Goal: Transaction & Acquisition: Purchase product/service

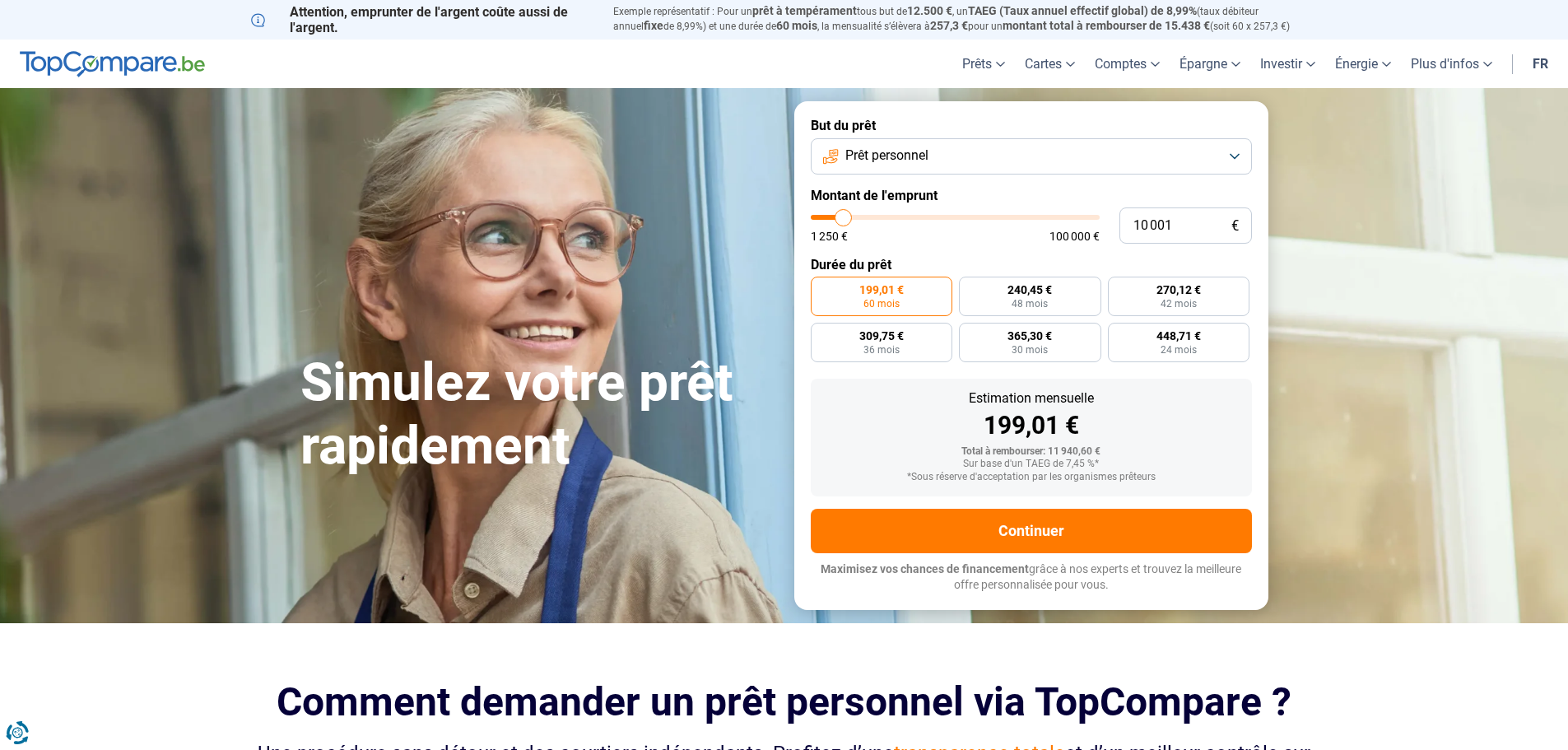
click at [1232, 157] on button "Prêt personnel" at bounding box center [1032, 156] width 442 height 37
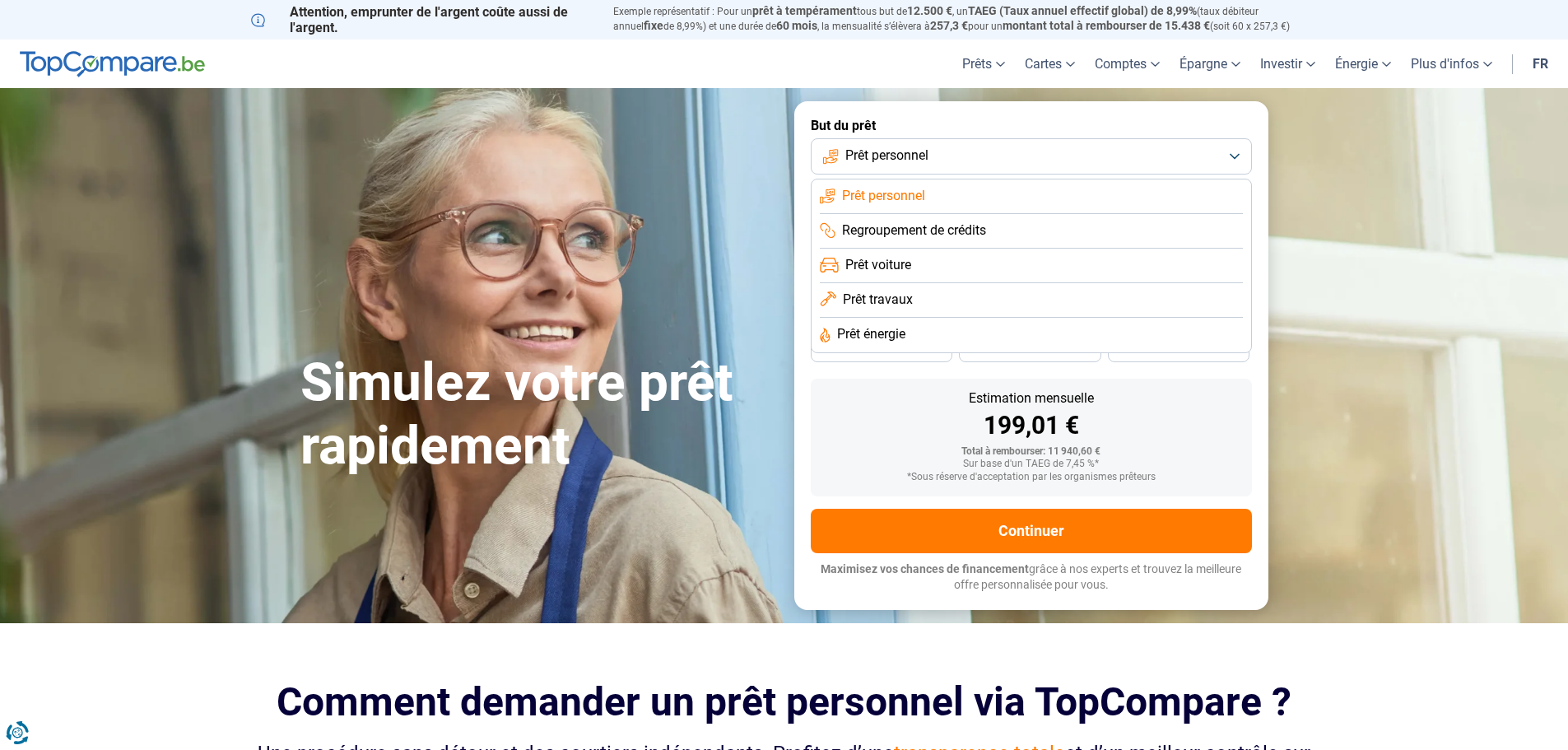
click at [930, 227] on span "Regroupement de crédits" at bounding box center [914, 230] width 144 height 18
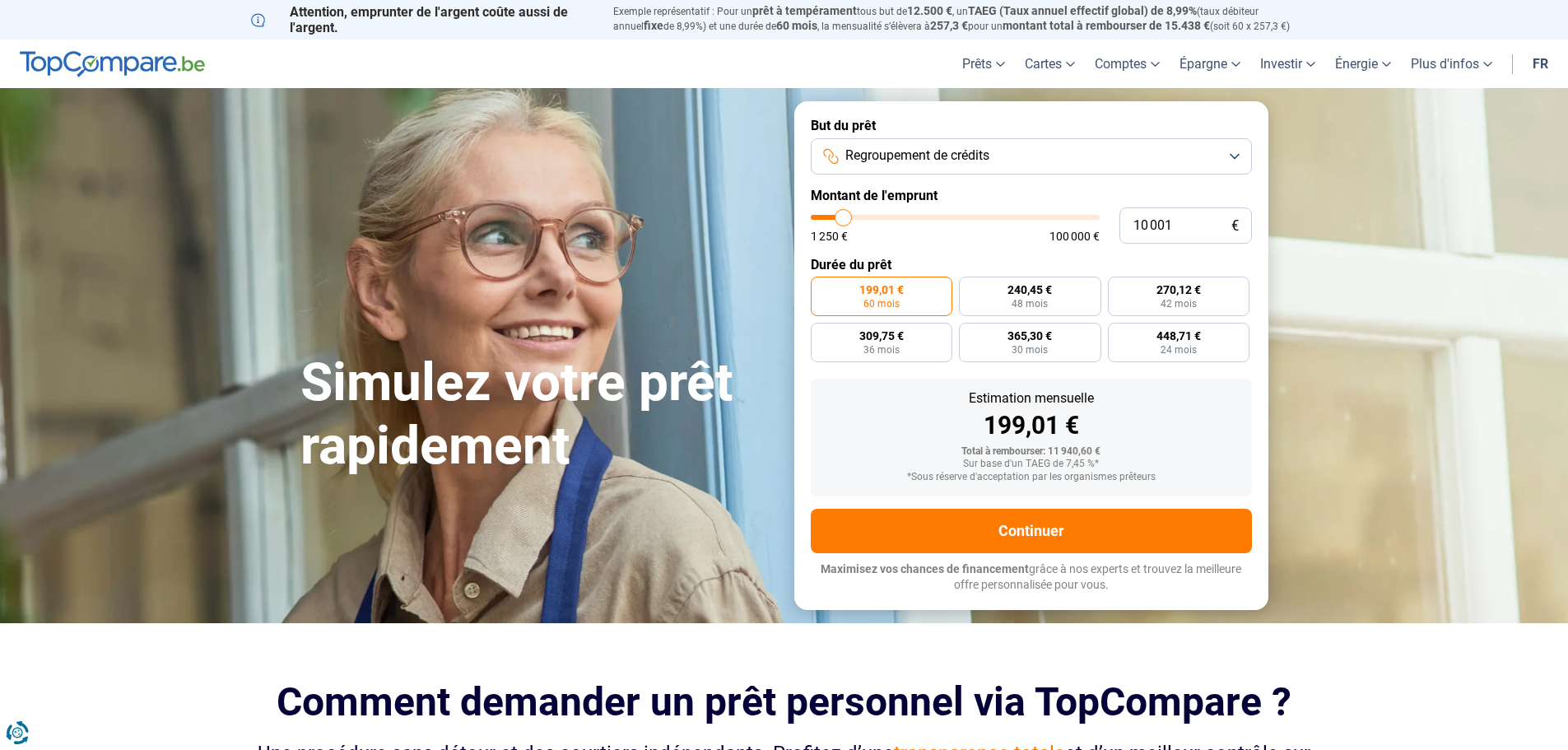
type input "8 250"
type input "8250"
type input "8 500"
type input "8500"
type input "10 000"
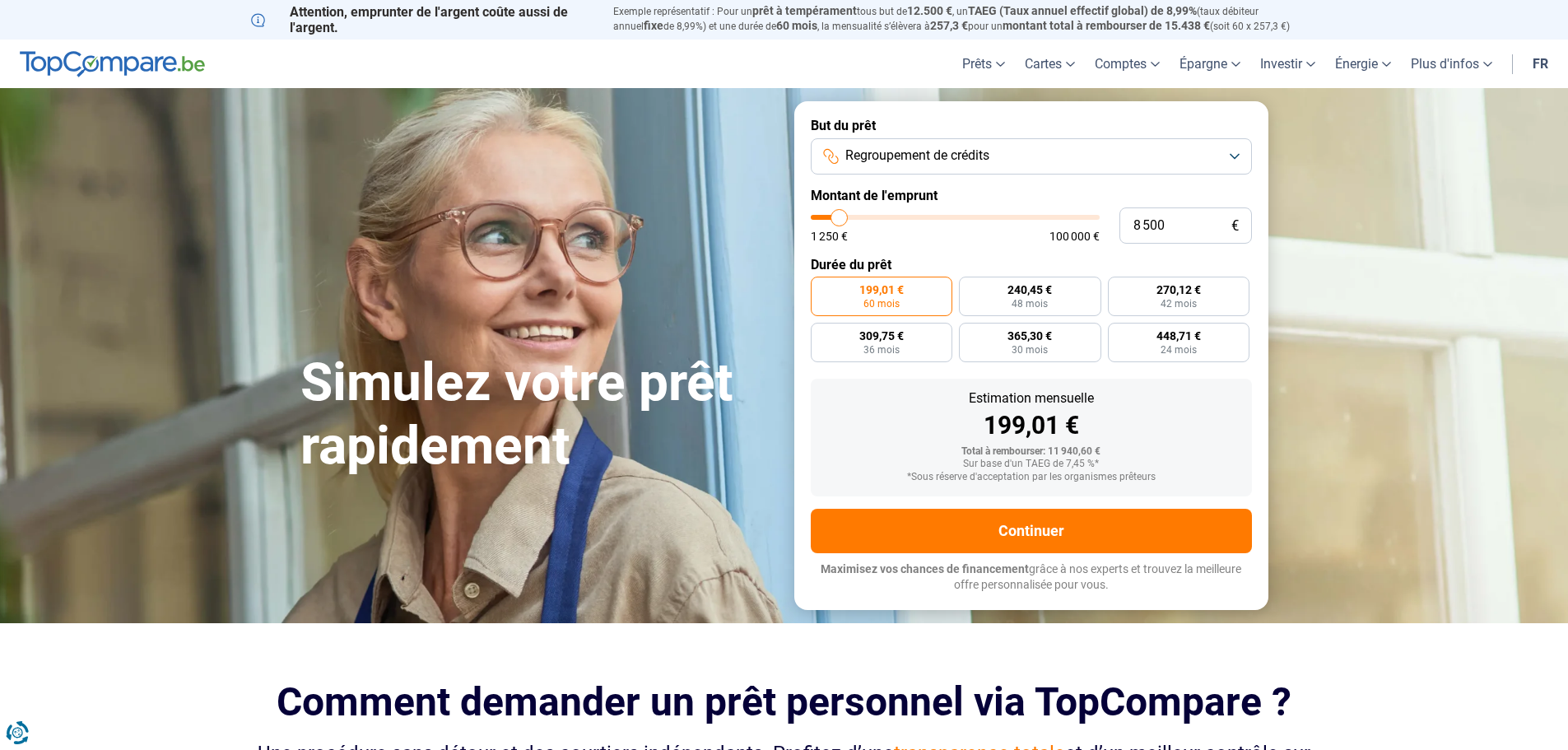
type input "10000"
type input "10 500"
type input "10500"
type input "13 000"
type input "13000"
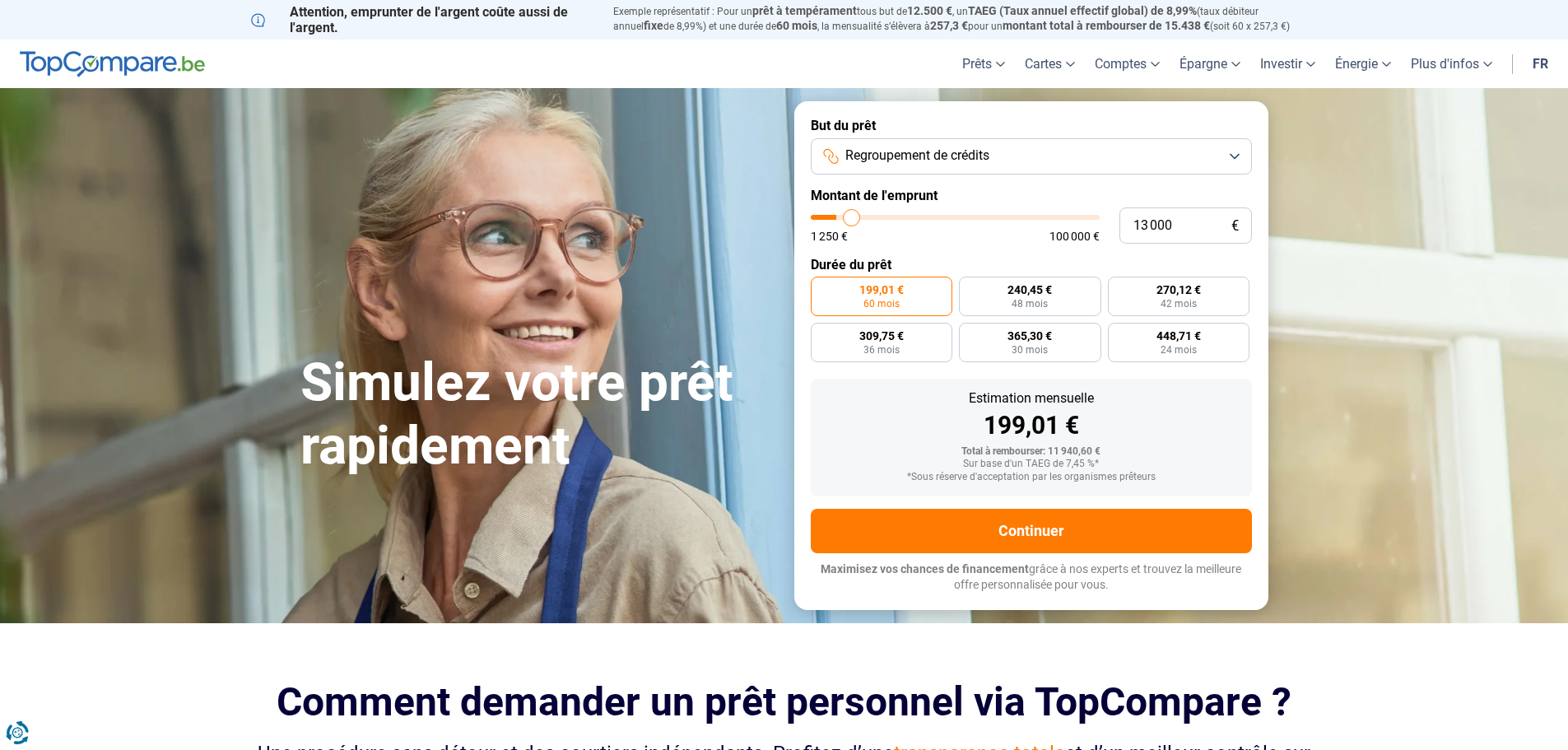
type input "14 500"
type input "14500"
type input "16 500"
type input "16500"
type input "17 250"
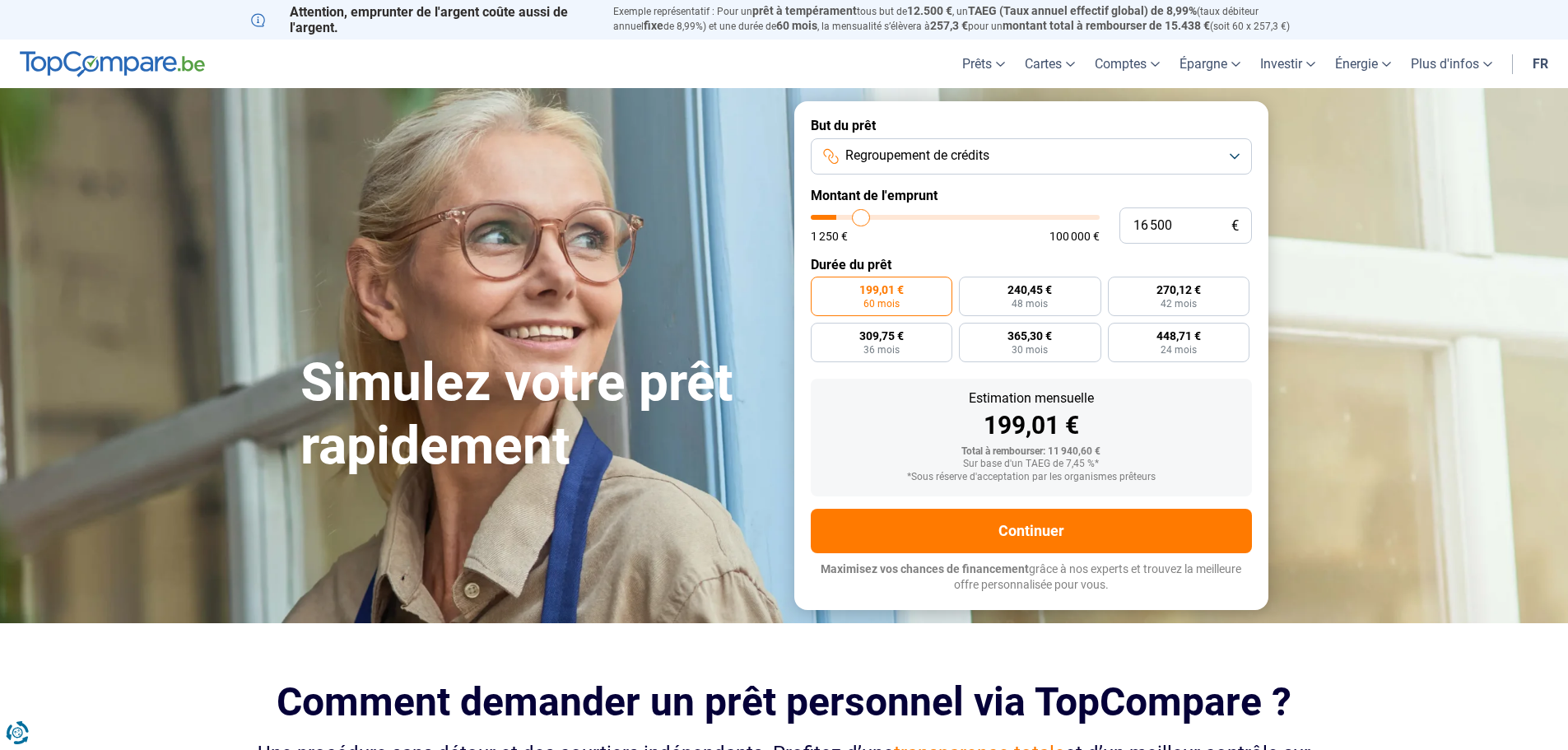
type input "17250"
type input "18 750"
type input "18750"
type input "19 250"
type input "19250"
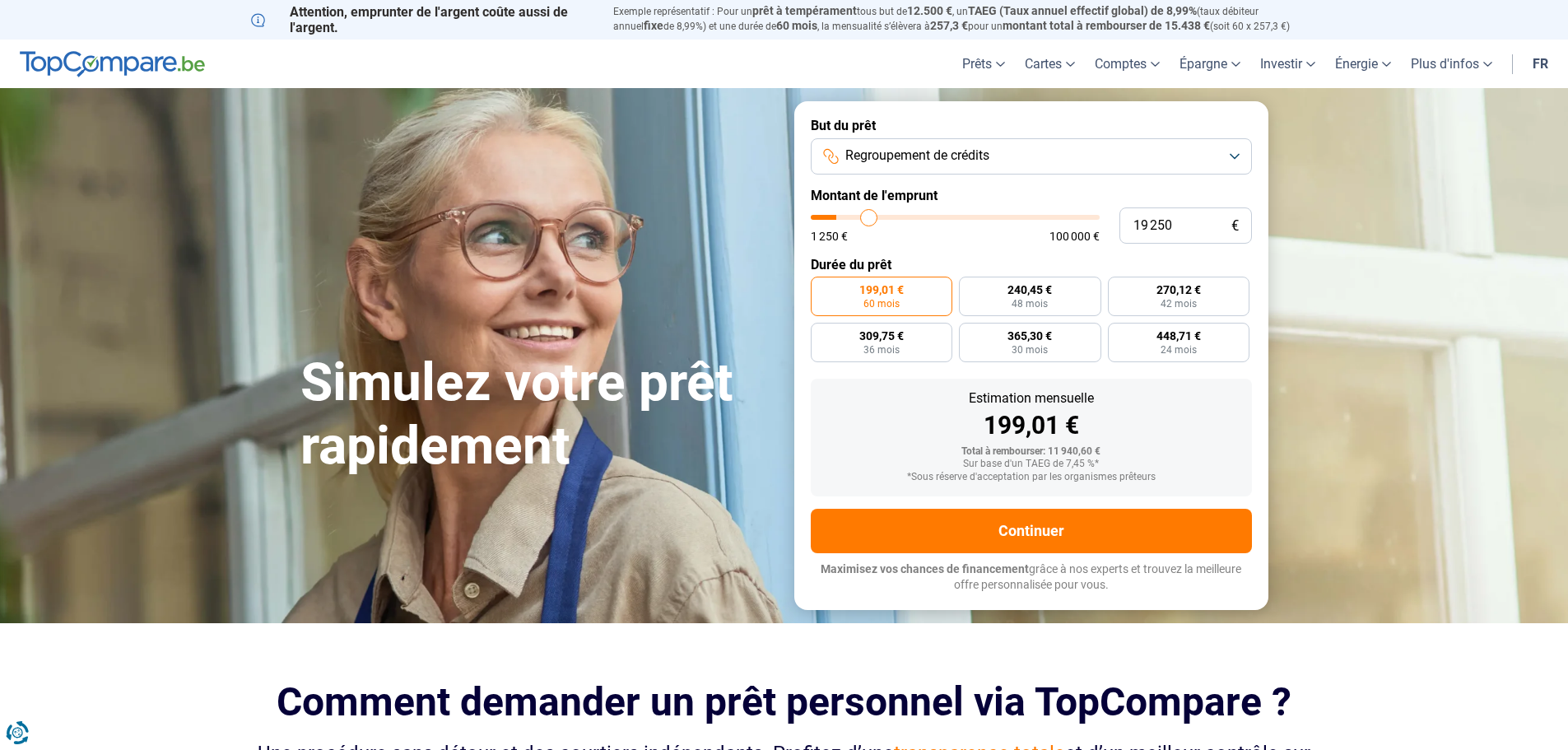
type input "20 250"
type input "20250"
type input "21 250"
type input "21250"
type input "22 250"
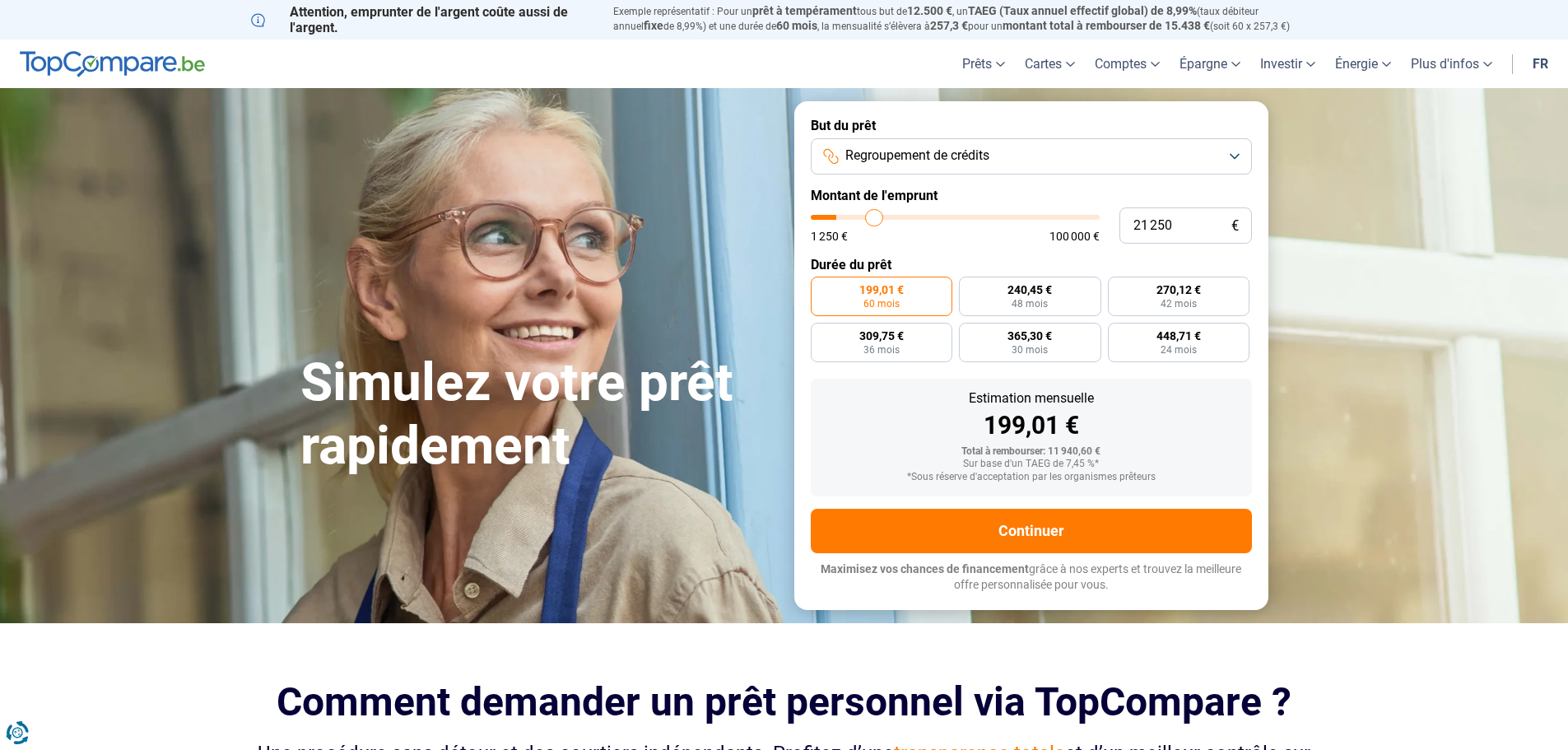
type input "22250"
type input "23 000"
type input "23000"
type input "23 500"
type input "23500"
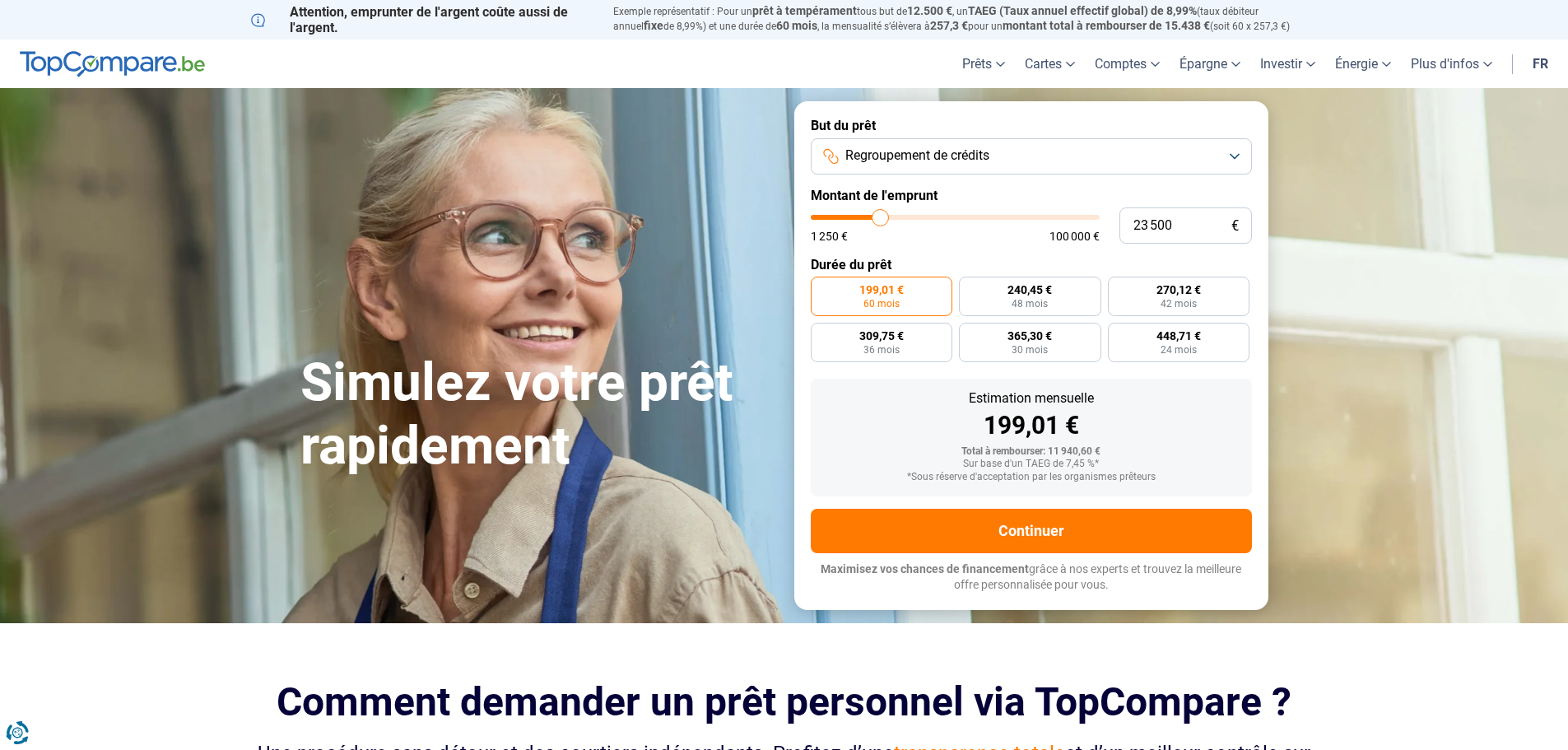
type input "24 250"
type input "24250"
type input "24 500"
type input "24500"
type input "25 250"
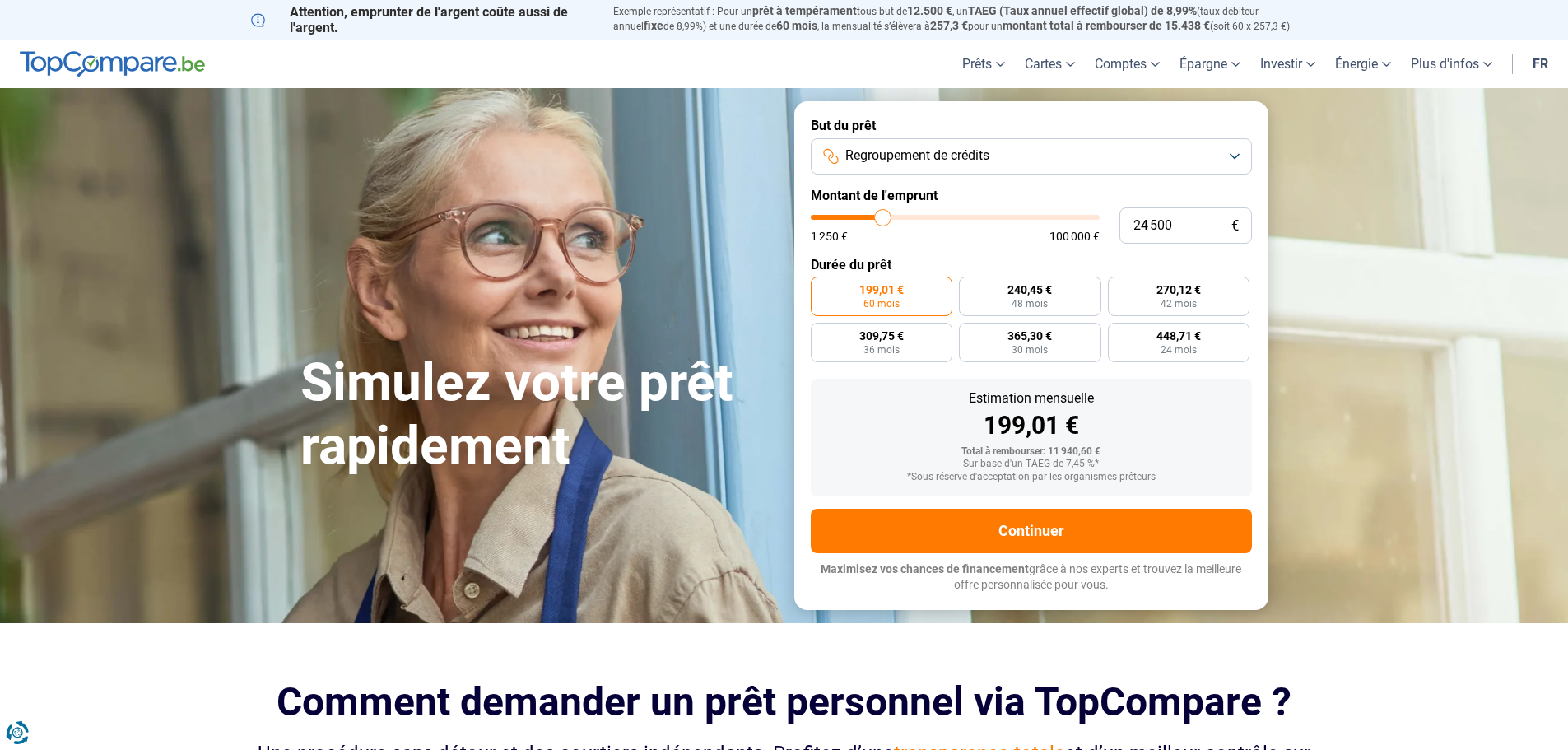
type input "25250"
type input "26 000"
type input "26000"
type input "27 250"
type input "27250"
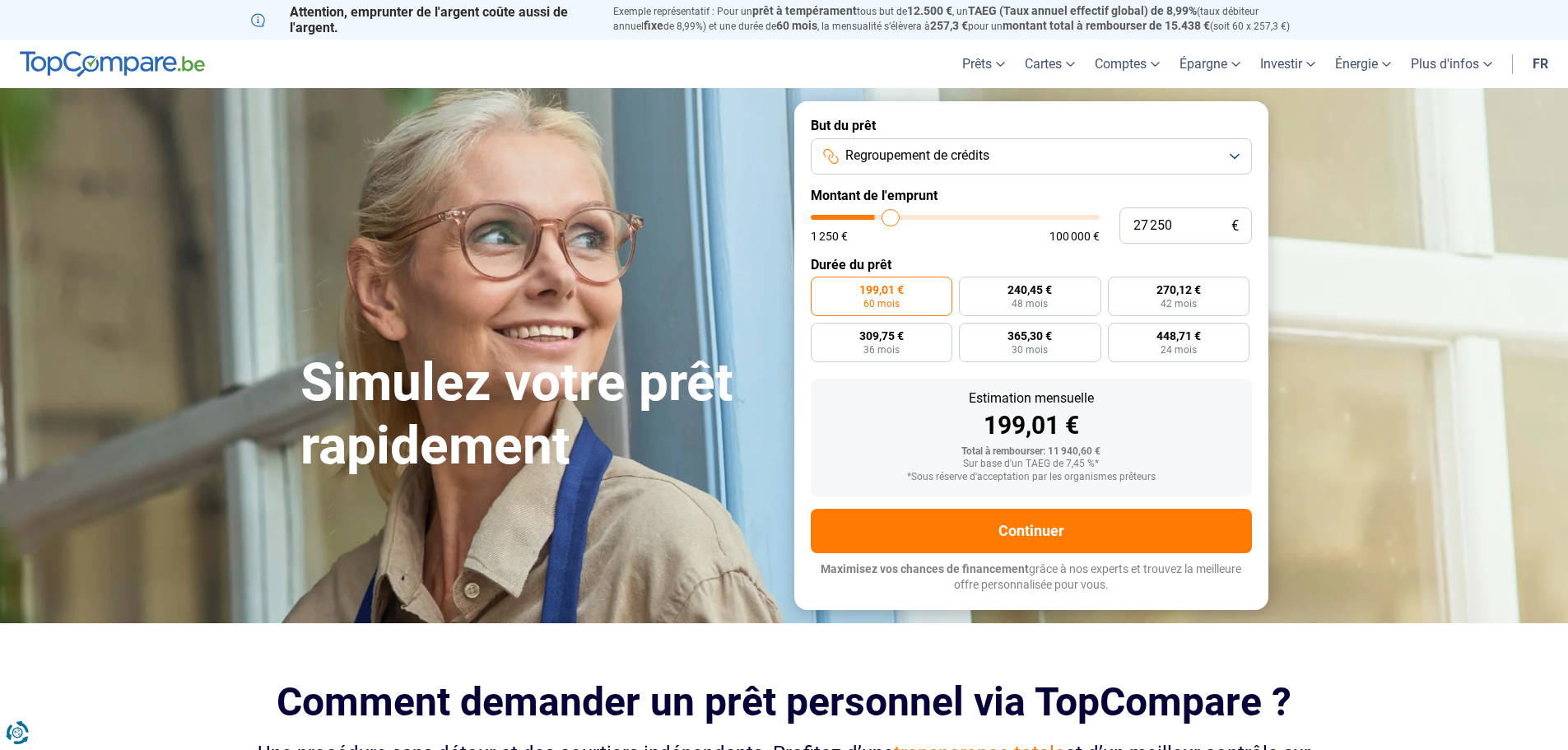
type input "28 000"
type input "28000"
type input "29 000"
type input "29000"
type input "29 250"
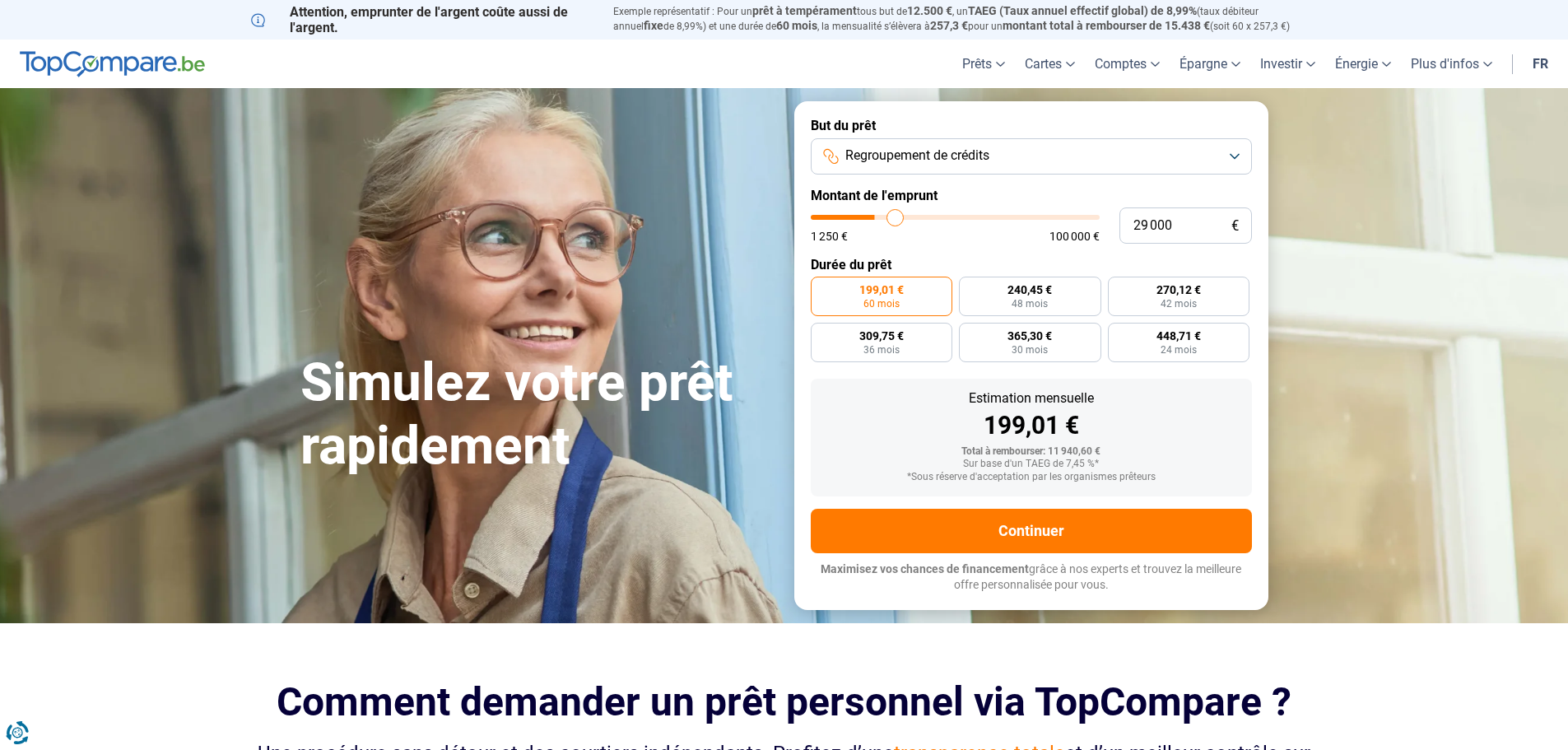
type input "29250"
type input "30 250"
type input "30250"
type input "31 000"
type input "31000"
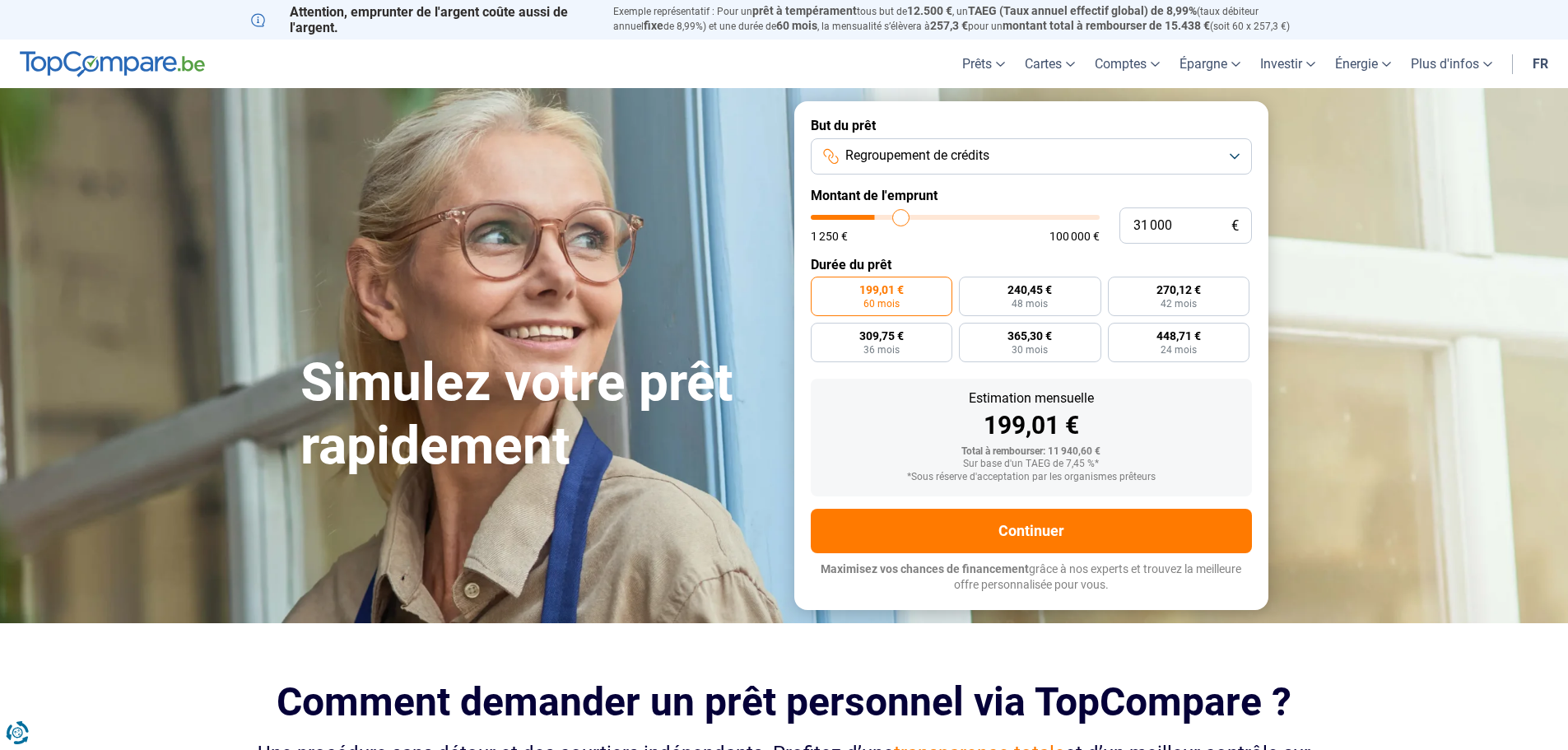
type input "31 250"
type input "31250"
type input "32 000"
type input "32000"
type input "32 750"
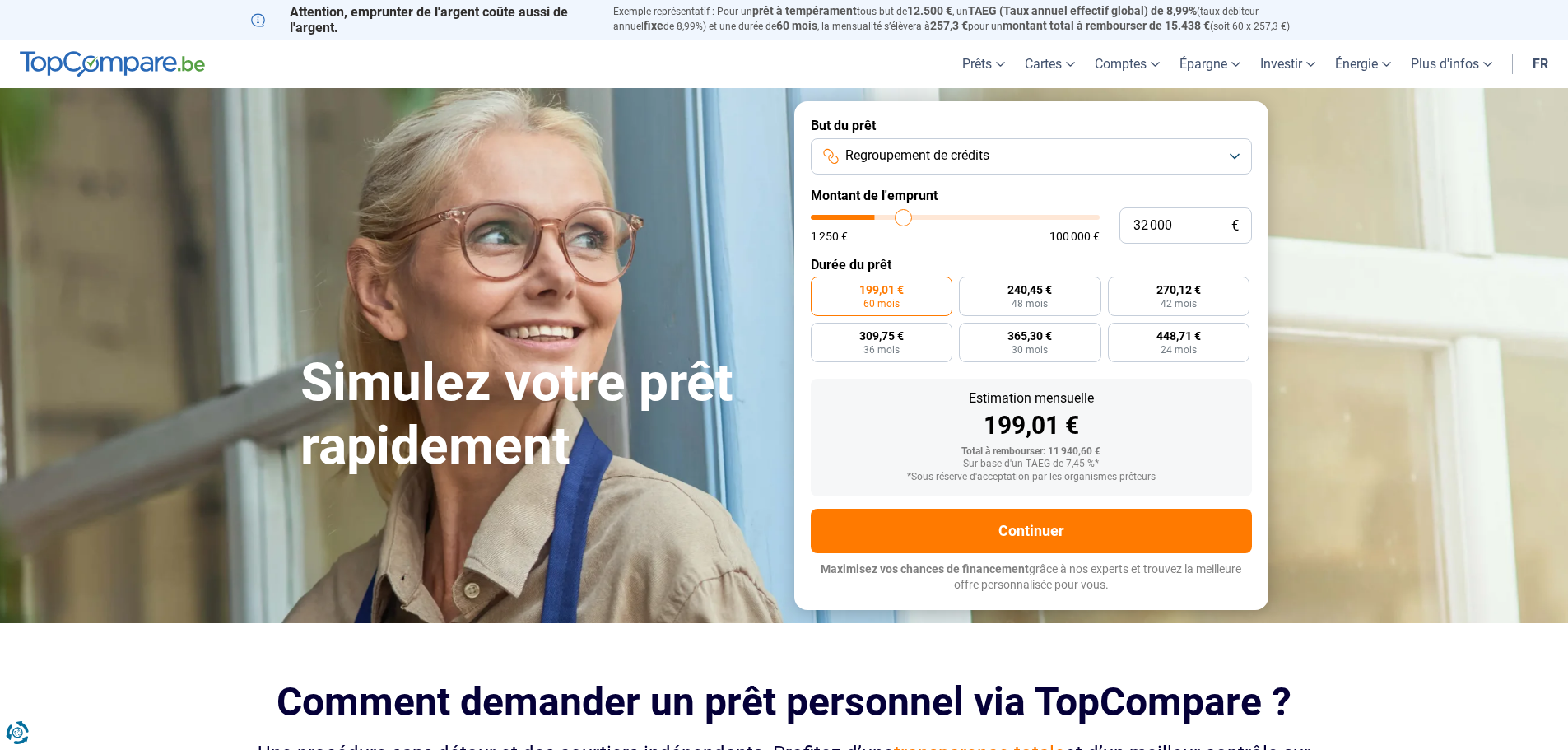
type input "32750"
type input "33 250"
type input "33250"
type input "33 750"
type input "33750"
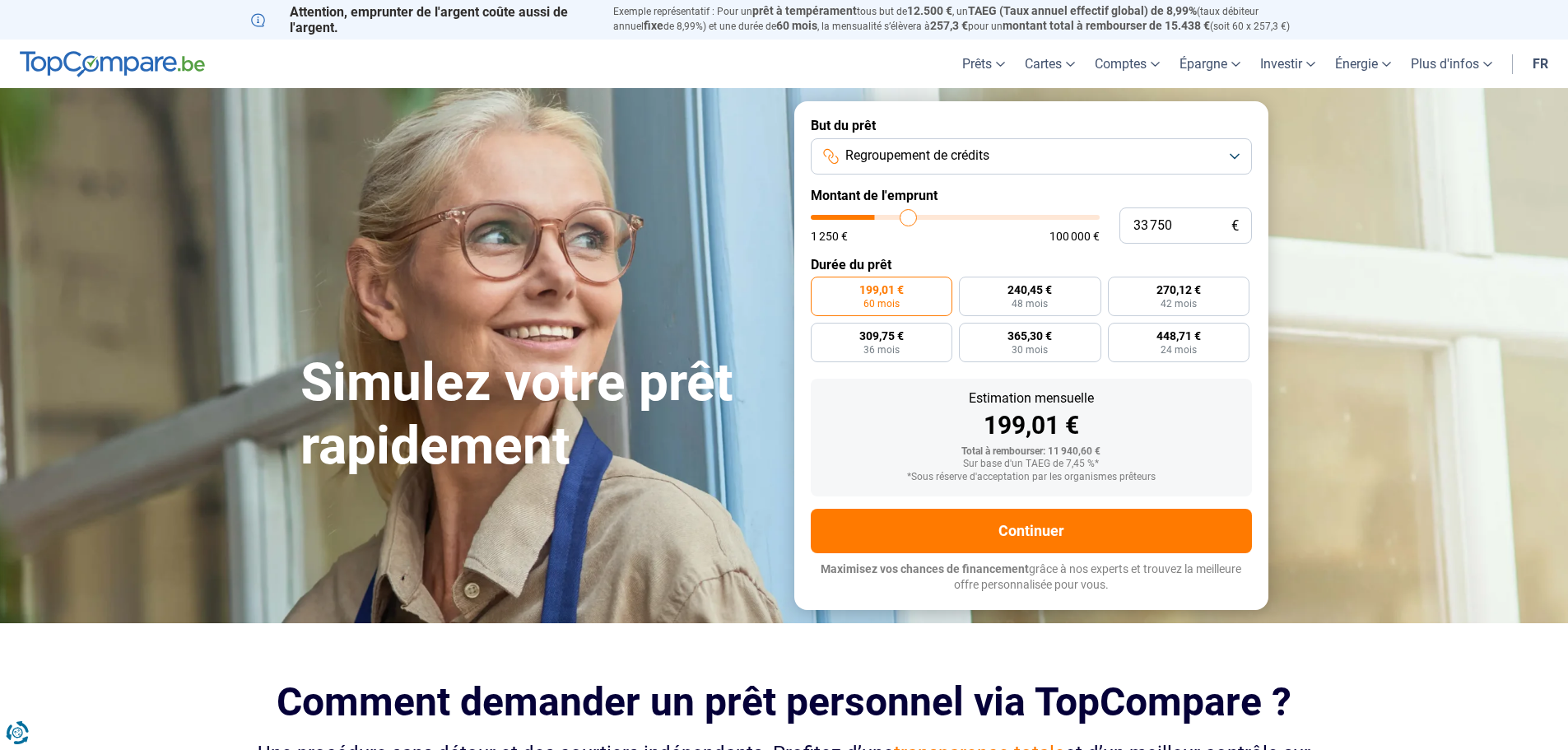
type input "34 000"
type input "34000"
type input "34 750"
type input "34750"
type input "35 000"
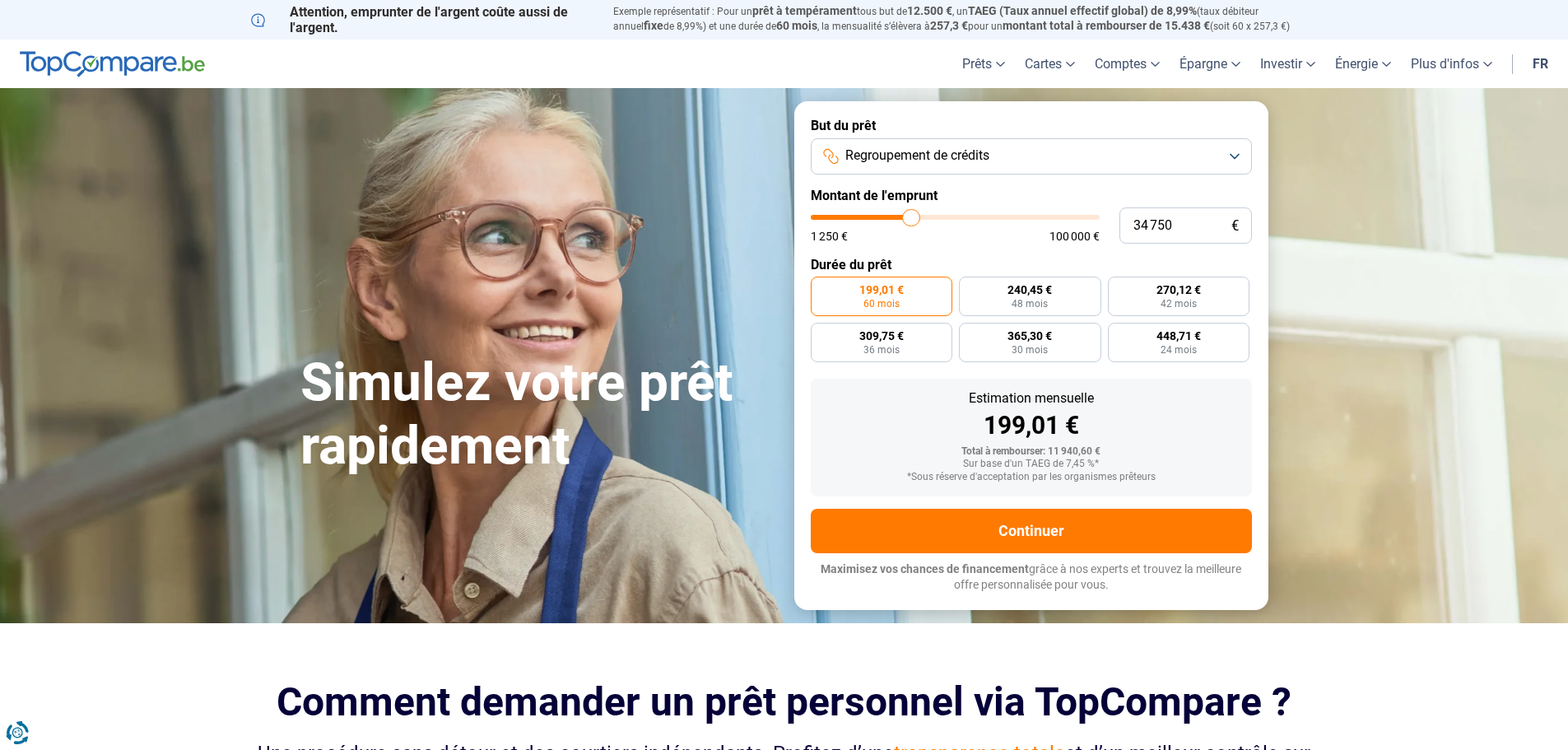
type input "35000"
type input "35 500"
type input "35500"
type input "36 500"
type input "36500"
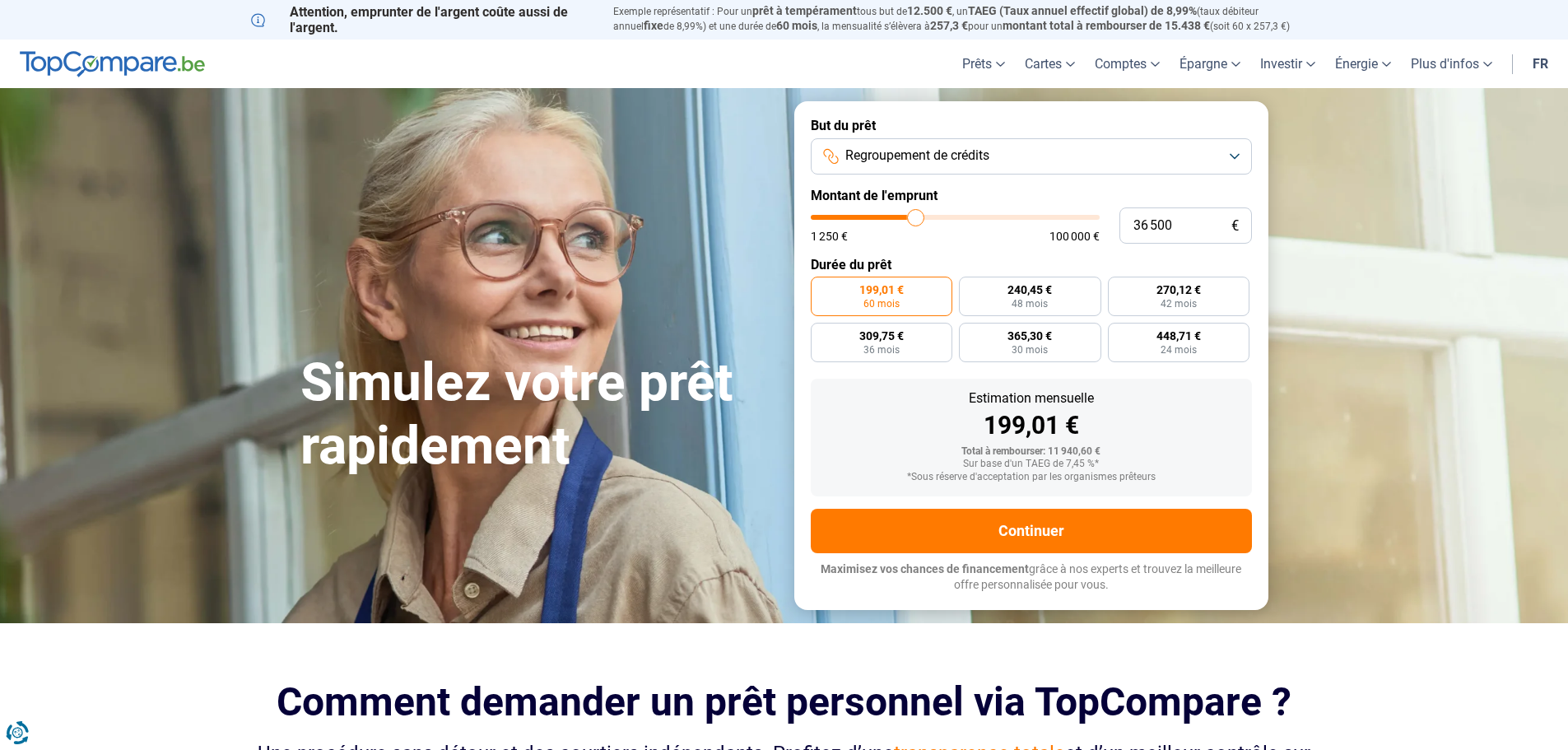
type input "37 250"
type input "37250"
type input "38 000"
type input "38000"
type input "38 250"
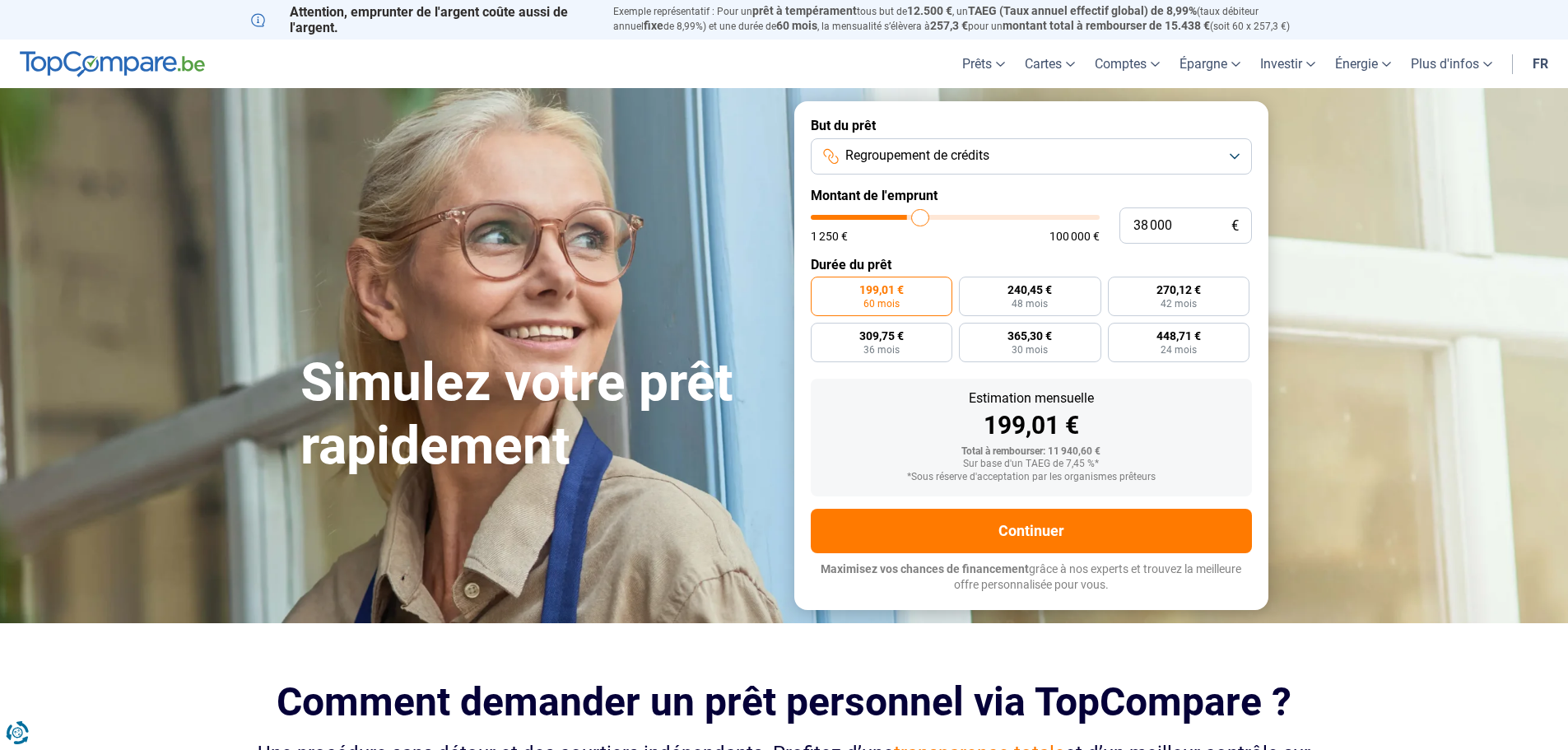
type input "38250"
type input "38 500"
type input "38500"
type input "39 500"
type input "39500"
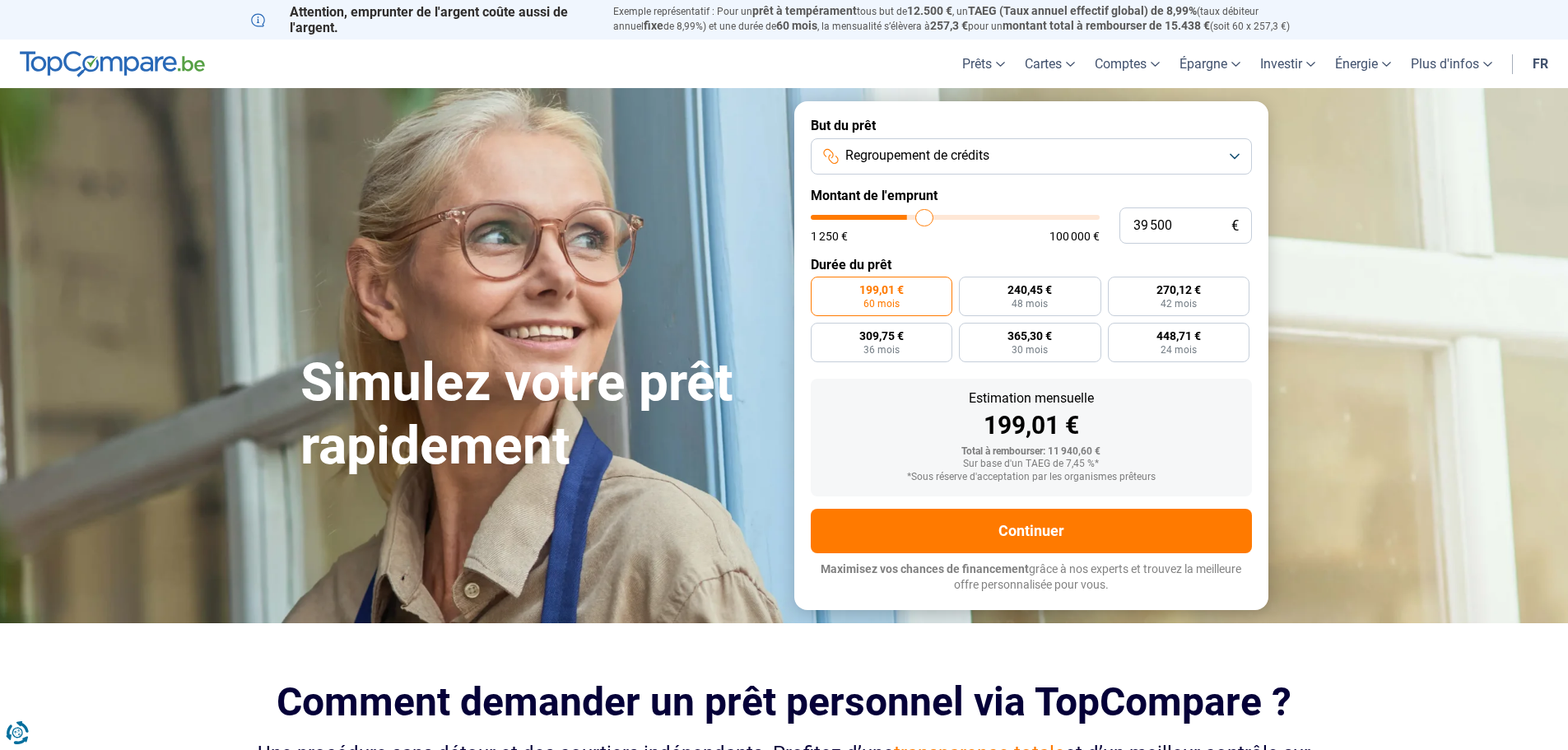
type input "39 750"
type input "39750"
type input "40 250"
type input "40250"
type input "41 000"
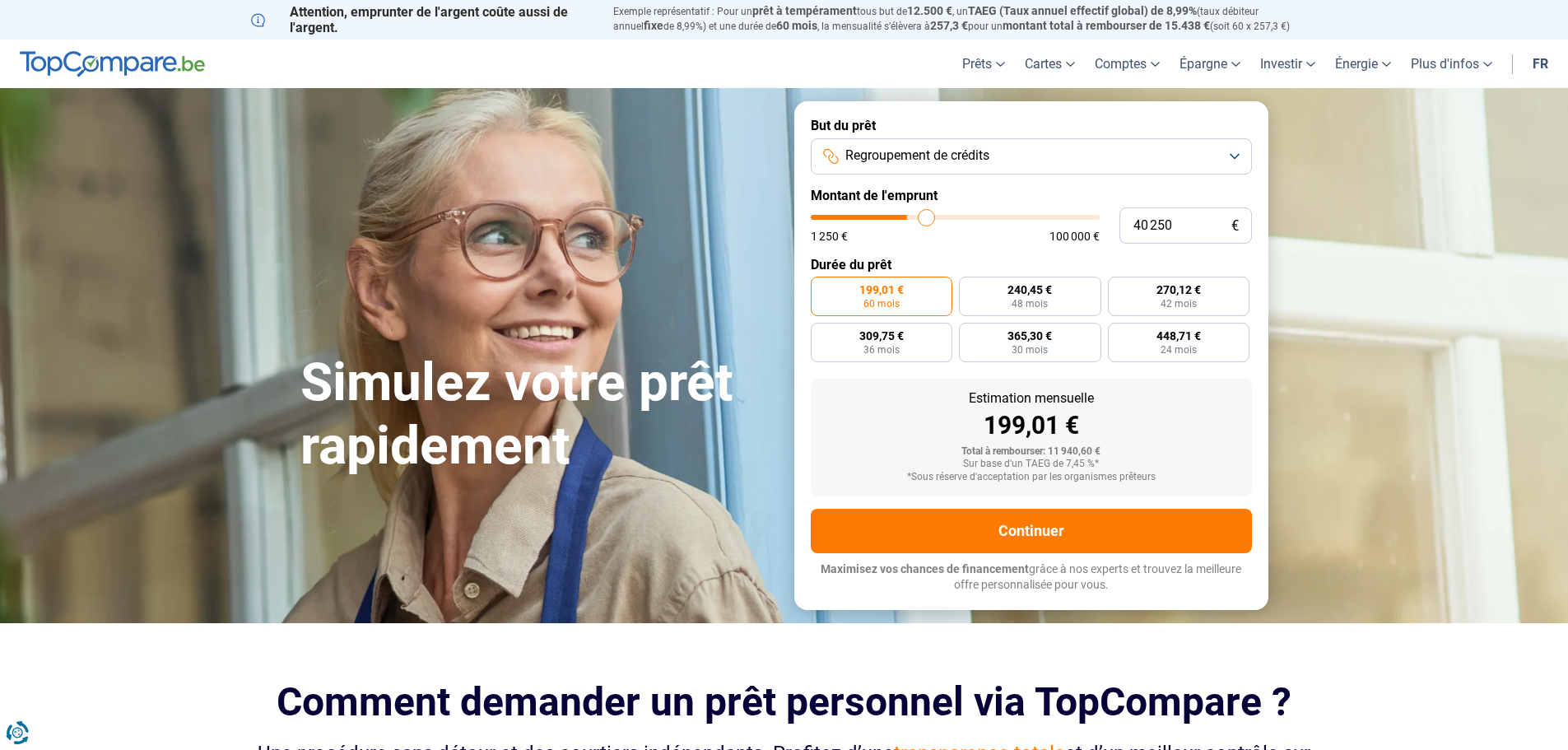
type input "41000"
type input "41 250"
type input "41250"
type input "42 250"
type input "42250"
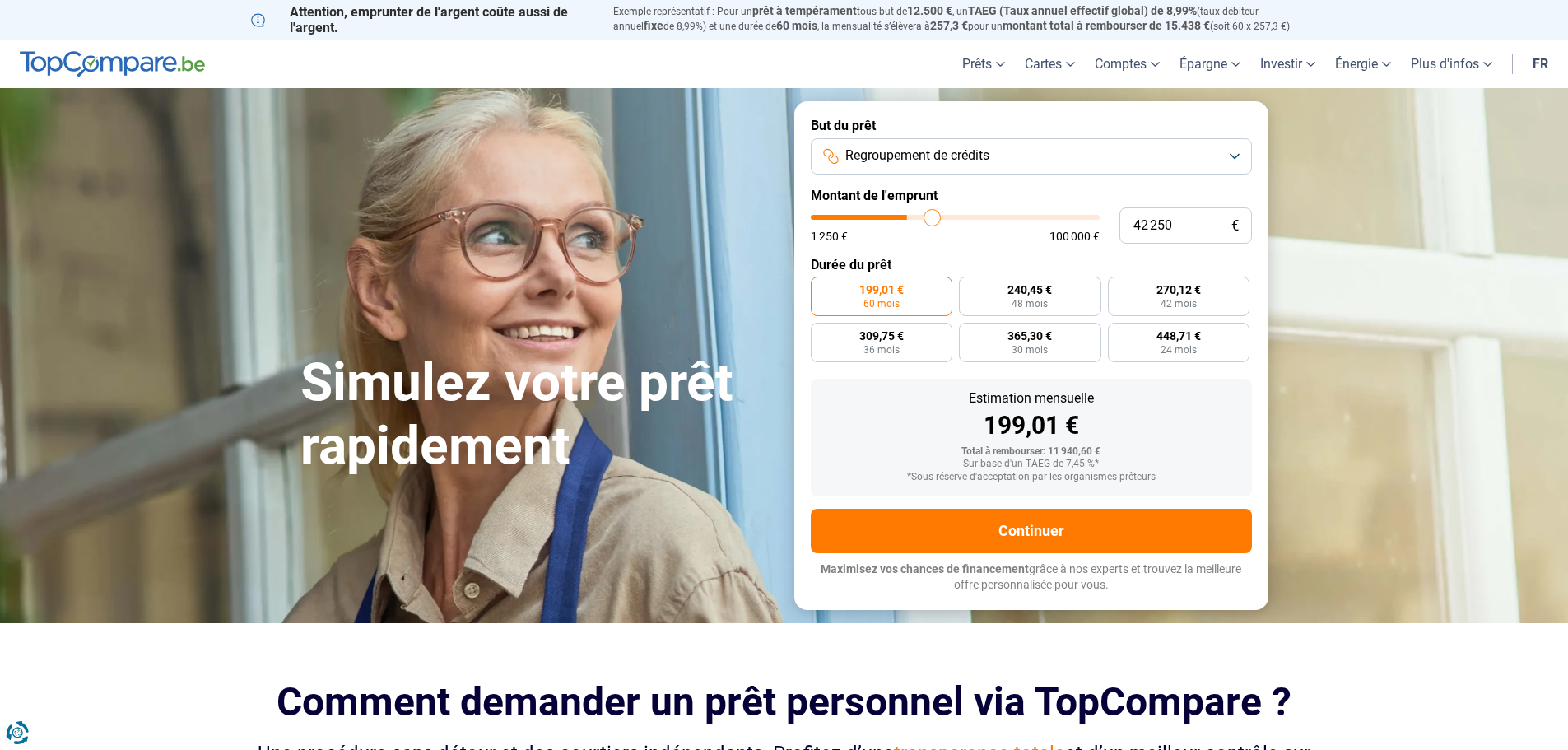
type input "42 750"
type input "42750"
type input "43 000"
type input "43000"
type input "43 750"
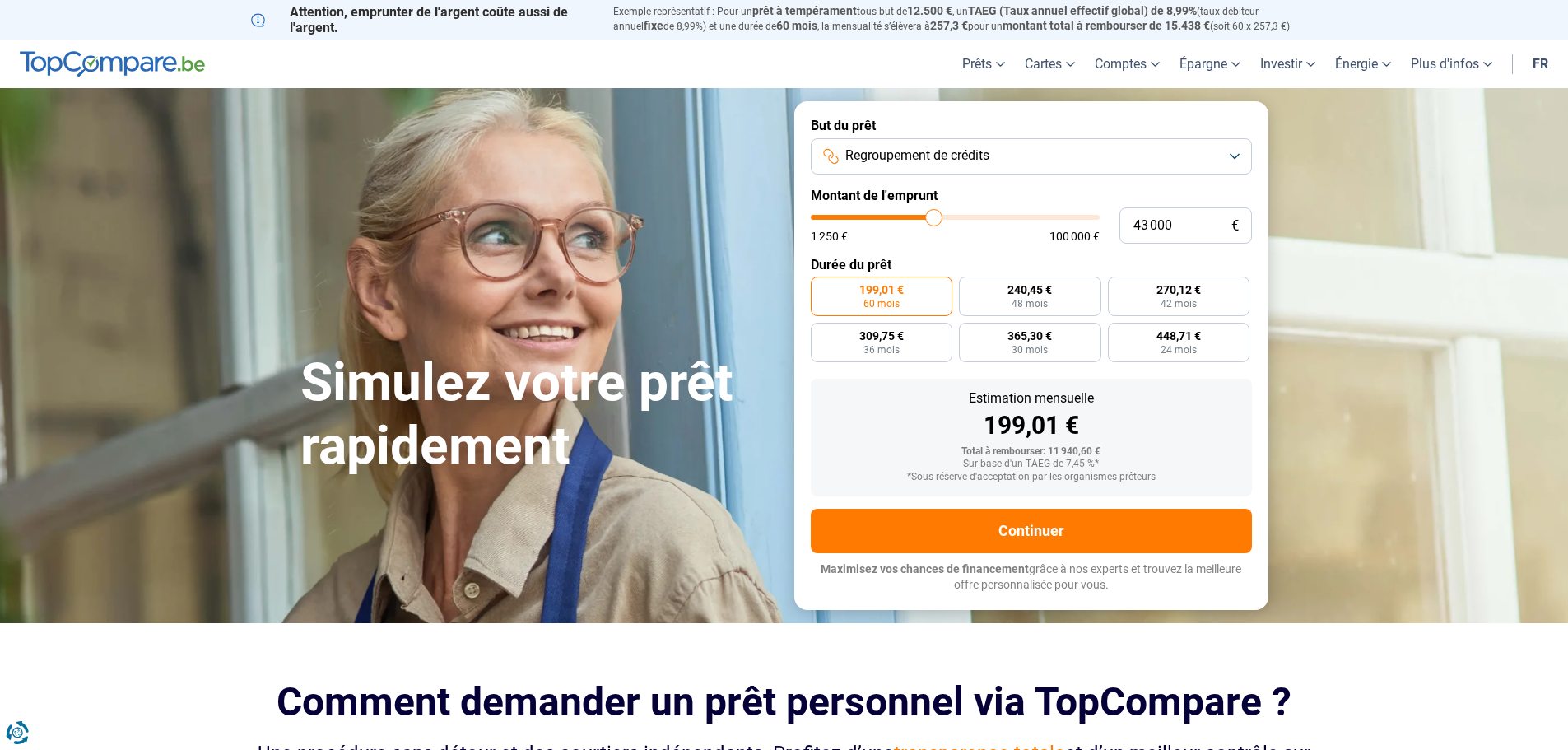
type input "43750"
type input "44 250"
type input "44250"
type input "45 000"
type input "45000"
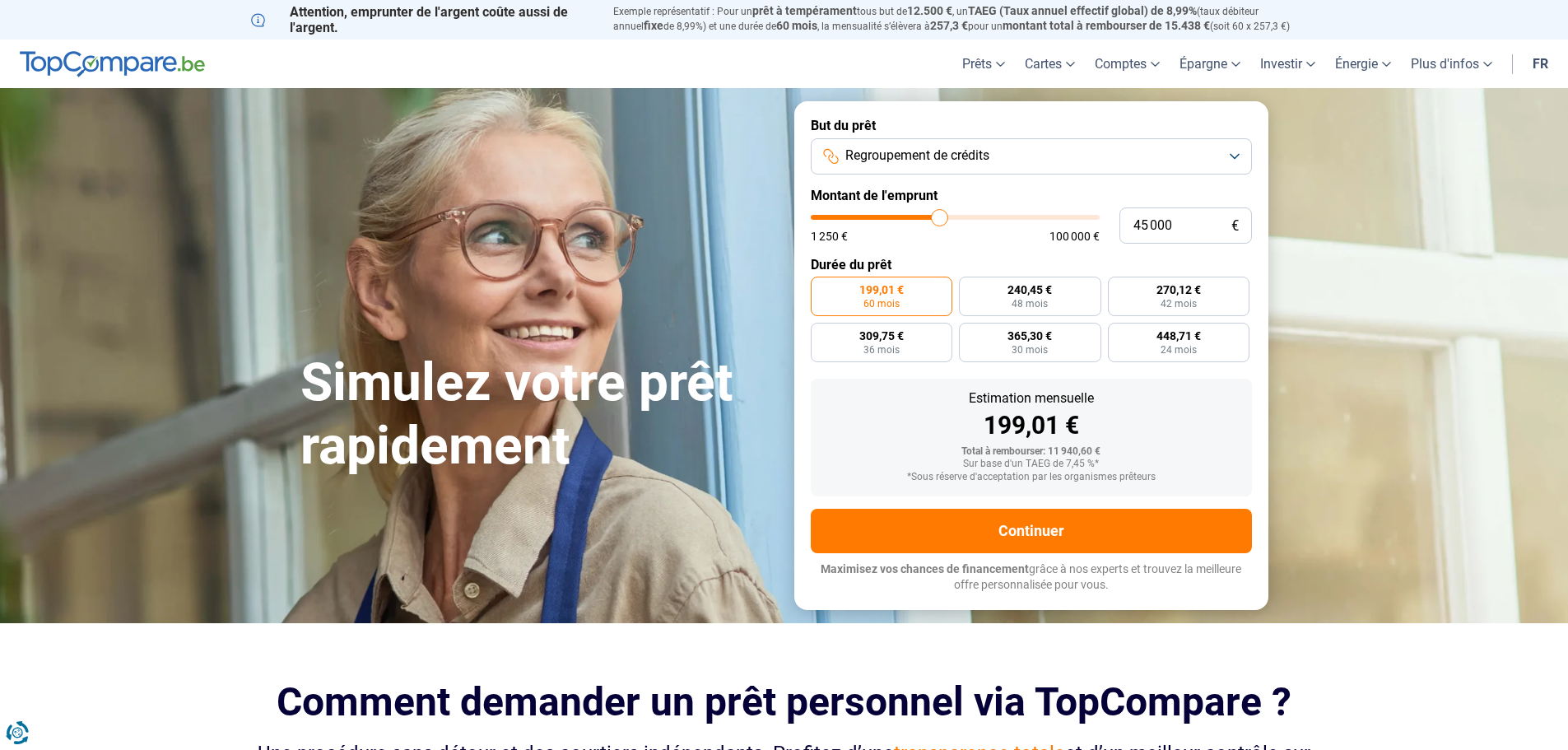
type input "45 500"
type input "45500"
type input "46 750"
type input "46750"
type input "47 250"
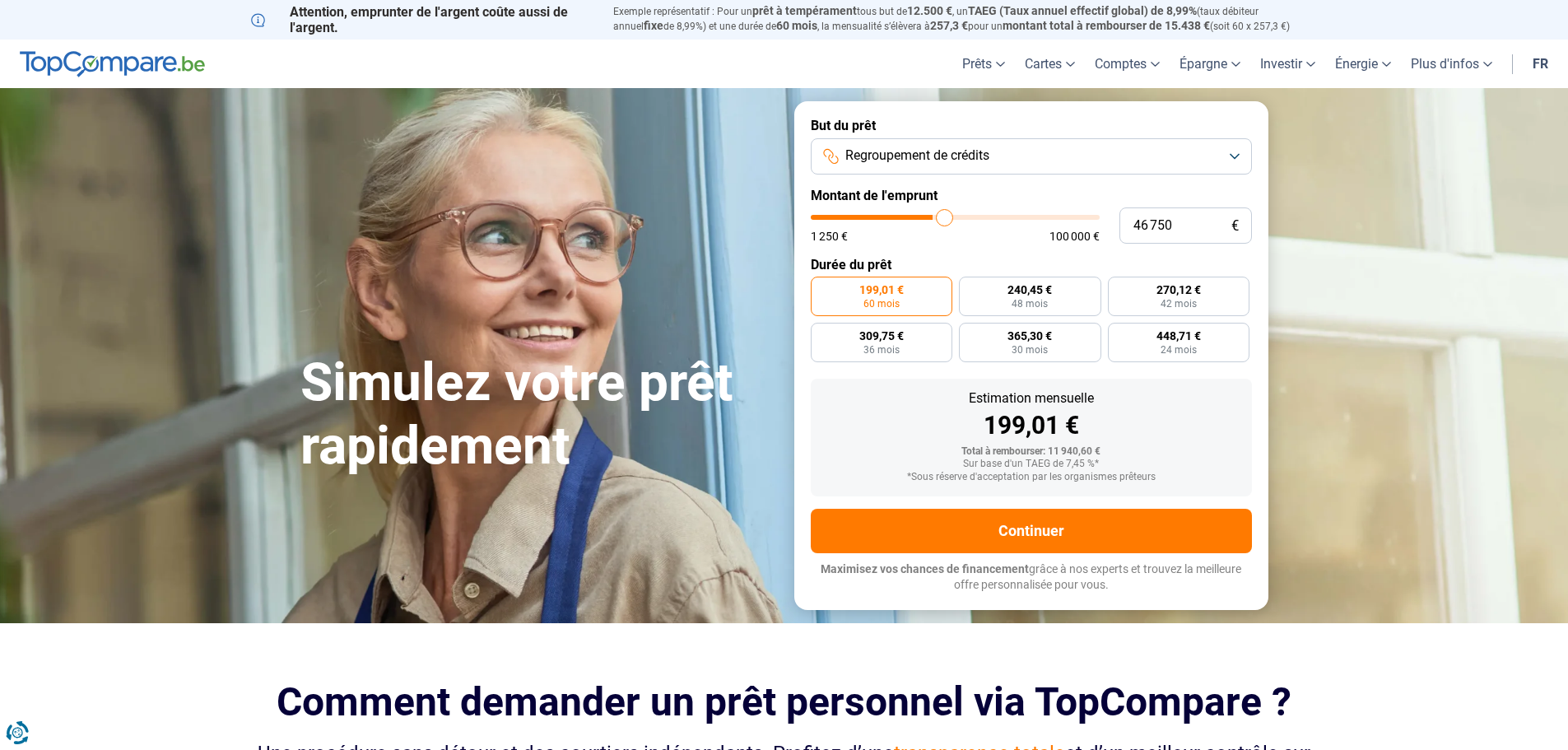
type input "47250"
type input "48 000"
type input "48000"
type input "48 750"
type input "48750"
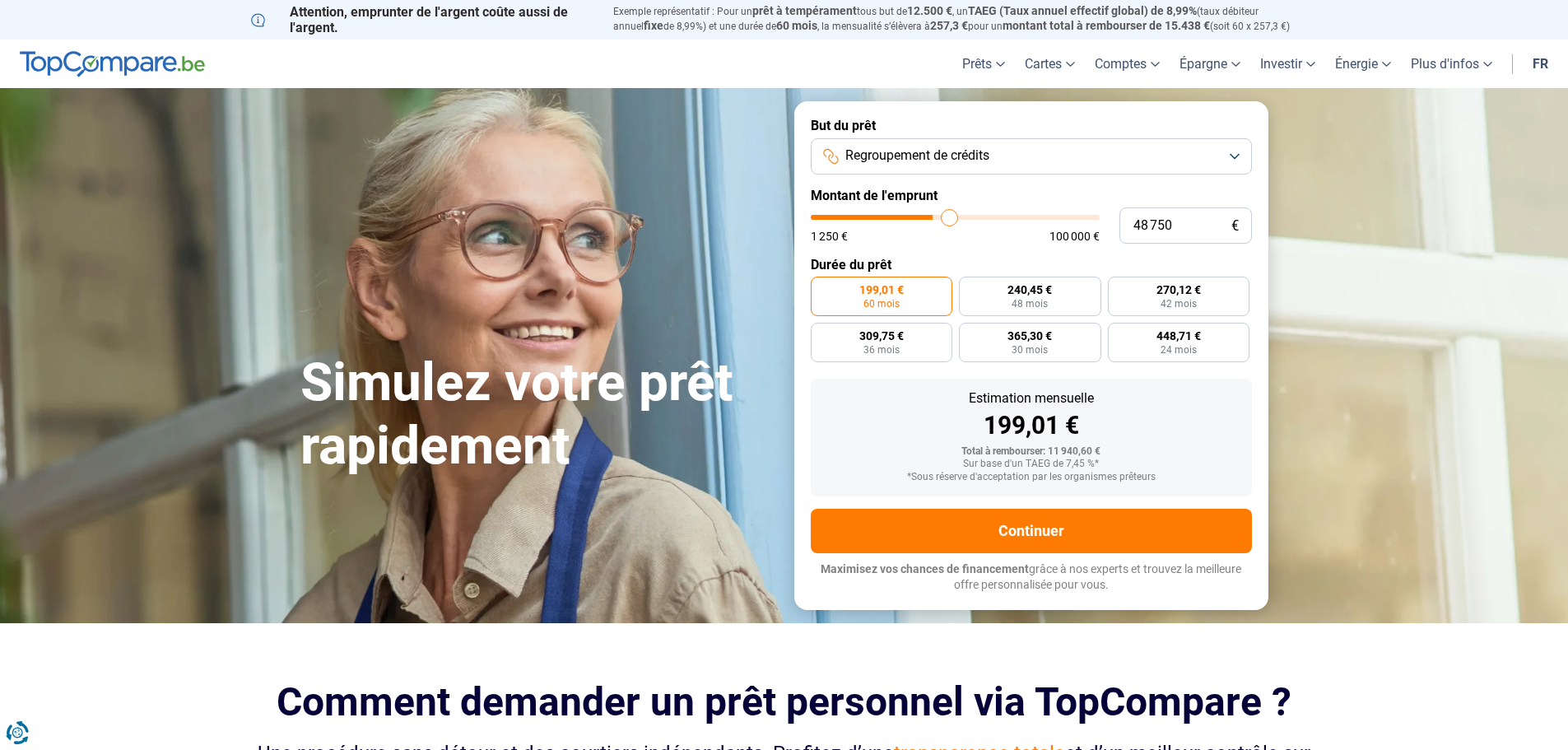
type input "49 750"
type input "49750"
type input "50 000"
type input "50000"
type input "51 000"
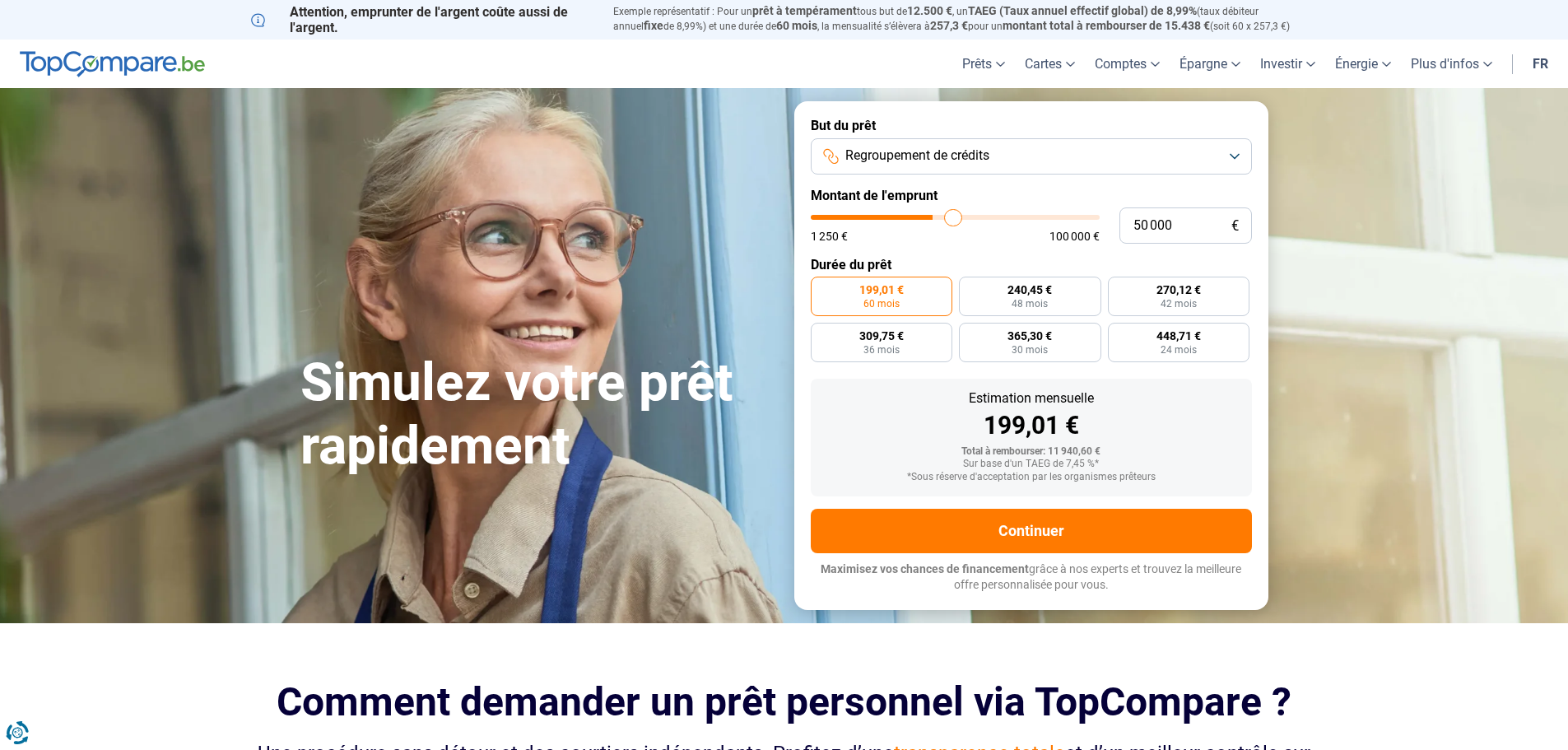
type input "51000"
type input "52 000"
type input "52000"
type input "52 750"
type input "52750"
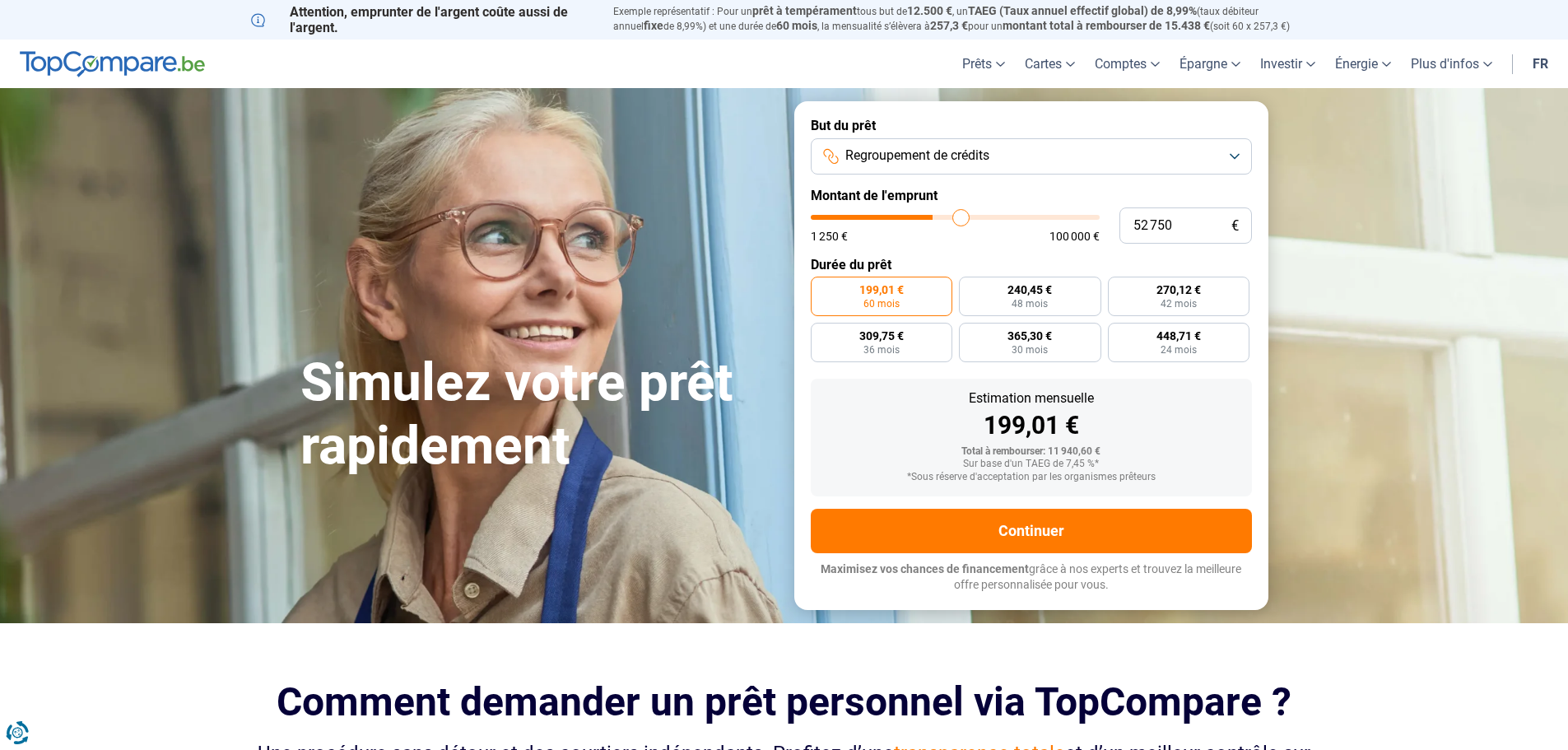
type input "54 000"
type input "54000"
type input "54 250"
type input "54250"
type input "56 000"
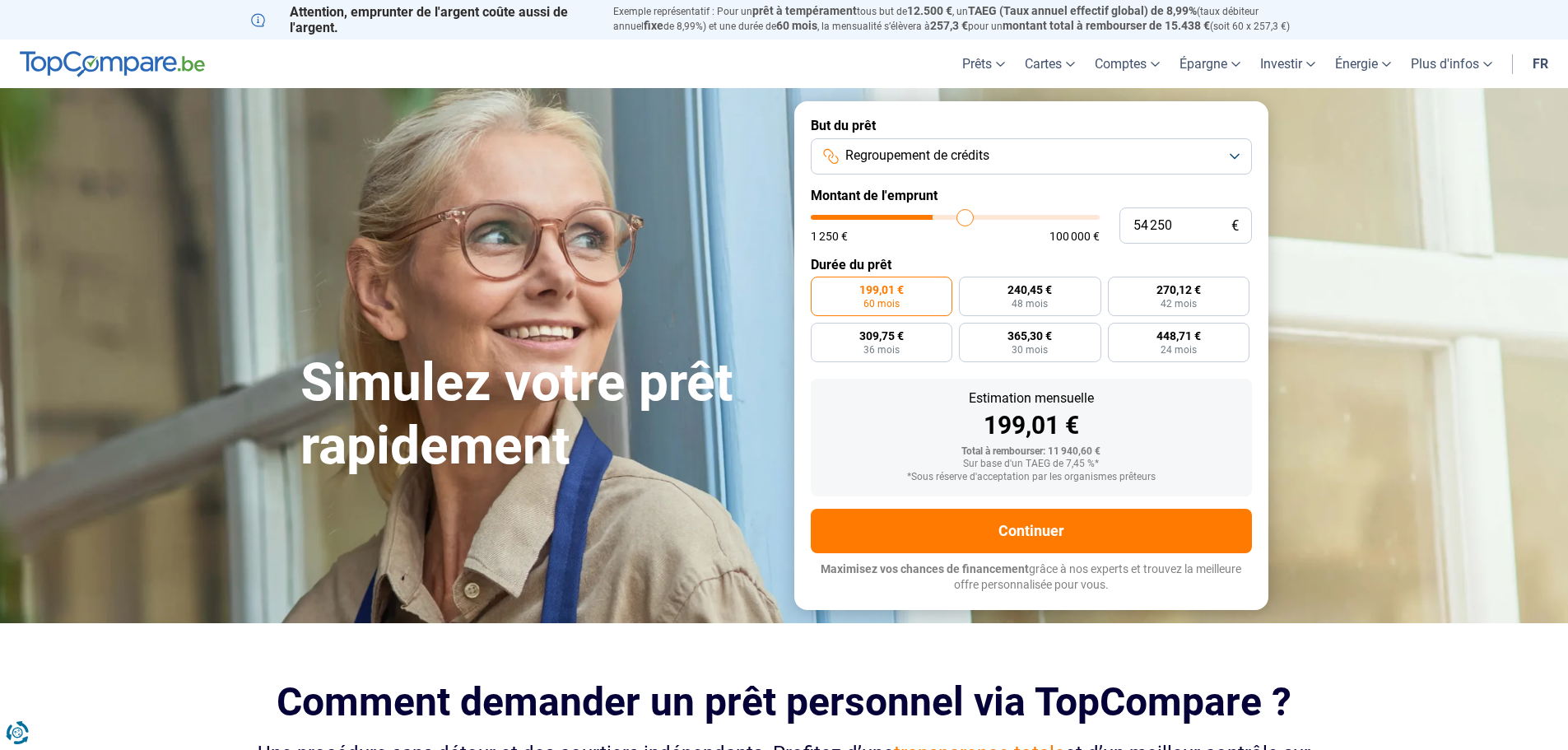
type input "56000"
type input "57 750"
type input "57750"
type input "60 250"
type input "60250"
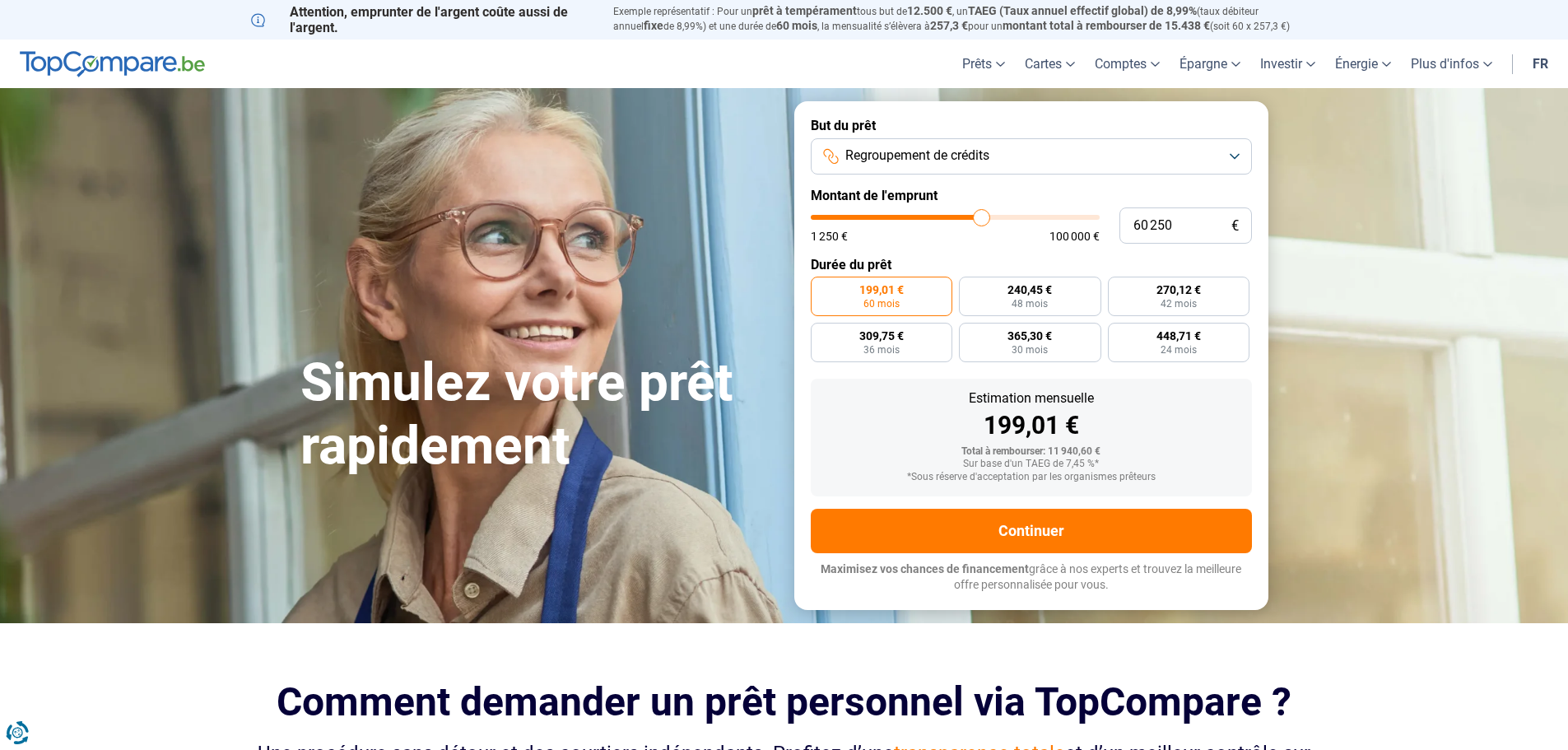
type input "61 000"
type input "61000"
type input "63 750"
type input "63750"
type input "67 500"
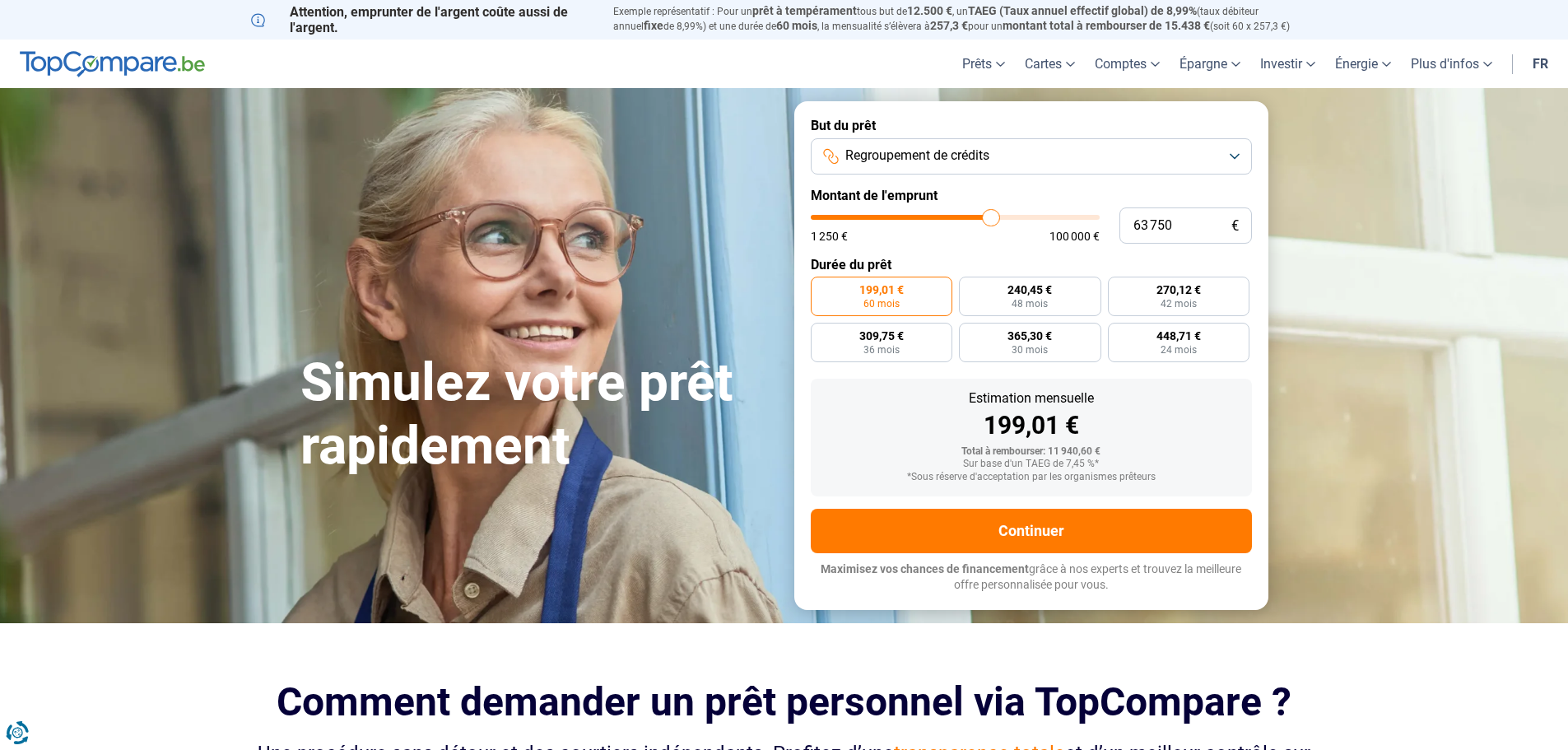
type input "67500"
type input "68 750"
type input "68750"
type input "72 000"
type input "72000"
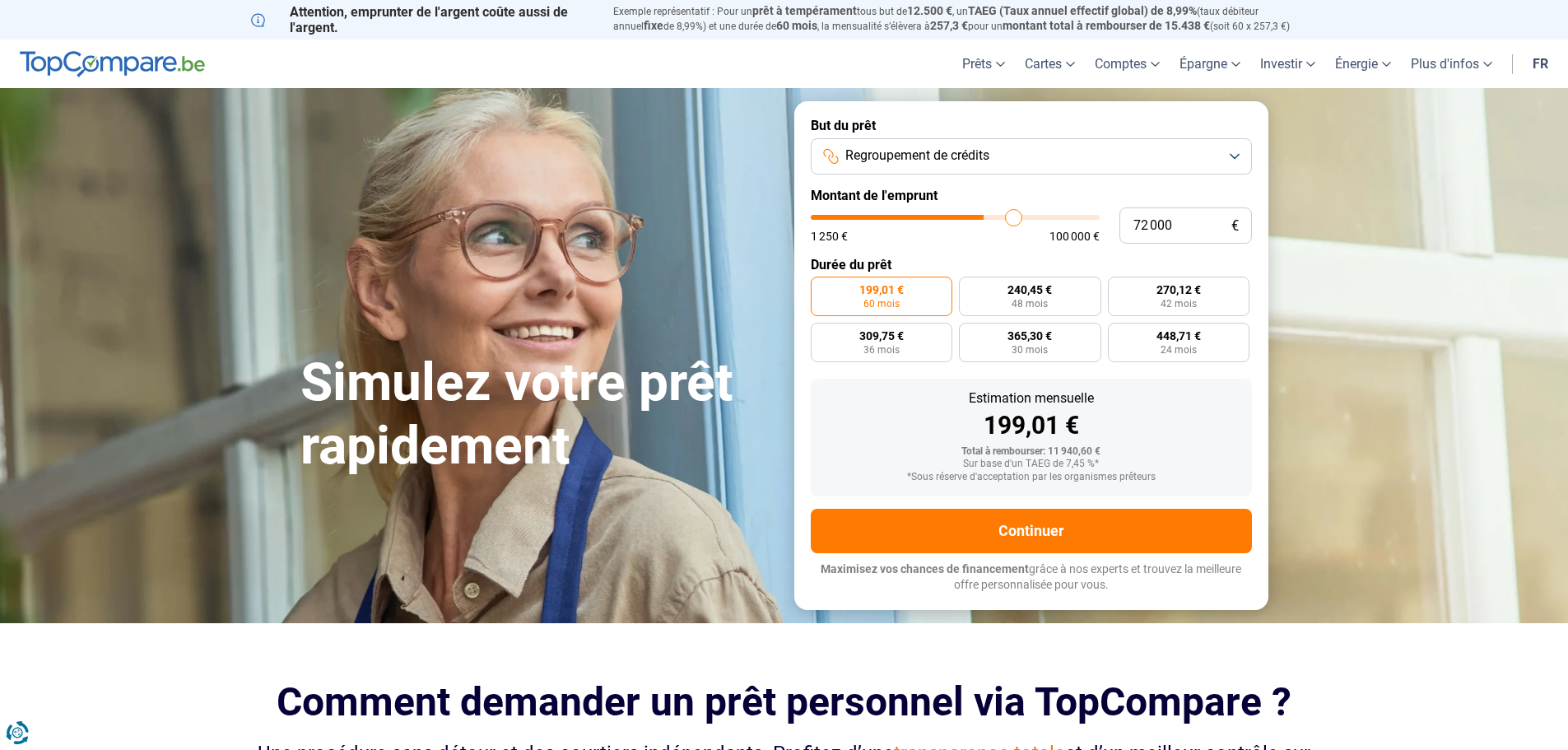
type input "75 250"
type input "75250"
type input "76 750"
type input "76750"
type input "79 750"
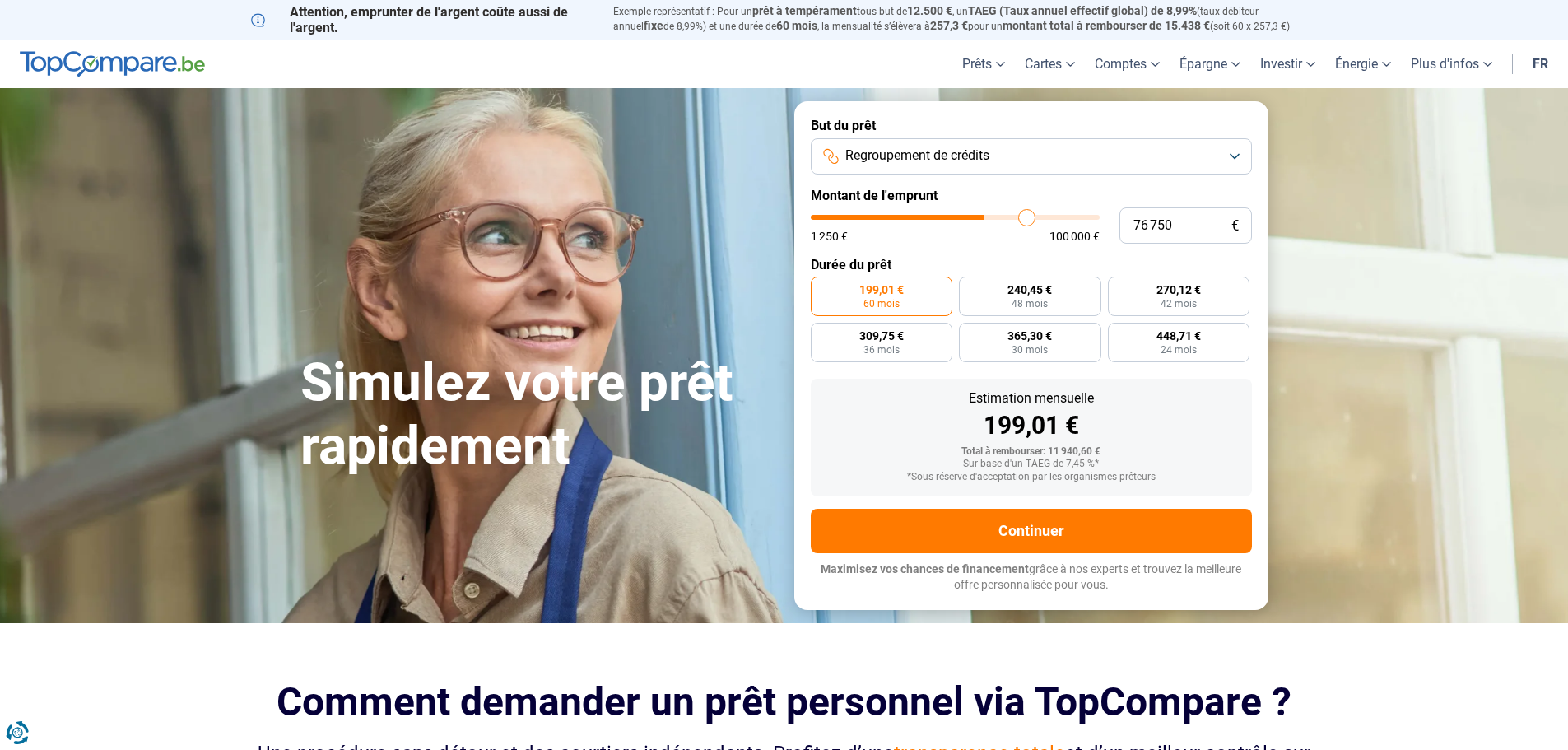
type input "79750"
type input "81 750"
type input "81750"
type input "83 000"
type input "83000"
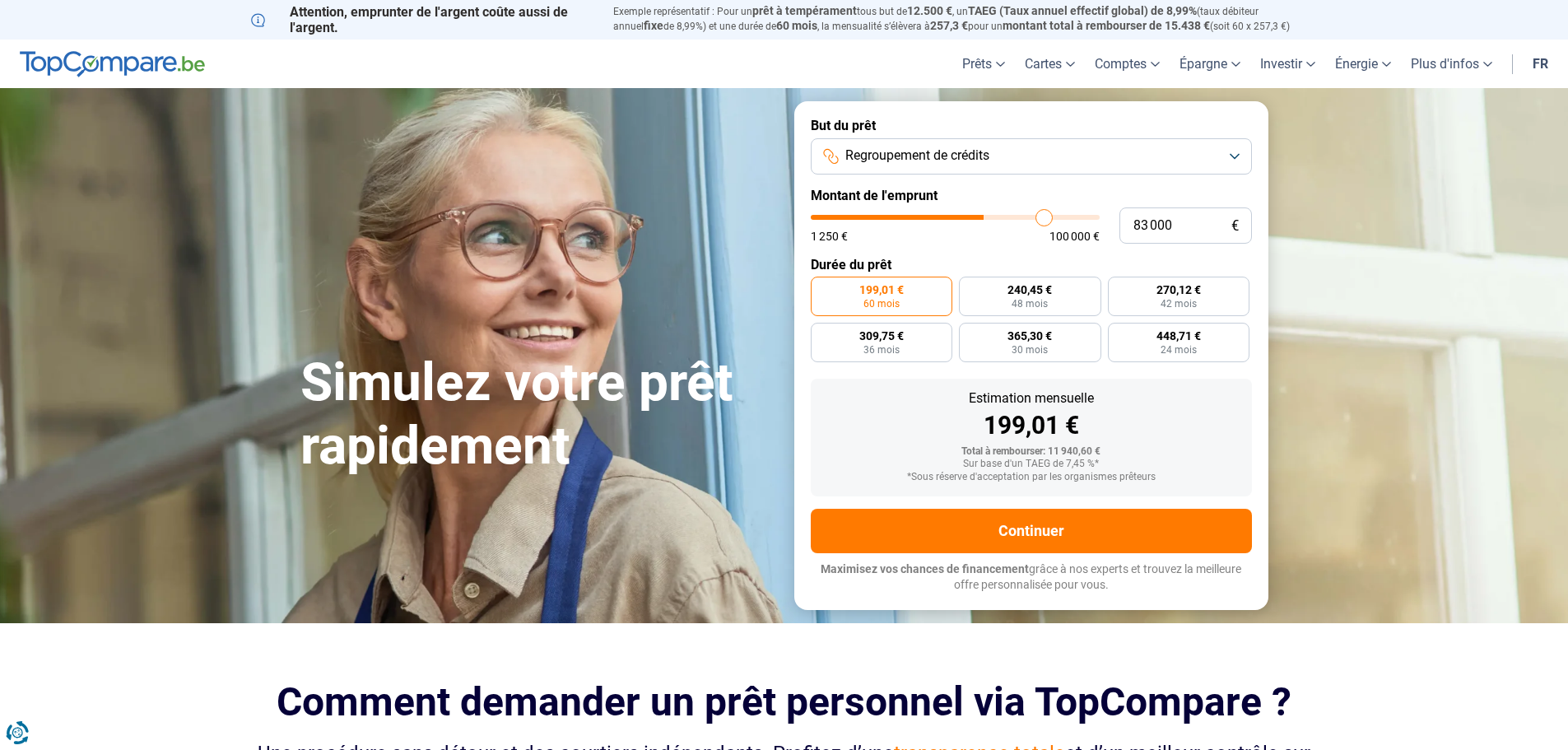
type input "84 500"
type input "84500"
type input "86 000"
type input "86000"
type input "86 500"
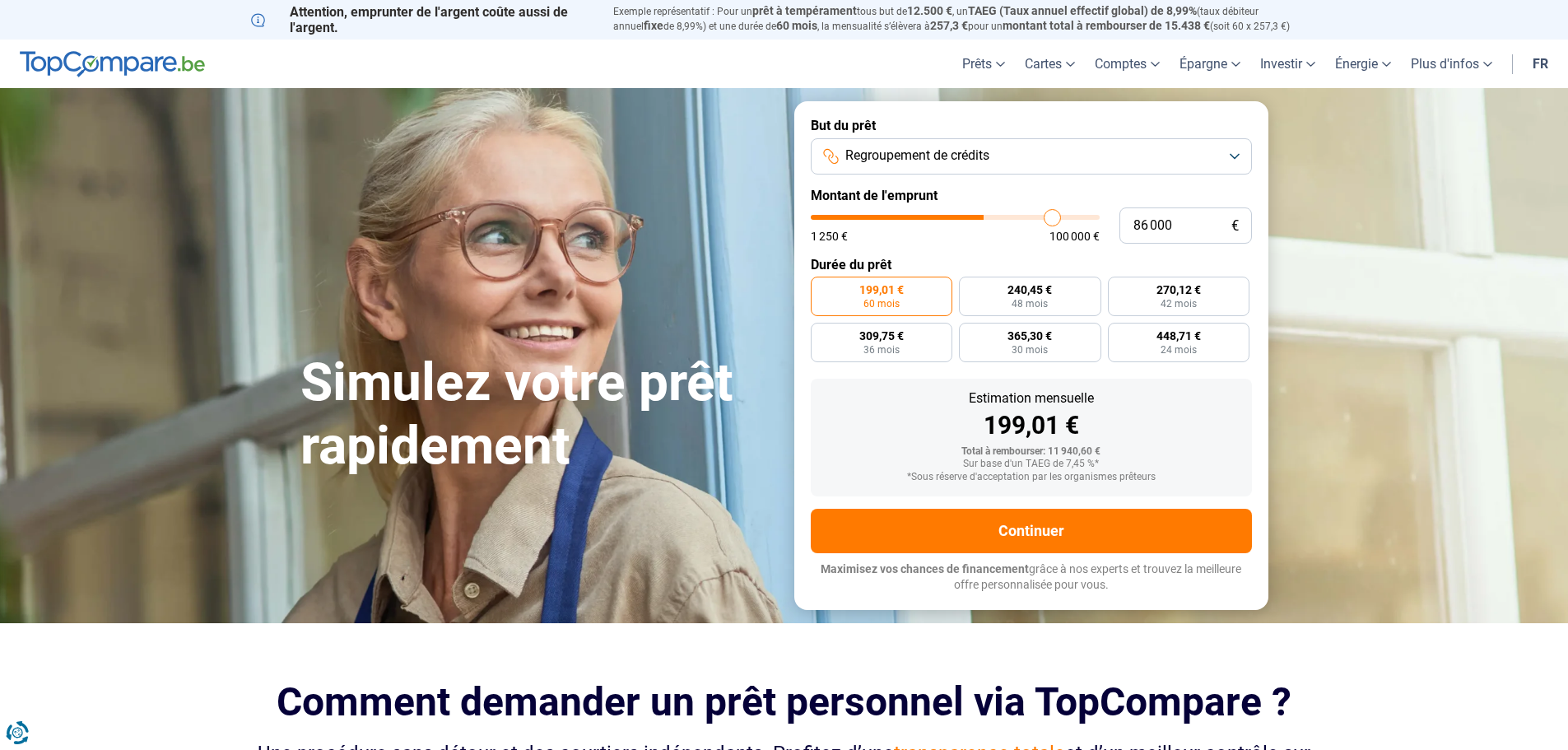
type input "86500"
type input "88 000"
type input "88000"
type input "89 500"
type input "89500"
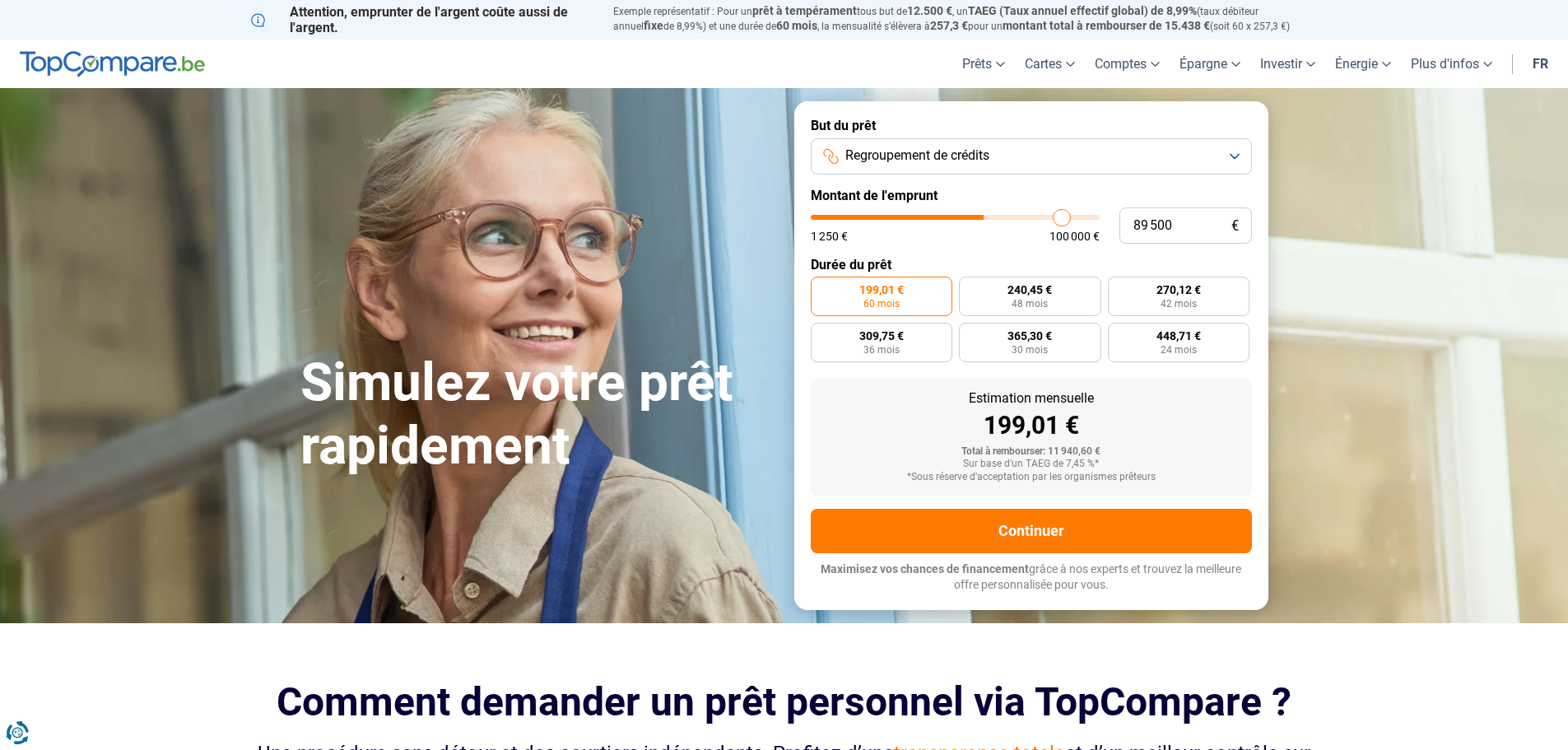
type input "89 750"
type input "89750"
type input "91 000"
type input "91000"
type input "92 000"
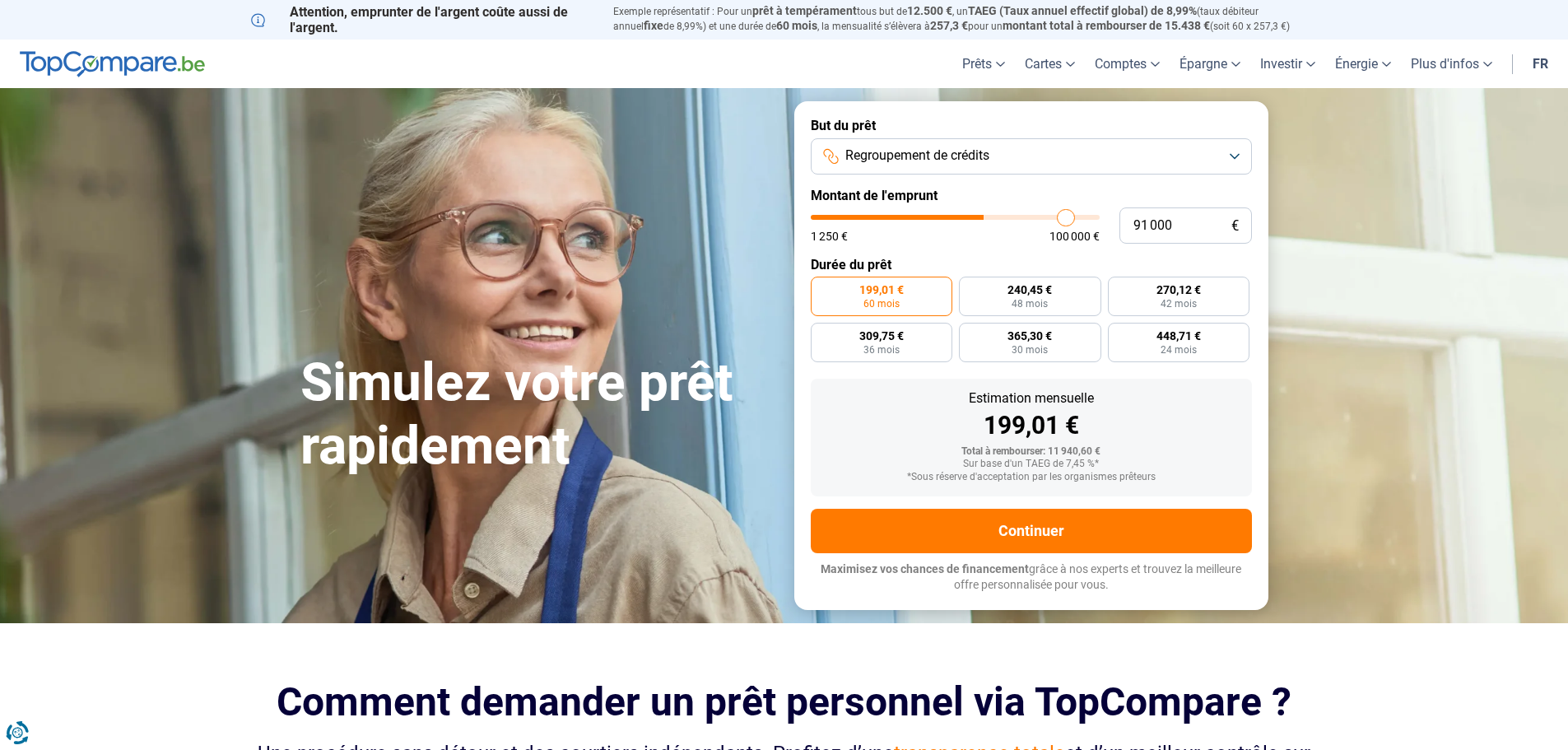
type input "92000"
type input "92 750"
type input "92750"
type input "93 500"
type input "93500"
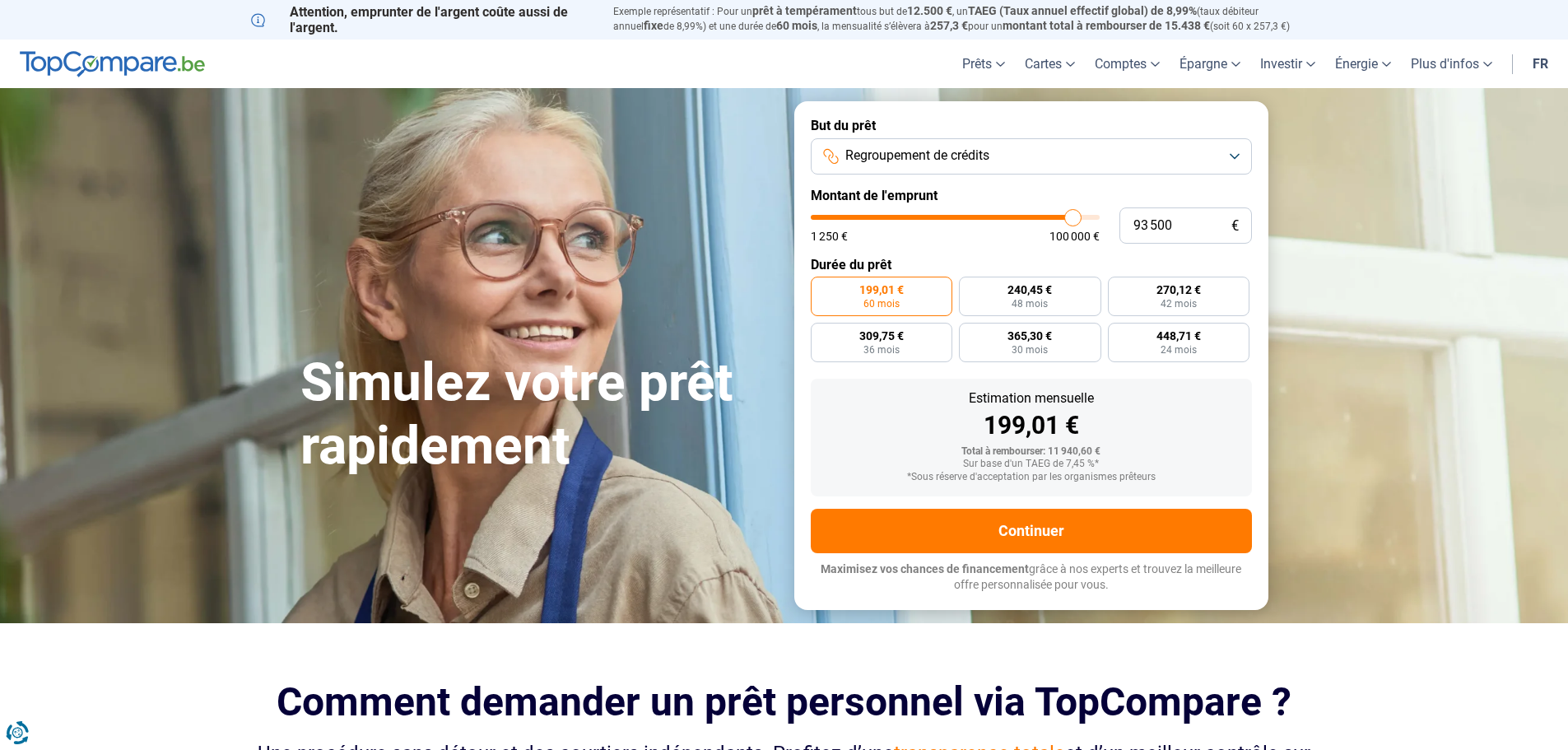
type input "94 250"
type input "94250"
type input "94 500"
type input "94500"
type input "95 000"
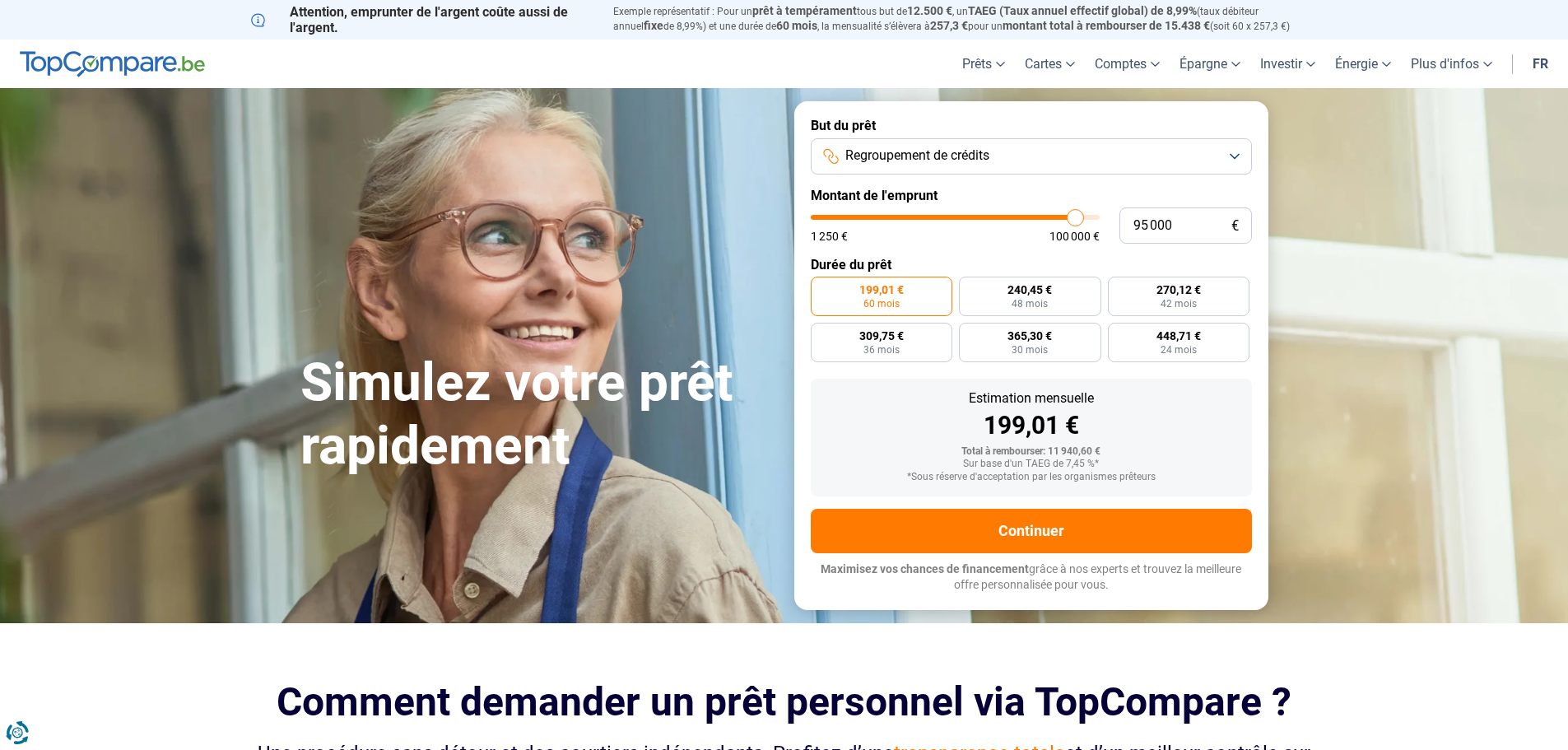
type input "95000"
type input "95 750"
type input "95750"
type input "96 250"
type input "96250"
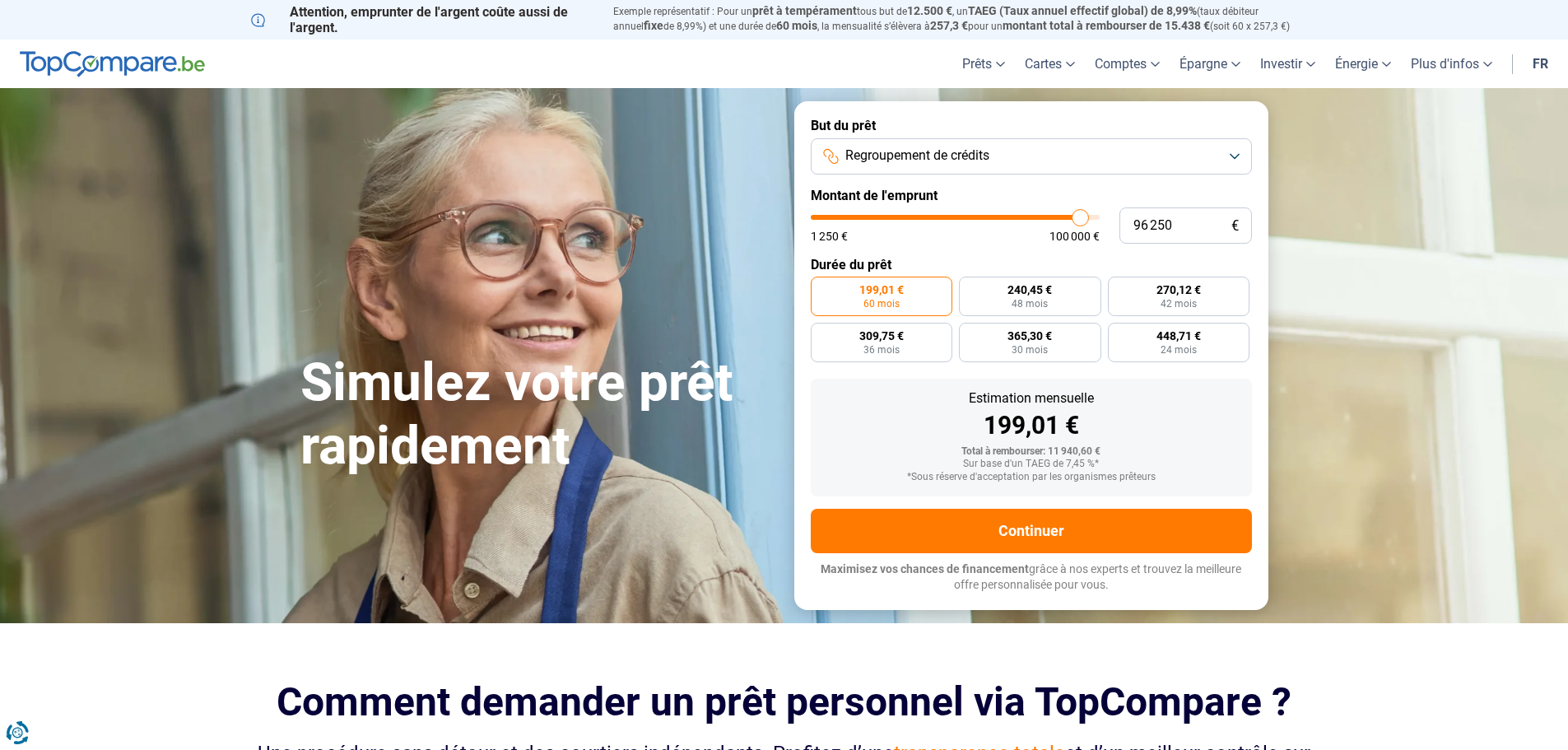
type input "96 500"
type input "96500"
type input "97 250"
type input "97250"
type input "97 750"
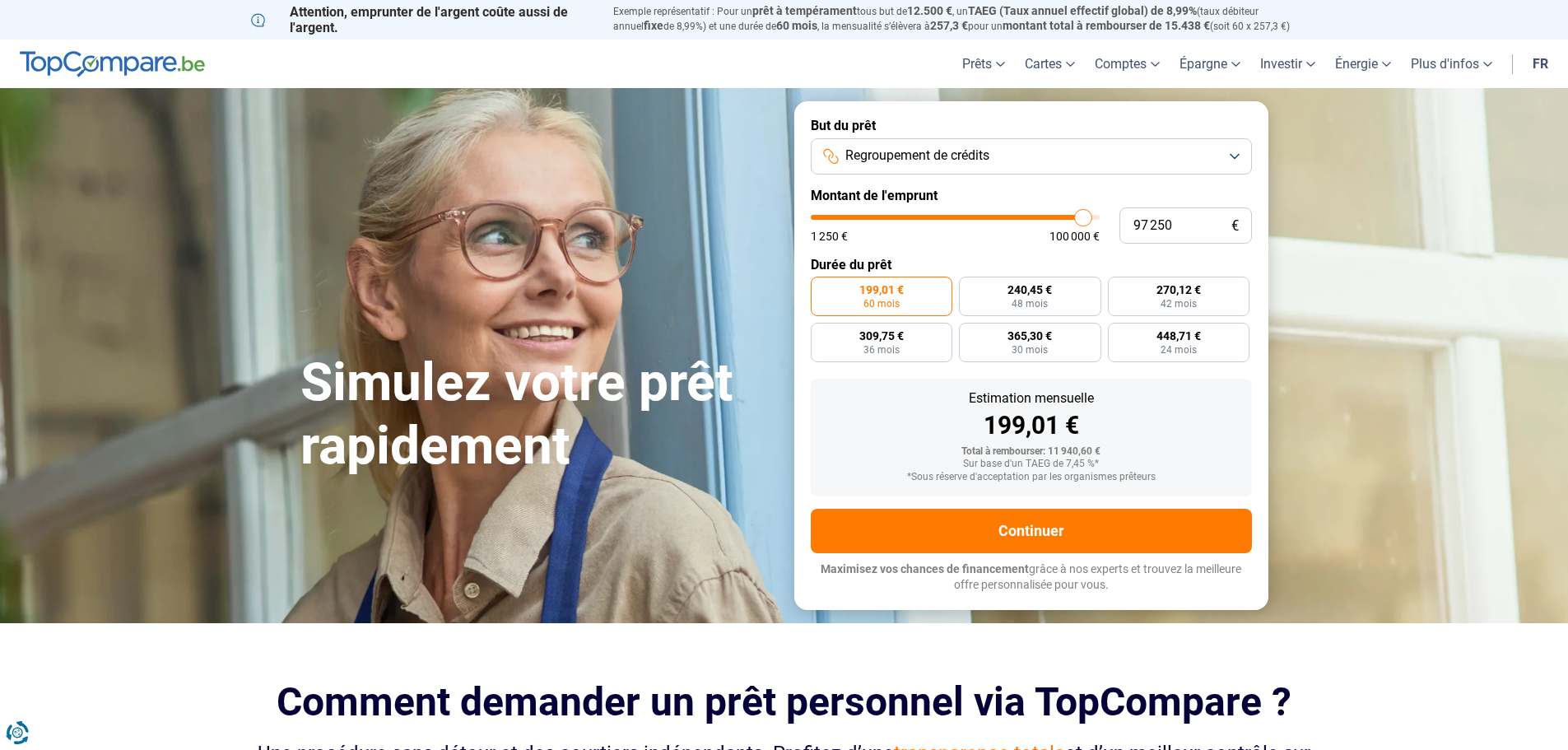
type input "97750"
type input "98 000"
type input "98000"
type input "98 500"
type input "98500"
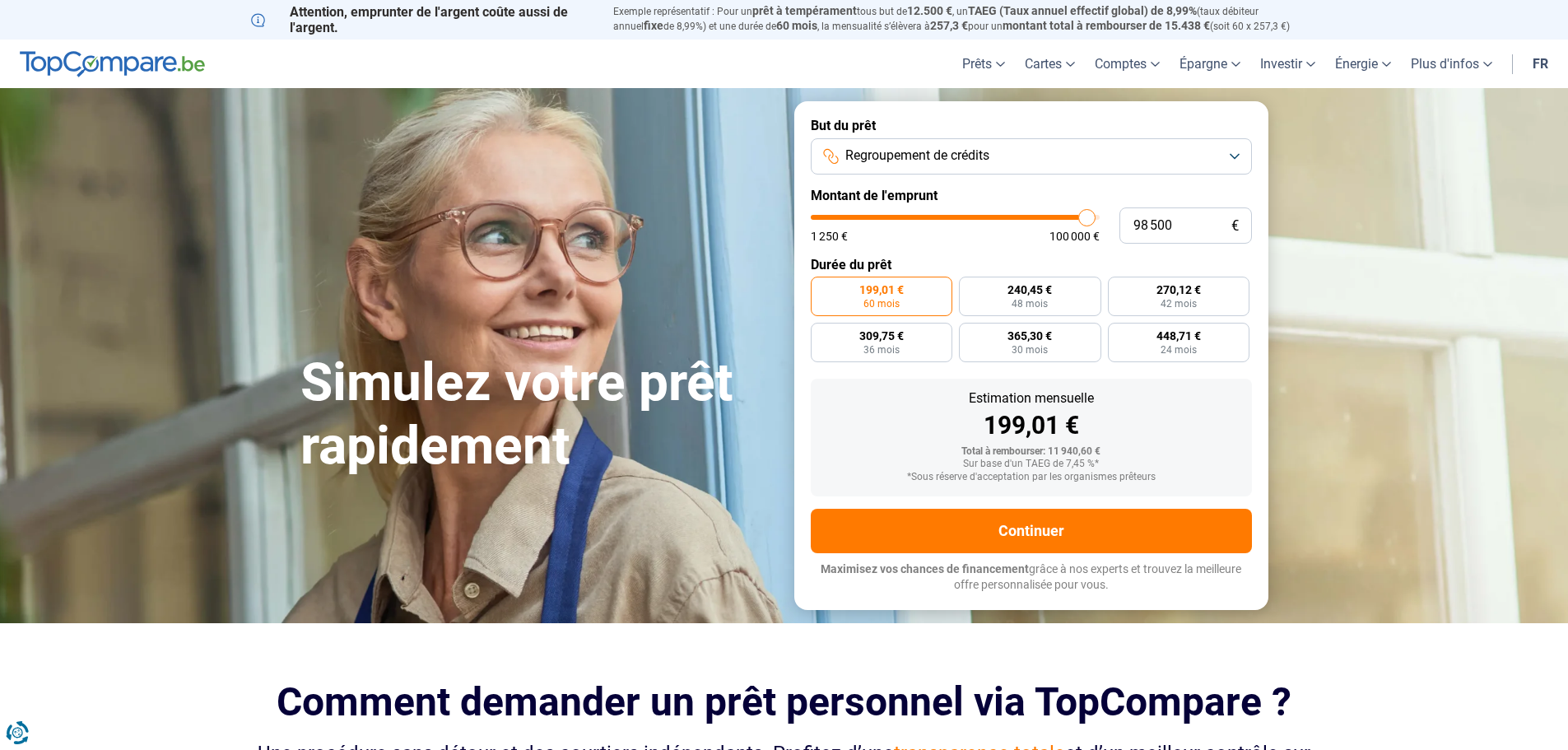
type input "99 250"
type input "99250"
type input "100 000"
type input "100000"
type input "99 000"
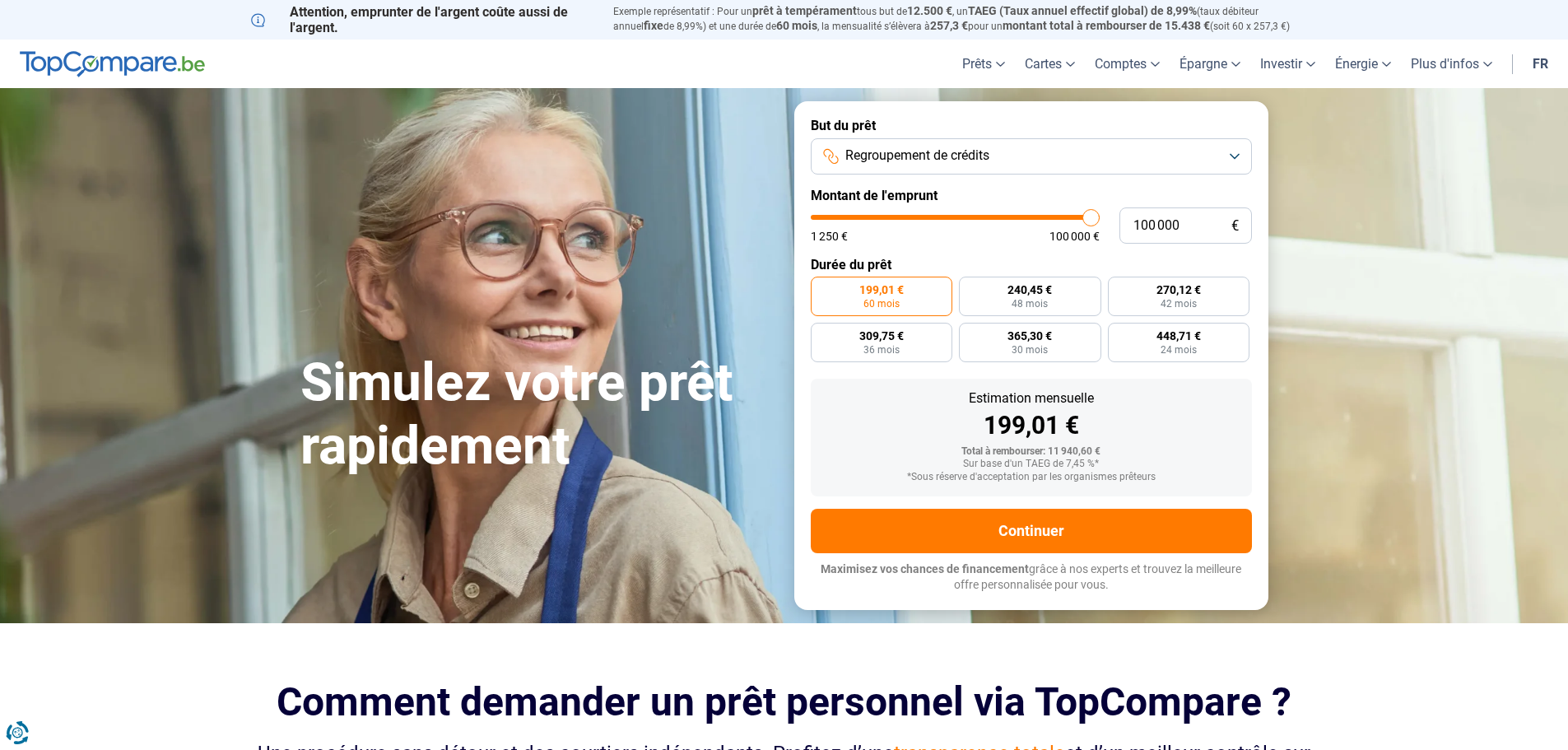
type input "99000"
type input "97 750"
type input "97750"
type input "96 500"
type input "96500"
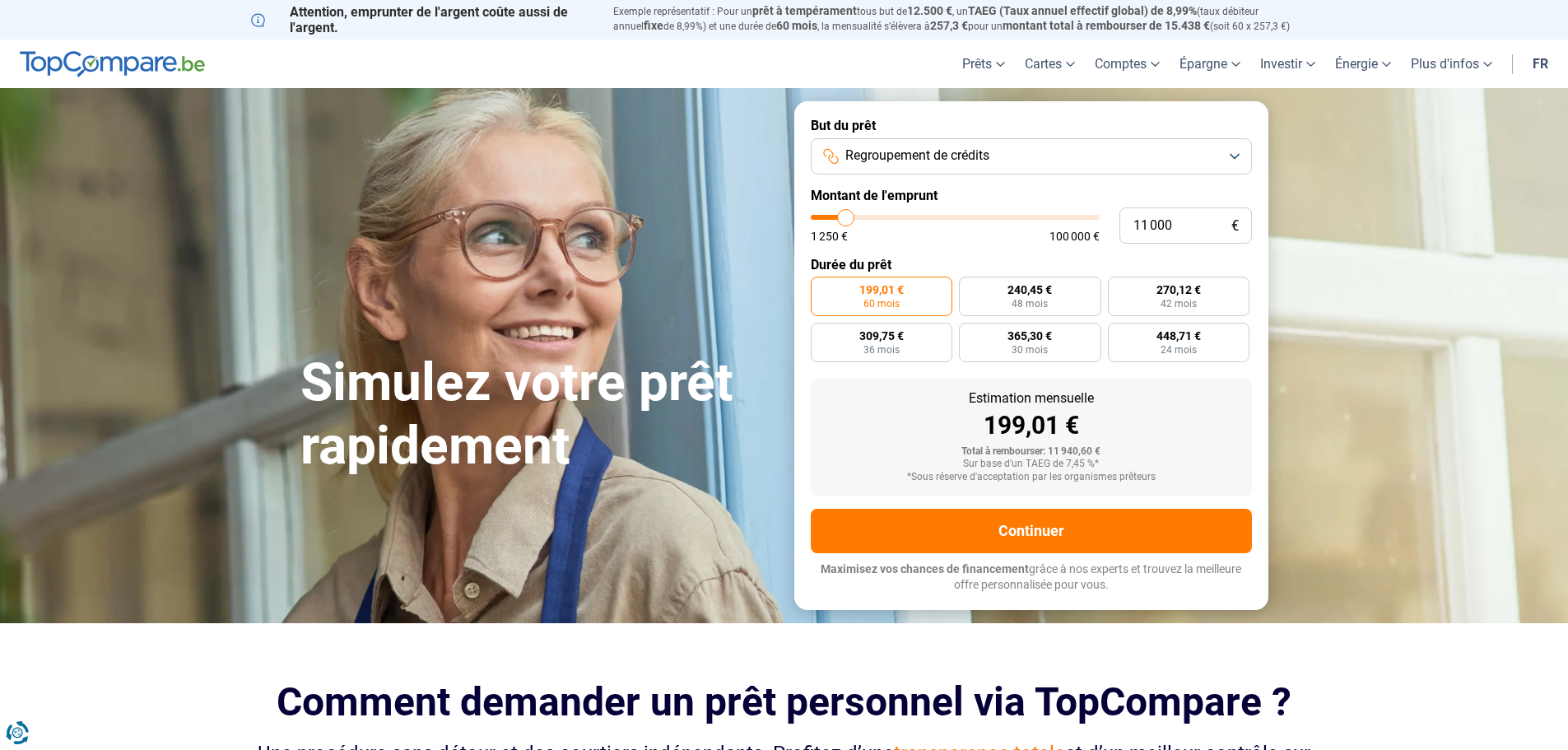
drag, startPoint x: 839, startPoint y: 214, endPoint x: 847, endPoint y: 231, distance: 18.8
click at [847, 219] on input "range" at bounding box center [955, 216] width 289 height 5
click at [907, 164] on span "Regroupement de crédits" at bounding box center [918, 155] width 144 height 18
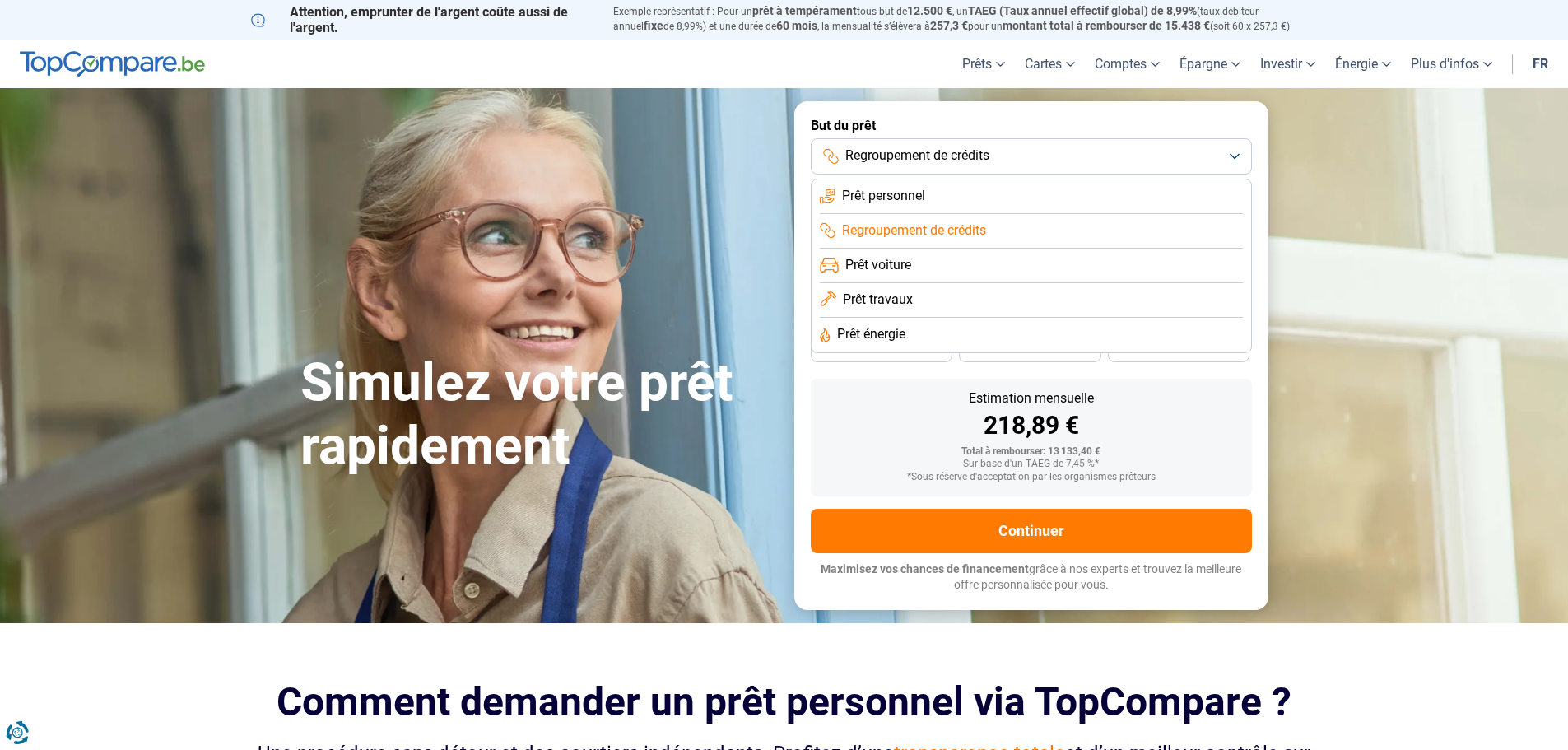
click at [911, 191] on span "Prêt personnel" at bounding box center [883, 196] width 83 height 18
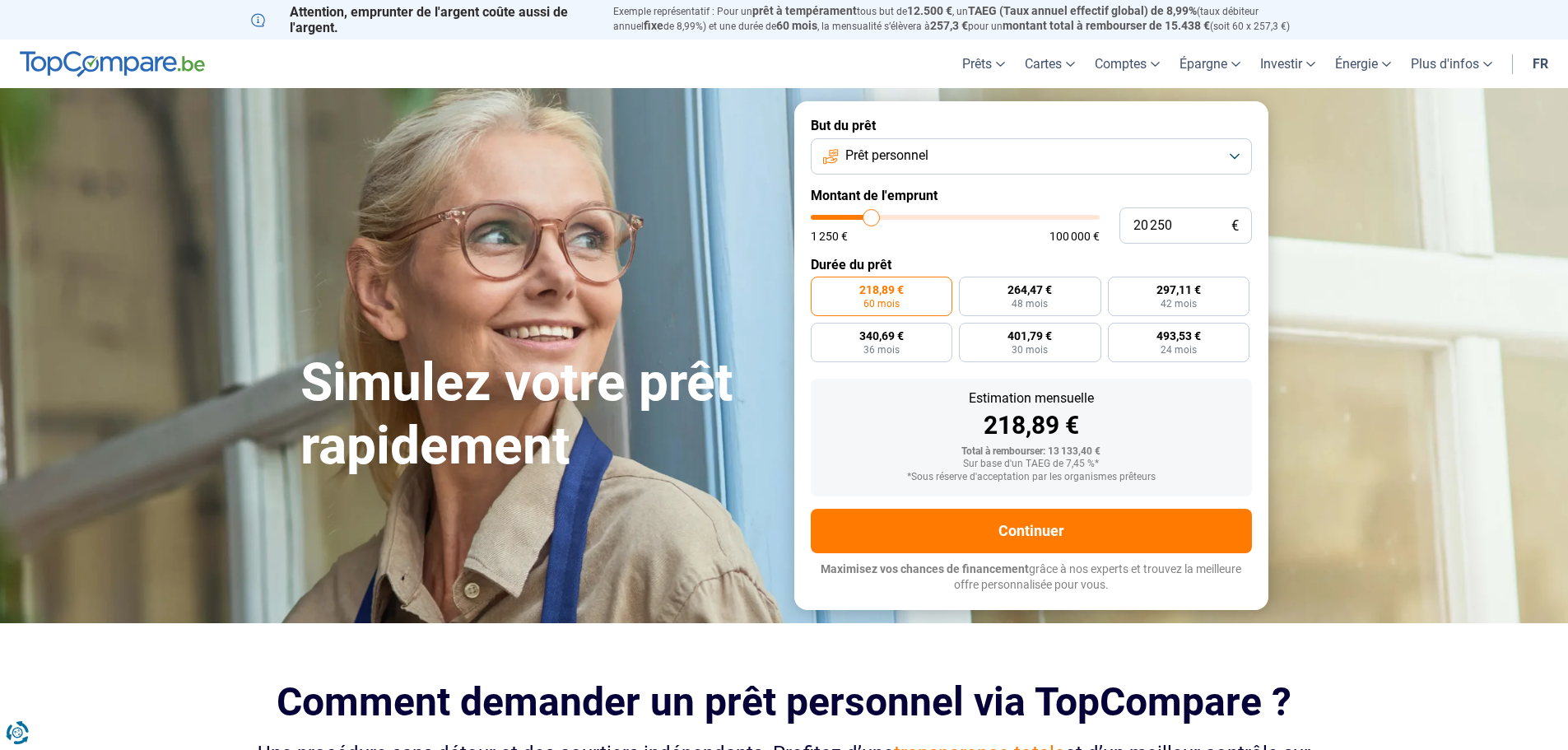
drag, startPoint x: 849, startPoint y: 218, endPoint x: 871, endPoint y: 215, distance: 22.2
click at [871, 215] on input "range" at bounding box center [955, 216] width 289 height 5
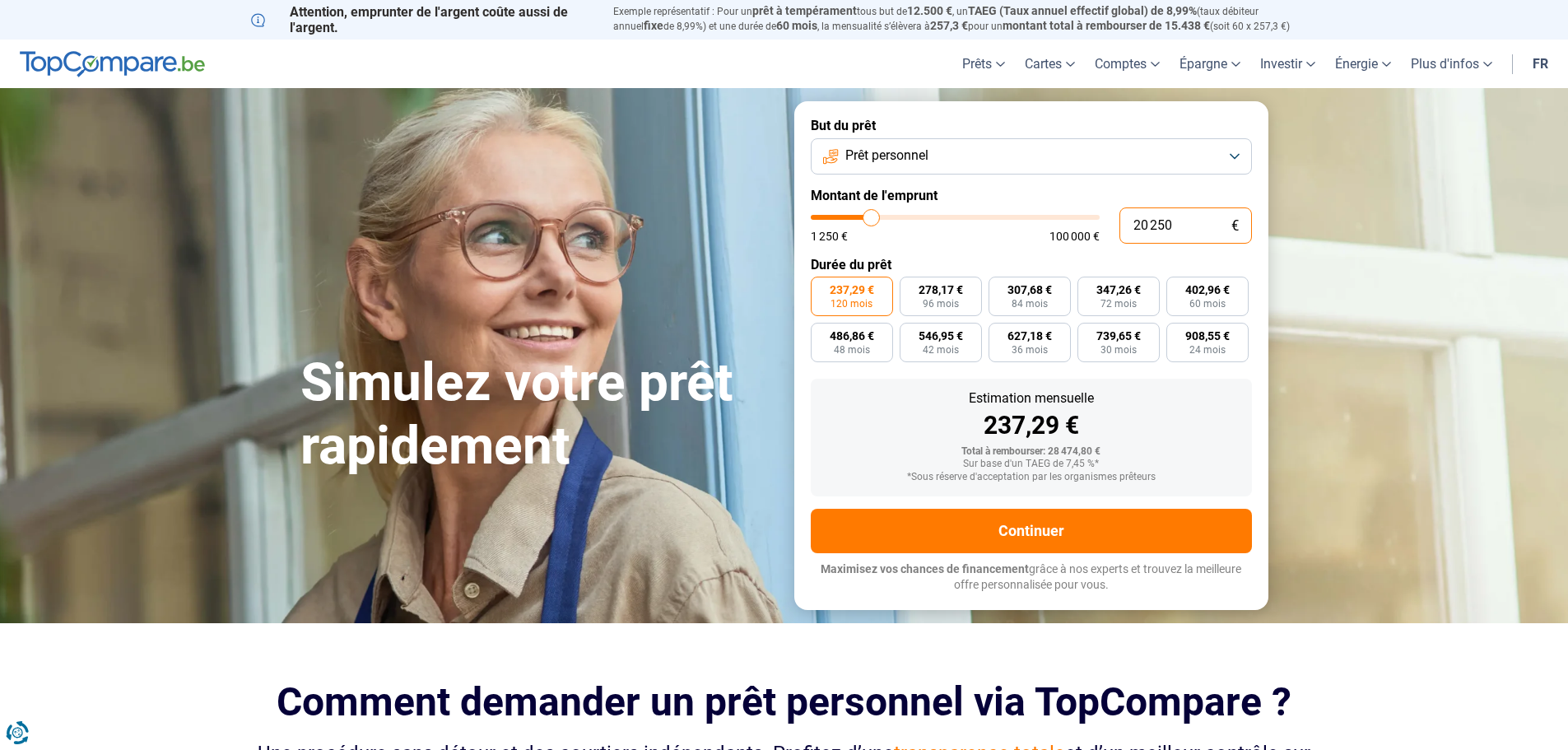
drag, startPoint x: 1176, startPoint y: 224, endPoint x: 1114, endPoint y: 224, distance: 62.0
click at [1114, 224] on div "20 250 € 1 250 € 100 000 €" at bounding box center [1032, 225] width 442 height 37
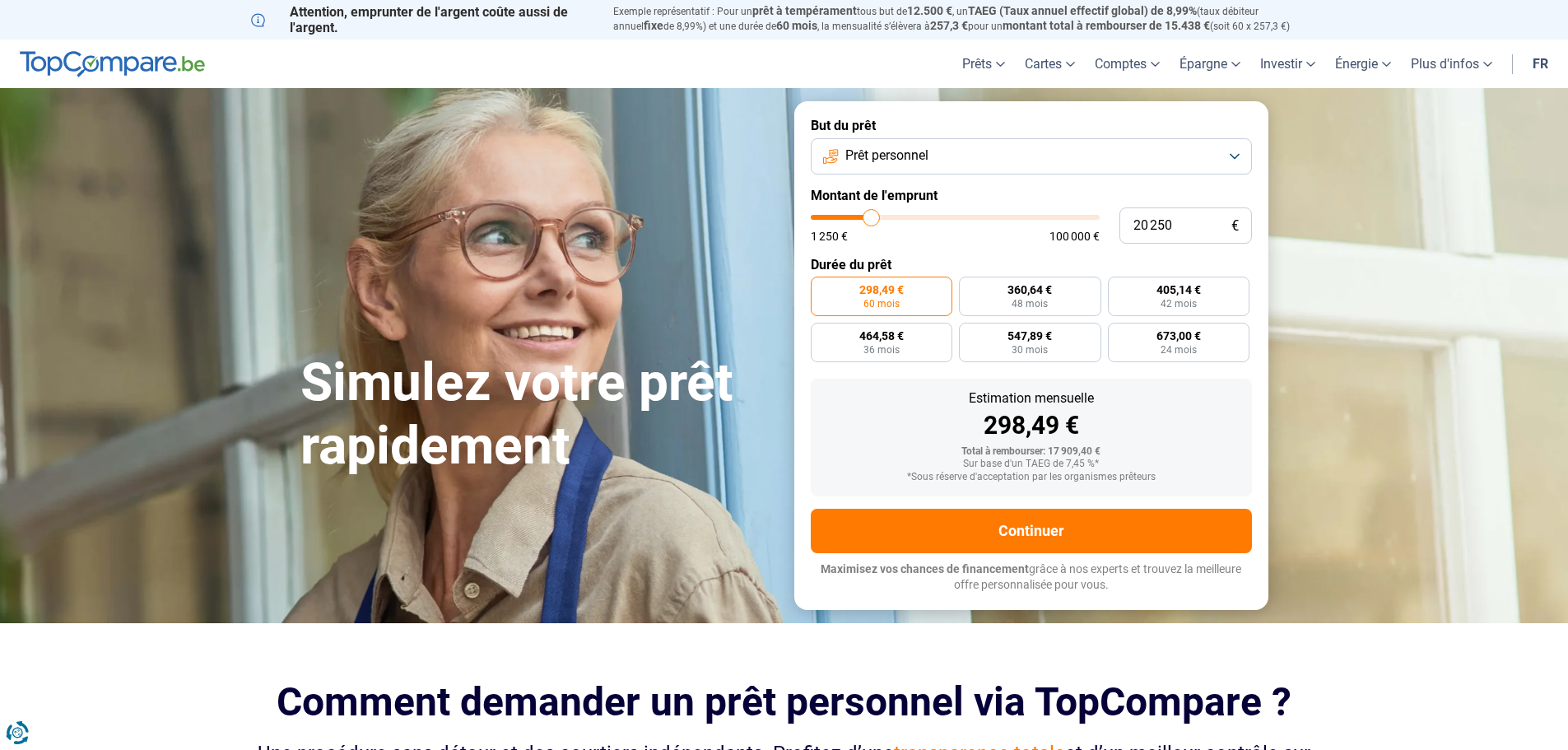
drag, startPoint x: 857, startPoint y: 219, endPoint x: 871, endPoint y: 217, distance: 14.1
click at [871, 217] on input "range" at bounding box center [955, 216] width 289 height 5
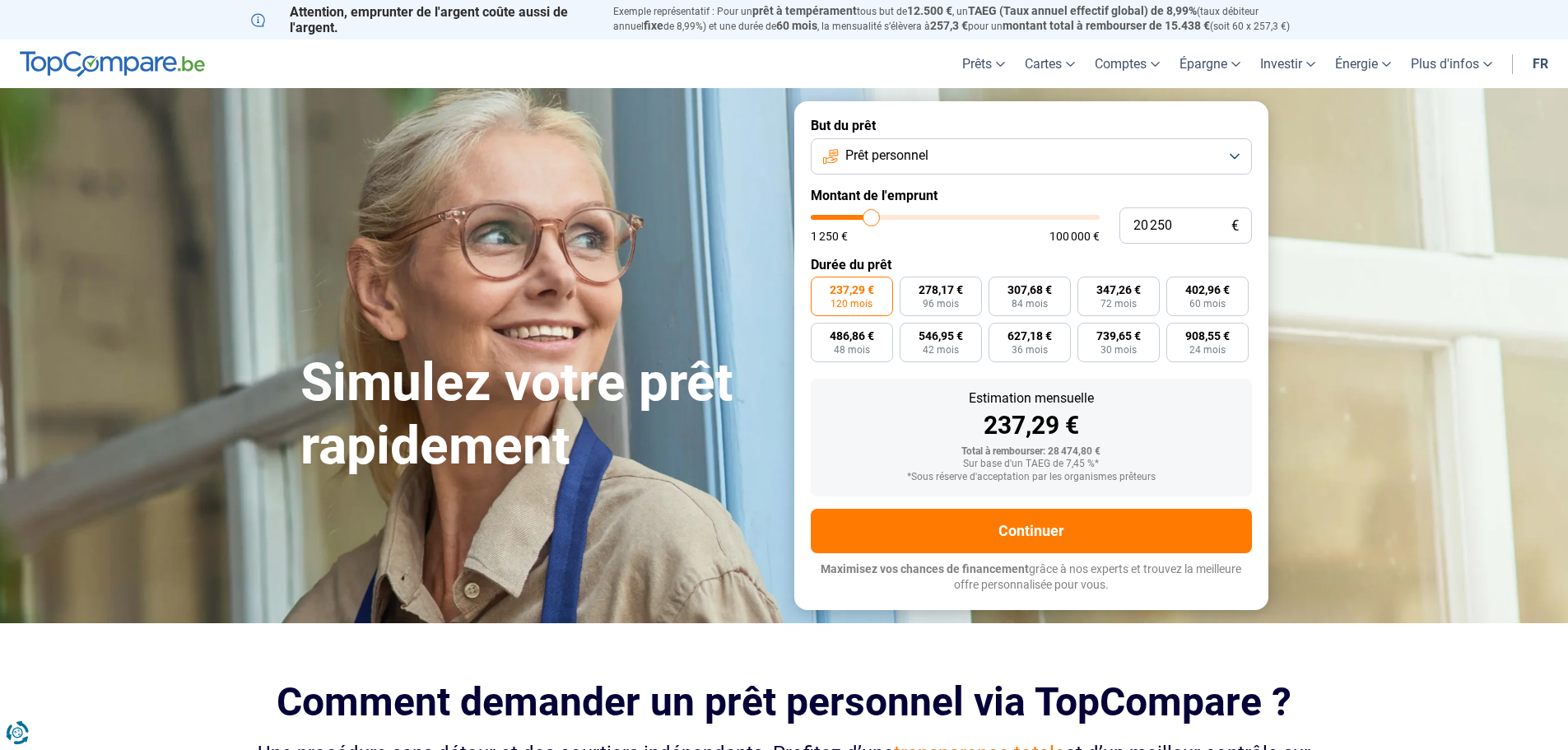
click at [847, 302] on span "120 mois" at bounding box center [852, 303] width 41 height 10
click at [822, 288] on input "237,29 € 120 mois" at bounding box center [816, 282] width 11 height 11
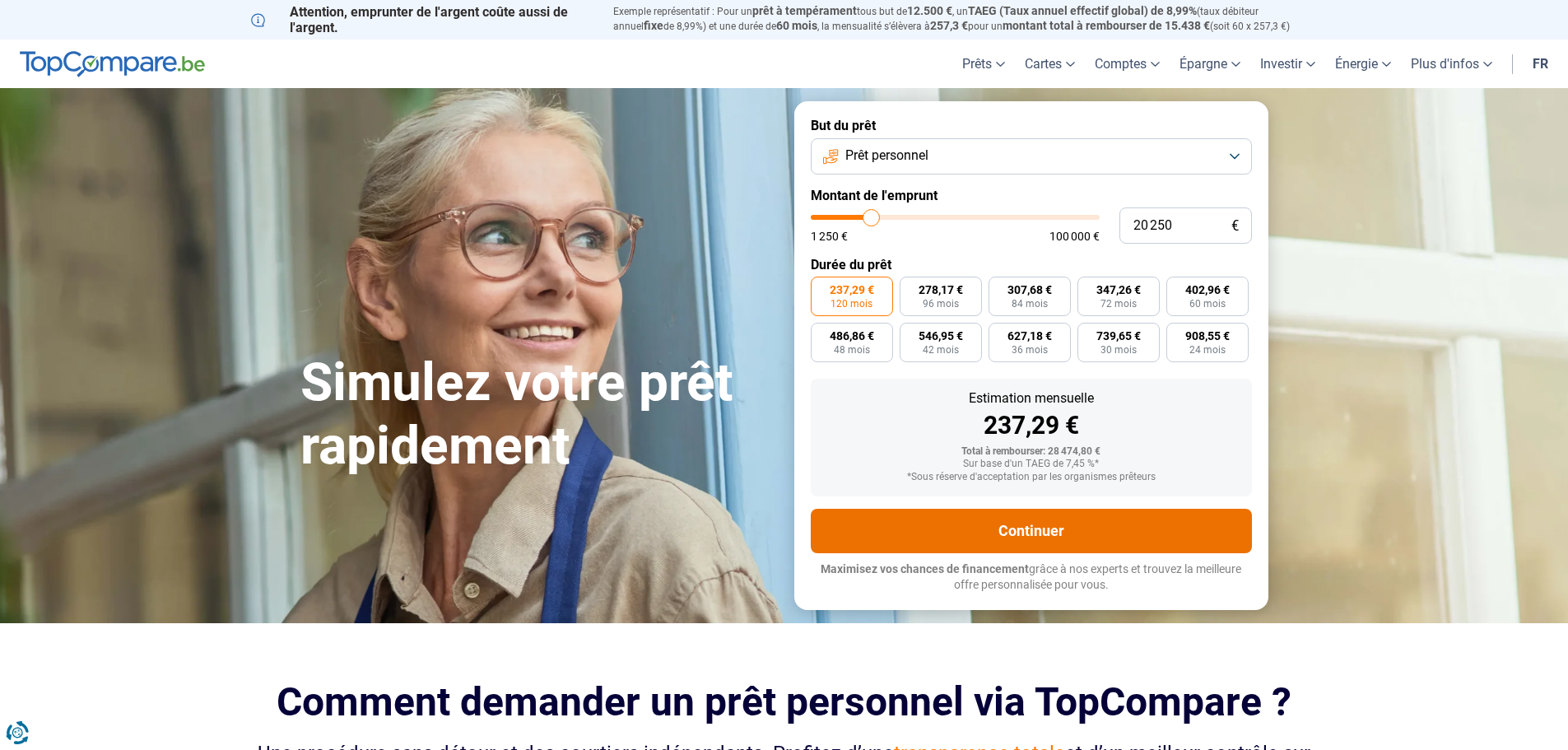
click at [987, 525] on button "Continuer" at bounding box center [1032, 531] width 442 height 44
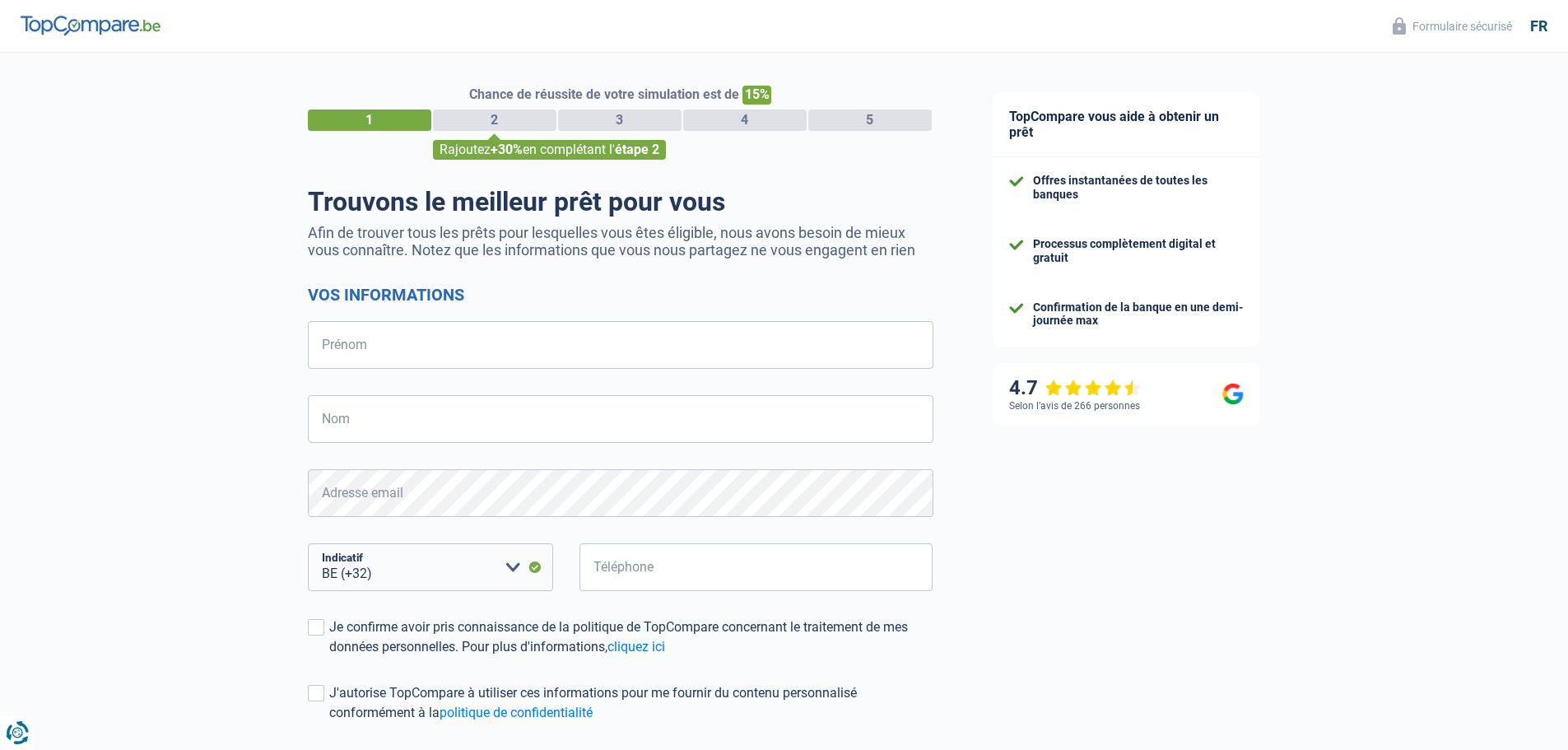
select select "32"
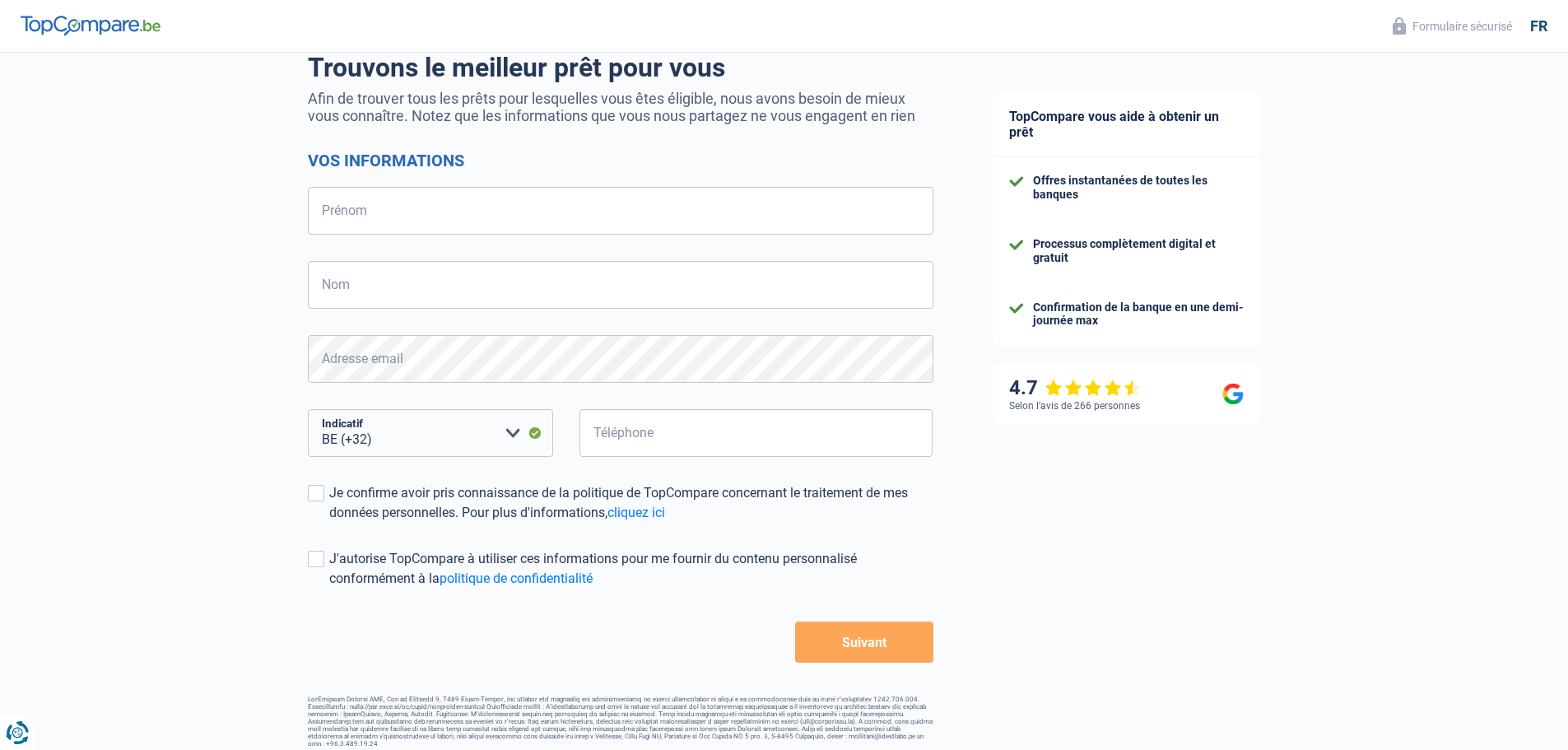
scroll to position [144, 0]
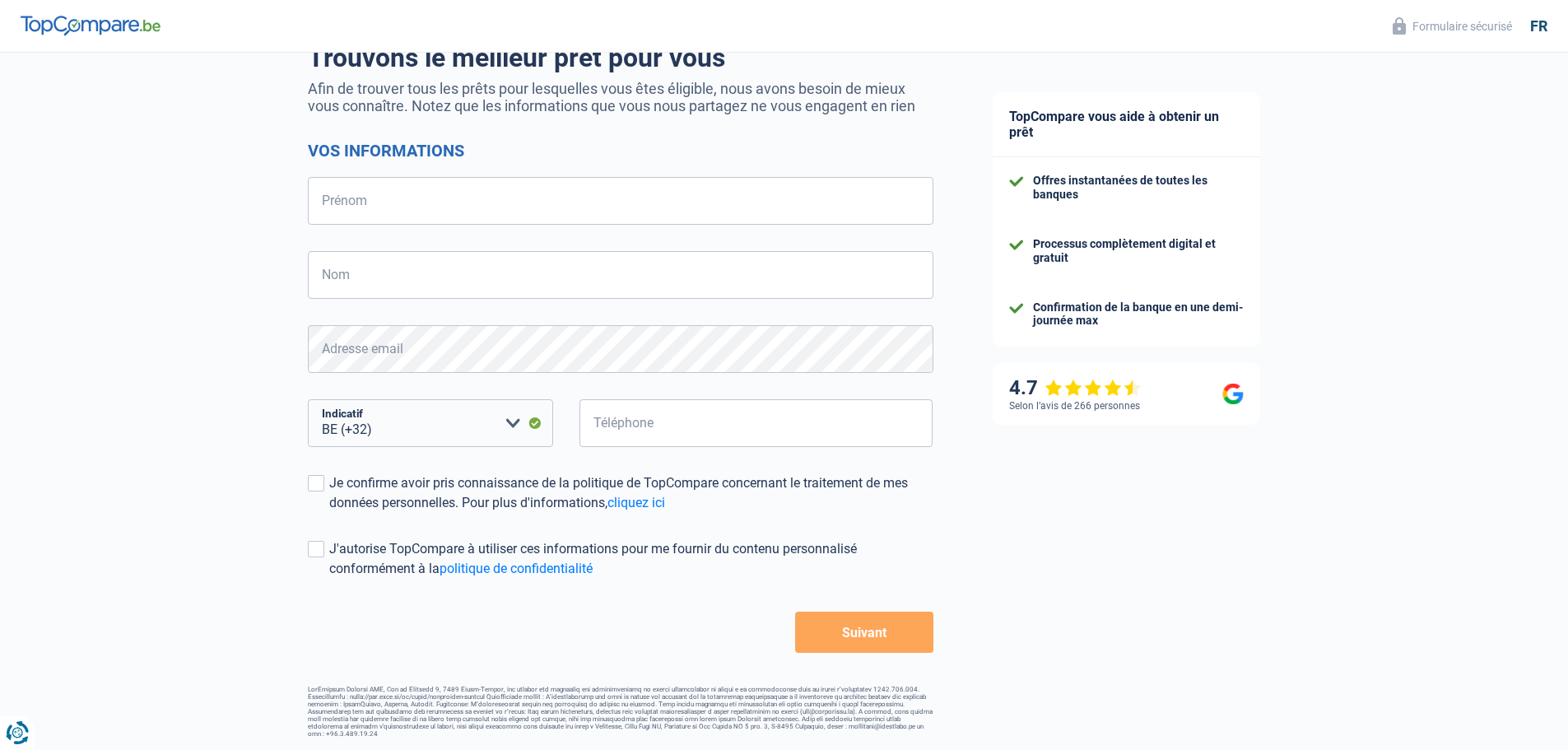
click at [305, 492] on div "Chance de réussite de votre simulation est de 15% 1 2 3 4 5 Rajoutez +30% en co…" at bounding box center [481, 323] width 963 height 842
click at [313, 477] on span at bounding box center [316, 483] width 17 height 17
click at [329, 513] on input "Je confirme avoir pris connaissance de la politique de TopCompare concernant le…" at bounding box center [329, 513] width 0 height 0
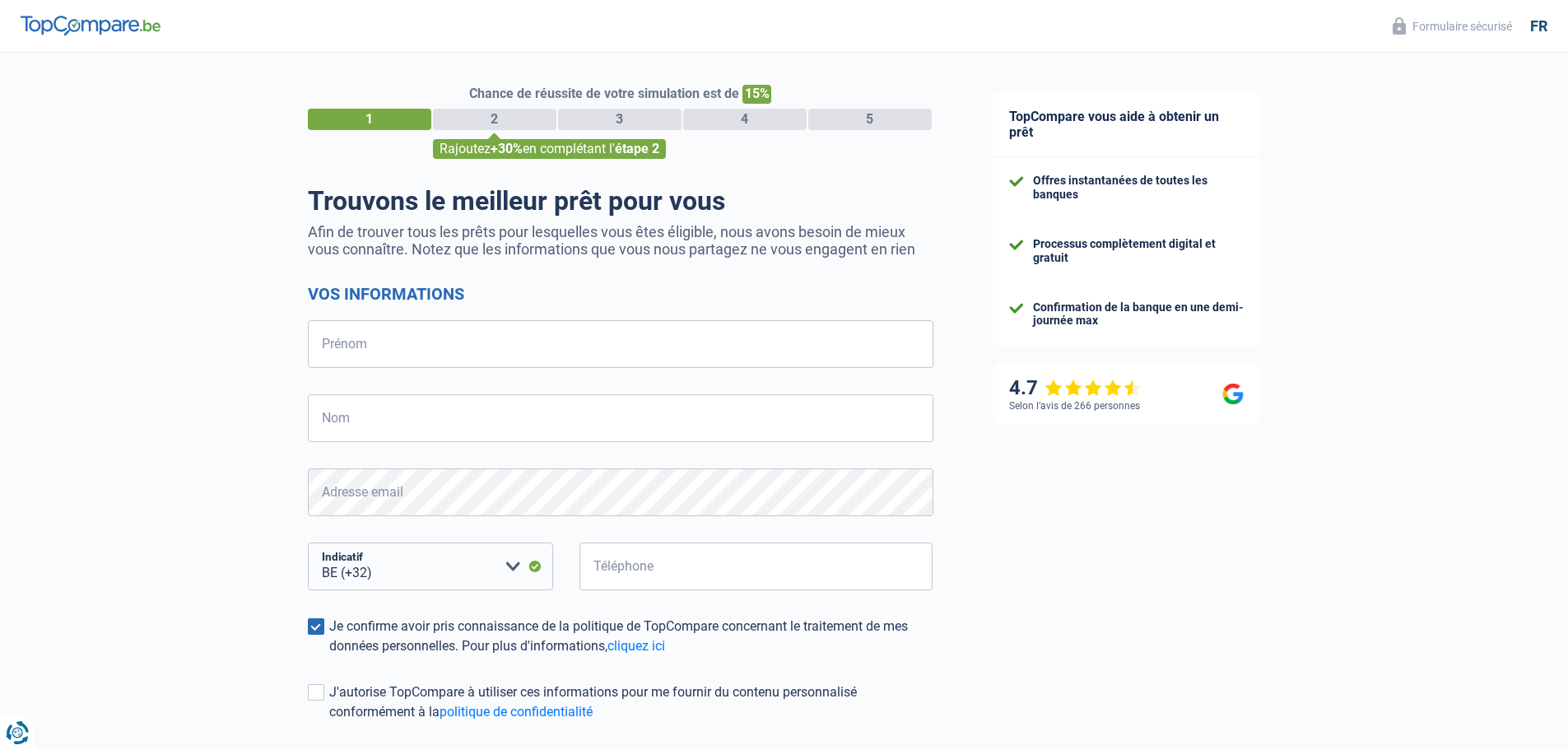
scroll to position [0, 0]
click at [363, 358] on input "Prénom" at bounding box center [620, 345] width 625 height 47
type input "François"
type input "Dufrasne"
type input "479381880"
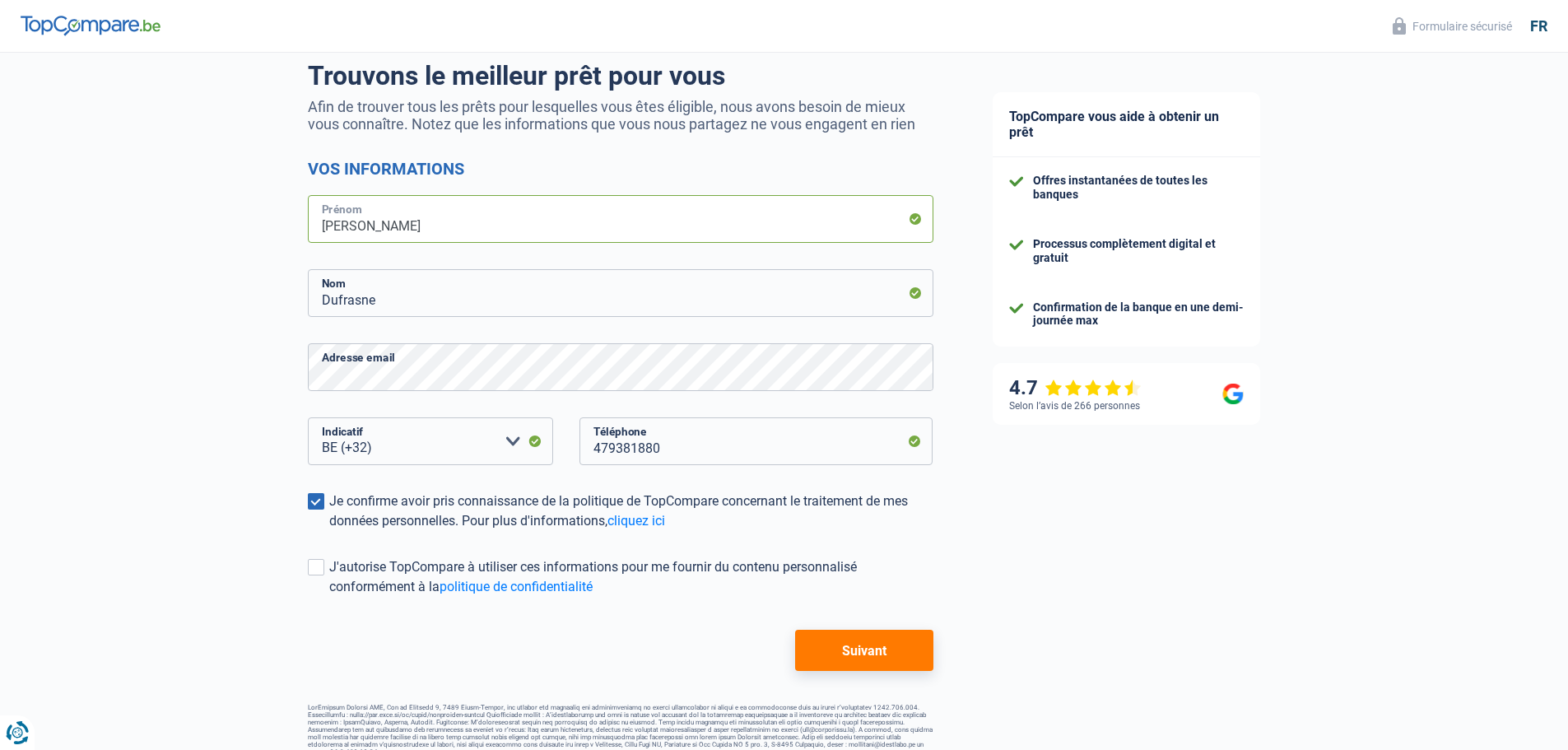
scroll to position [144, 0]
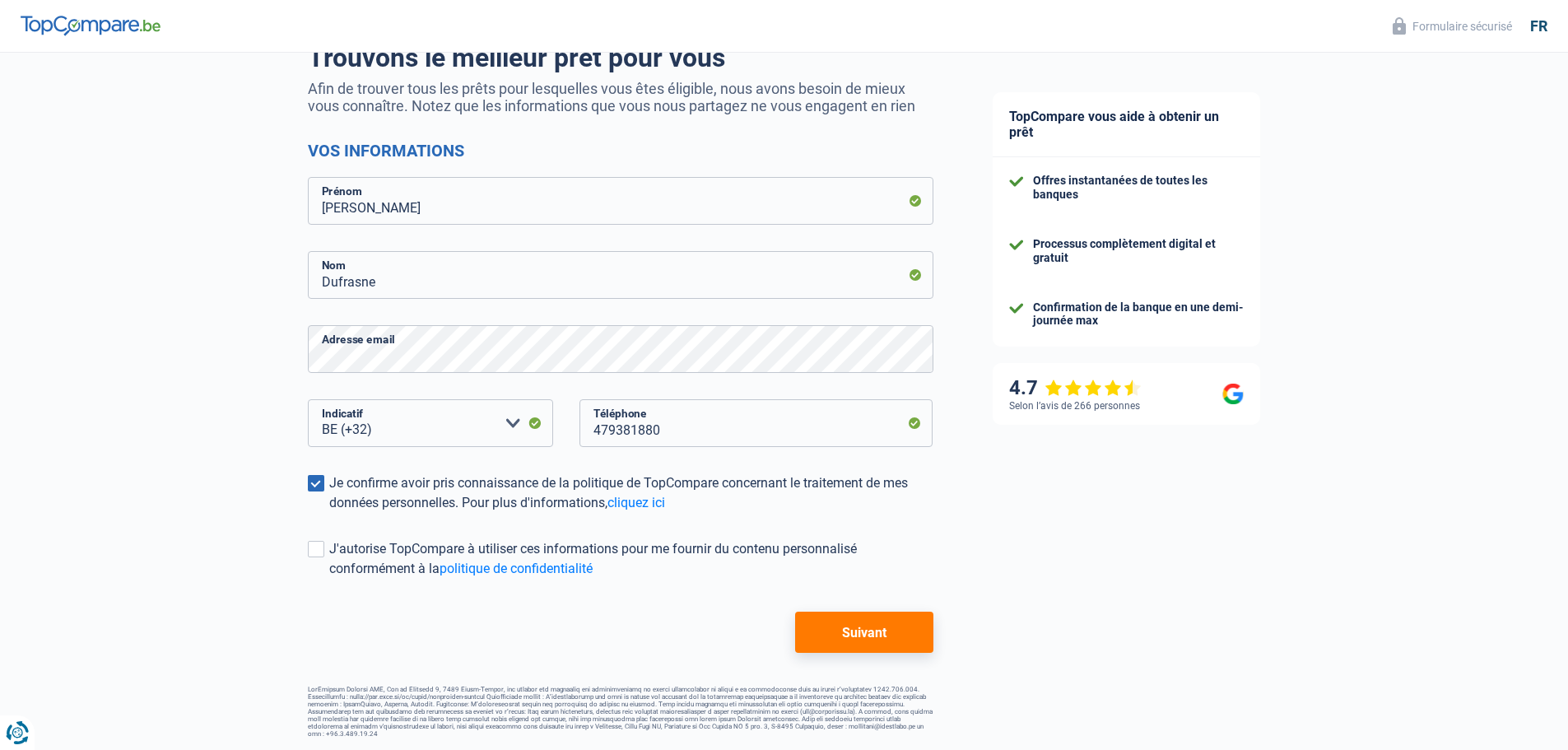
click at [876, 625] on button "Suivant" at bounding box center [864, 632] width 137 height 42
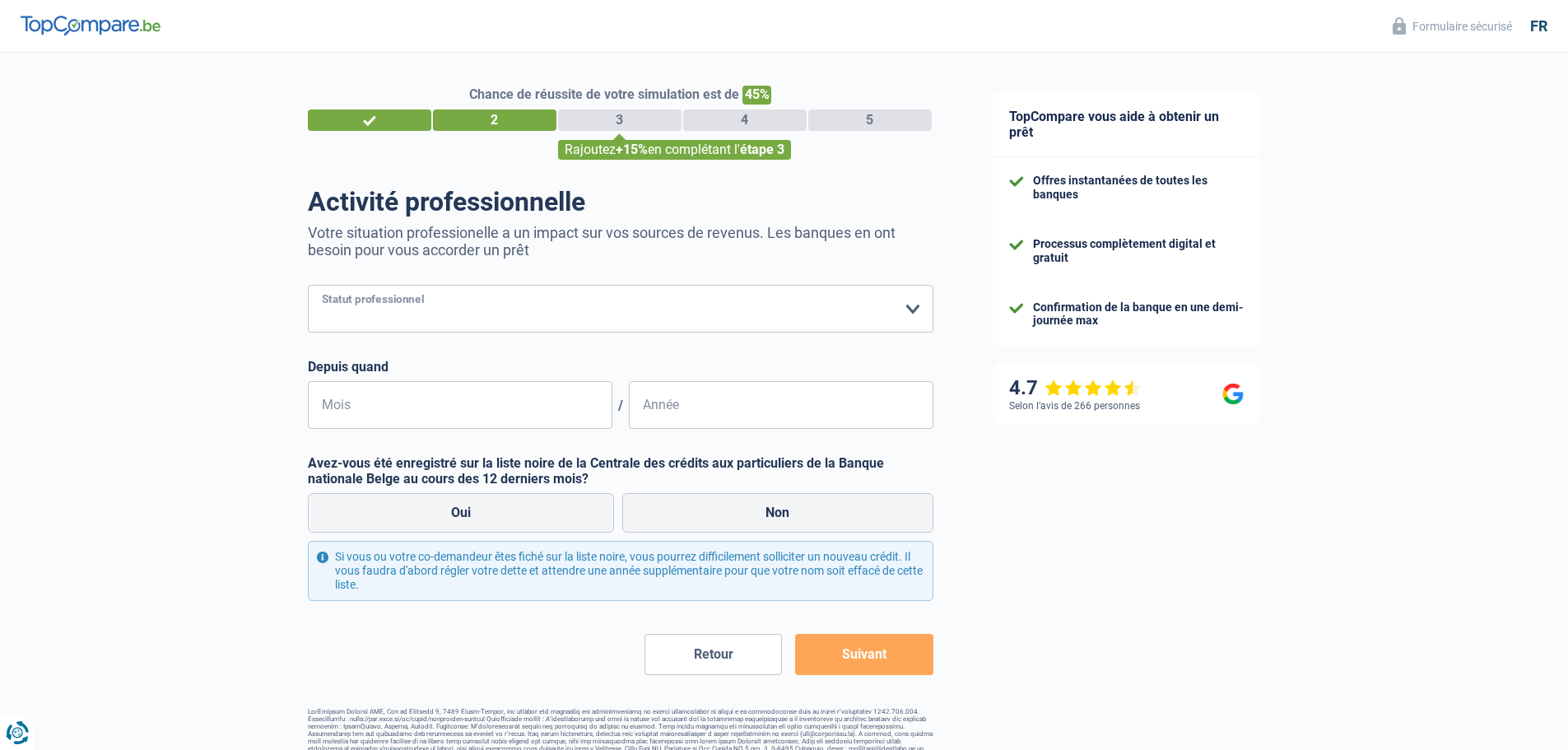
click at [627, 300] on select "Ouvrier Employé privé Employé public Invalide Indépendant Pensionné Chômeur Mut…" at bounding box center [620, 308] width 625 height 47
select select "publicEmployee"
click at [308, 287] on select "Ouvrier Employé privé Employé public Invalide Indépendant Pensionné Chômeur Mut…" at bounding box center [620, 308] width 625 height 47
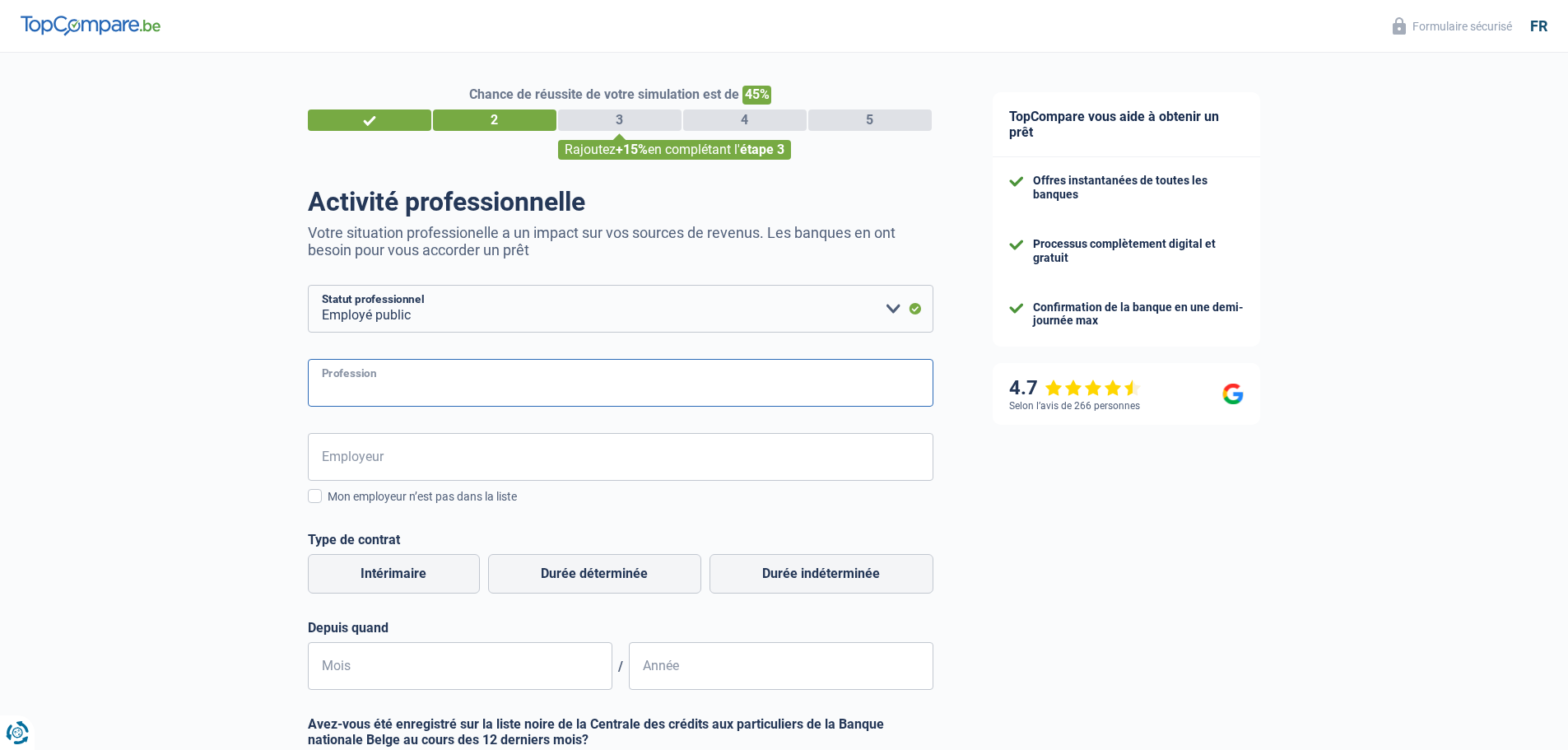
click at [392, 392] on input "Profession" at bounding box center [620, 382] width 625 height 47
click at [323, 388] on input "Chef de travaux" at bounding box center [620, 382] width 625 height 47
click at [419, 393] on input "Scientifique - checheurs - chef de travaux" at bounding box center [620, 382] width 625 height 47
click at [610, 399] on input "Scientifique - chercheurs - chef de travaux" at bounding box center [620, 382] width 625 height 47
type input "Scientifique - chercheurs - chef de travaux"
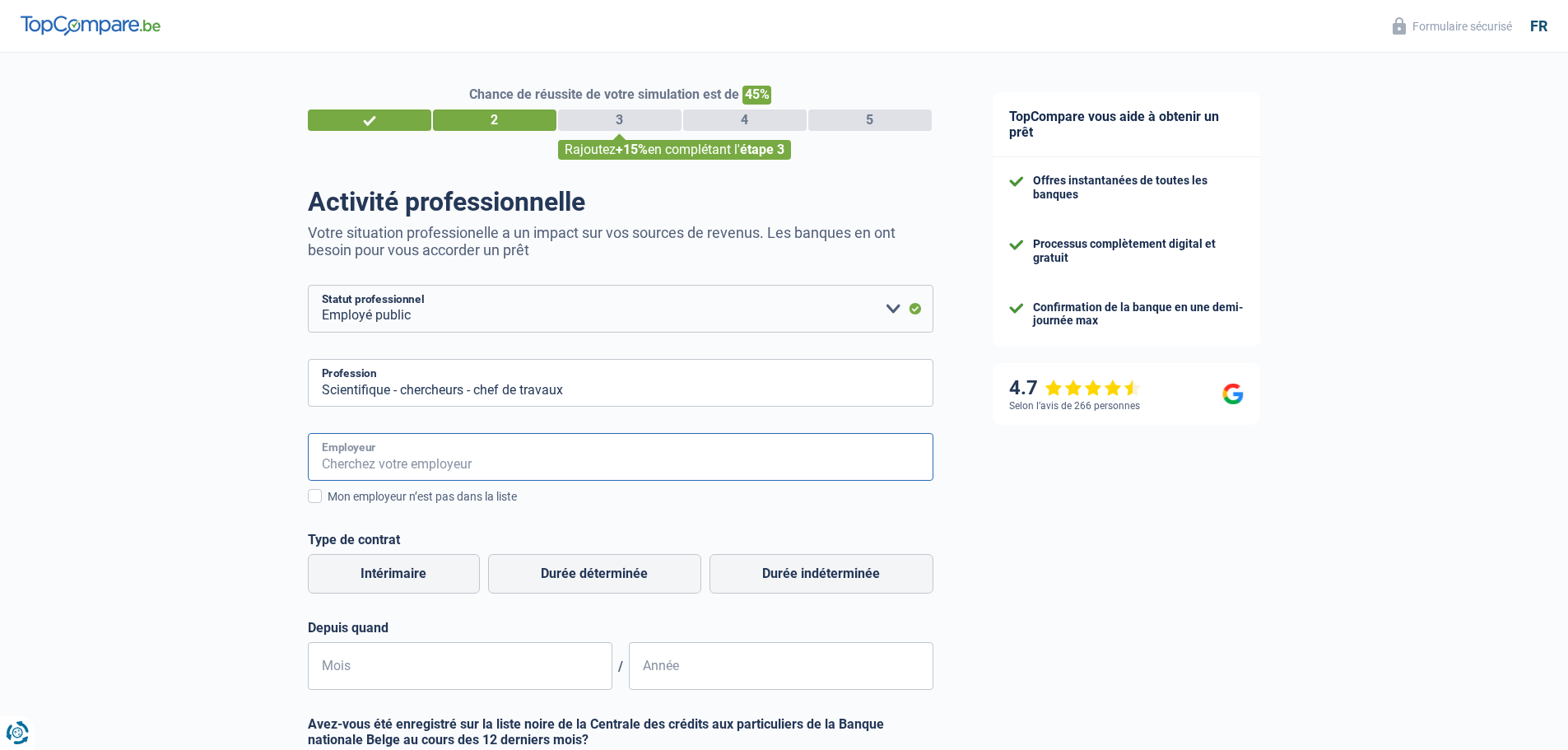
click at [417, 468] on input "Employeur" at bounding box center [620, 457] width 625 height 47
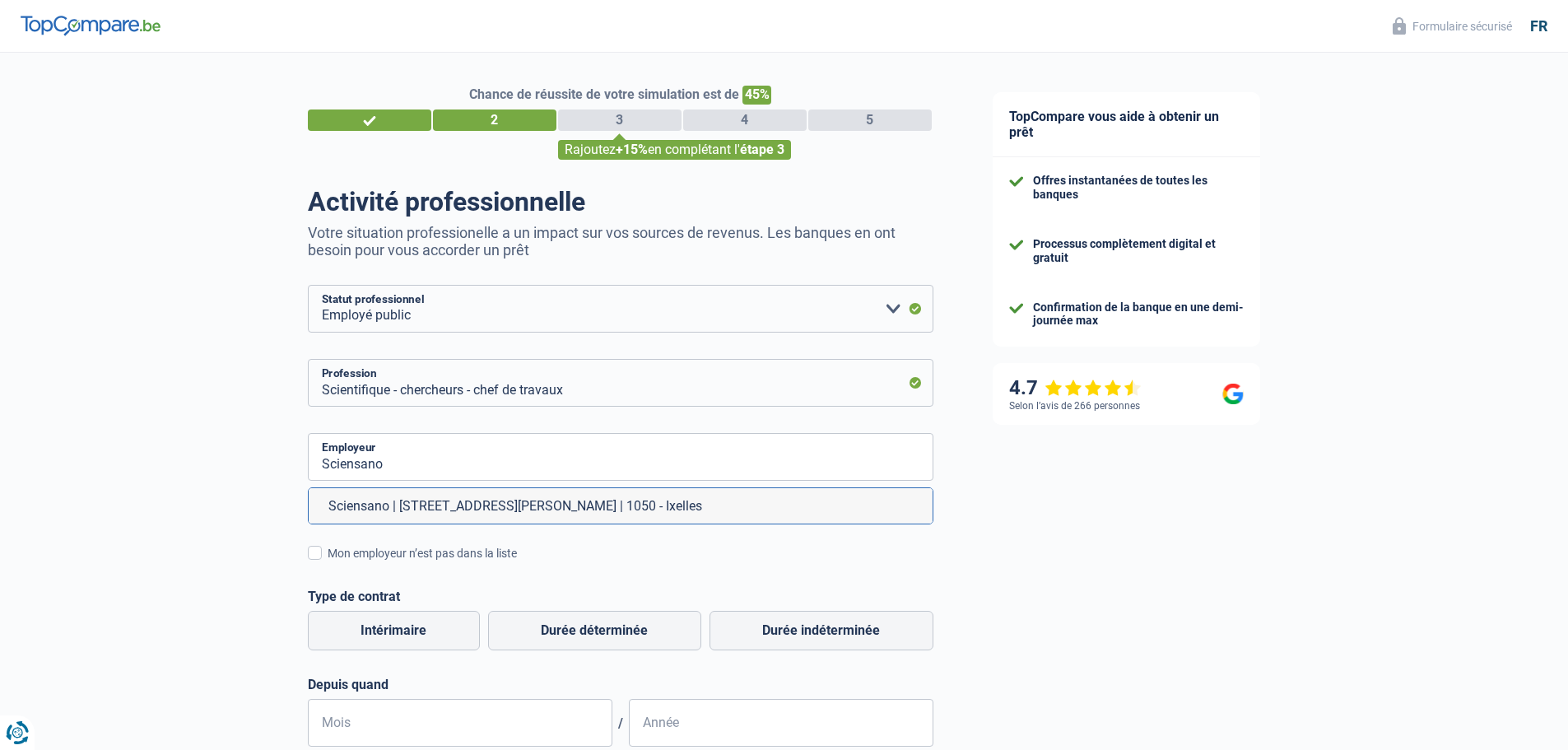
click at [473, 511] on li "Sciensano | Rue Juliette Wytsman, 14 | 1050 - Ixelles" at bounding box center [620, 506] width 624 height 36
type input "Sciensano | Rue Juliette Wytsman, 14 | 1050 - Ixelles"
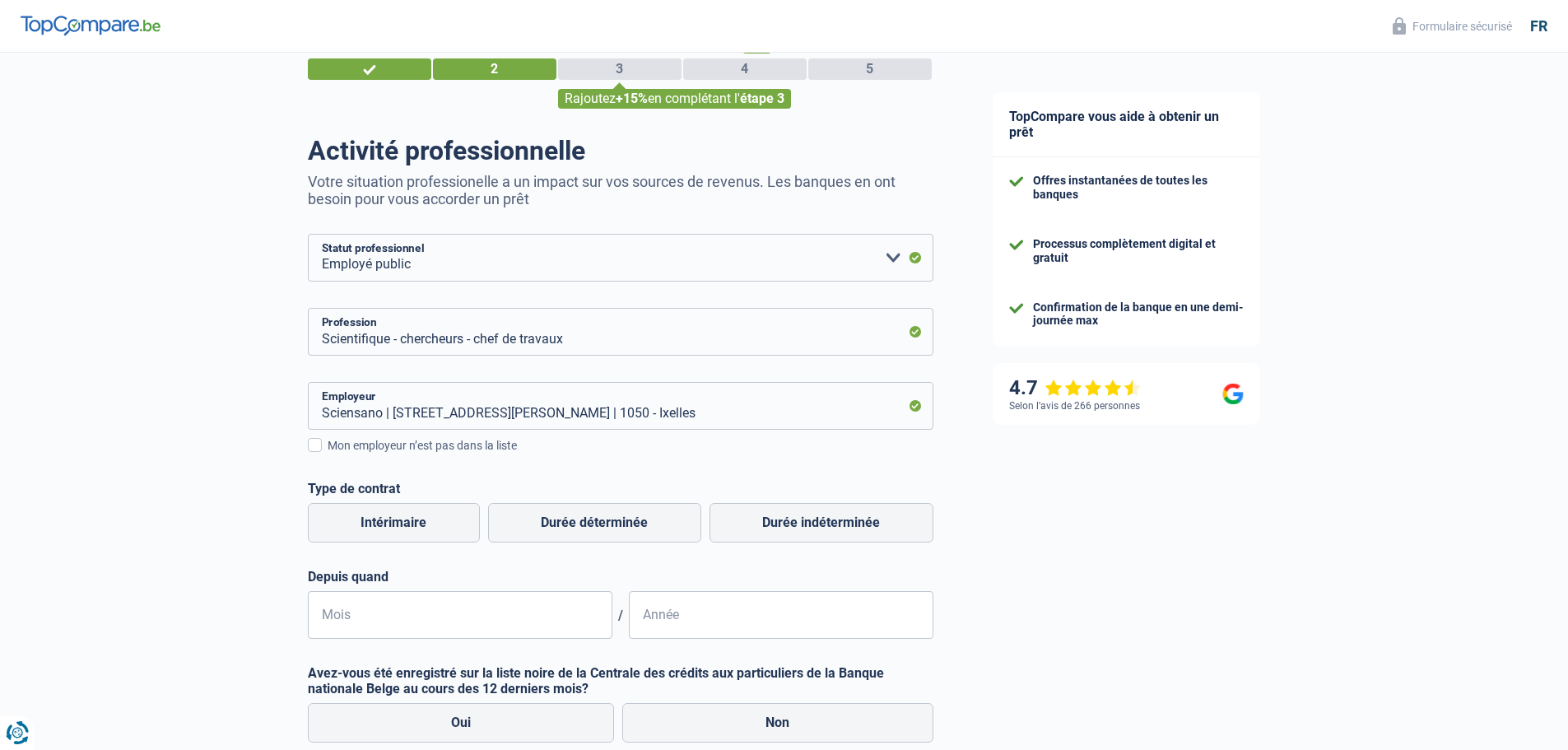
scroll to position [165, 0]
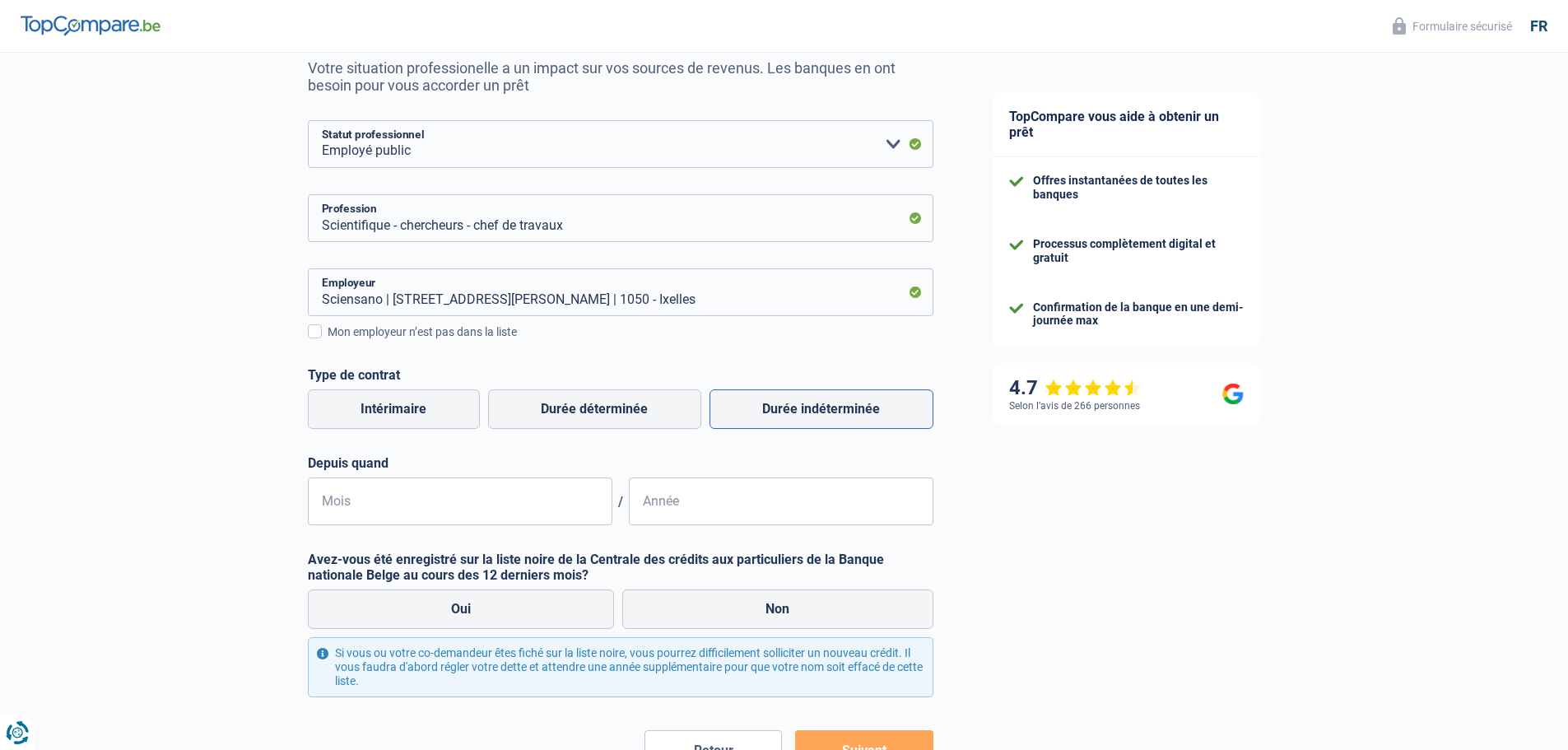
click at [823, 406] on label "Durée indéterminée" at bounding box center [821, 409] width 224 height 40
click at [823, 406] on input "Durée indéterminée" at bounding box center [821, 409] width 224 height 40
radio input "true"
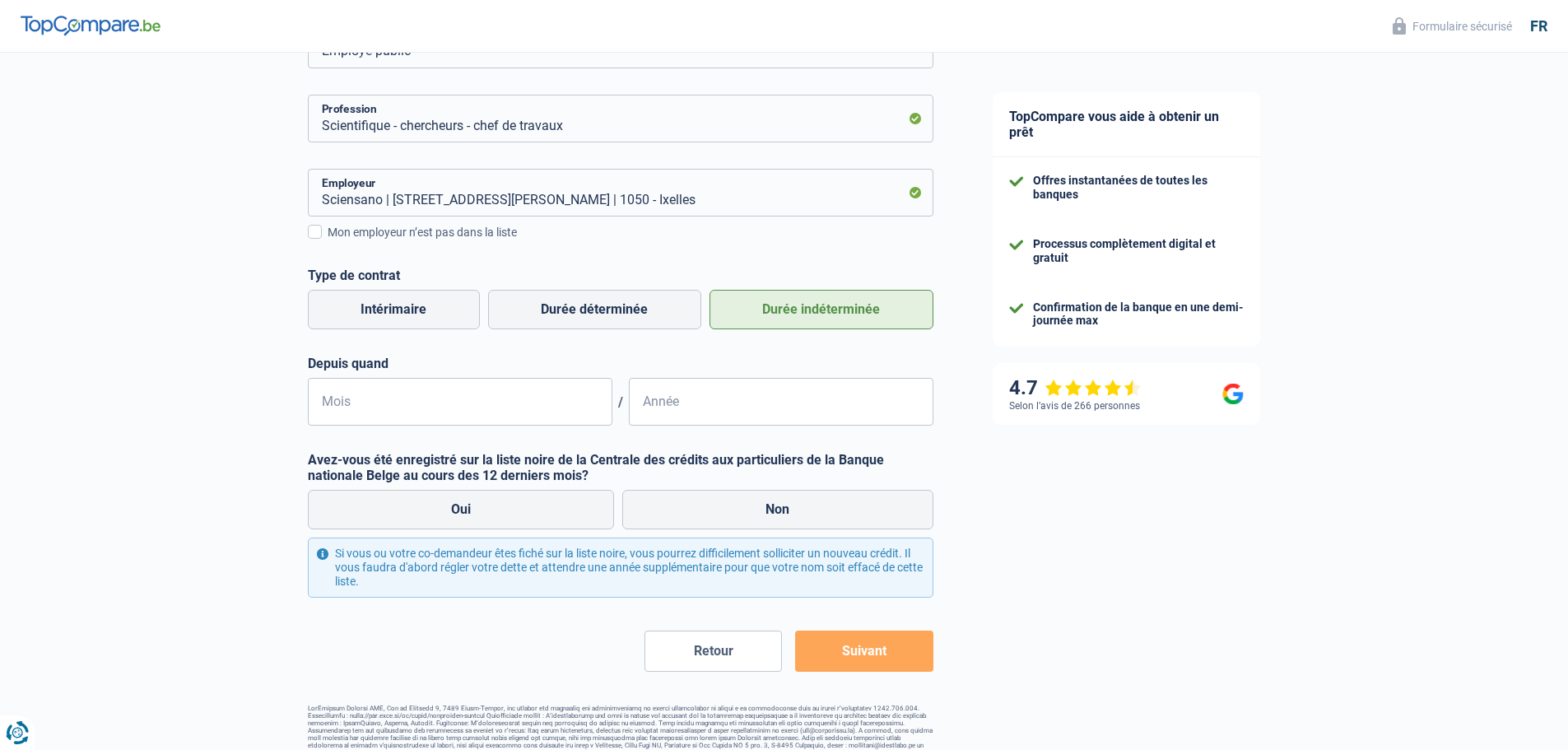
scroll to position [284, 0]
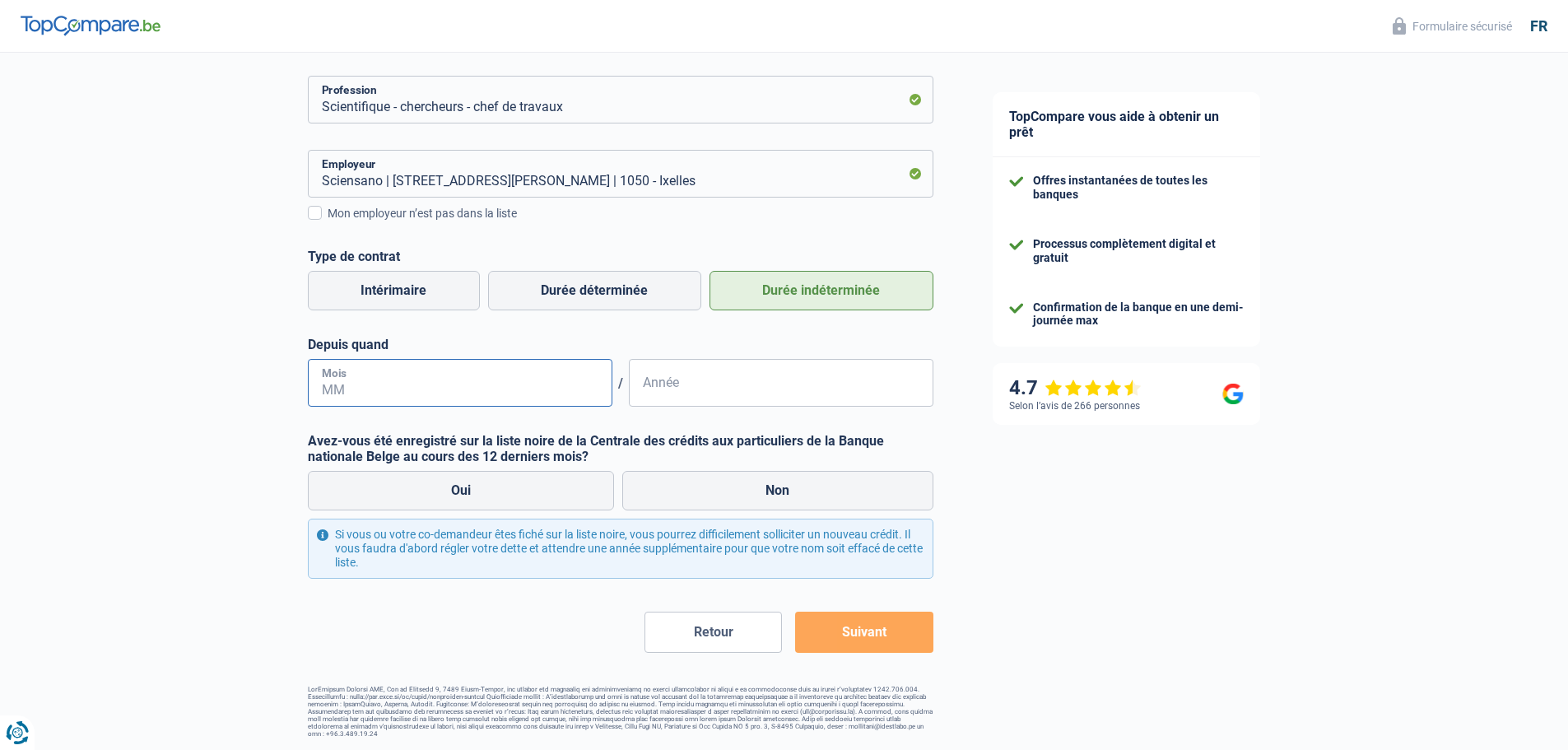
click at [452, 381] on input "Mois" at bounding box center [460, 382] width 304 height 47
type input "08"
click at [692, 389] on input "Année" at bounding box center [782, 382] width 304 height 47
type input "2021"
click at [820, 496] on label "Non" at bounding box center [778, 491] width 311 height 40
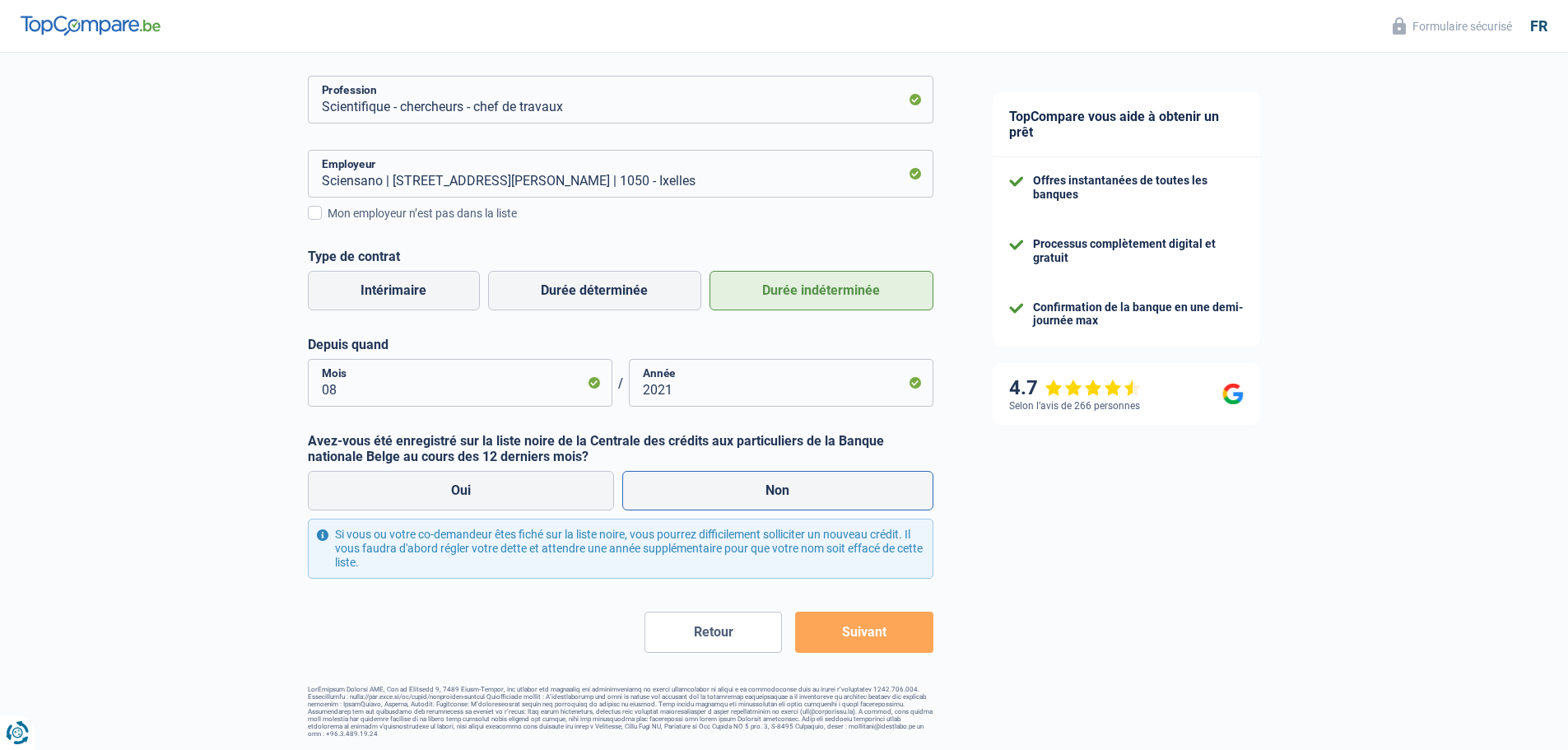
click at [820, 496] on input "Non" at bounding box center [778, 491] width 311 height 40
radio input "true"
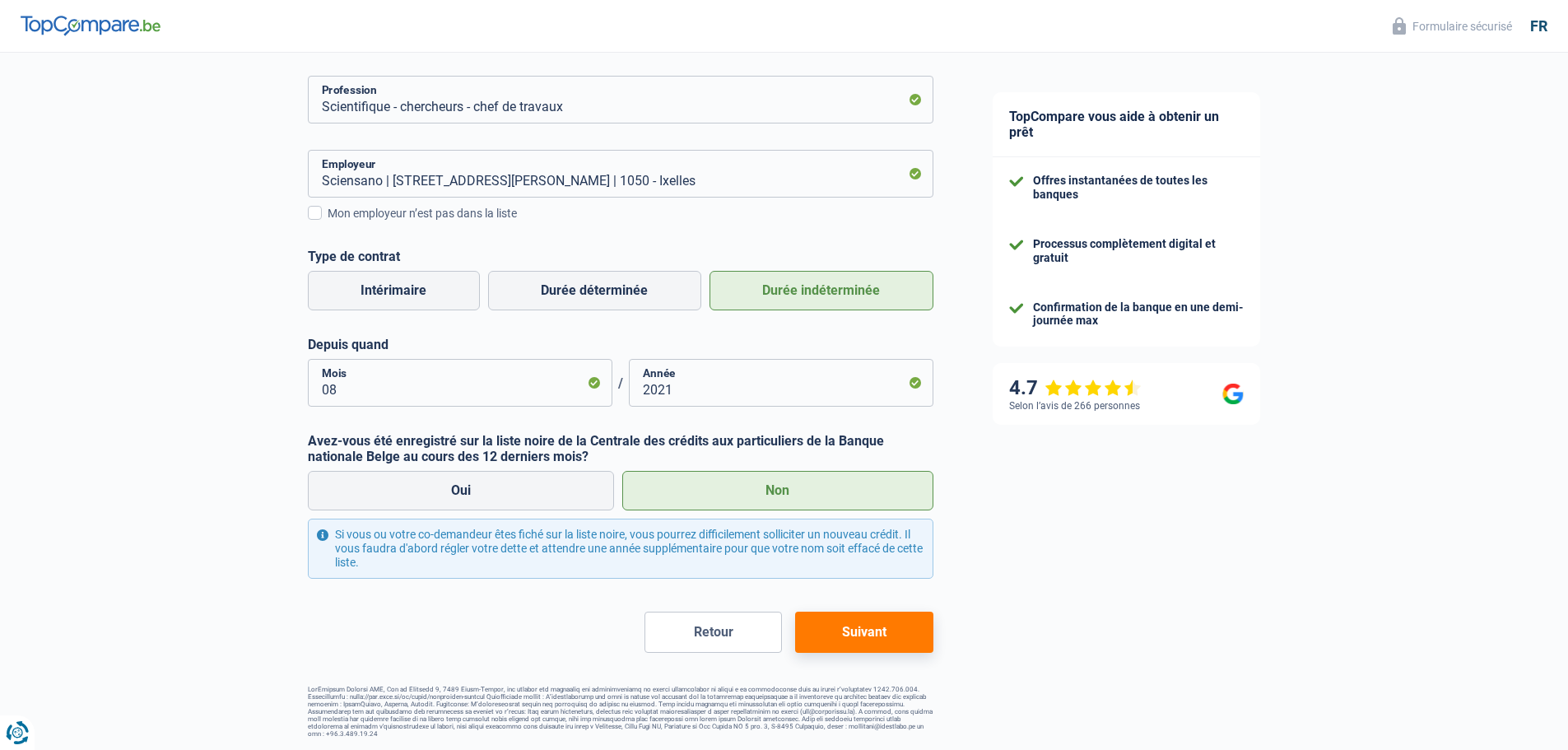
click at [842, 654] on div "Chance de réussite de votre simulation est de 45% 1 2 3 4 5 Rajoutez +15% en co…" at bounding box center [620, 270] width 625 height 936
click at [844, 642] on button "Suivant" at bounding box center [864, 632] width 137 height 42
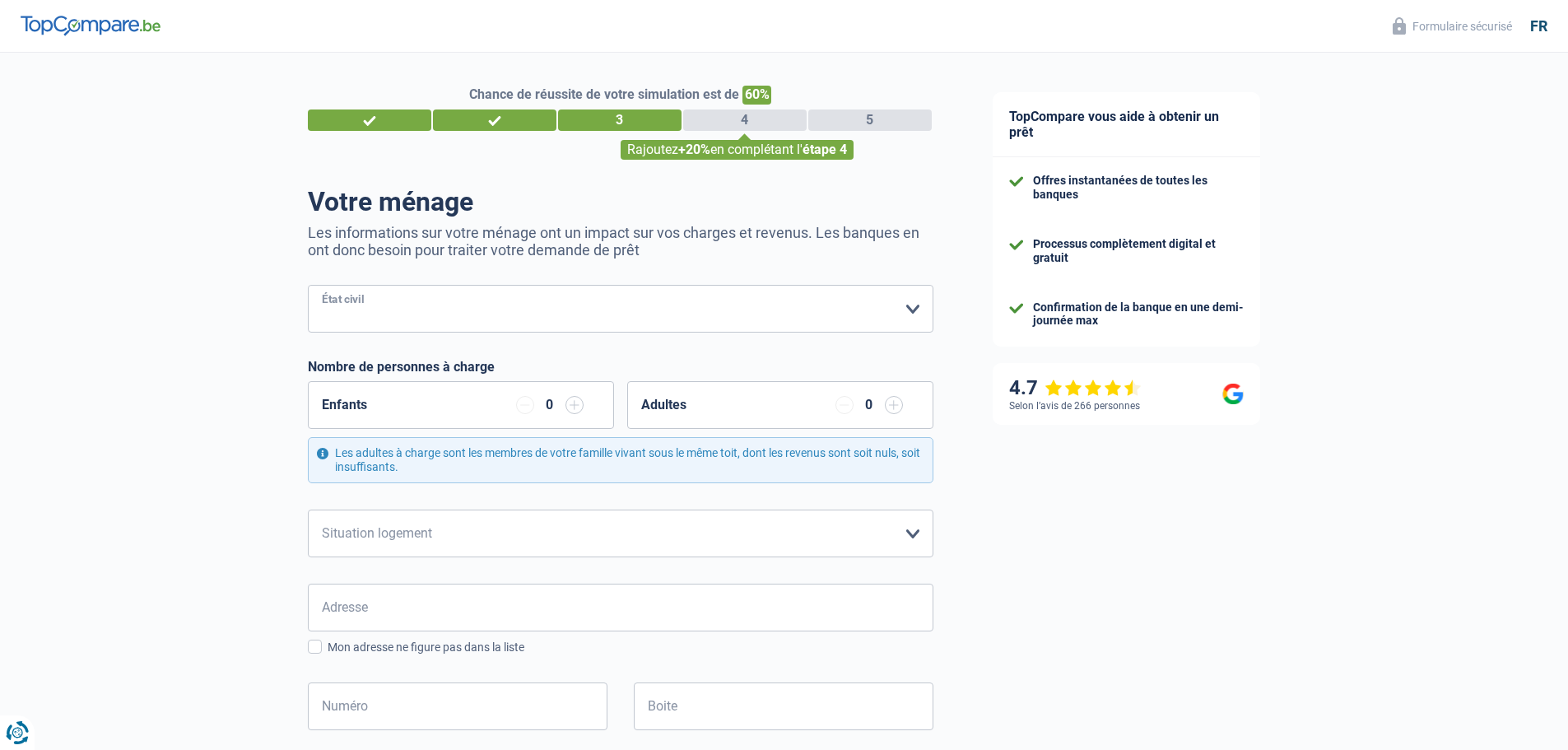
click at [904, 300] on select "Célibataire Marié(e) Cohabitant(e) légal(e) Divorcé(e) Veuf(ve) Séparé (de fait…" at bounding box center [620, 308] width 625 height 47
select select "single"
click at [308, 287] on select "Célibataire Marié(e) Cohabitant(e) légal(e) Divorcé(e) Veuf(ve) Séparé (de fait…" at bounding box center [620, 308] width 625 height 47
click at [575, 408] on input "button" at bounding box center [574, 405] width 18 height 18
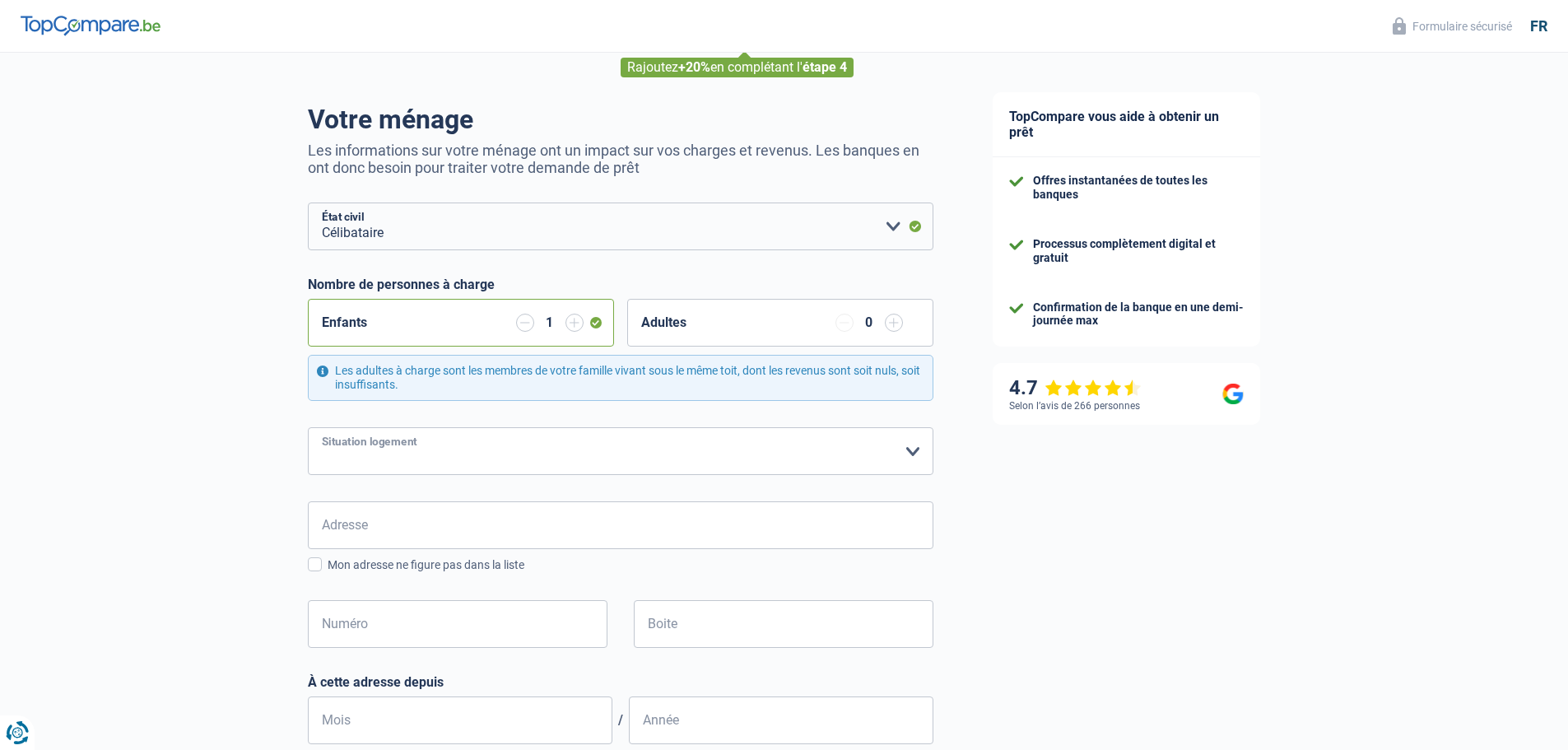
click at [454, 452] on select "Locataire Propriétaire avec prêt hypothécaire Propriétaire sans prêt hypothécai…" at bounding box center [620, 451] width 625 height 47
select select "ownerWithMortgage"
click at [308, 428] on select "Locataire Propriétaire avec prêt hypothécaire Propriétaire sans prêt hypothécai…" at bounding box center [620, 451] width 625 height 47
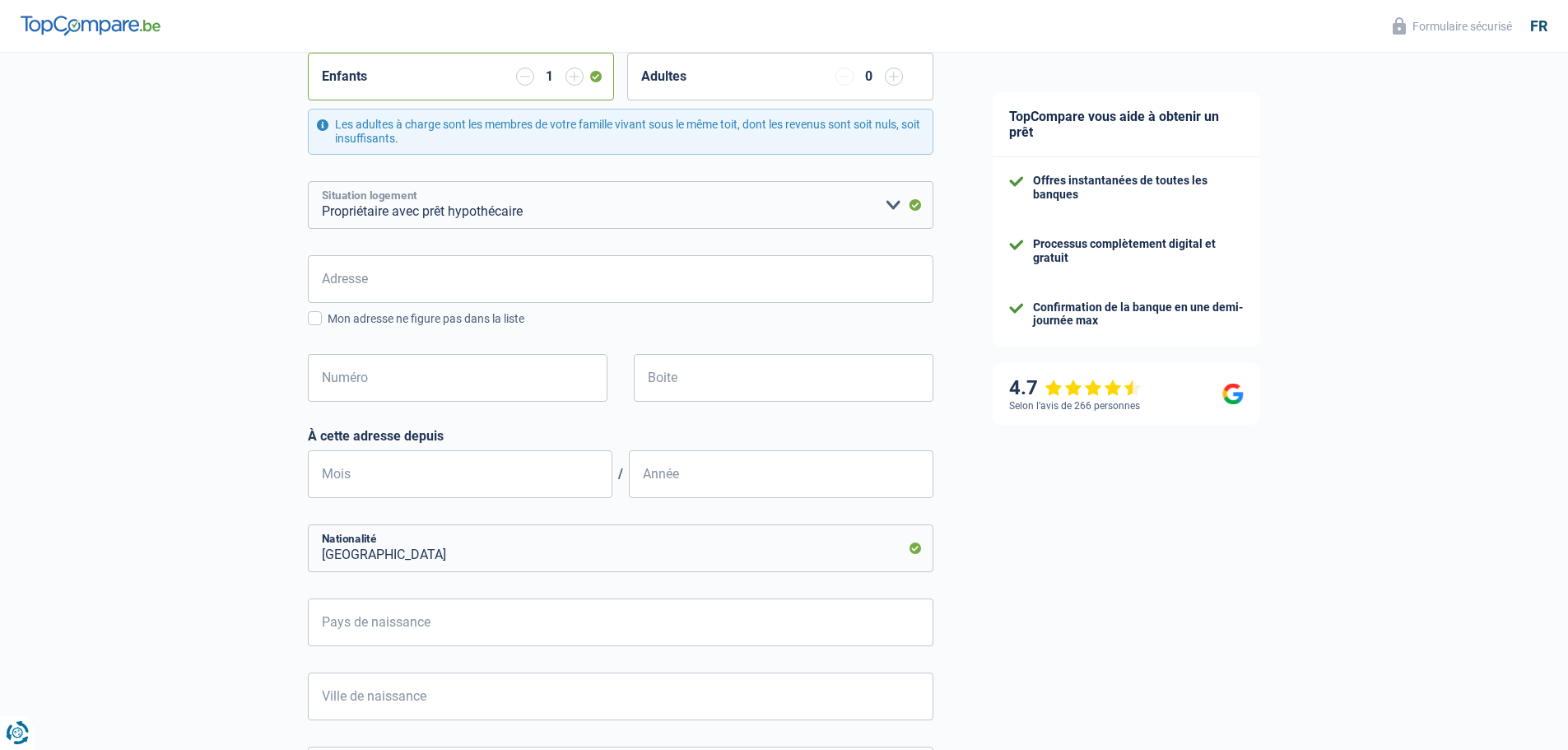
scroll to position [329, 0]
click at [348, 288] on input "Adresse" at bounding box center [620, 278] width 625 height 47
type input "Rue de Ciply 130"
type input "Belgium"
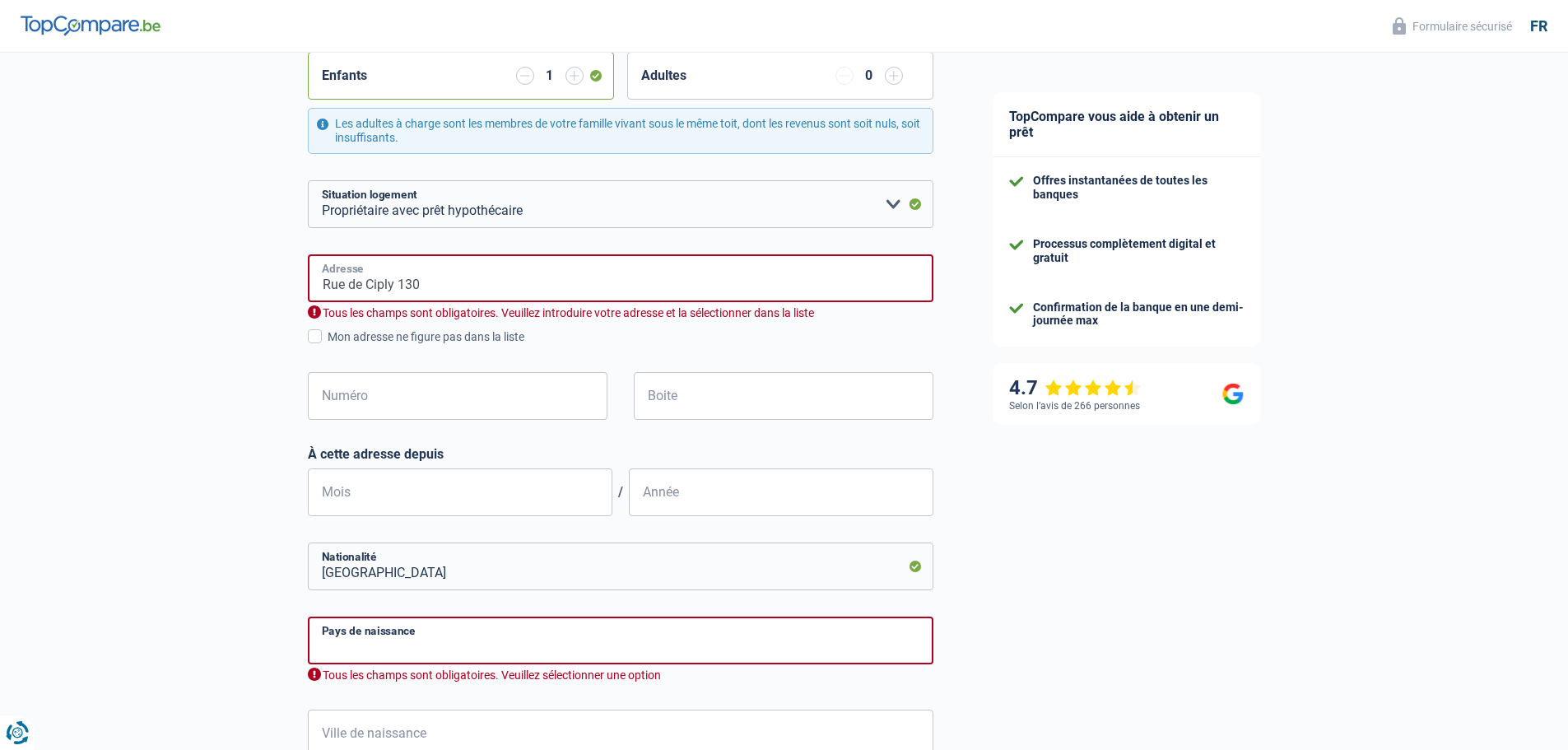
type input "Belgium"
drag, startPoint x: 447, startPoint y: 289, endPoint x: 400, endPoint y: 289, distance: 47.0
click at [400, 289] on input "Rue de Ciply 130" at bounding box center [620, 278] width 625 height 47
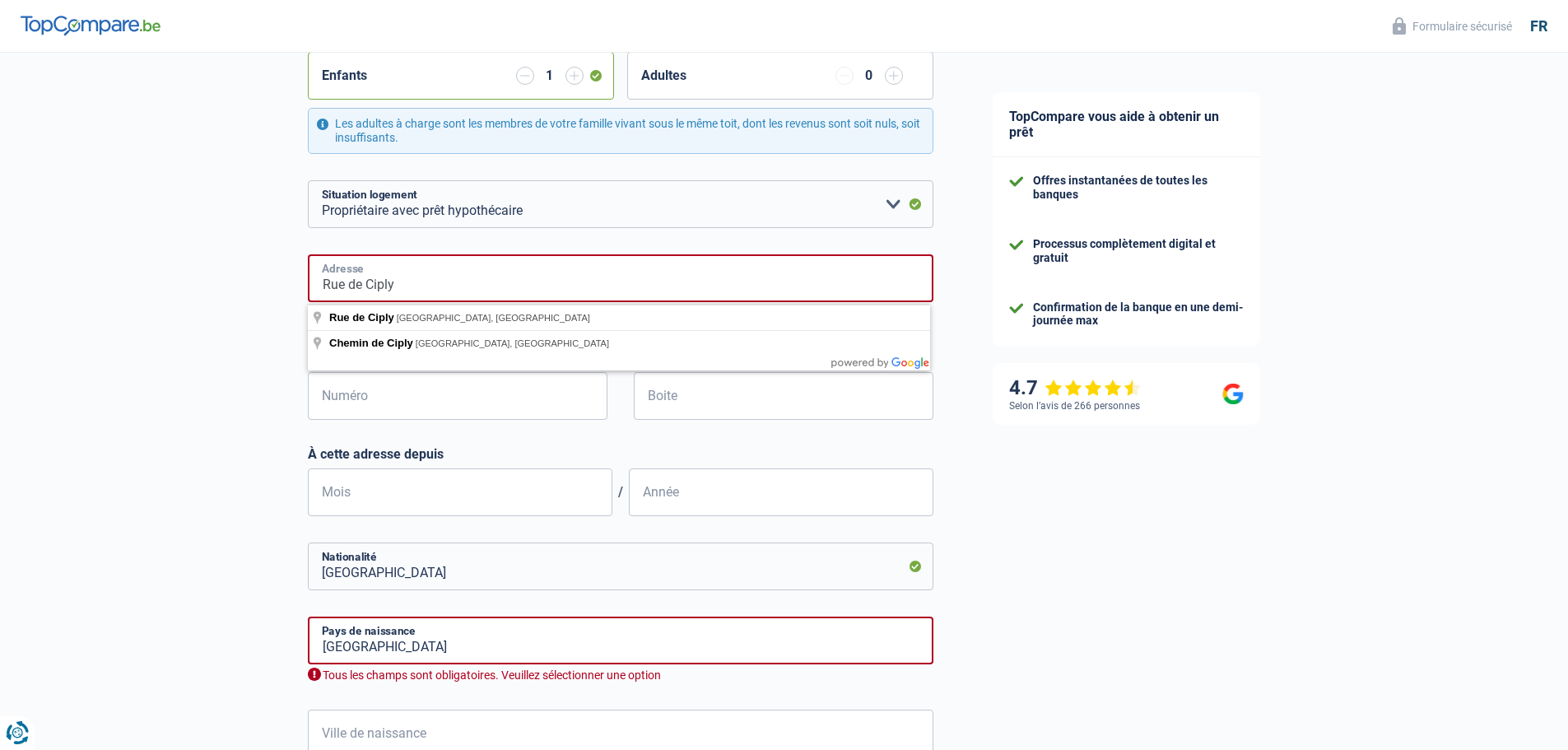
type input "Rue de Ciply"
click at [386, 402] on input "Numéro" at bounding box center [457, 396] width 299 height 47
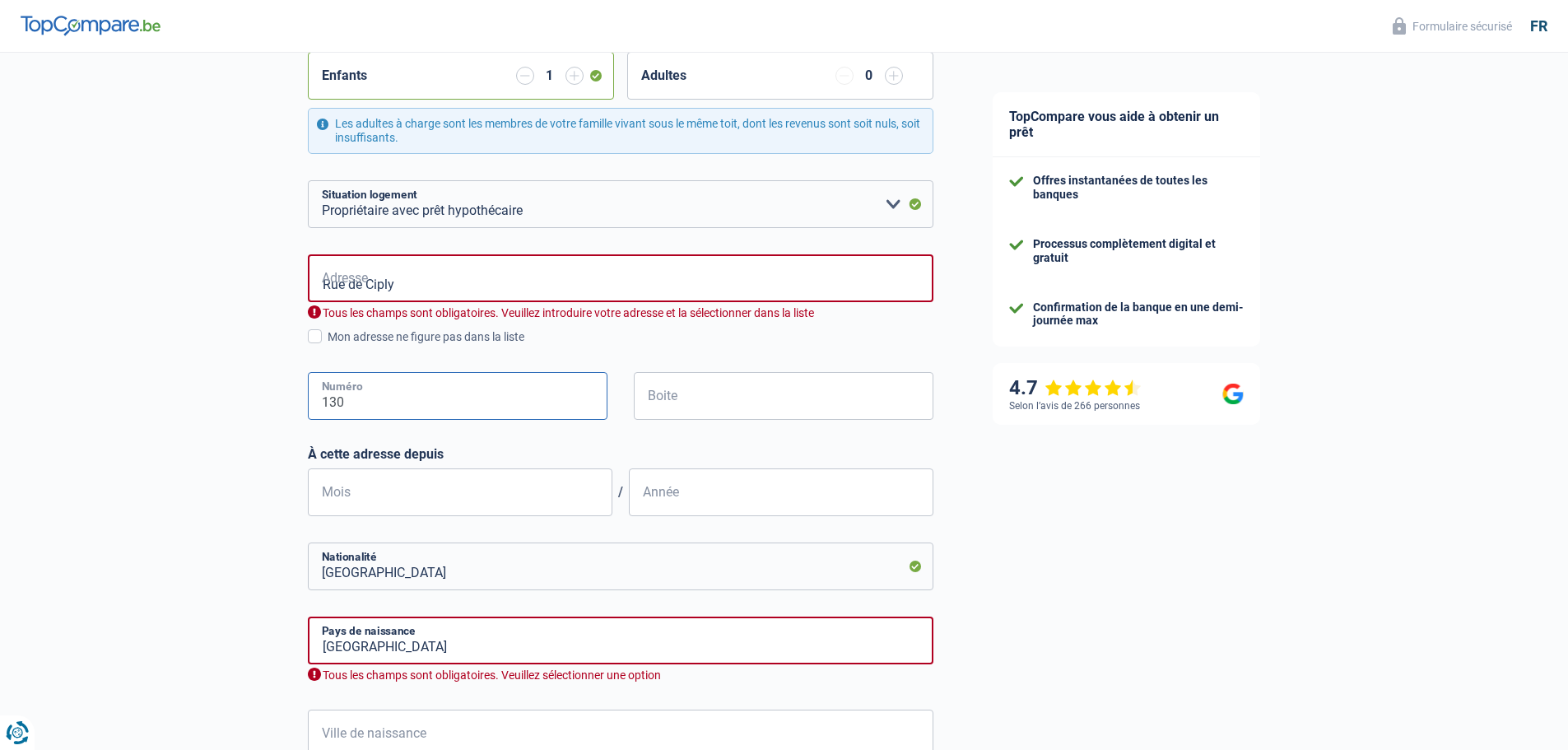
type input "130"
click at [156, 518] on div "Chance de réussite de votre simulation est de 60% 1 2 3 4 5 Rajoutez +20% en co…" at bounding box center [481, 357] width 963 height 1281
click at [456, 277] on input "Rue de Ciply" at bounding box center [620, 278] width 625 height 47
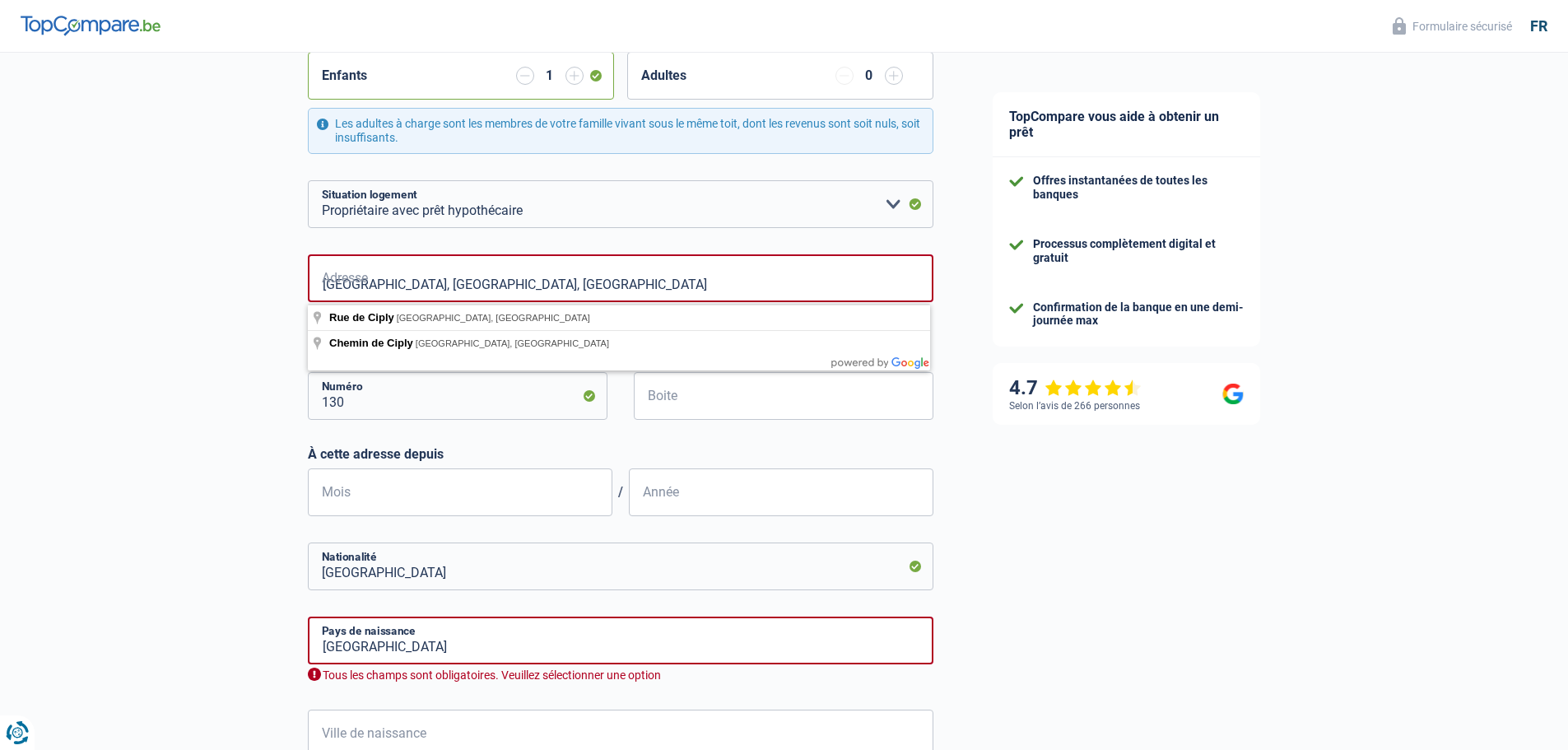
type input "Rue de Ciply, 7033, Mons, BE"
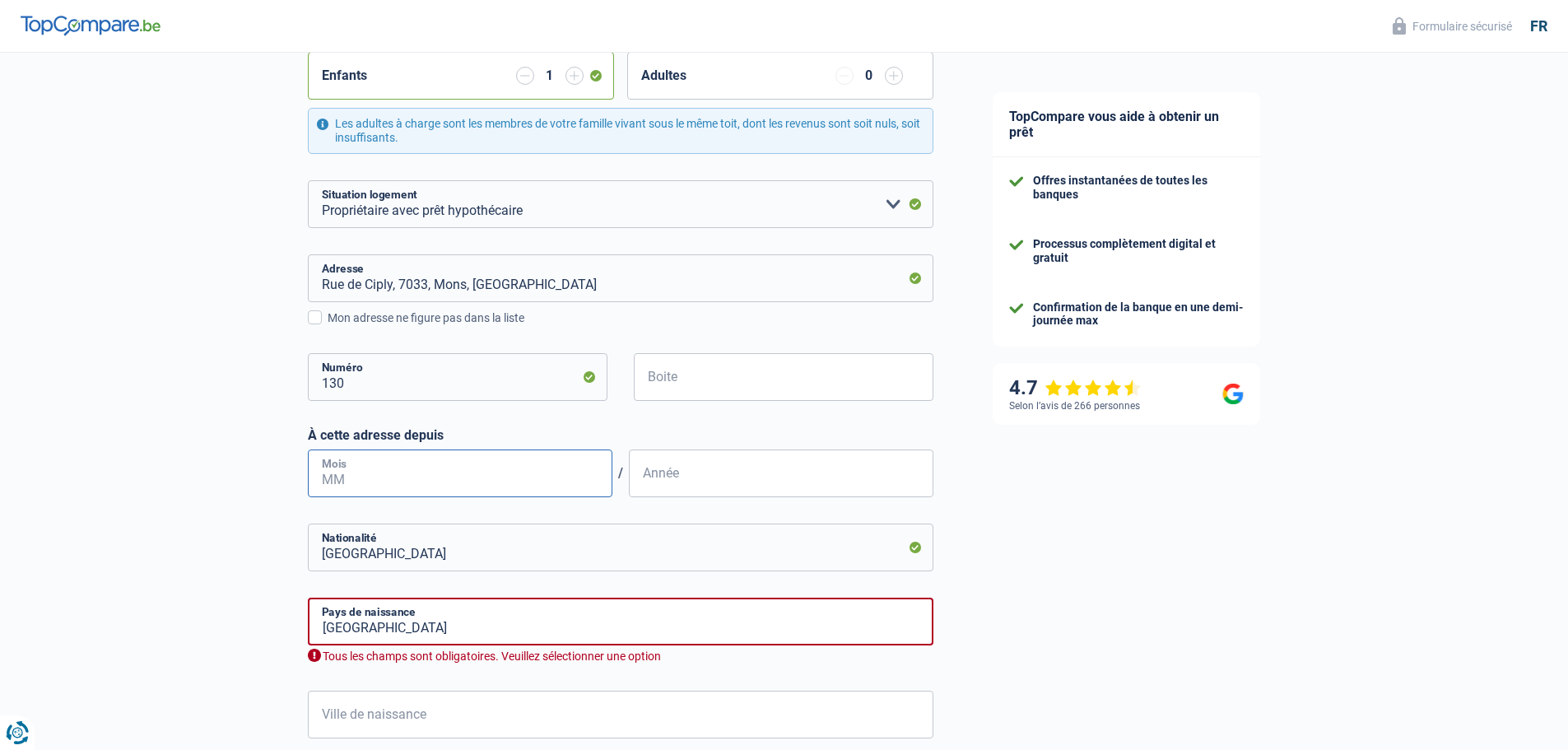
click at [380, 476] on input "Mois" at bounding box center [460, 473] width 304 height 47
type input "12"
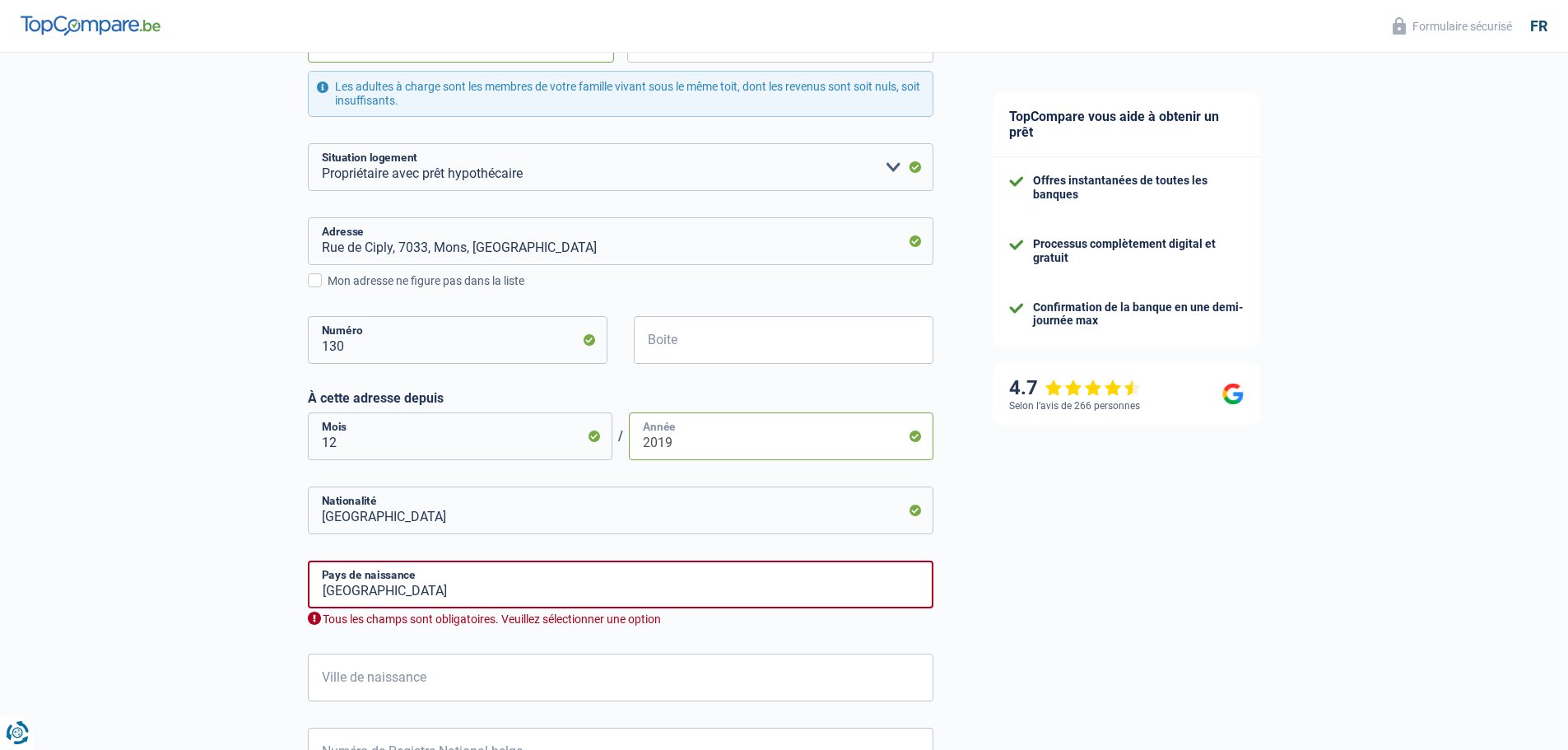
scroll to position [494, 0]
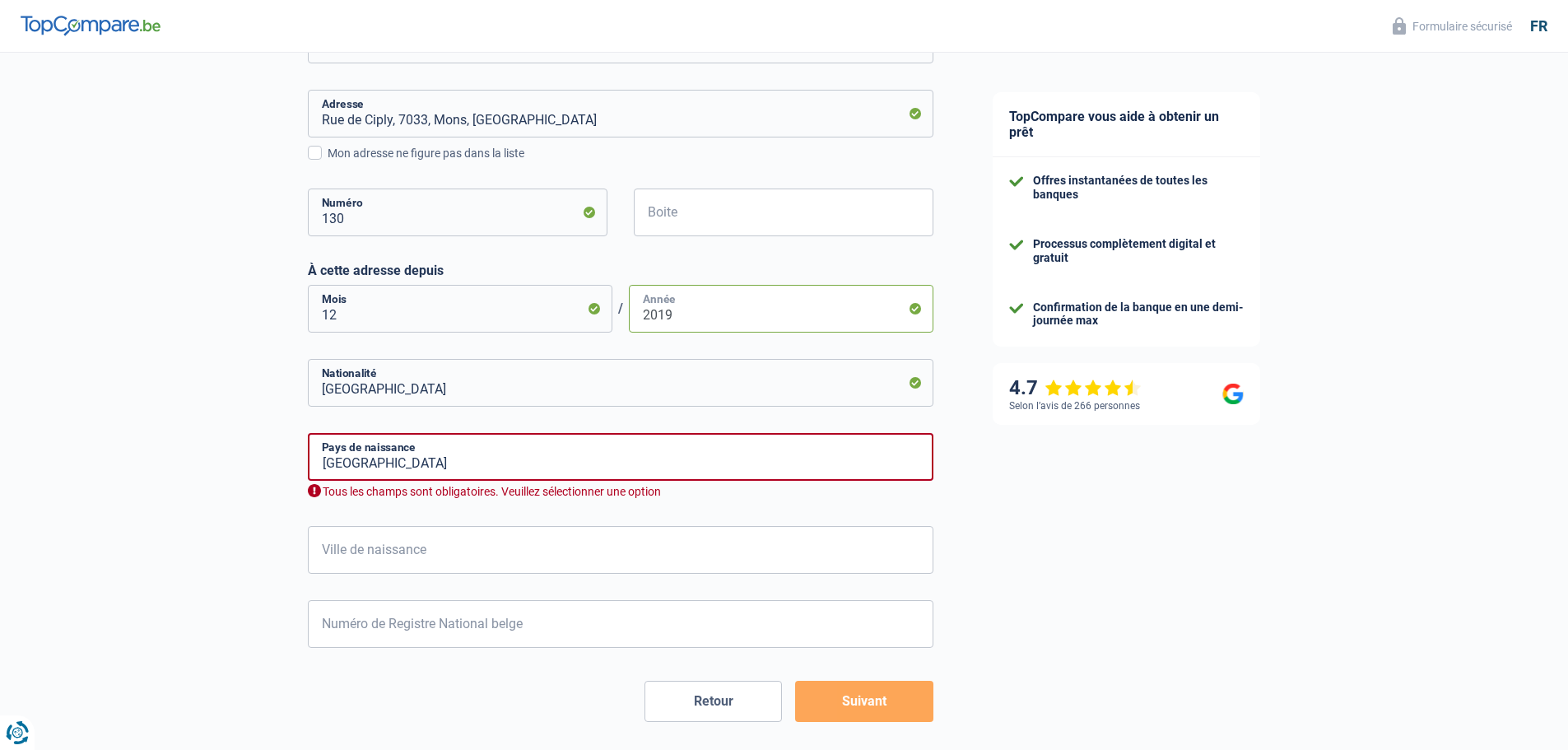
type input "2019"
click at [500, 475] on input "Belgium" at bounding box center [620, 457] width 625 height 47
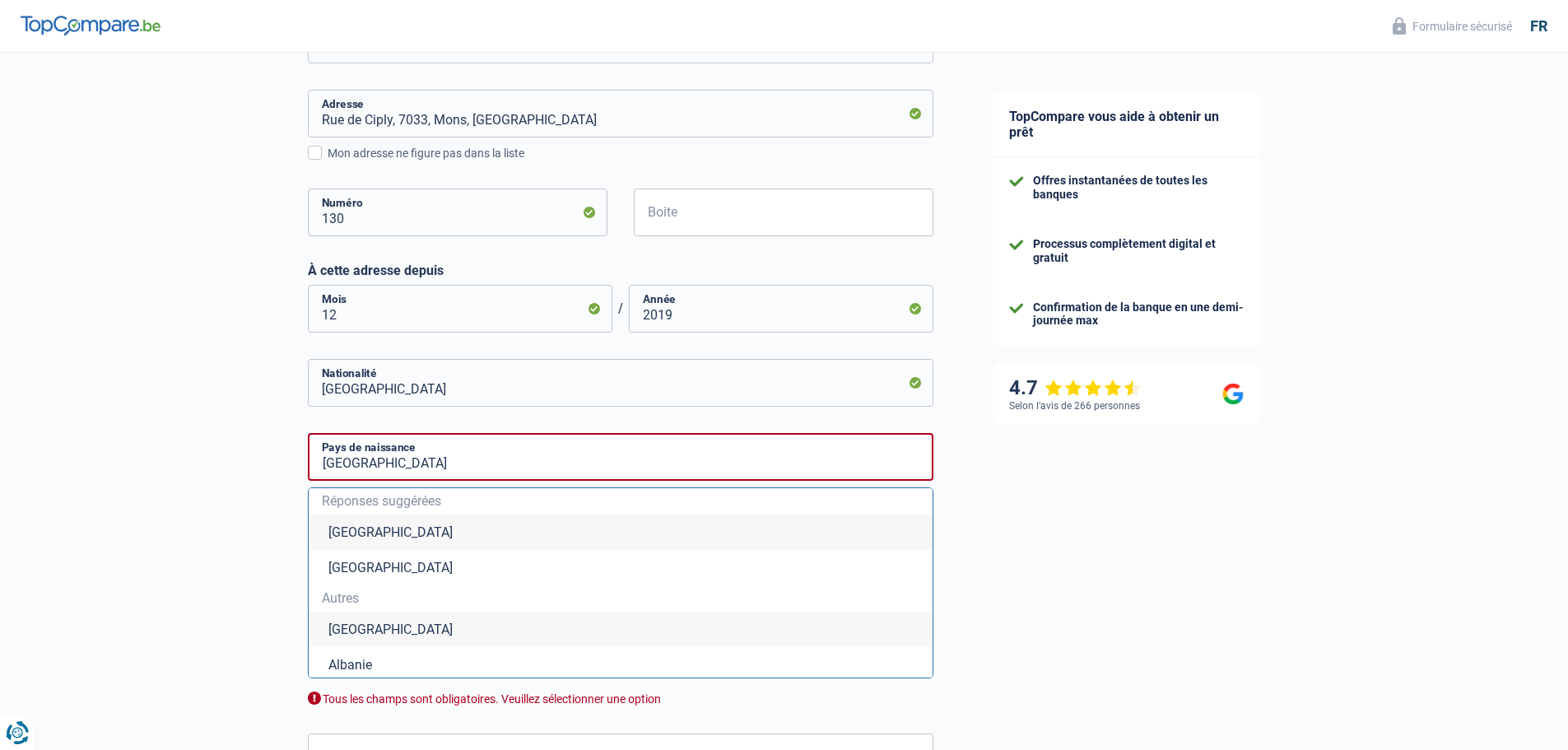
click at [349, 535] on li "Belgique" at bounding box center [620, 533] width 624 height 36
type input "Belgique"
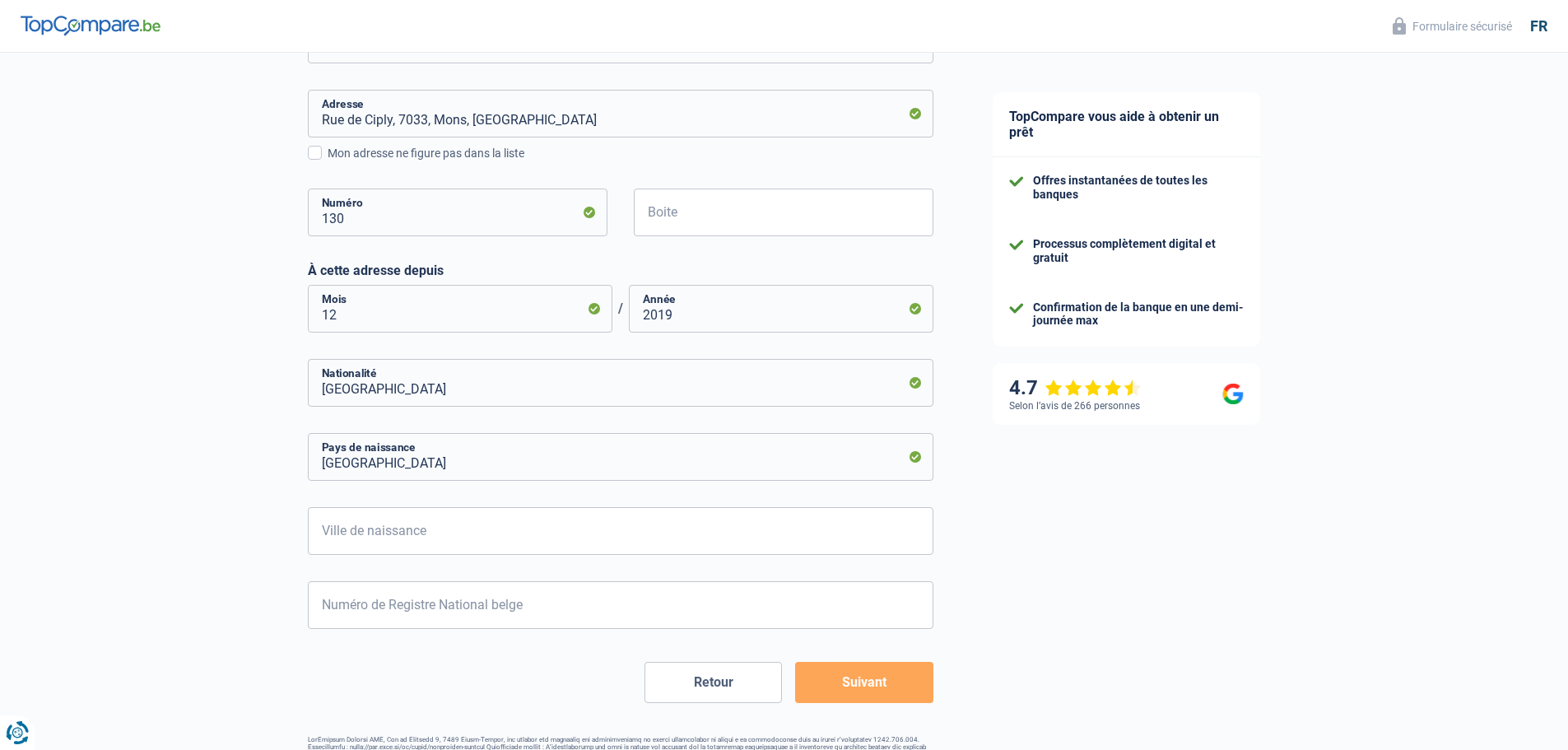
click at [163, 532] on div "Chance de réussite de votre simulation est de 60% 1 2 3 4 5 Rajoutez +20% en co…" at bounding box center [481, 173] width 963 height 1242
click at [405, 531] on input "Ville de naissance" at bounding box center [620, 531] width 625 height 47
type input "Frameries"
click at [180, 578] on div "Chance de réussite de votre simulation est de 60% 1 2 3 4 5 Rajoutez +20% en co…" at bounding box center [481, 173] width 963 height 1242
click at [366, 615] on input "Numéro de Registre National belge" at bounding box center [620, 605] width 625 height 47
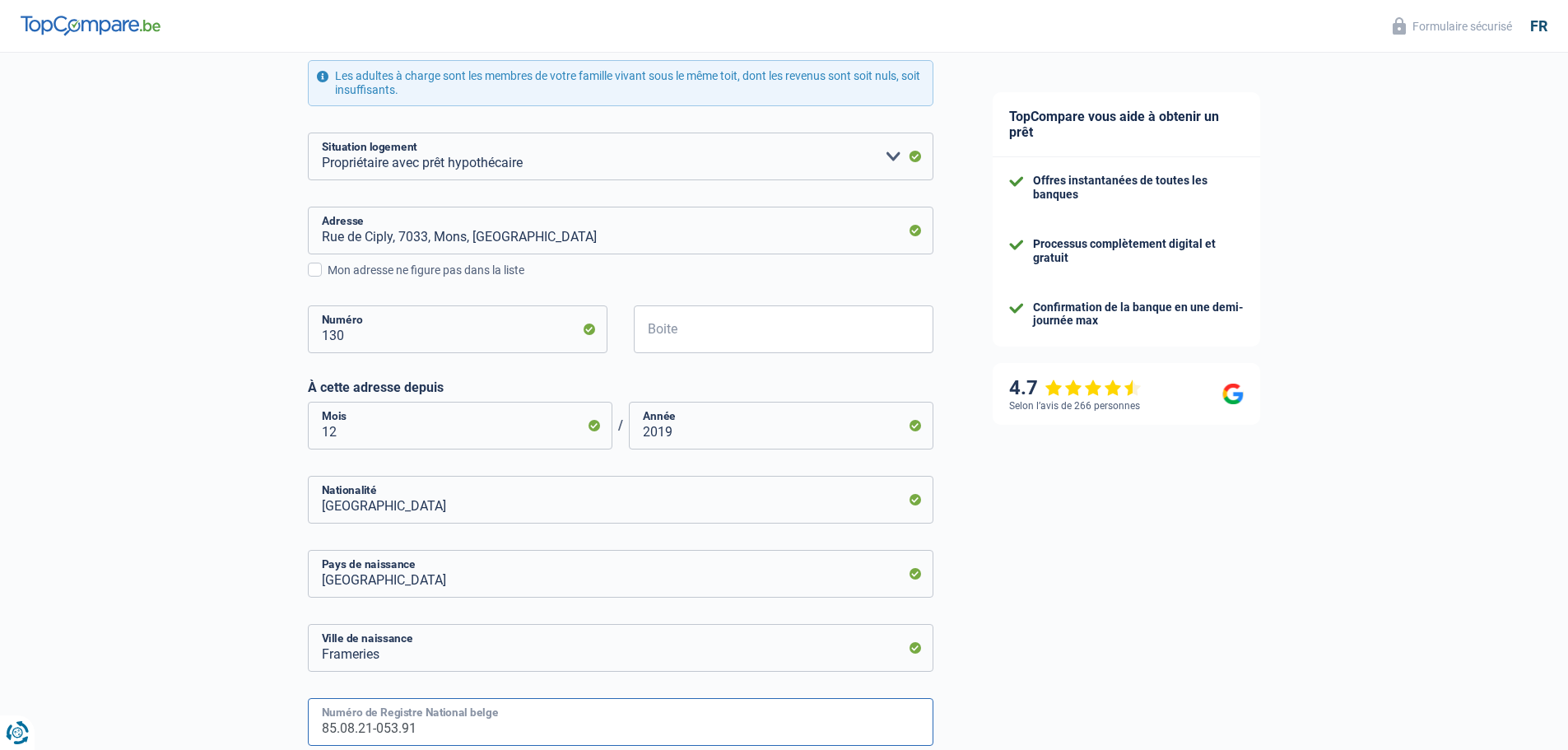
scroll to position [544, 0]
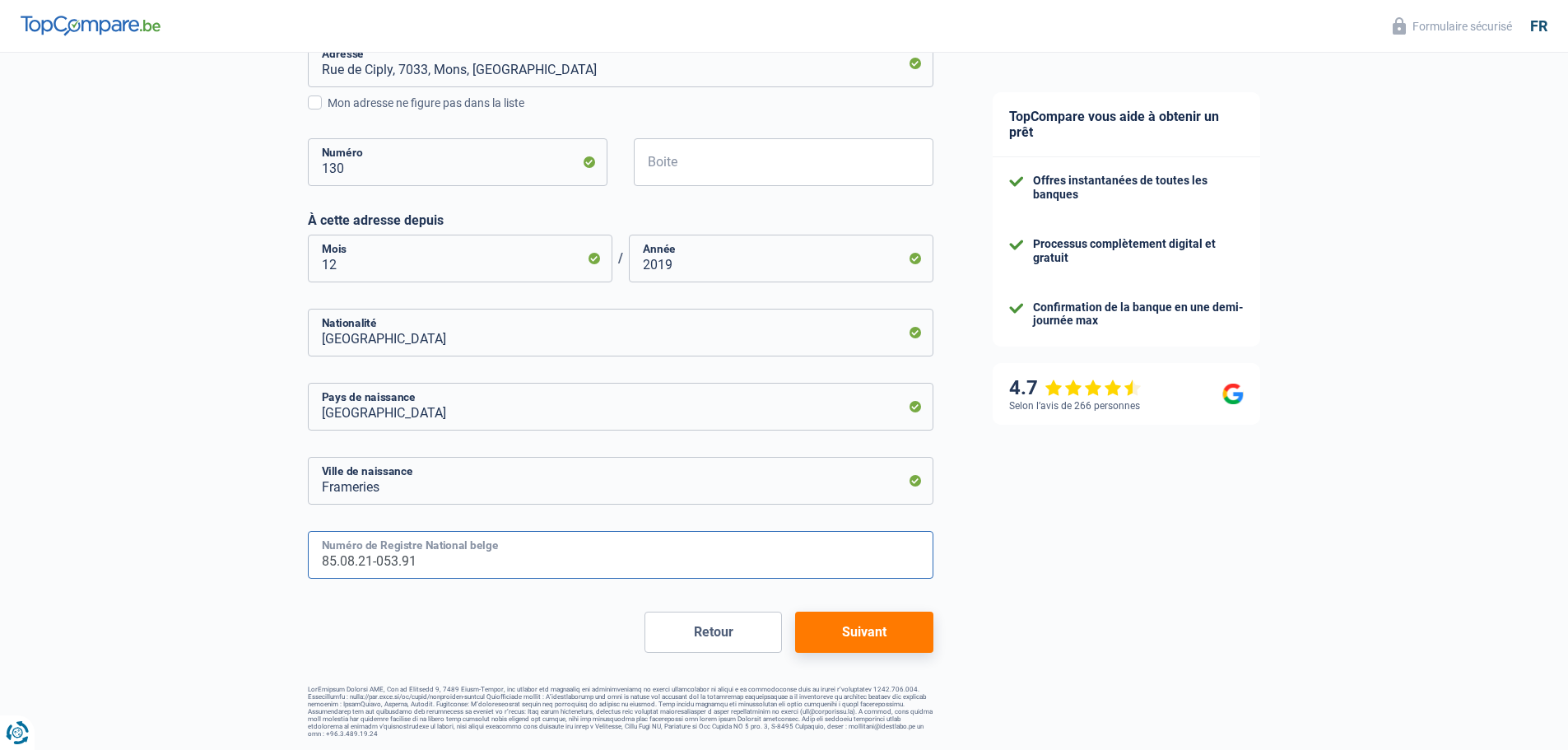
type input "85.08.21-053.91"
click at [853, 643] on button "Suivant" at bounding box center [864, 632] width 137 height 42
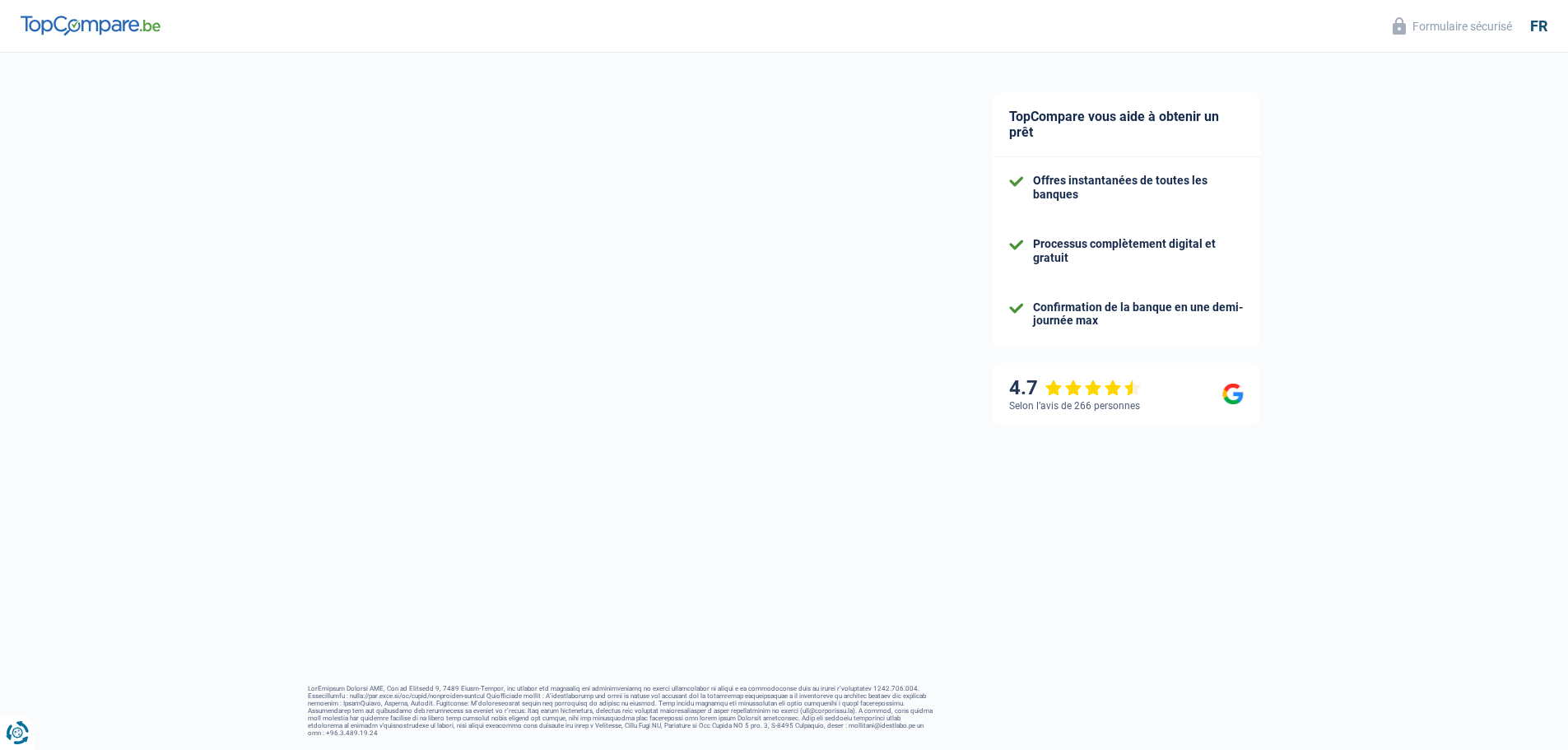
select select "familyAllowances"
select select "netSalary"
select select "mealVouchers"
select select "mortgage"
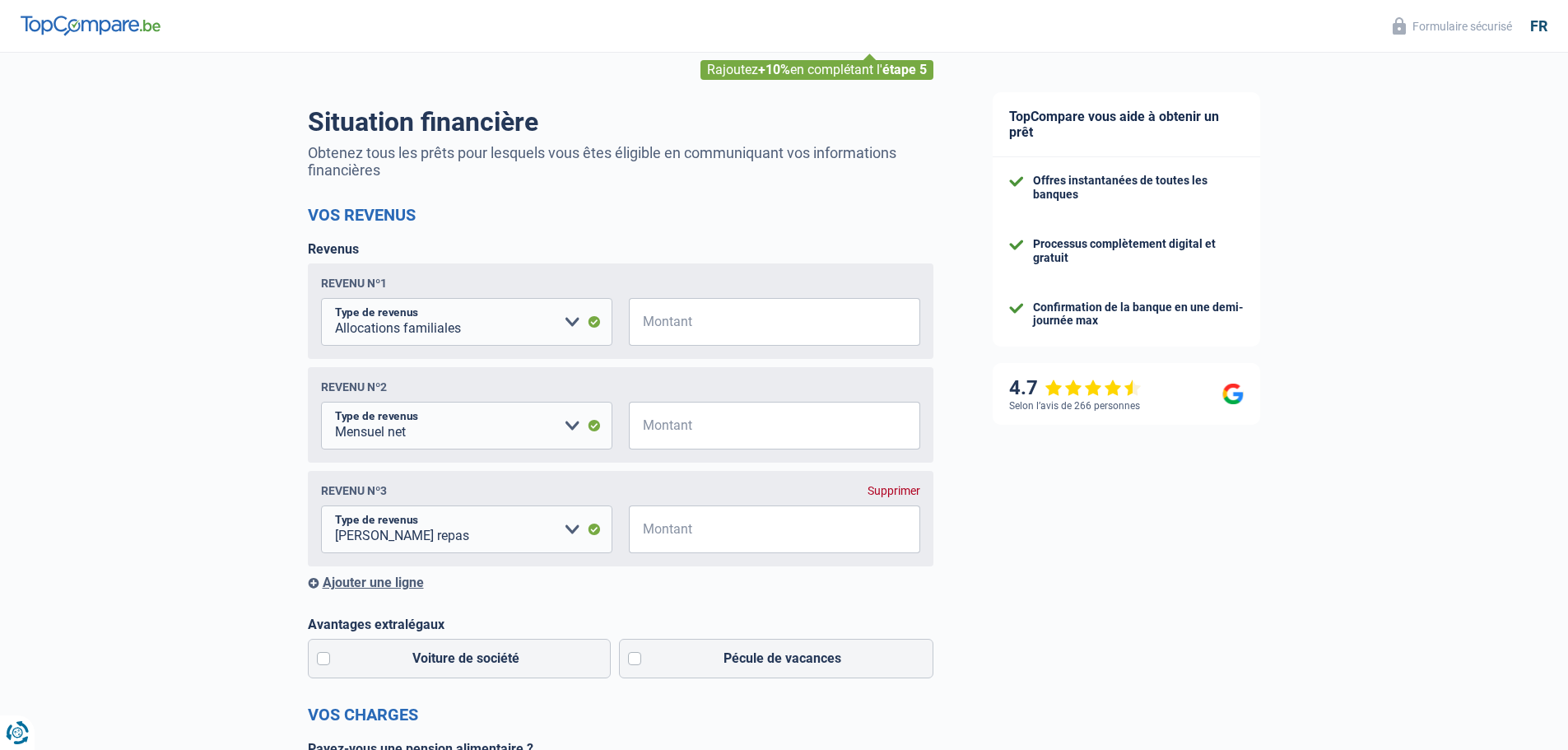
scroll to position [82, 0]
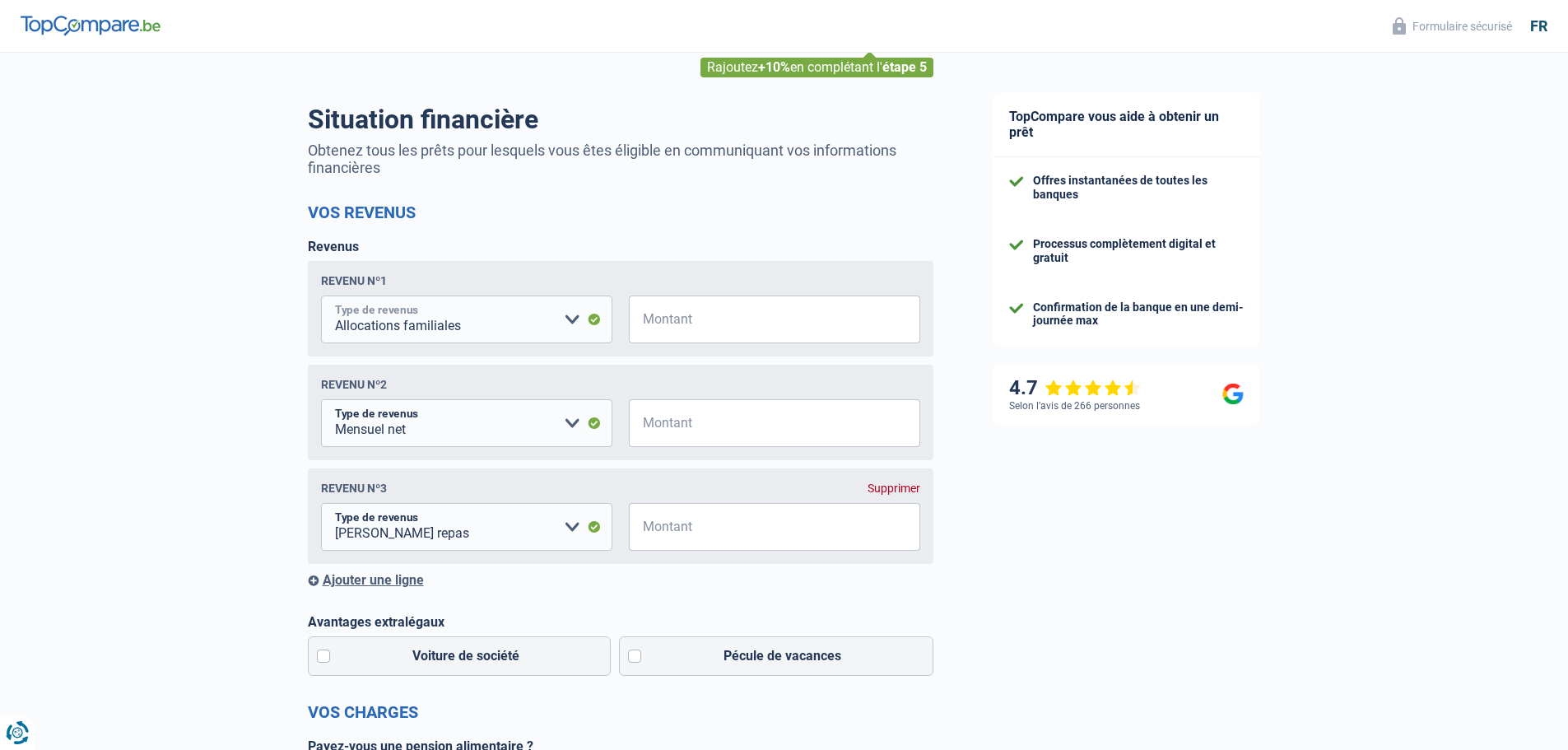
click at [504, 332] on select "Allocation d'handicap Allocations chômage Allocations familiales Chèques repas …" at bounding box center [466, 319] width 291 height 47
click at [704, 326] on input "Montant" at bounding box center [784, 319] width 271 height 47
type input "60"
click at [726, 424] on input "Montant" at bounding box center [784, 423] width 271 height 47
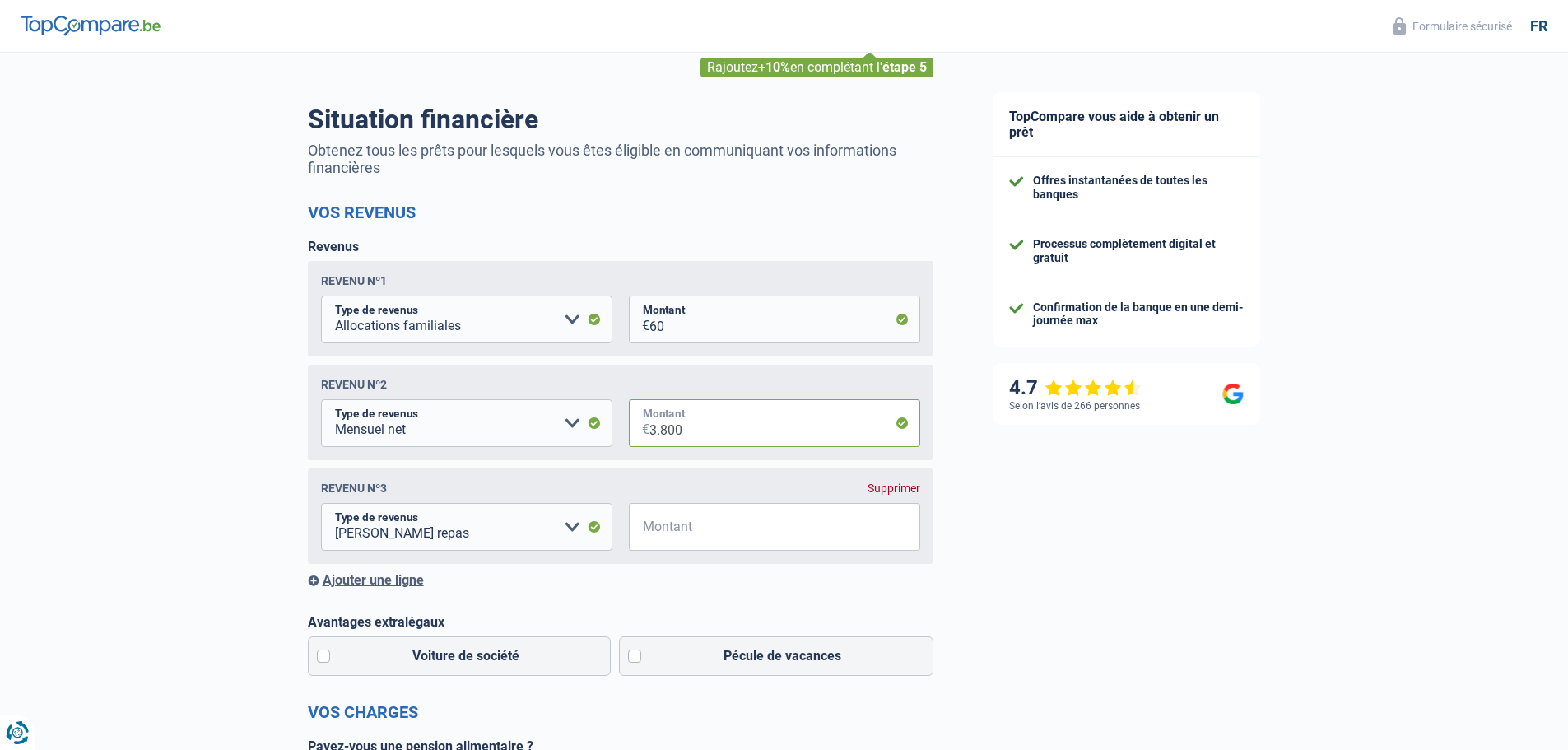
type input "3.800"
click at [749, 542] on input "Montant" at bounding box center [784, 527] width 271 height 47
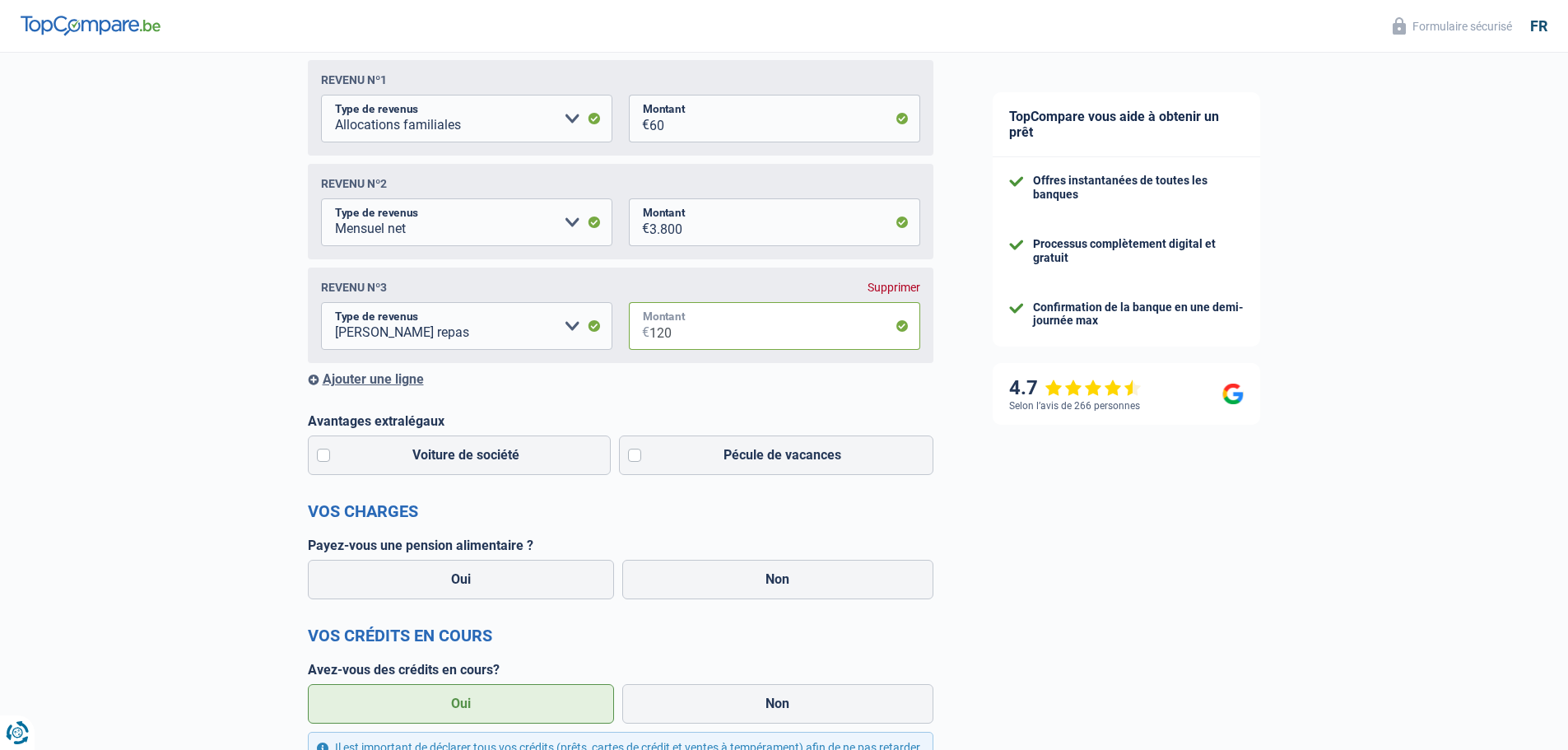
scroll to position [329, 0]
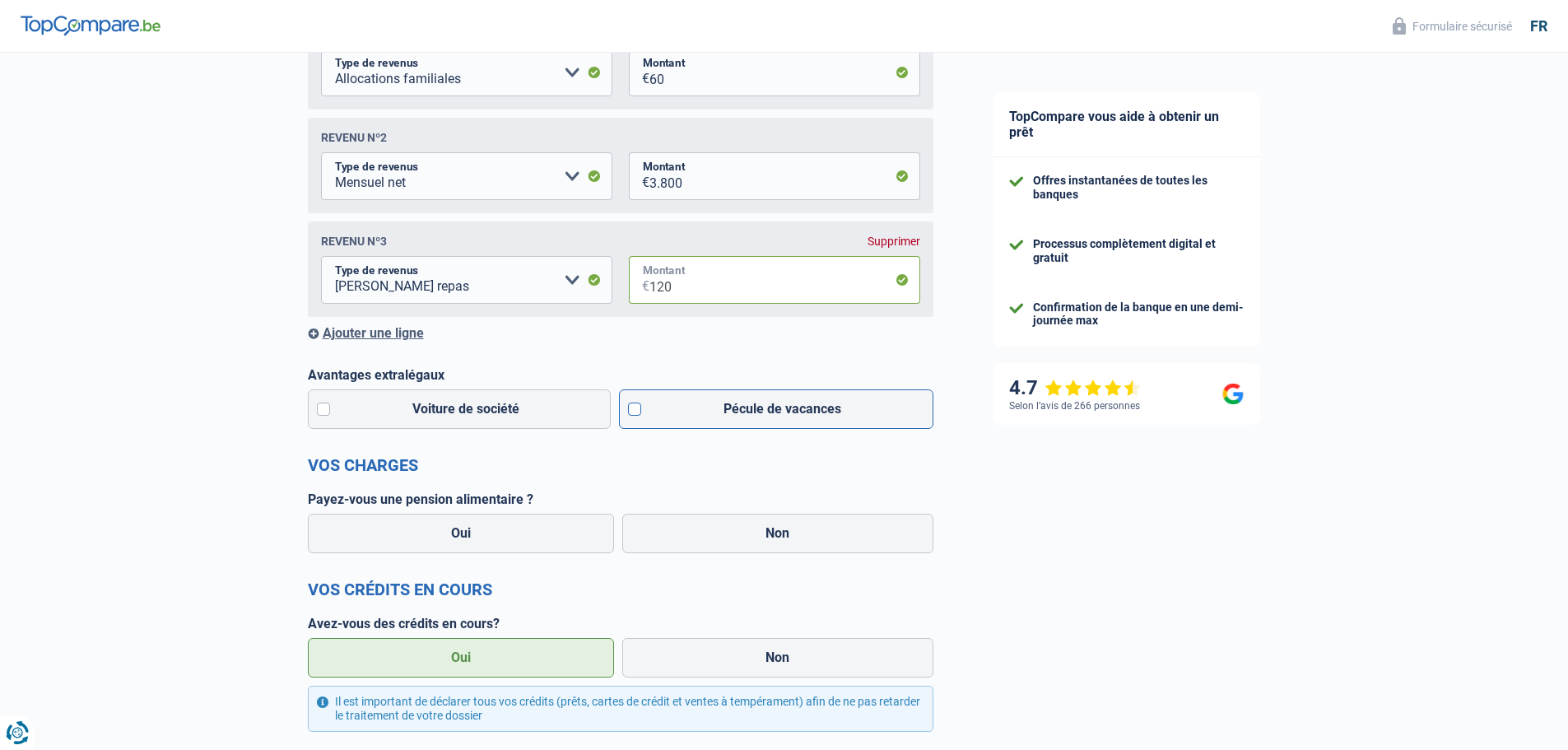
type input "120"
click at [631, 411] on label "Pécule de vacances" at bounding box center [777, 409] width 314 height 40
click at [631, 411] on input "Pécule de vacances" at bounding box center [777, 409] width 314 height 40
checkbox input "true"
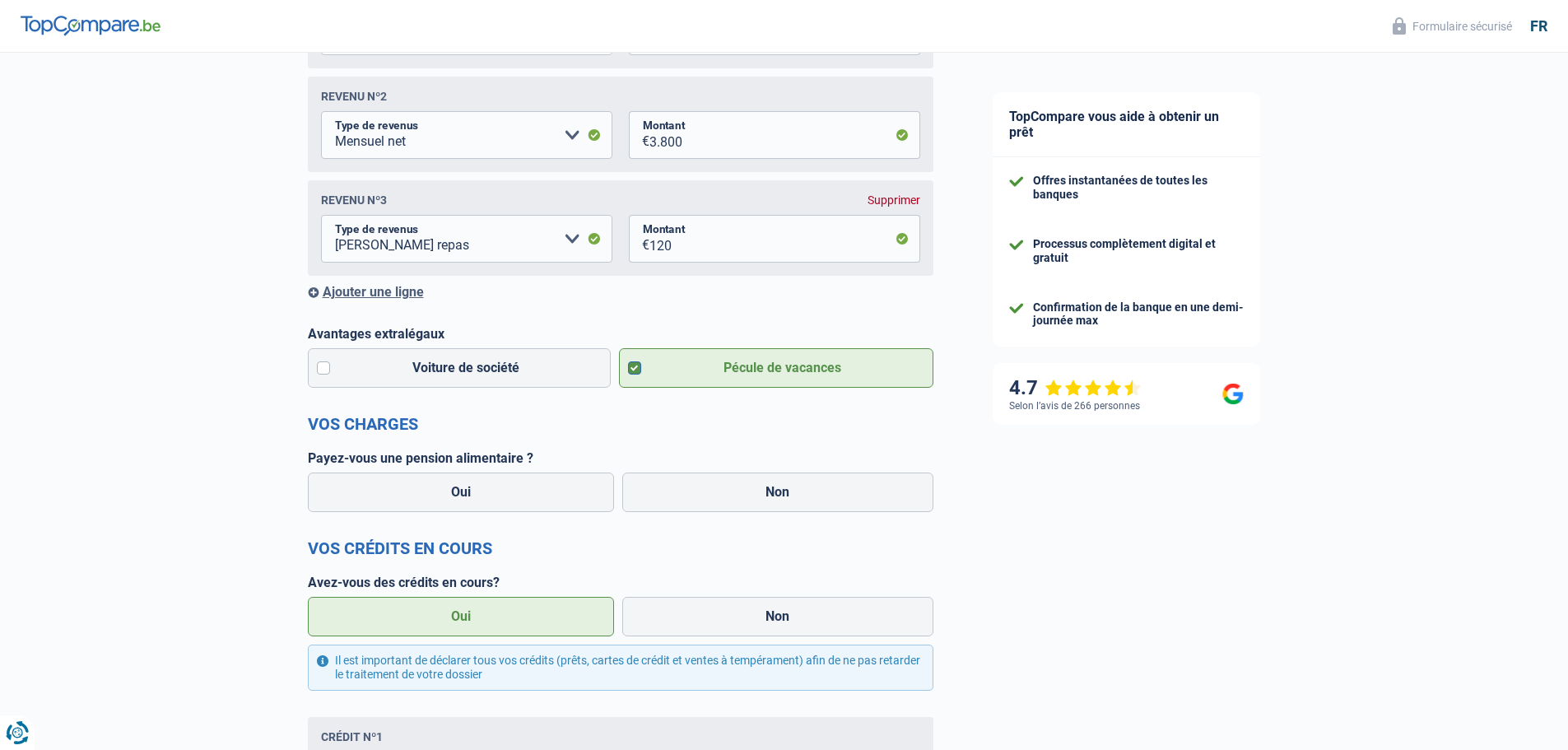
scroll to position [412, 0]
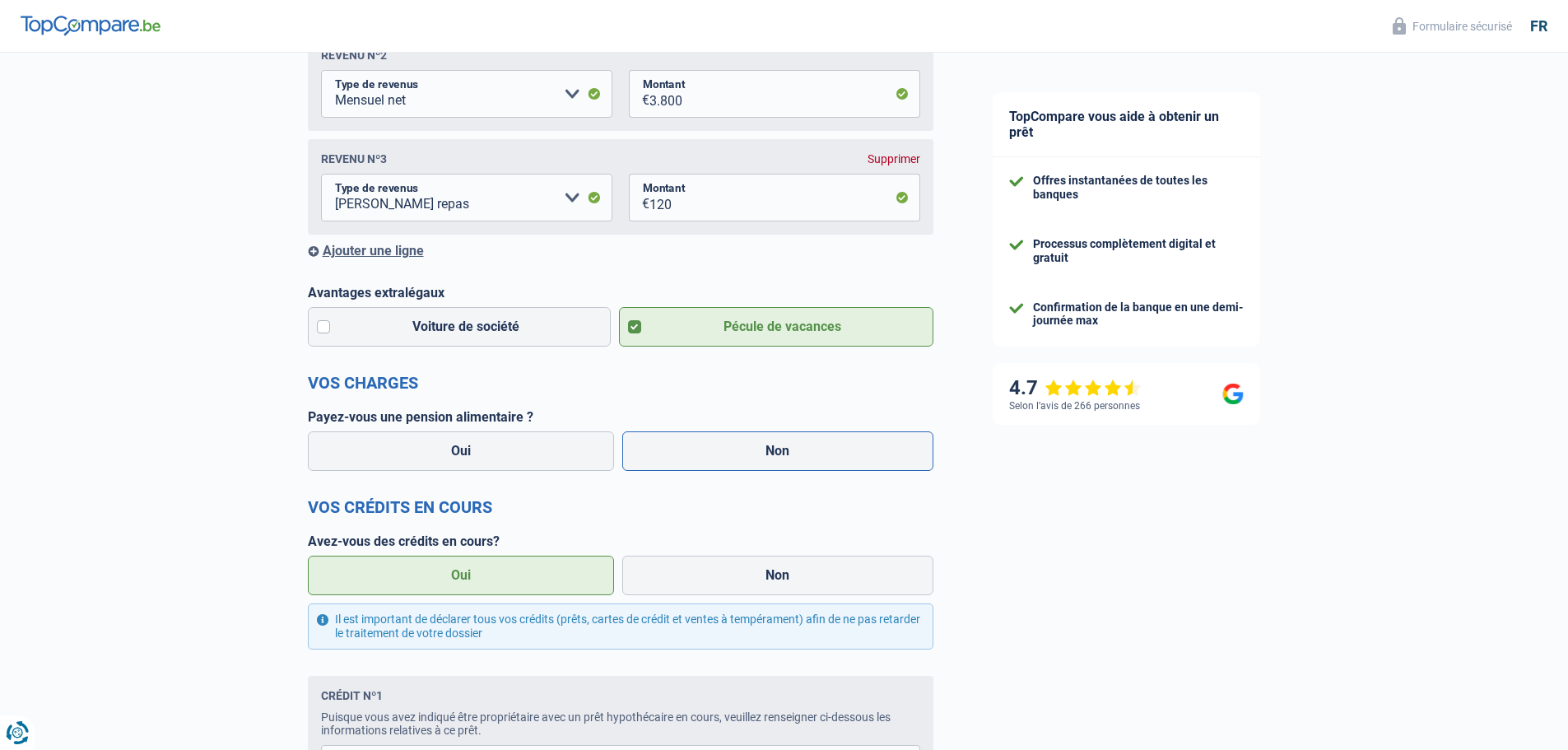
click at [770, 450] on label "Non" at bounding box center [778, 452] width 311 height 40
click at [770, 450] on input "Non" at bounding box center [778, 452] width 311 height 40
radio input "true"
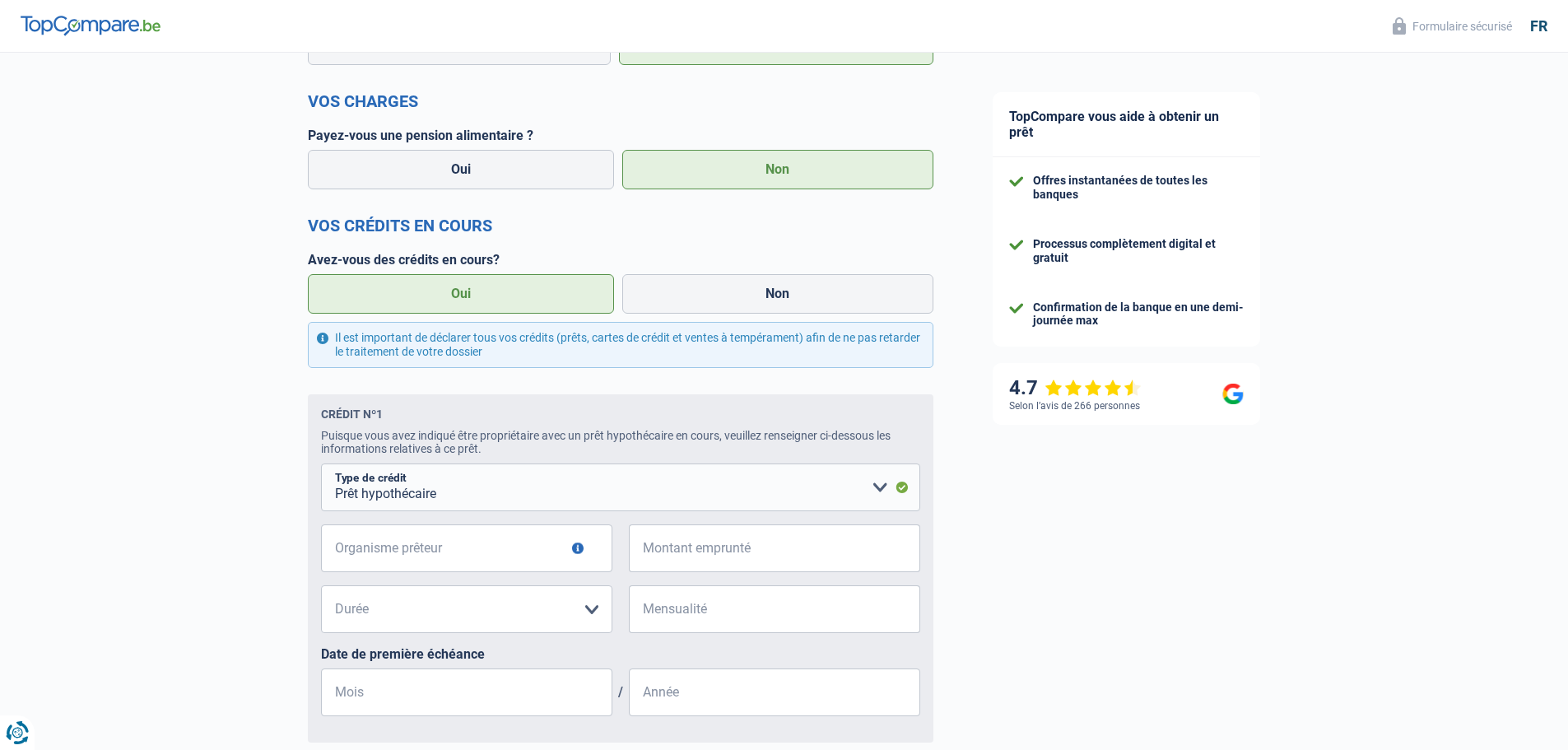
scroll to position [741, 0]
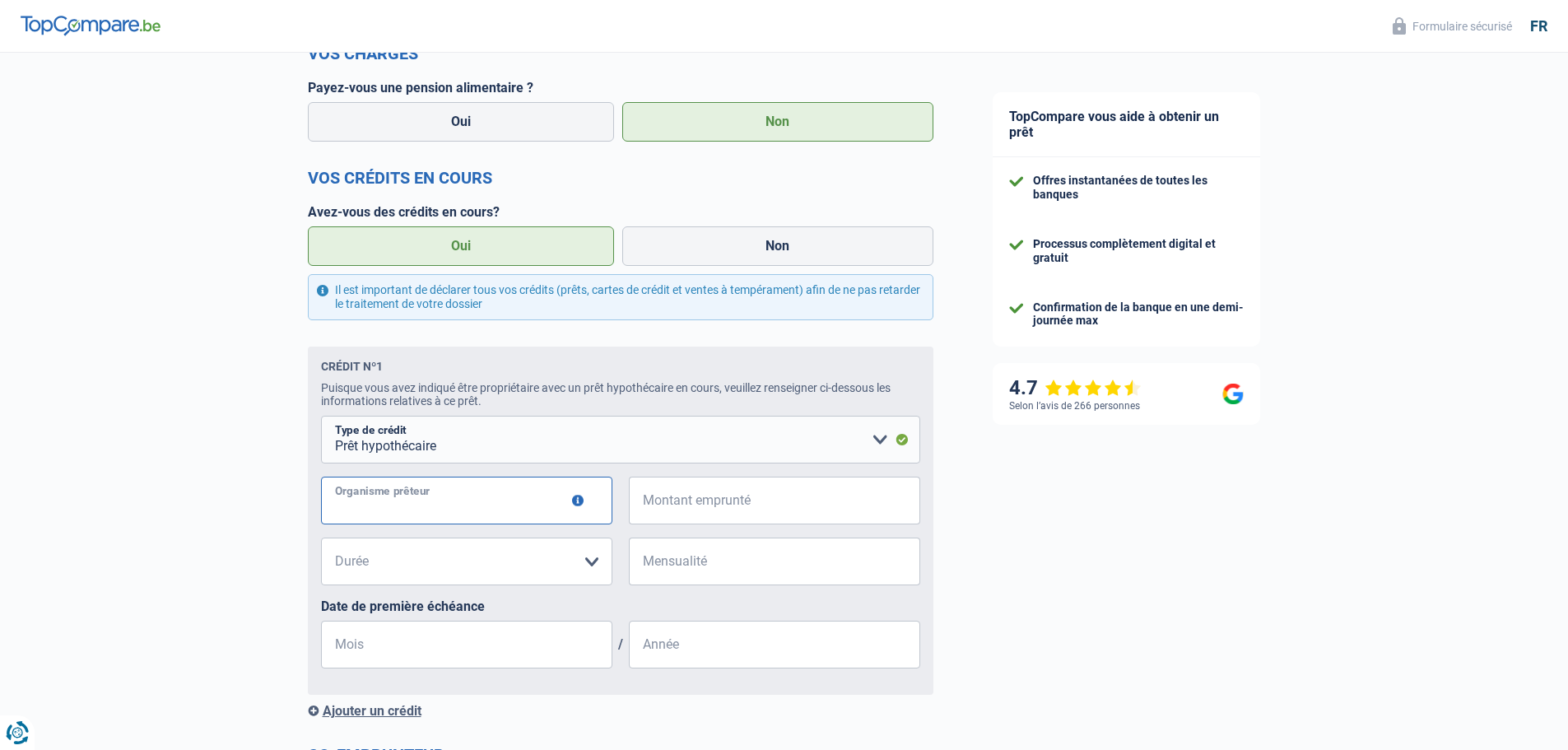
click at [461, 516] on input "Organisme prêteur" at bounding box center [466, 500] width 291 height 47
type input "Fintro"
click at [734, 496] on input "Montant emprunté" at bounding box center [784, 500] width 271 height 47
type input "250.000"
click at [592, 565] on select "120 mois 180 mois 240 mois 300 mois 360 mois 420 mois Veuillez sélectionner une…" at bounding box center [466, 561] width 291 height 47
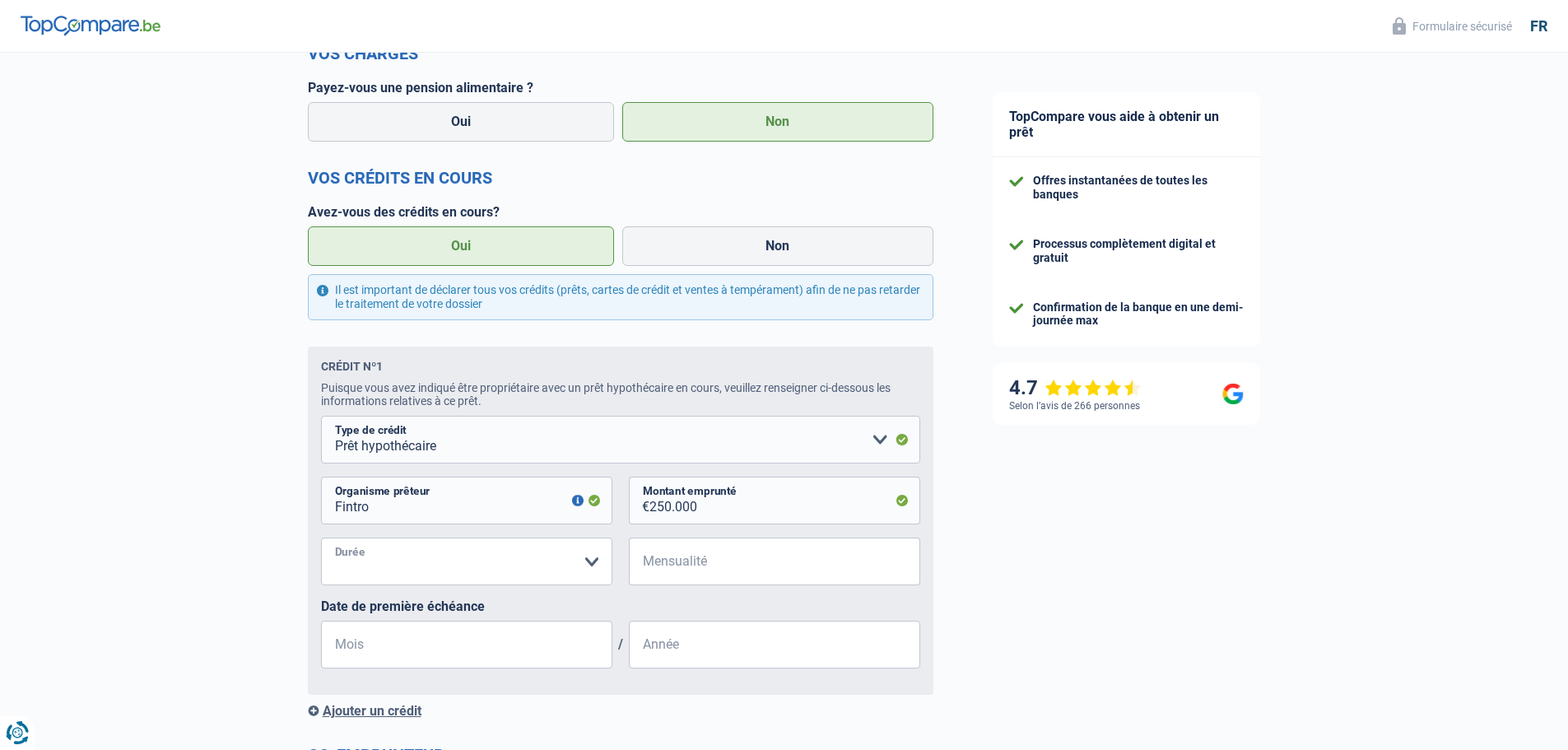
click at [441, 570] on select "120 mois 180 mois 240 mois 300 mois 360 mois 420 mois Veuillez sélectionner une…" at bounding box center [466, 561] width 291 height 47
click at [466, 570] on select "120 mois 180 mois 240 mois 300 mois 360 mois 420 mois Veuillez sélectionner une…" at bounding box center [466, 561] width 291 height 47
select select "300"
click at [321, 543] on select "120 mois 180 mois 240 mois 300 mois 360 mois 420 mois Veuillez sélectionner une…" at bounding box center [466, 561] width 291 height 47
click at [783, 570] on input "Mensualité" at bounding box center [784, 561] width 271 height 47
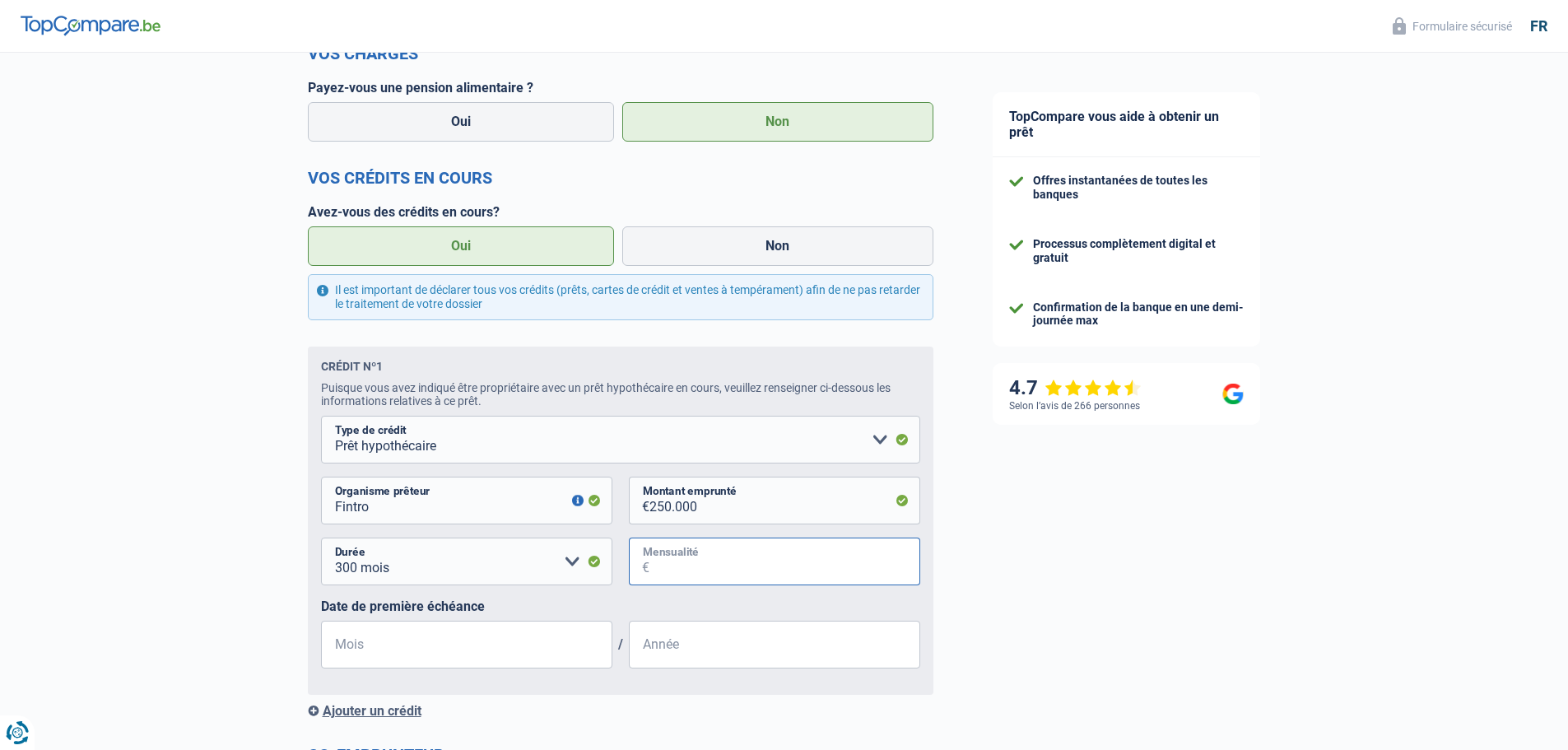
click at [697, 574] on input "Mensualité" at bounding box center [784, 561] width 271 height 47
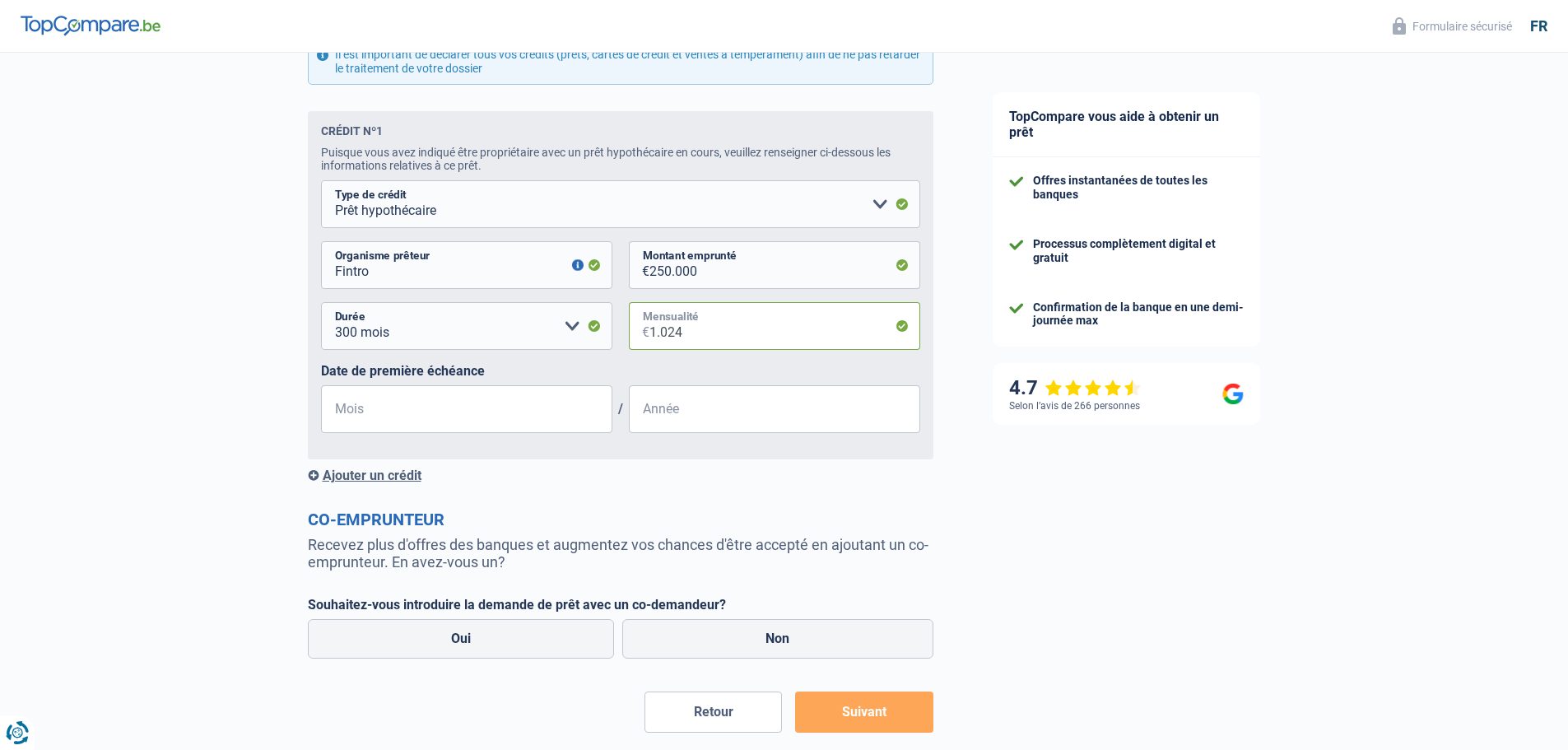
scroll to position [988, 0]
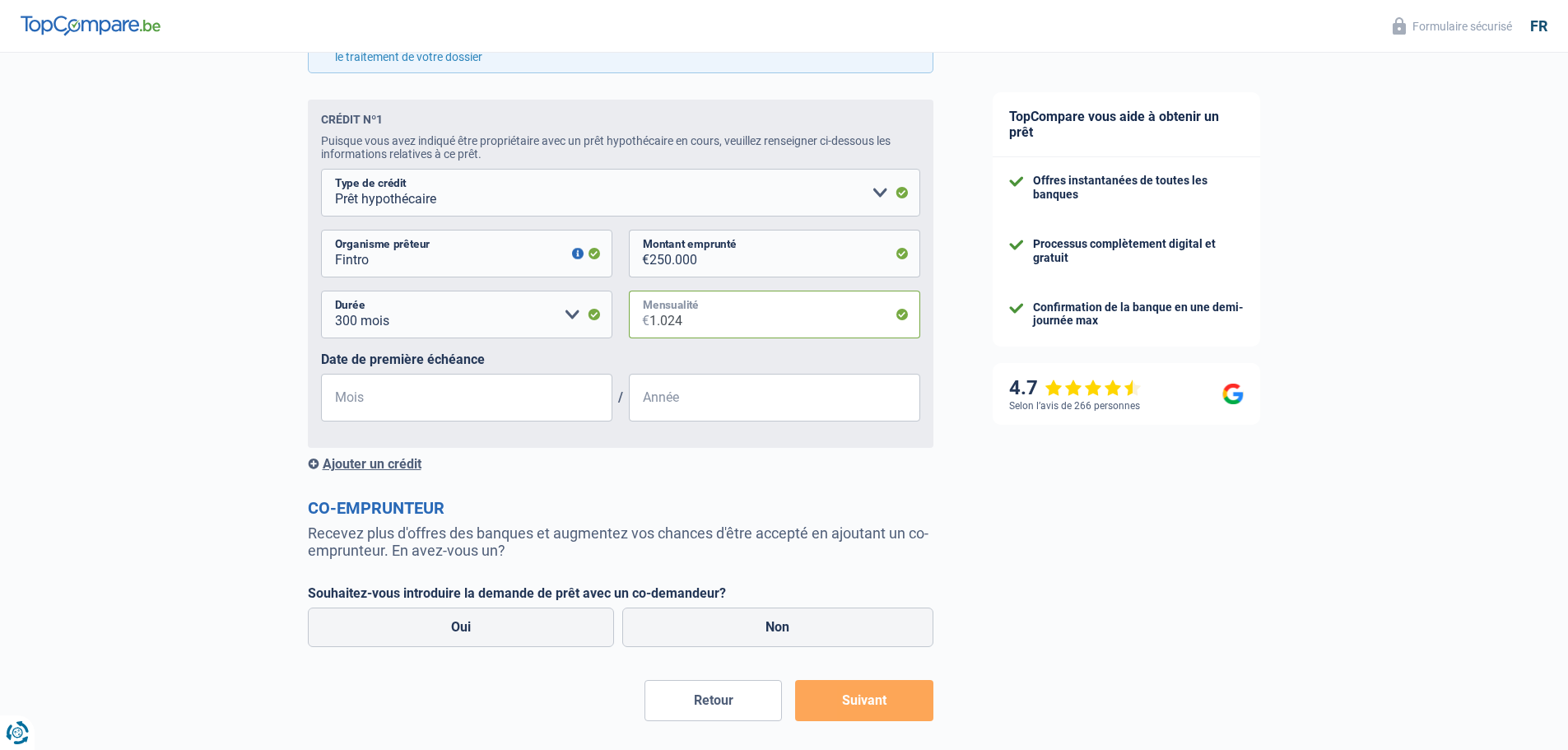
type input "1.024"
click at [465, 408] on input "Mois" at bounding box center [466, 397] width 291 height 47
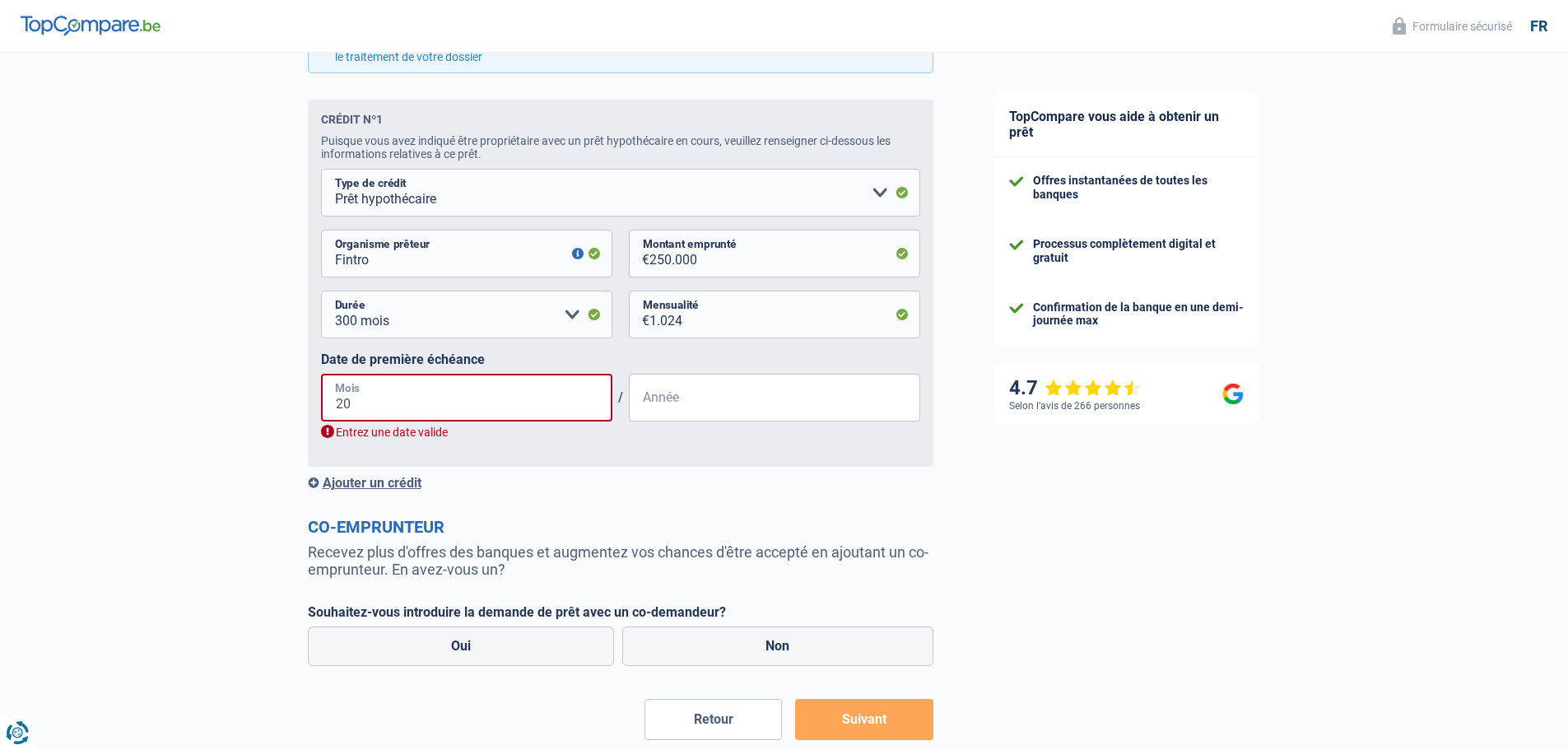
type input "2"
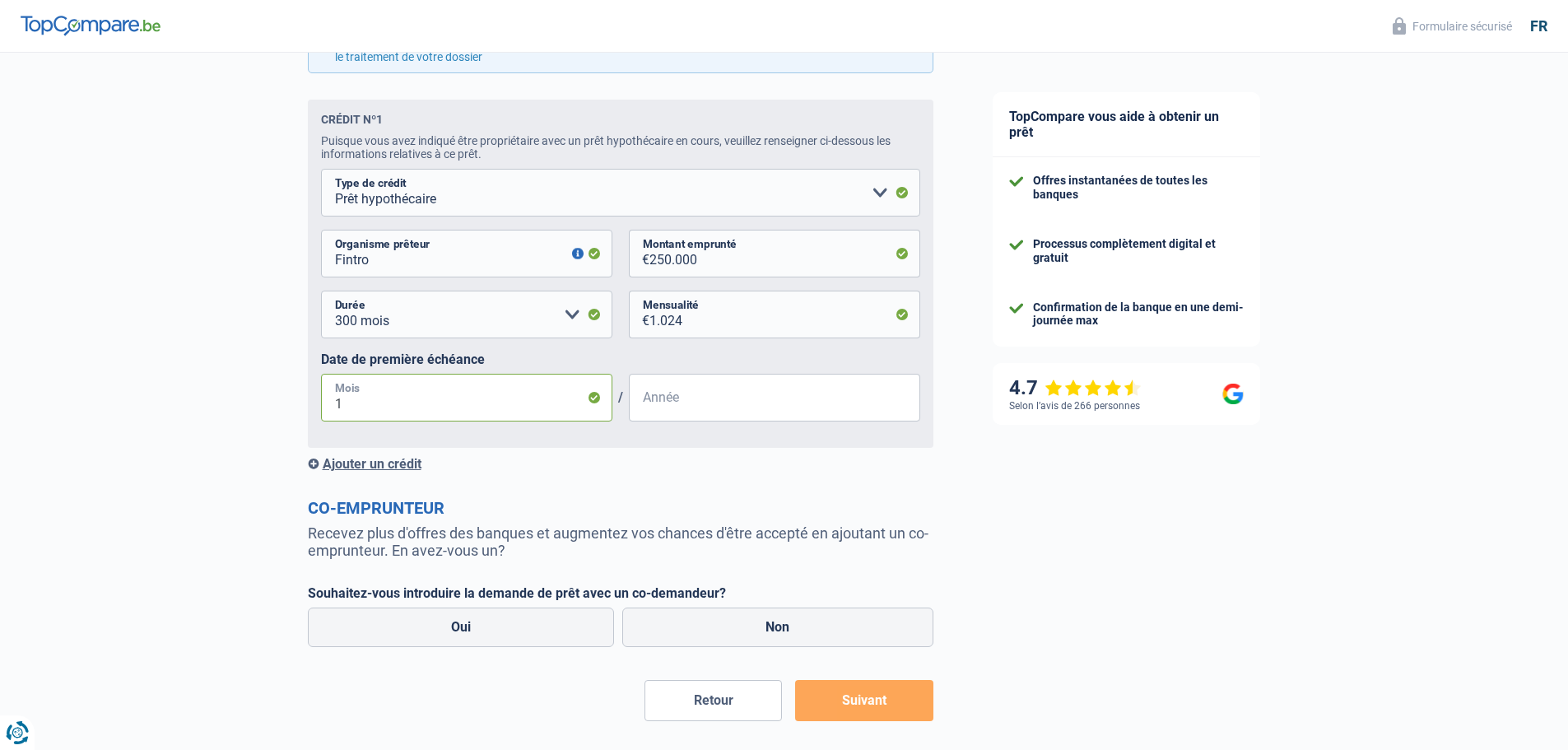
type input "12"
click at [693, 408] on input "Année" at bounding box center [775, 397] width 291 height 47
type input "2019"
drag, startPoint x: 359, startPoint y: 412, endPoint x: 313, endPoint y: 407, distance: 46.3
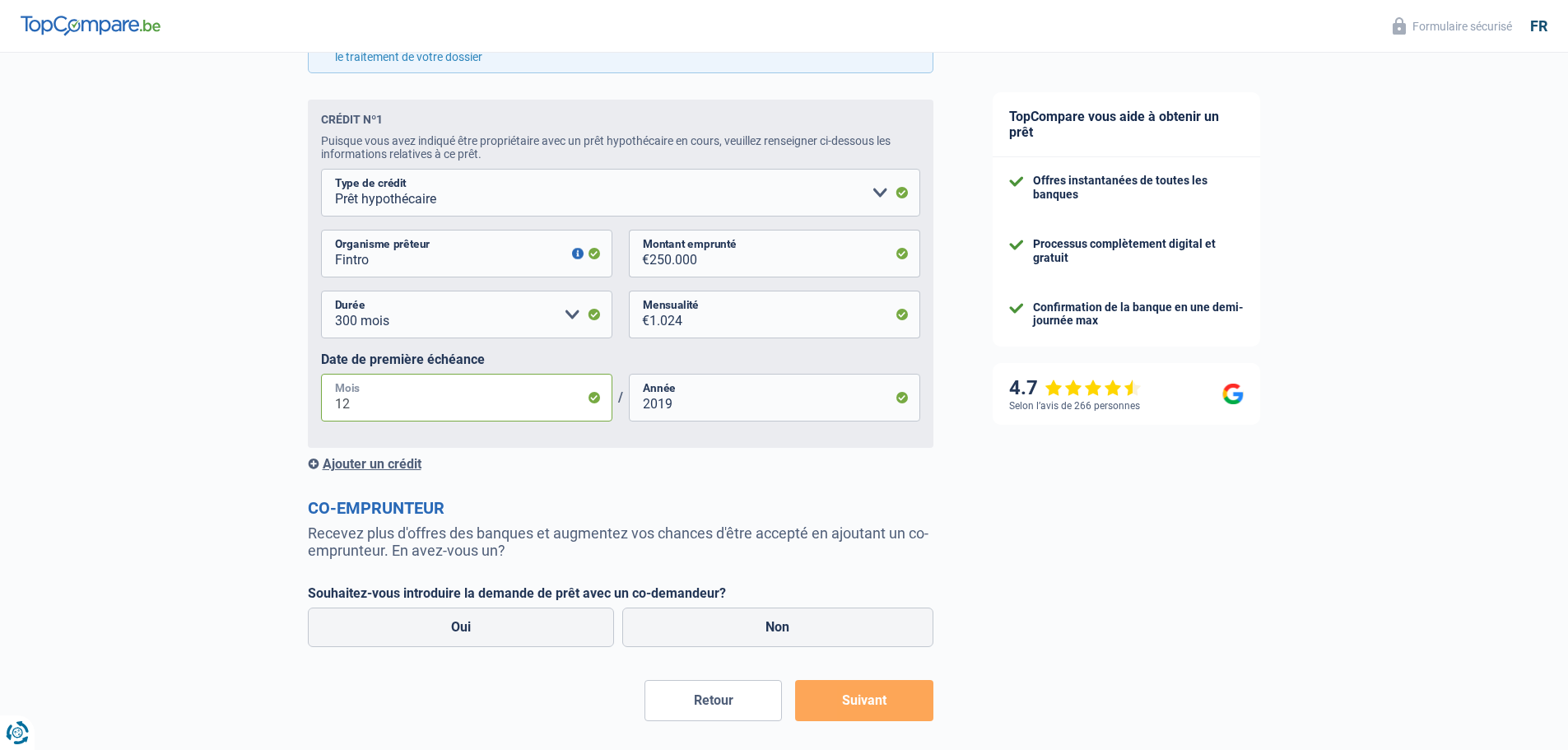
click at [313, 407] on div "Crédit nº1 Puisque vous avez indiqué être propriétaire avec un prêt hypothécair…" at bounding box center [620, 274] width 625 height 348
type input "11"
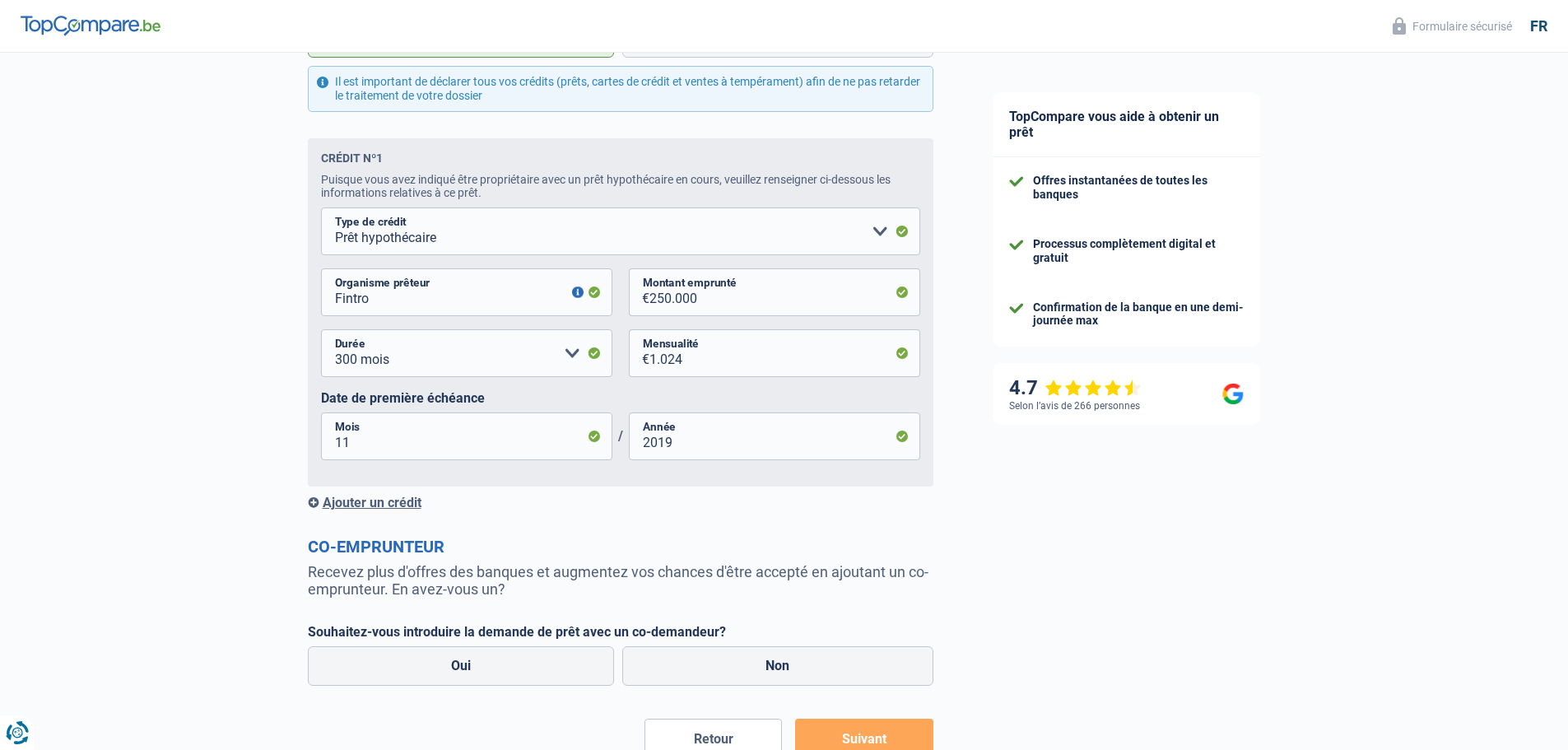
scroll to position [906, 0]
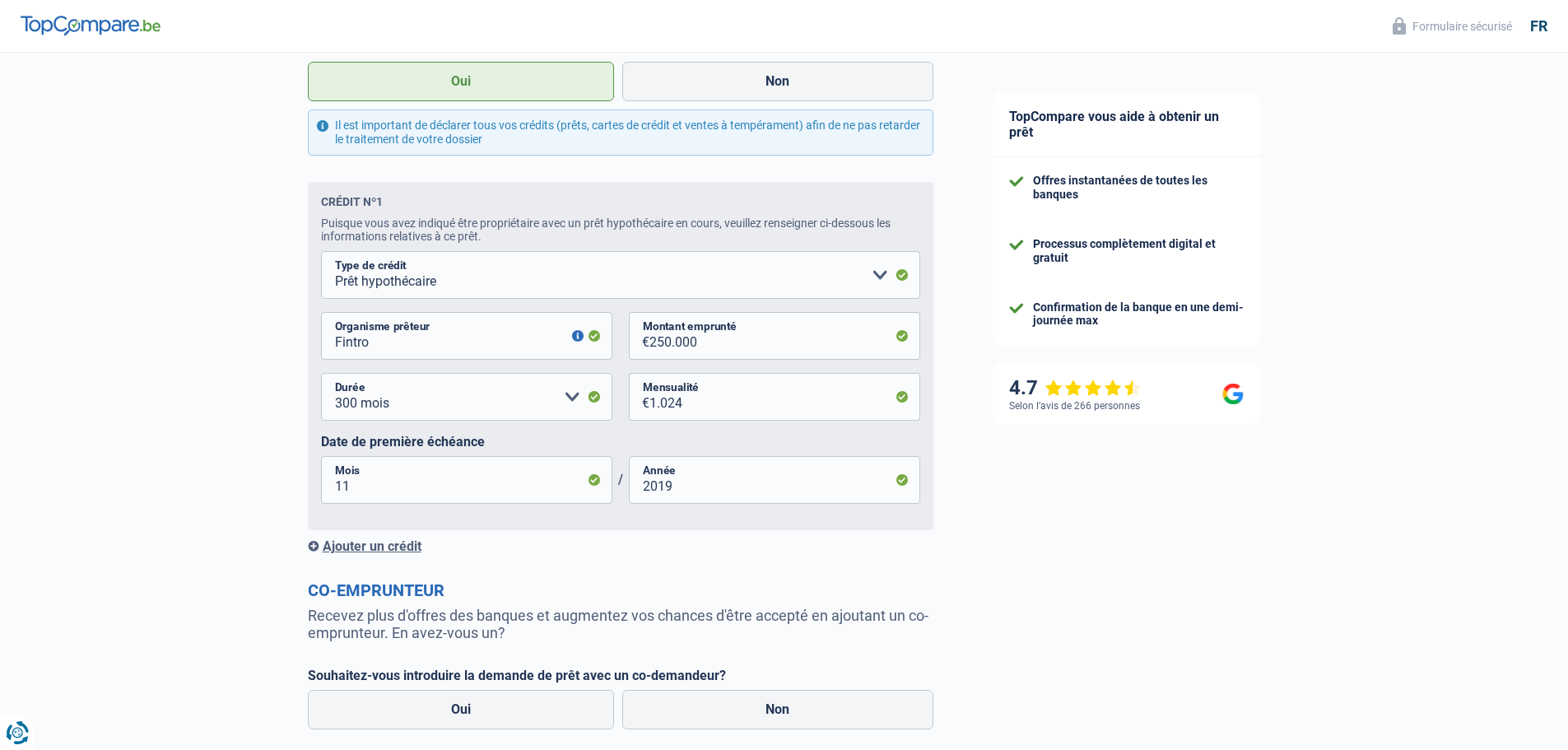
click at [346, 554] on div "Ajouter un crédit" at bounding box center [620, 546] width 625 height 16
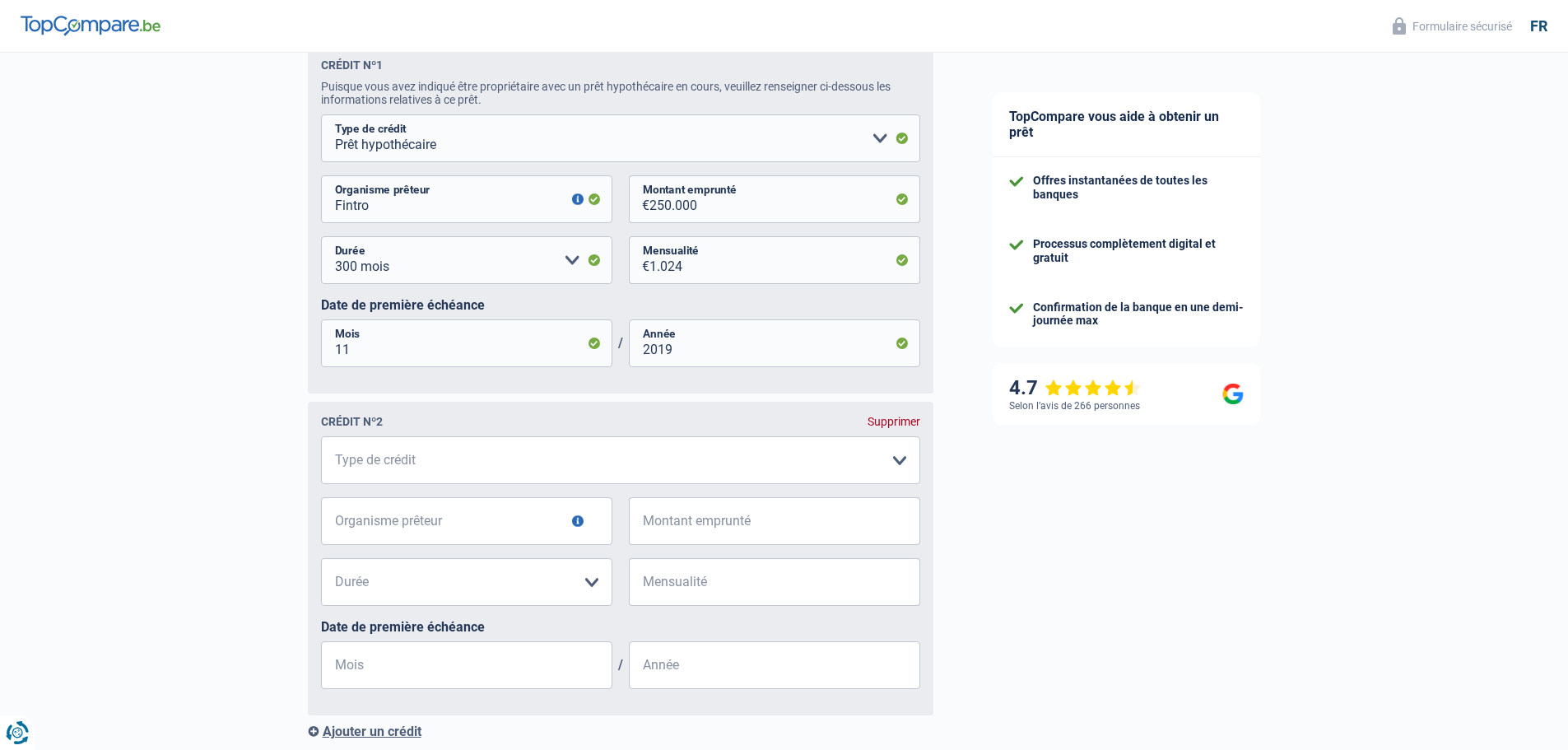
scroll to position [1070, 0]
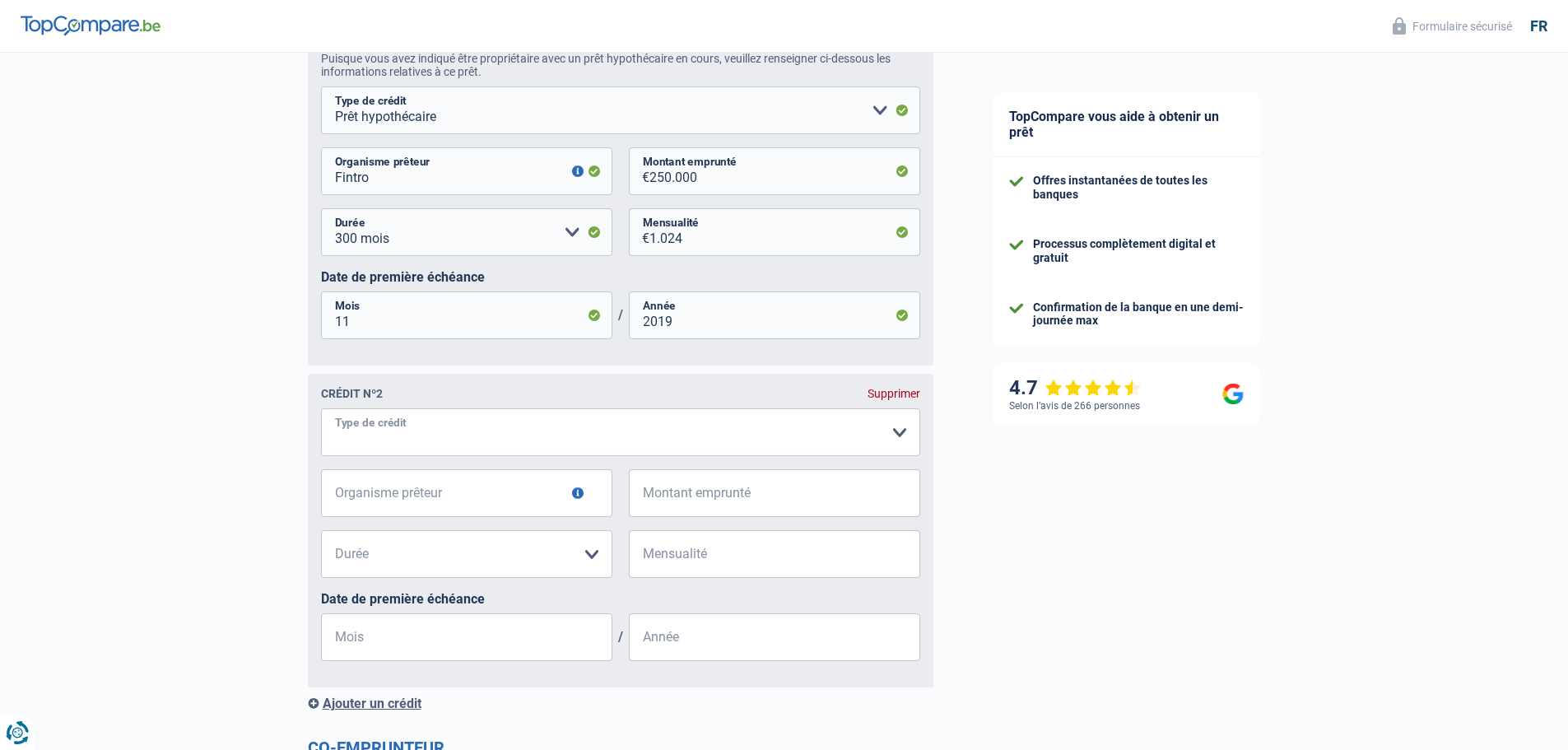
click at [891, 437] on select "Carte ou ouverture de crédit Prêt hypothécaire Vente à tempérament Prêt à tempé…" at bounding box center [620, 432] width 600 height 47
select select "carLoan"
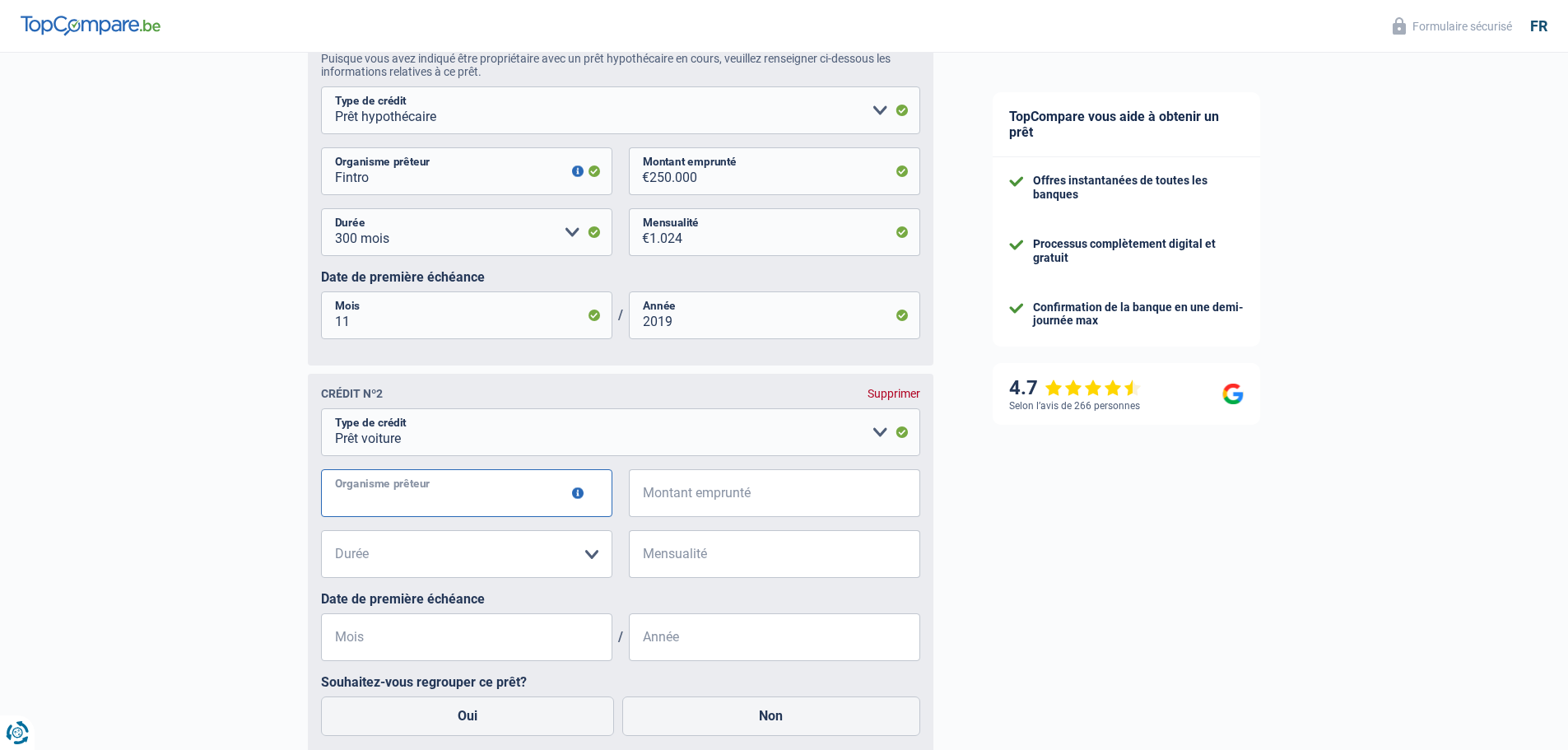
click at [427, 506] on input "Organisme prêteur" at bounding box center [466, 493] width 291 height 47
type input "Fintro"
click at [761, 506] on input "Montant emprunté" at bounding box center [784, 493] width 271 height 47
type input "10.000"
click at [471, 558] on select "12 mois 18 mois 24 mois 30 mois 36 mois 42 mois 48 mois Veuillez sélectionner u…" at bounding box center [466, 554] width 291 height 47
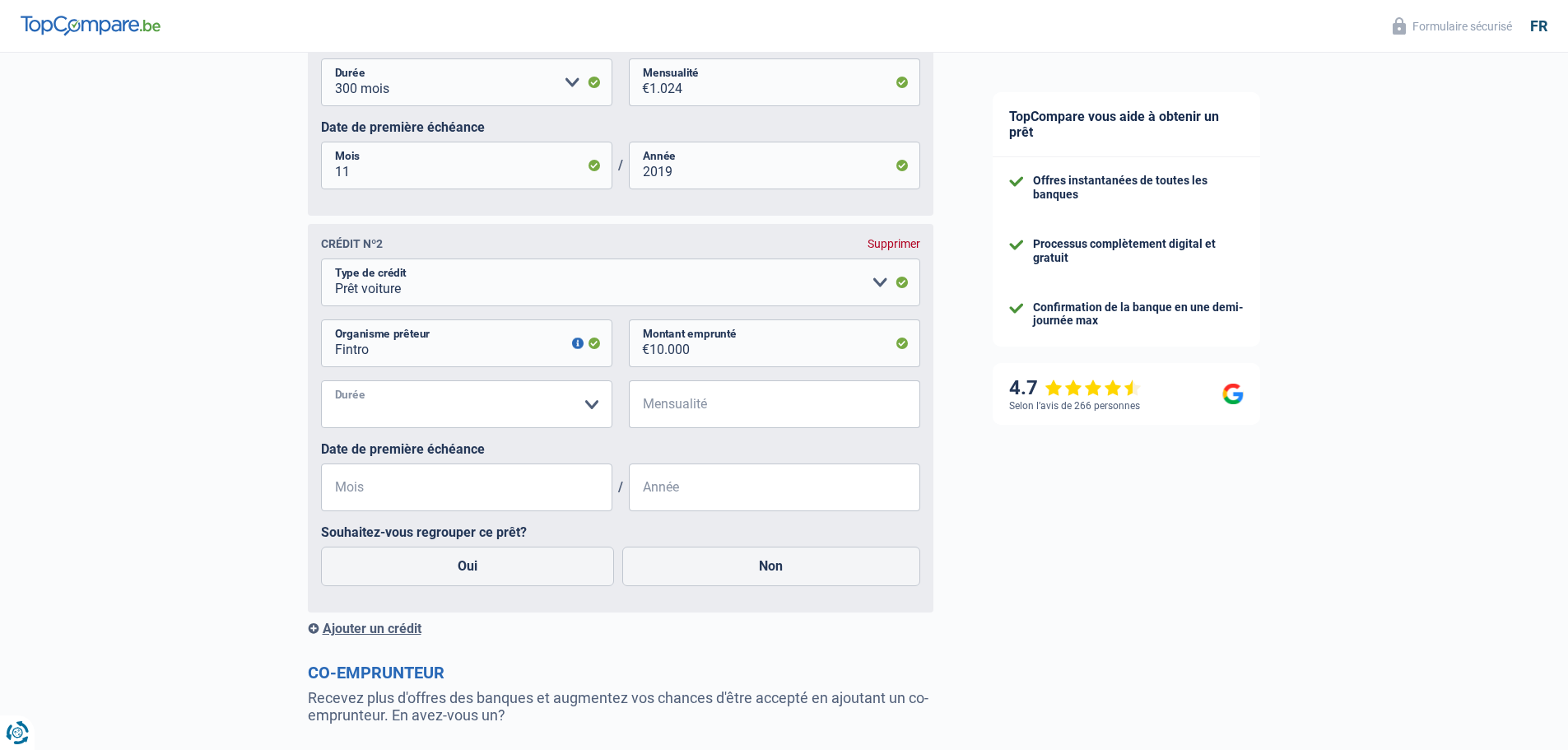
scroll to position [1235, 0]
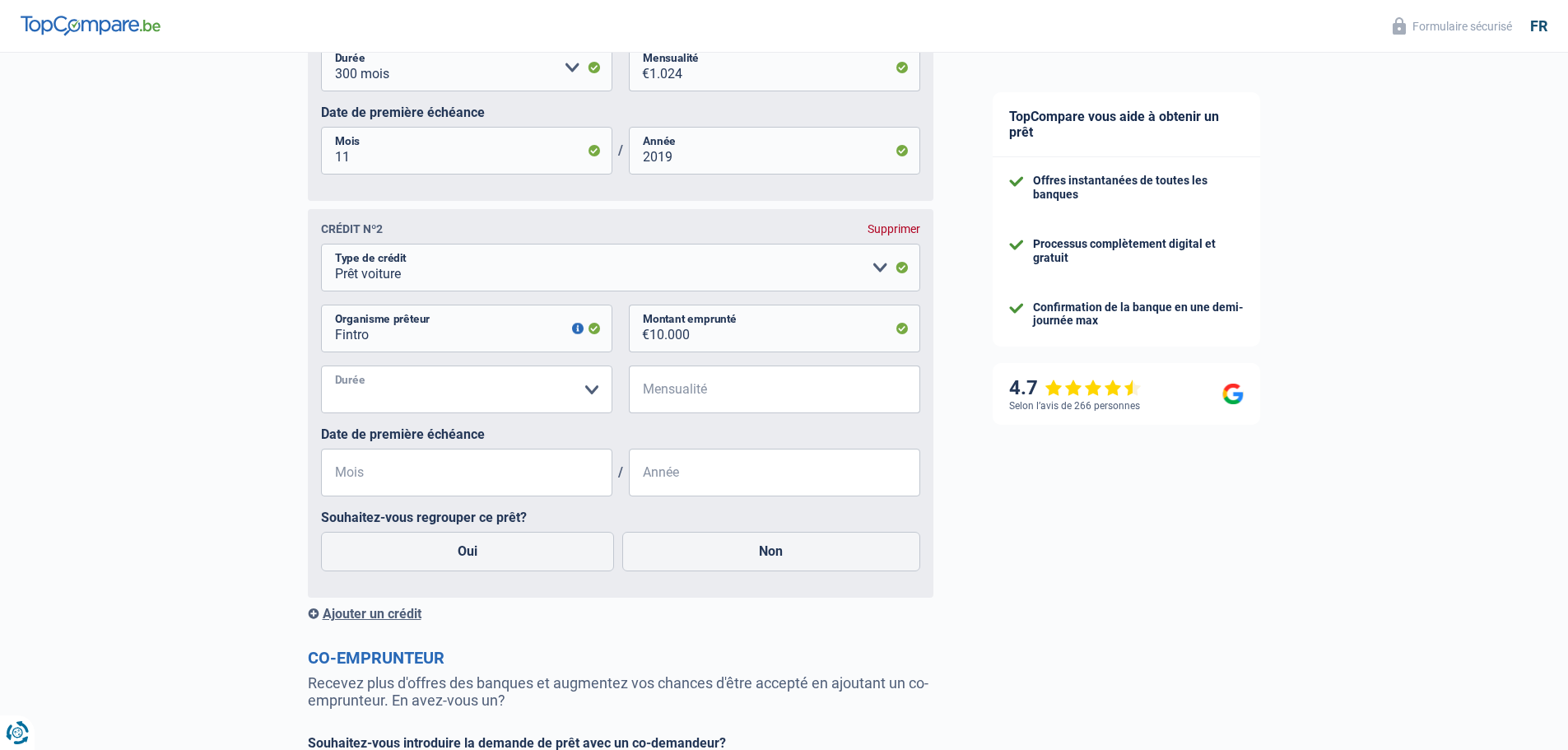
click at [562, 404] on select "12 mois 18 mois 24 mois 30 mois 36 mois 42 mois 48 mois Veuillez sélectionner u…" at bounding box center [466, 389] width 291 height 47
select select "48"
click at [321, 373] on select "12 mois 18 mois 24 mois 30 mois 36 mois 42 mois 48 mois Veuillez sélectionner u…" at bounding box center [466, 389] width 291 height 47
click at [447, 412] on select "12 mois 18 mois 24 mois 30 mois 36 mois 42 mois 48 mois Veuillez sélectionner u…" at bounding box center [466, 389] width 291 height 47
click at [577, 395] on select "12 mois 18 mois 24 mois 30 mois 36 mois 42 mois 48 mois Veuillez sélectionner u…" at bounding box center [466, 389] width 291 height 47
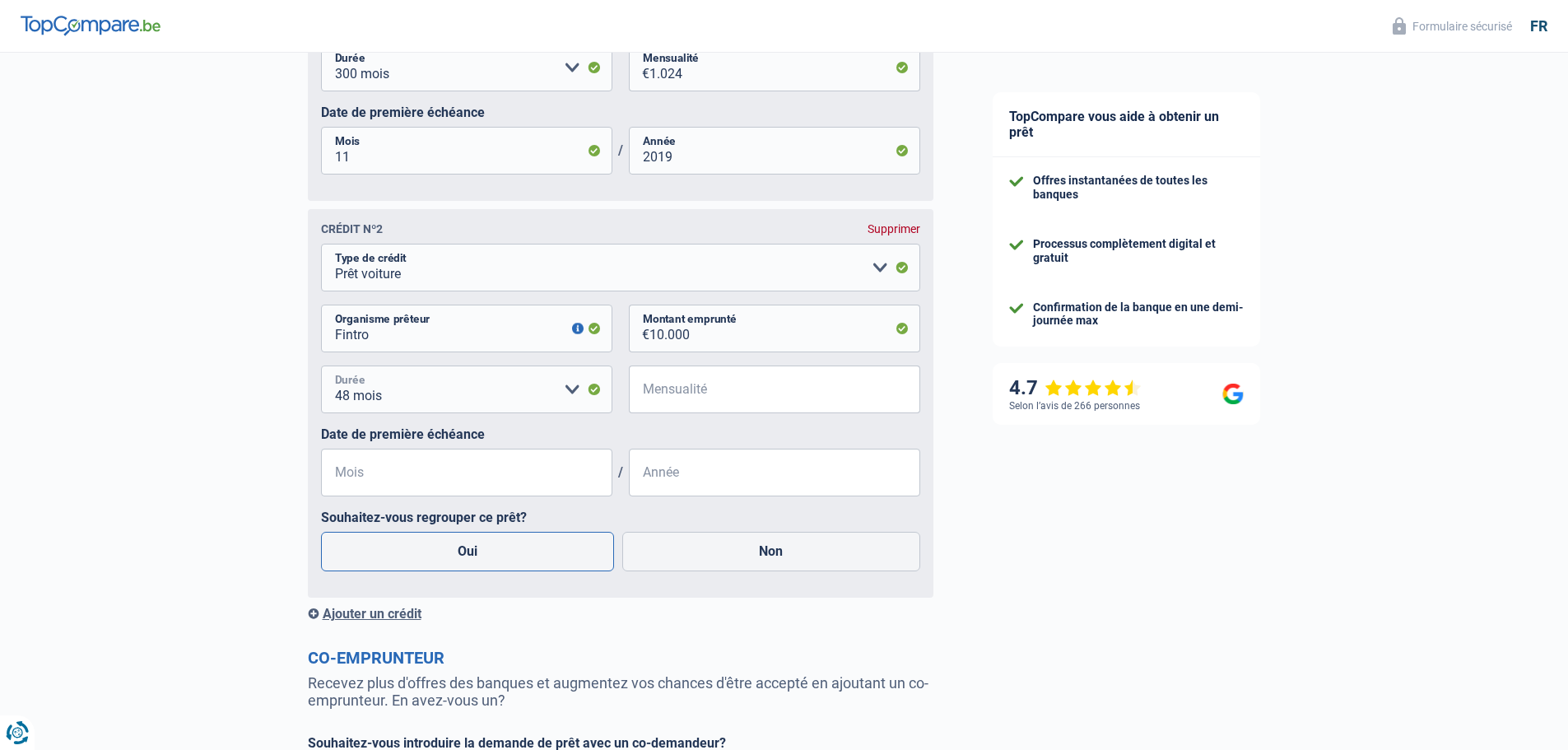
click at [321, 373] on select "12 mois 18 mois 24 mois 30 mois 36 mois 42 mois 48 mois Veuillez sélectionner u…" at bounding box center [466, 389] width 291 height 47
click at [697, 394] on input "Mensualité" at bounding box center [784, 389] width 271 height 47
type input "160"
click at [446, 492] on input "Mois" at bounding box center [466, 472] width 291 height 47
click at [452, 491] on input "Mois" at bounding box center [466, 472] width 291 height 47
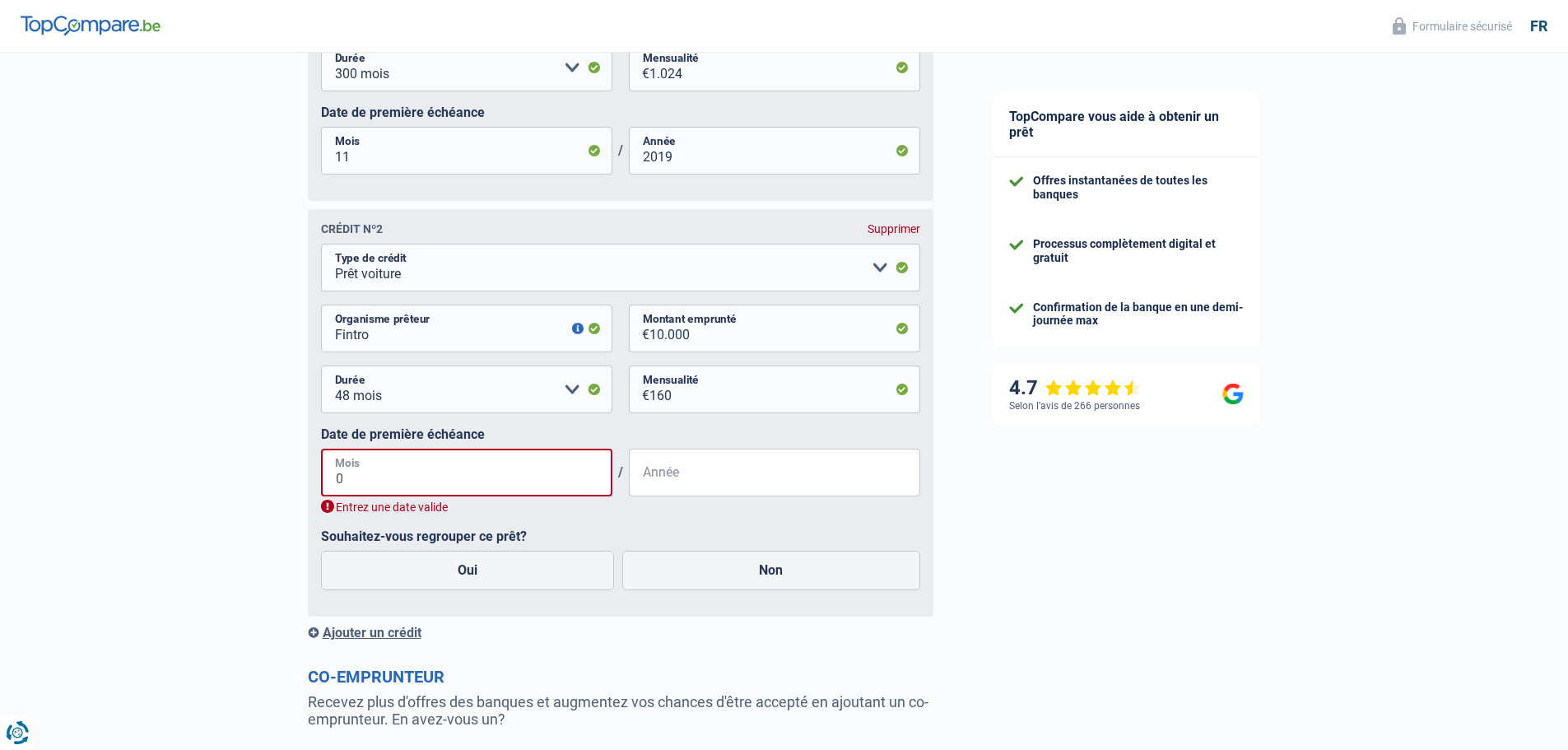
type input "04"
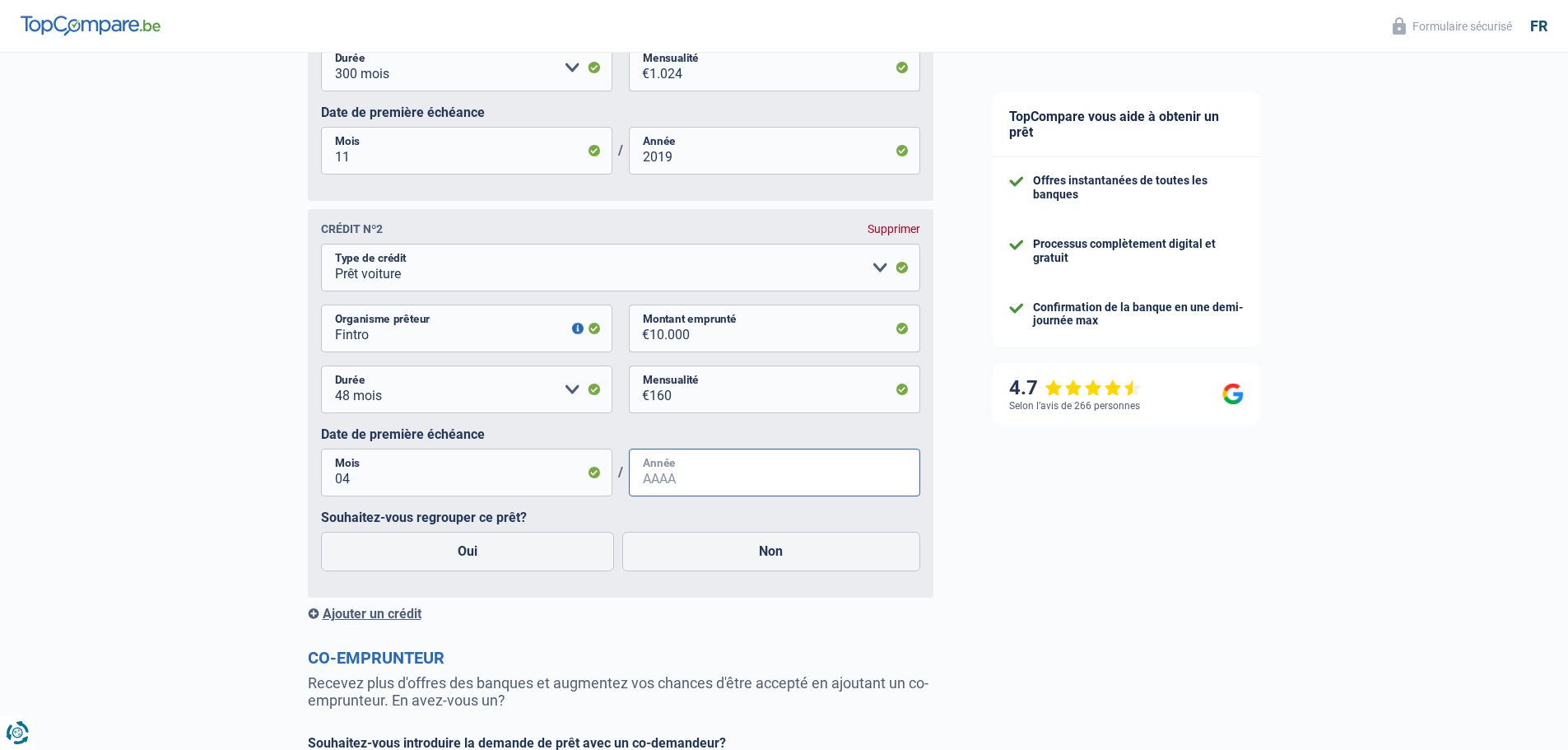
click at [709, 486] on input "Année" at bounding box center [775, 472] width 291 height 47
type input "2022"
click at [488, 561] on label "Oui" at bounding box center [467, 551] width 293 height 40
click at [488, 561] on input "Oui" at bounding box center [467, 551] width 293 height 40
radio input "true"
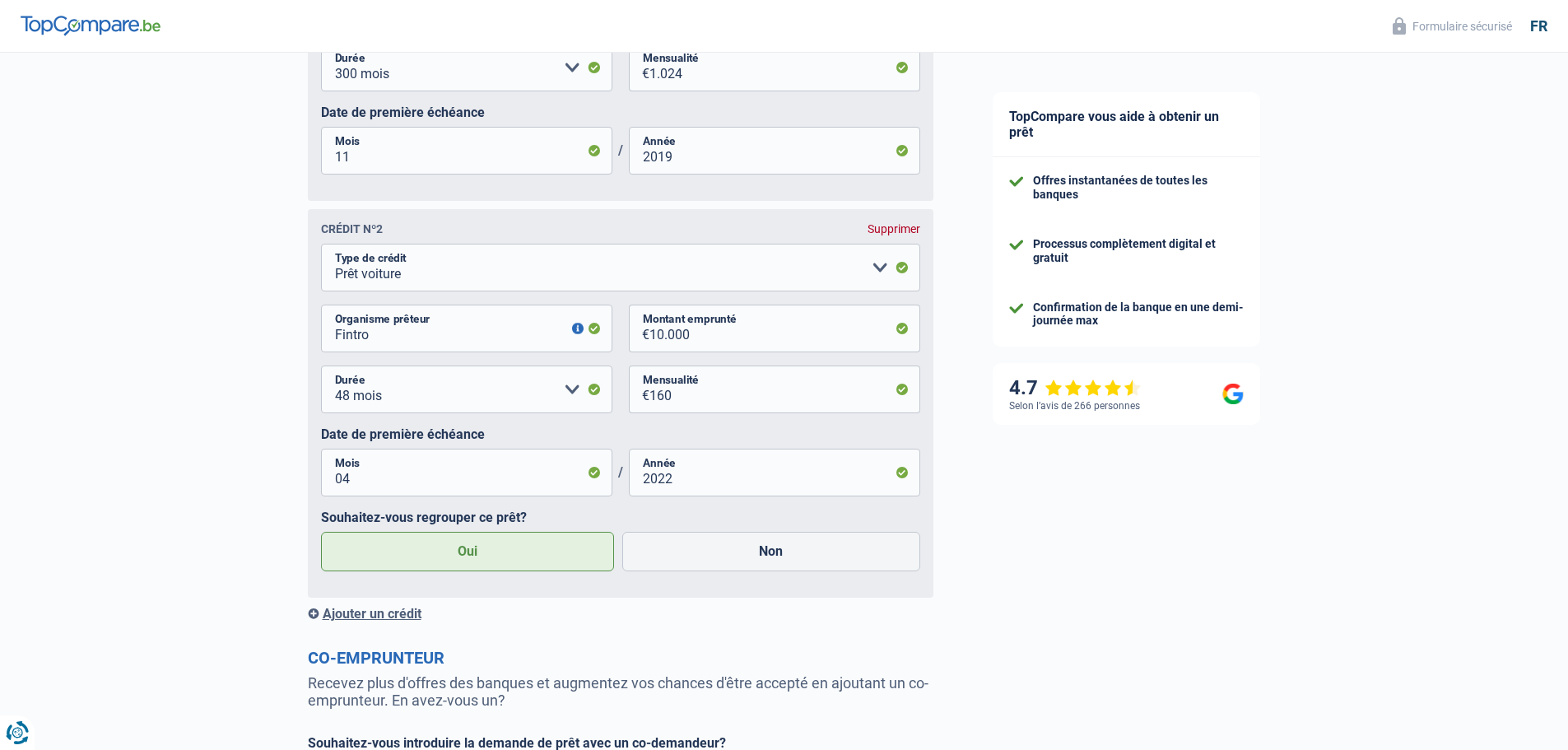
click at [364, 622] on div "Ajouter un crédit" at bounding box center [620, 614] width 625 height 16
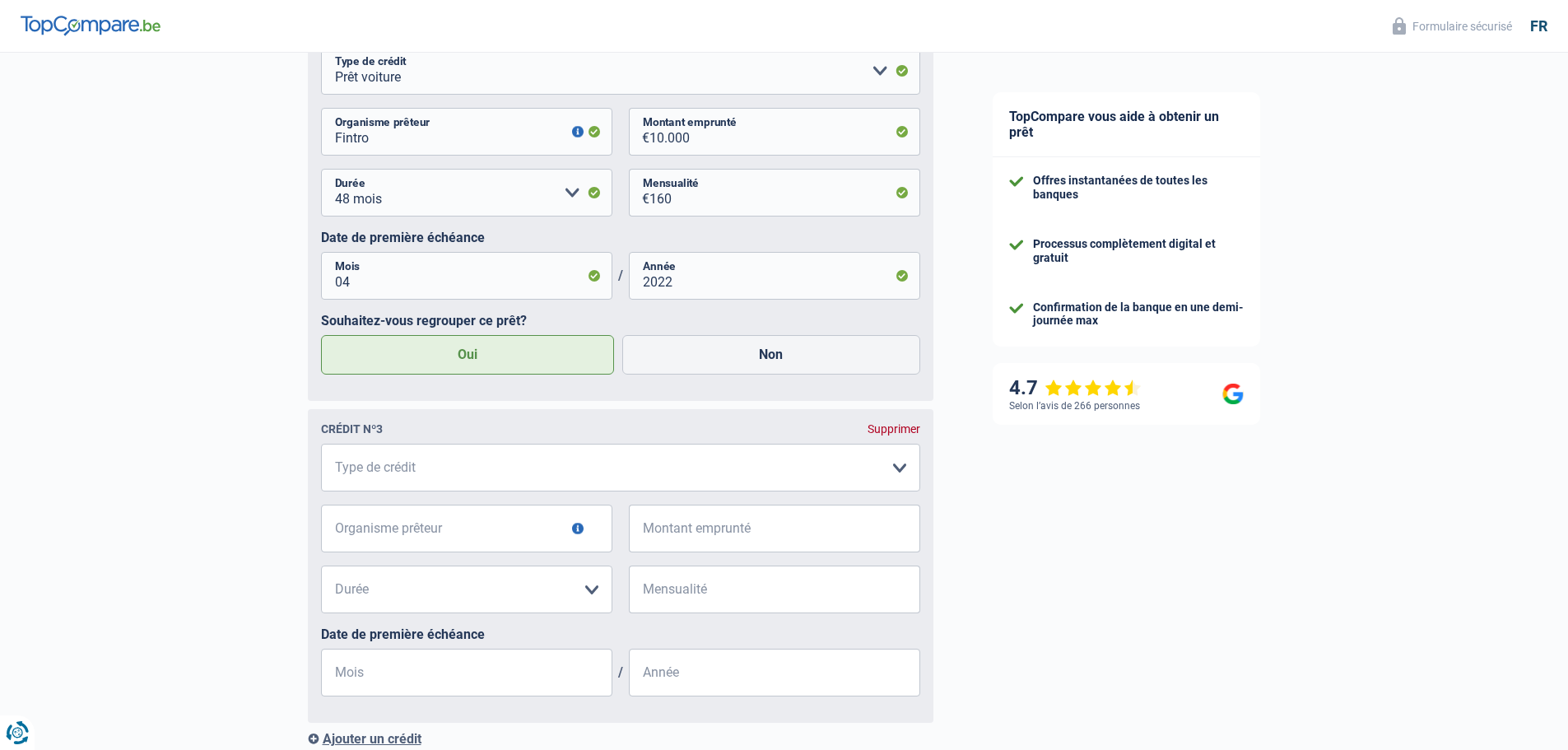
scroll to position [1482, 0]
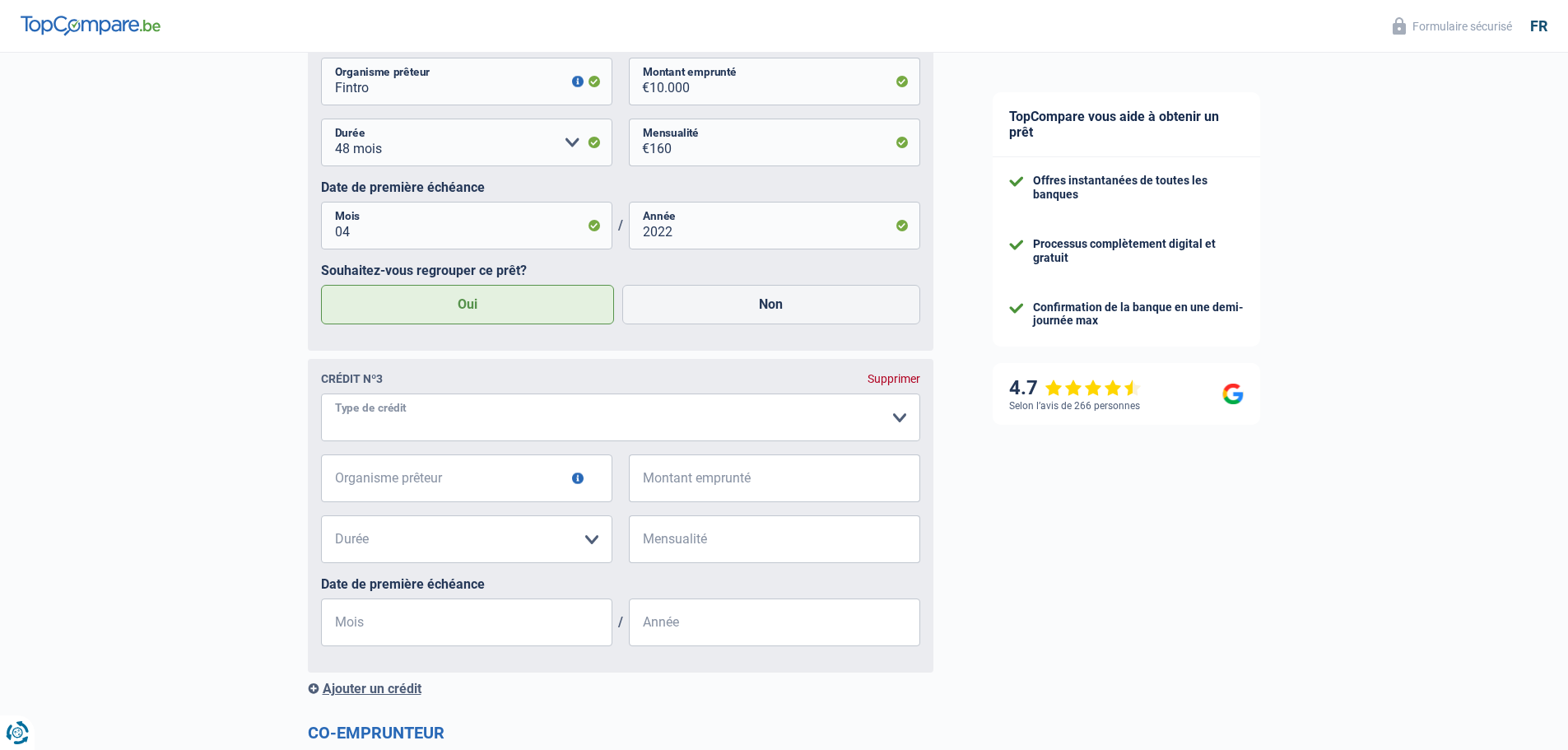
click at [427, 432] on select "Carte ou ouverture de crédit Prêt hypothécaire Vente à tempérament Prêt à tempé…" at bounding box center [620, 417] width 600 height 47
select select "carLoan"
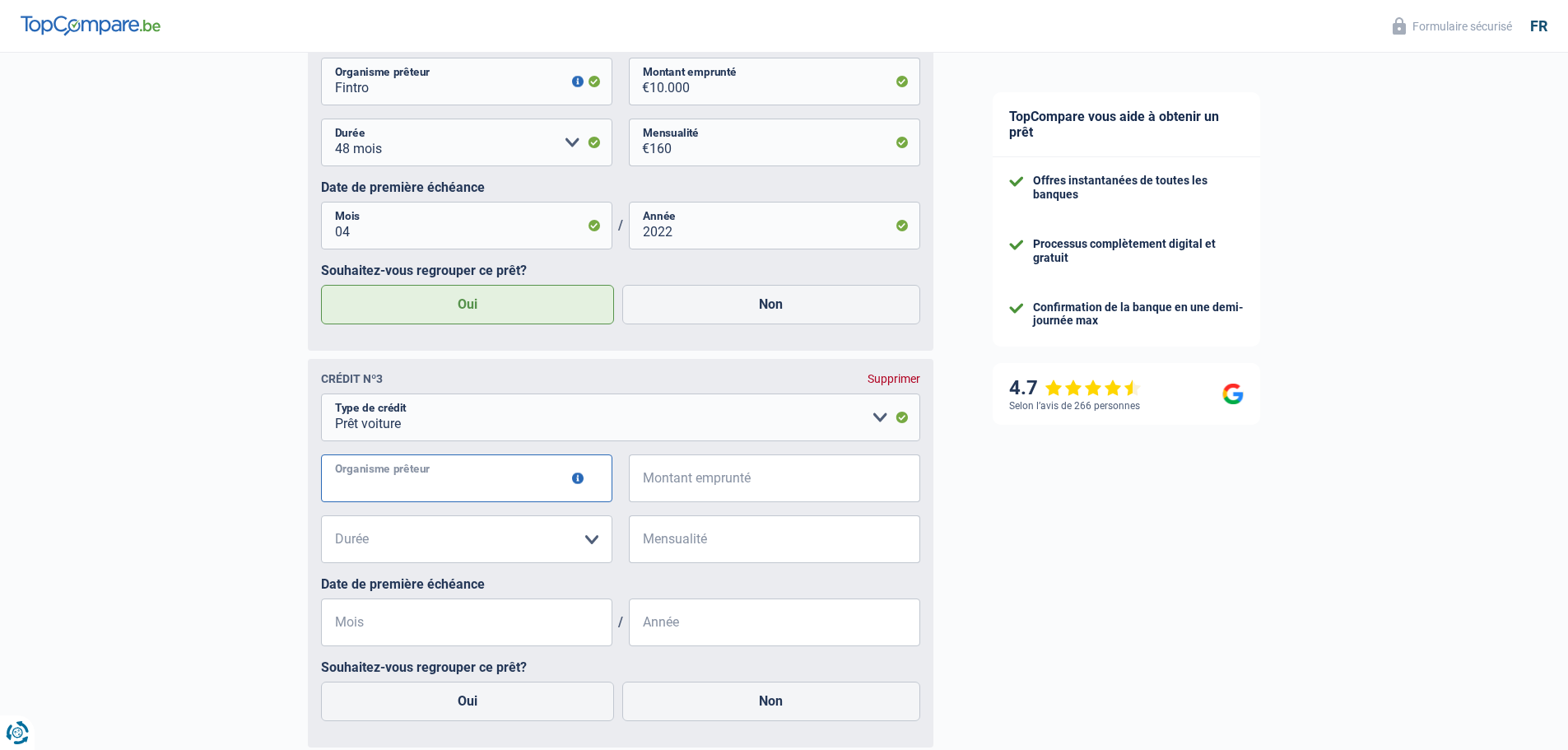
click at [416, 492] on input "Organisme prêteur" at bounding box center [466, 478] width 291 height 47
type input "Fintro"
click at [678, 491] on input "Montant emprunté" at bounding box center [784, 478] width 271 height 47
type input "22.690"
click at [497, 557] on select "12 mois 18 mois 24 mois 30 mois 36 mois 42 mois 48 mois 60 mois 72 mois 84 mois…" at bounding box center [466, 540] width 291 height 47
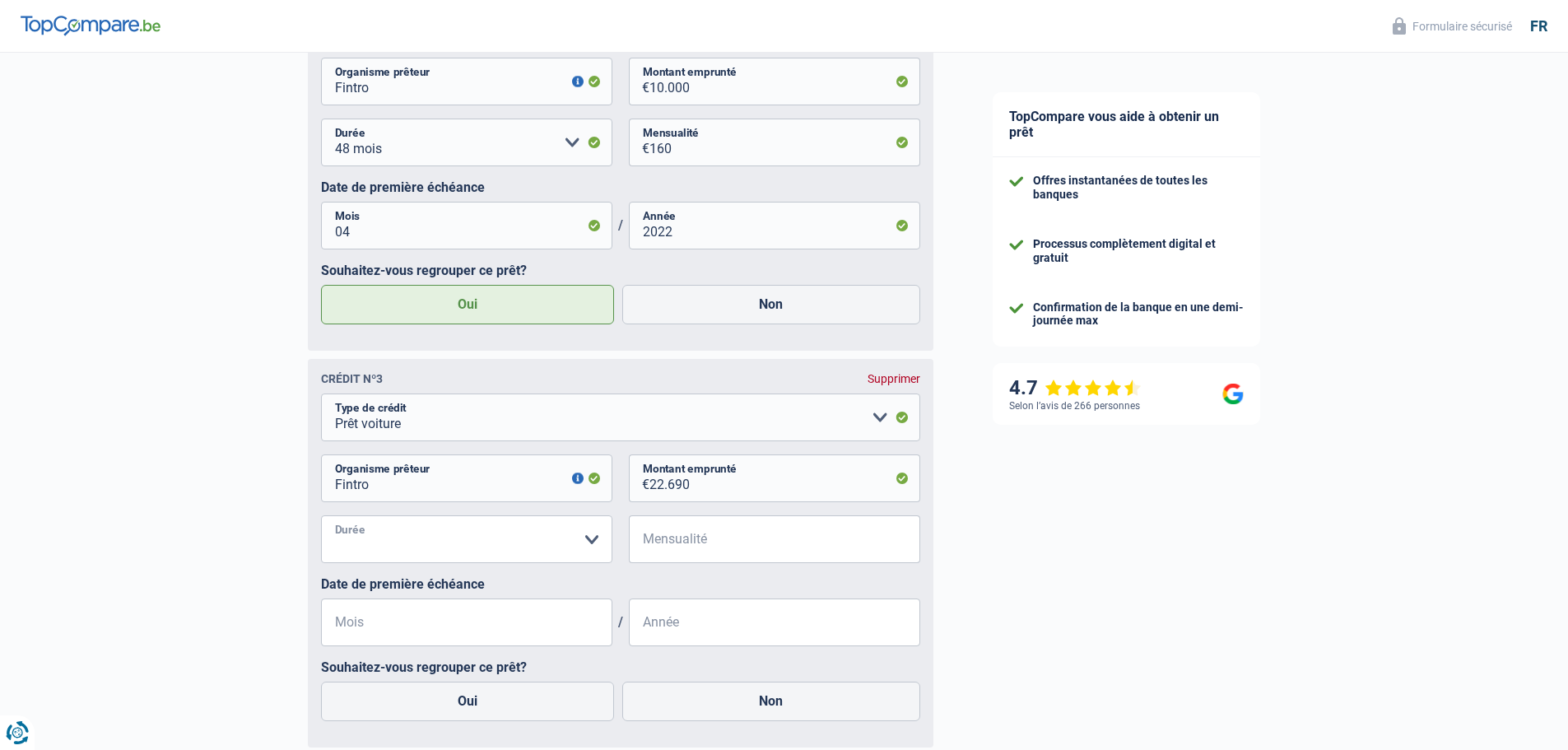
select select "72"
click at [321, 523] on select "12 mois 18 mois 24 mois 30 mois 36 mois 42 mois 48 mois 60 mois 72 mois 84 mois…" at bounding box center [466, 540] width 291 height 47
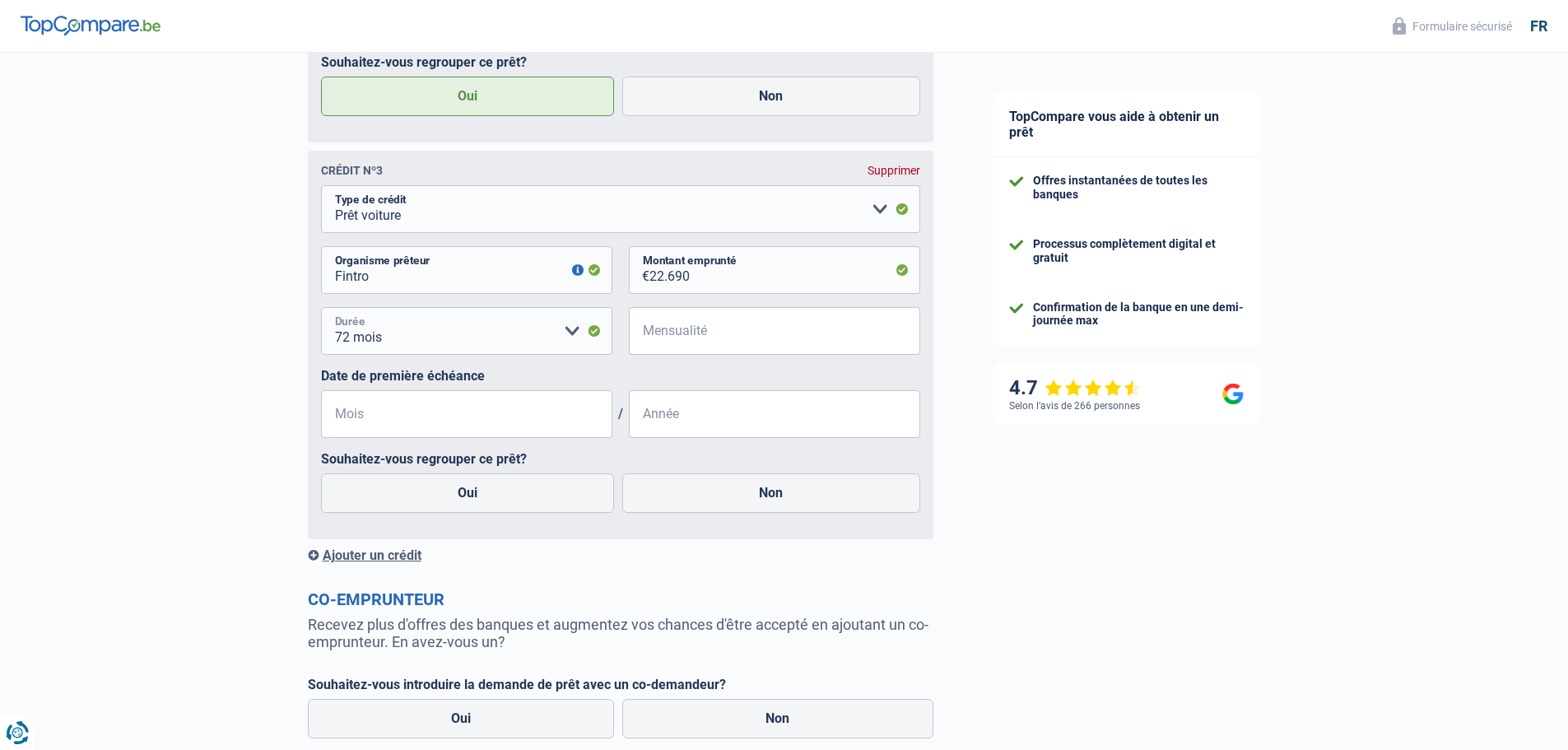
scroll to position [1729, 0]
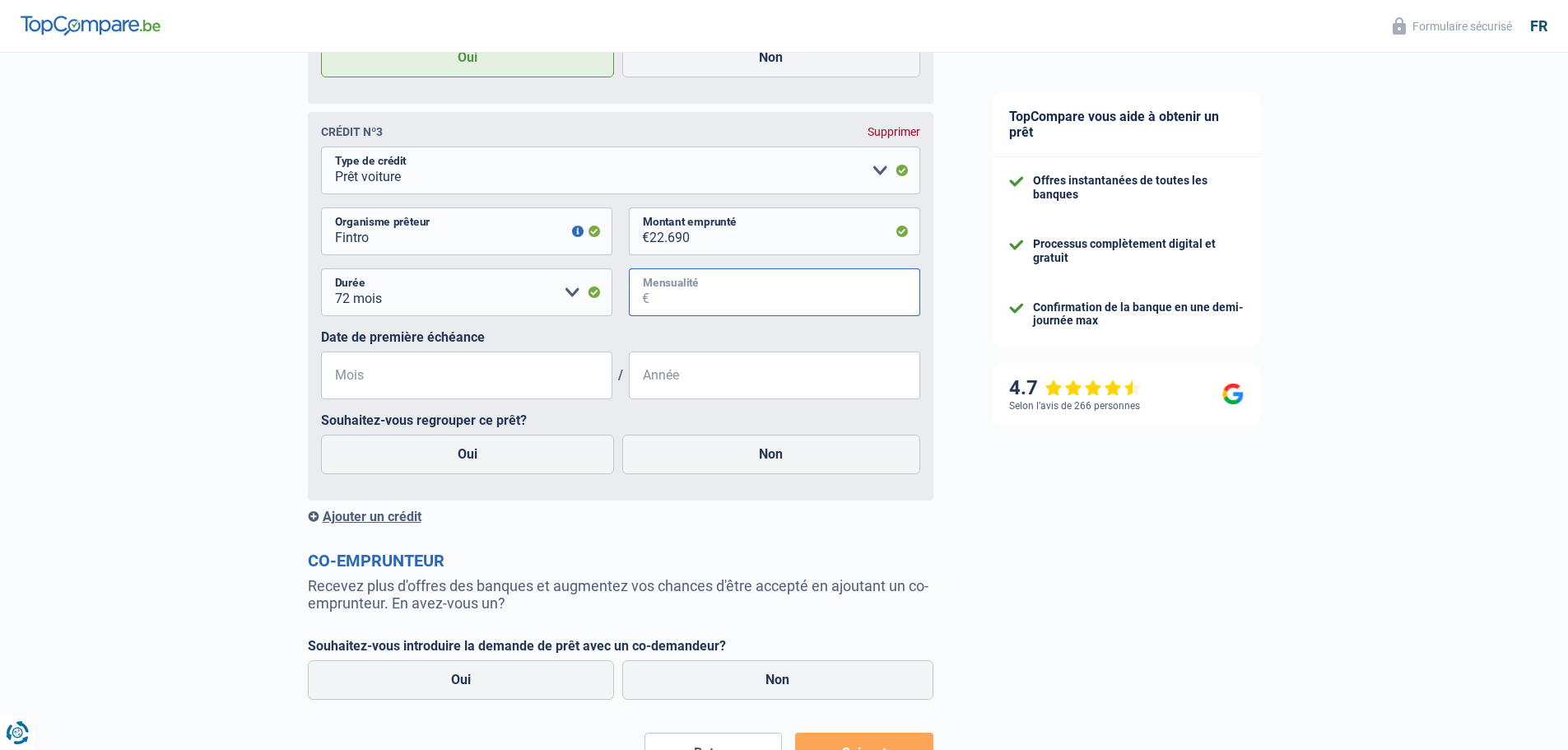
click at [741, 304] on input "Mensualité" at bounding box center [784, 292] width 271 height 47
type input "365"
click at [472, 387] on input "Mois" at bounding box center [466, 375] width 291 height 47
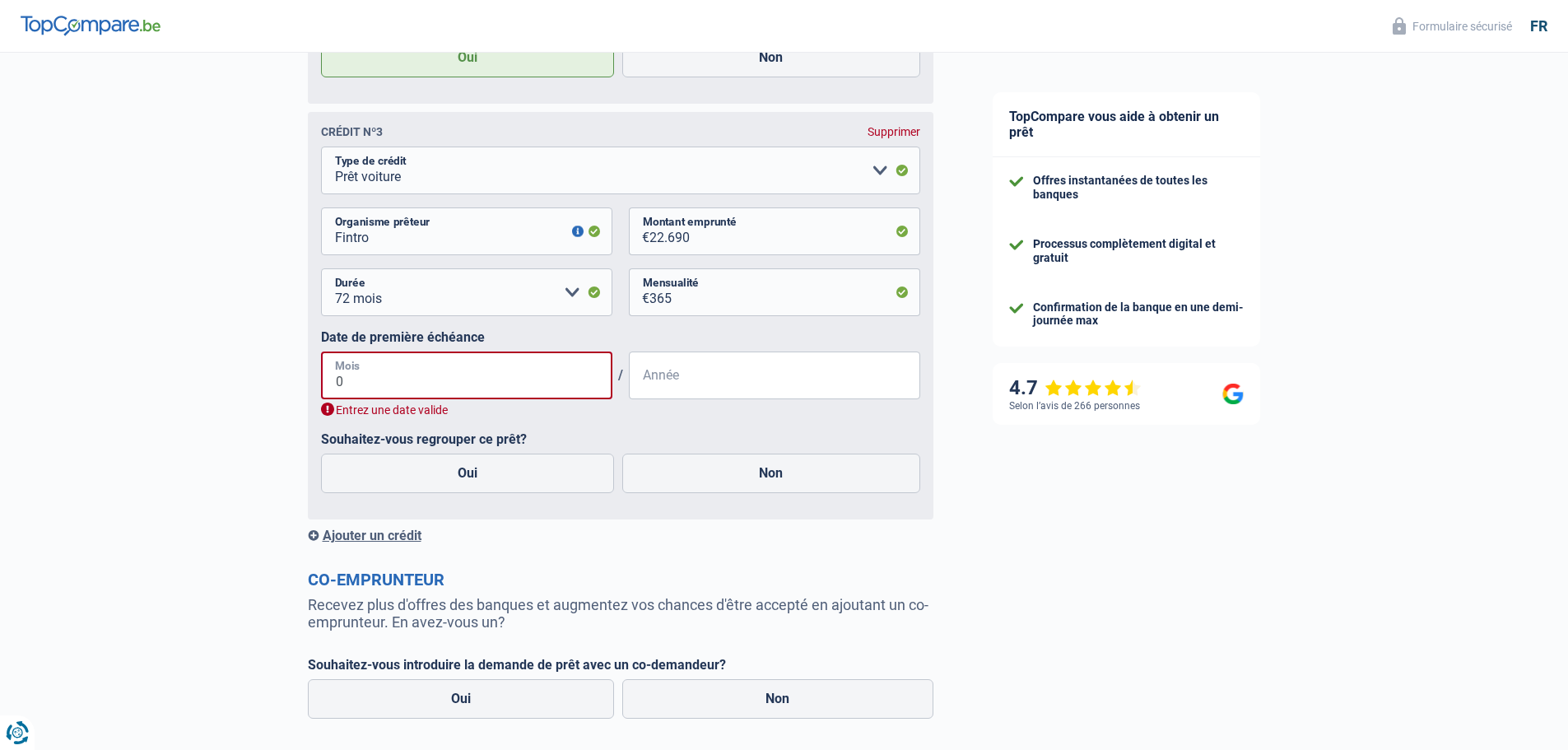
type input "08"
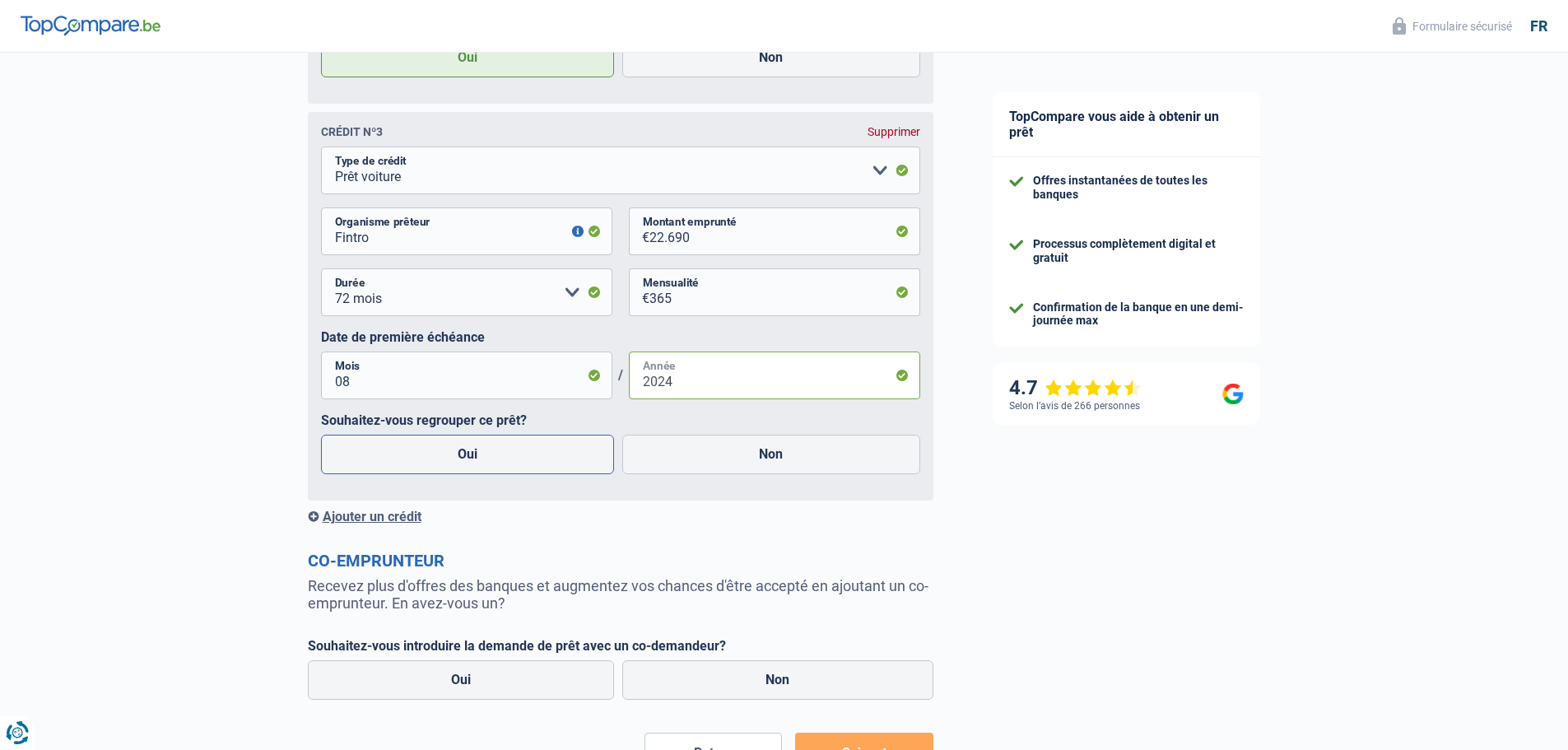
type input "2024"
click at [470, 453] on label "Oui" at bounding box center [467, 455] width 293 height 40
click at [470, 453] on input "Oui" at bounding box center [467, 455] width 293 height 40
radio input "true"
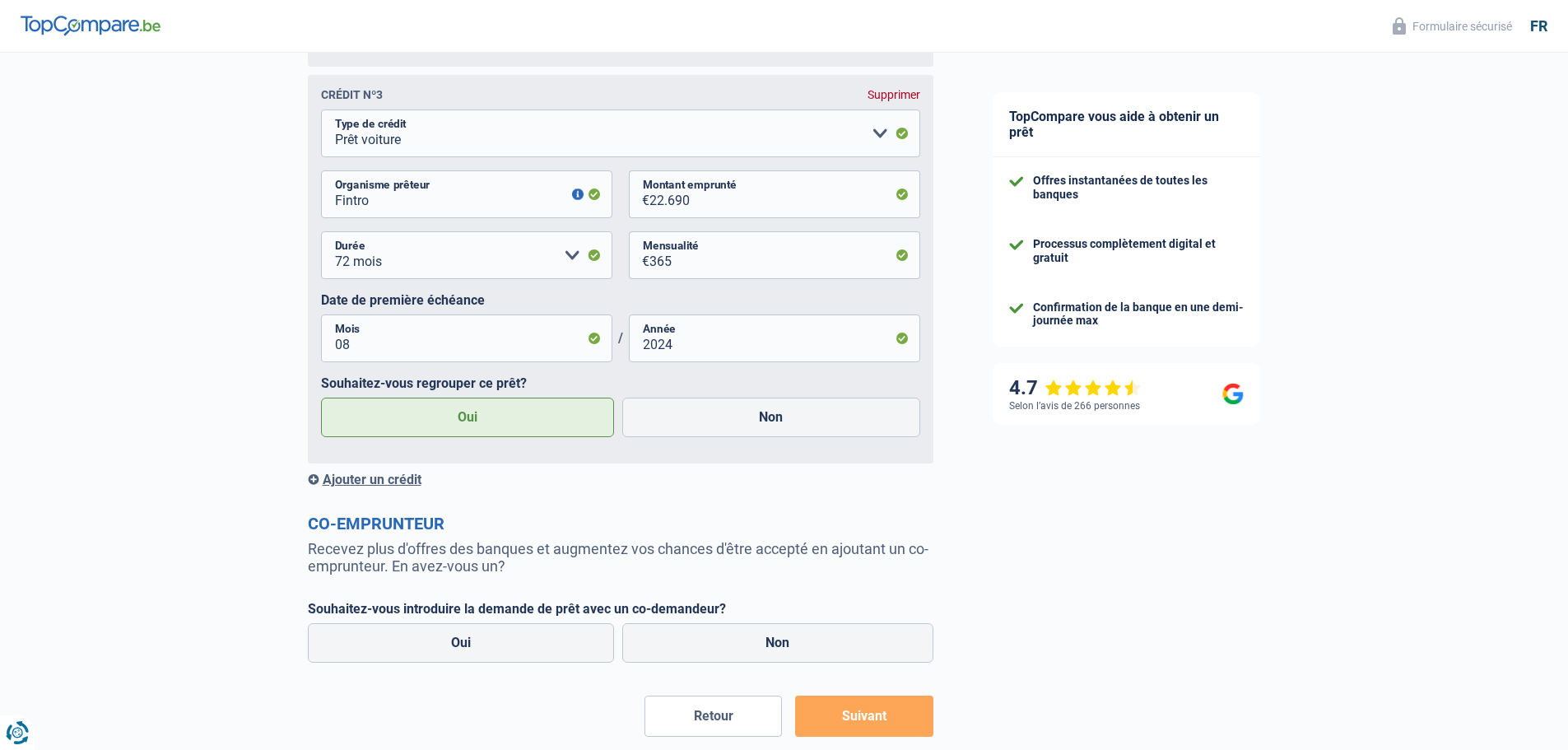
scroll to position [1811, 0]
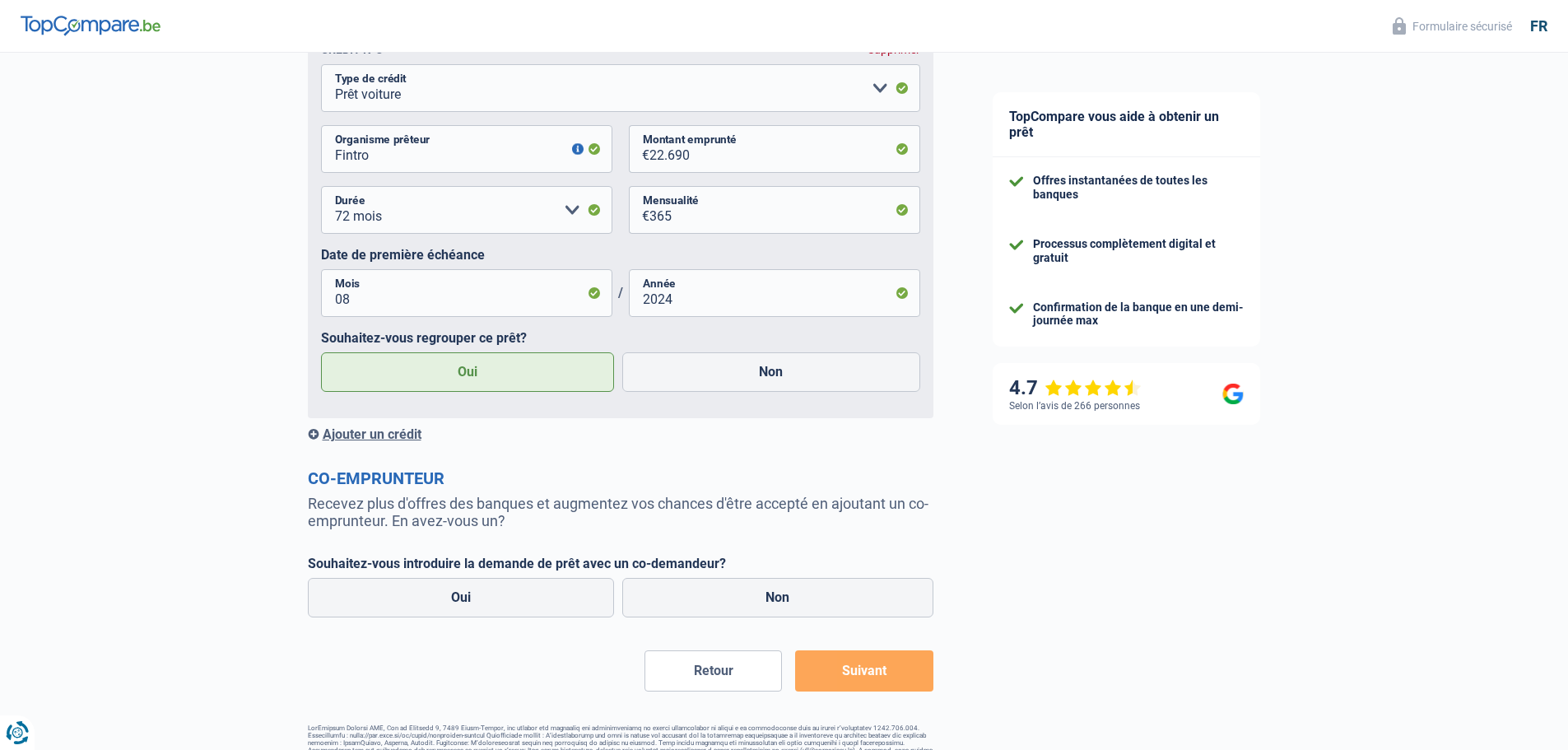
click at [404, 442] on div "Ajouter un crédit" at bounding box center [620, 435] width 625 height 16
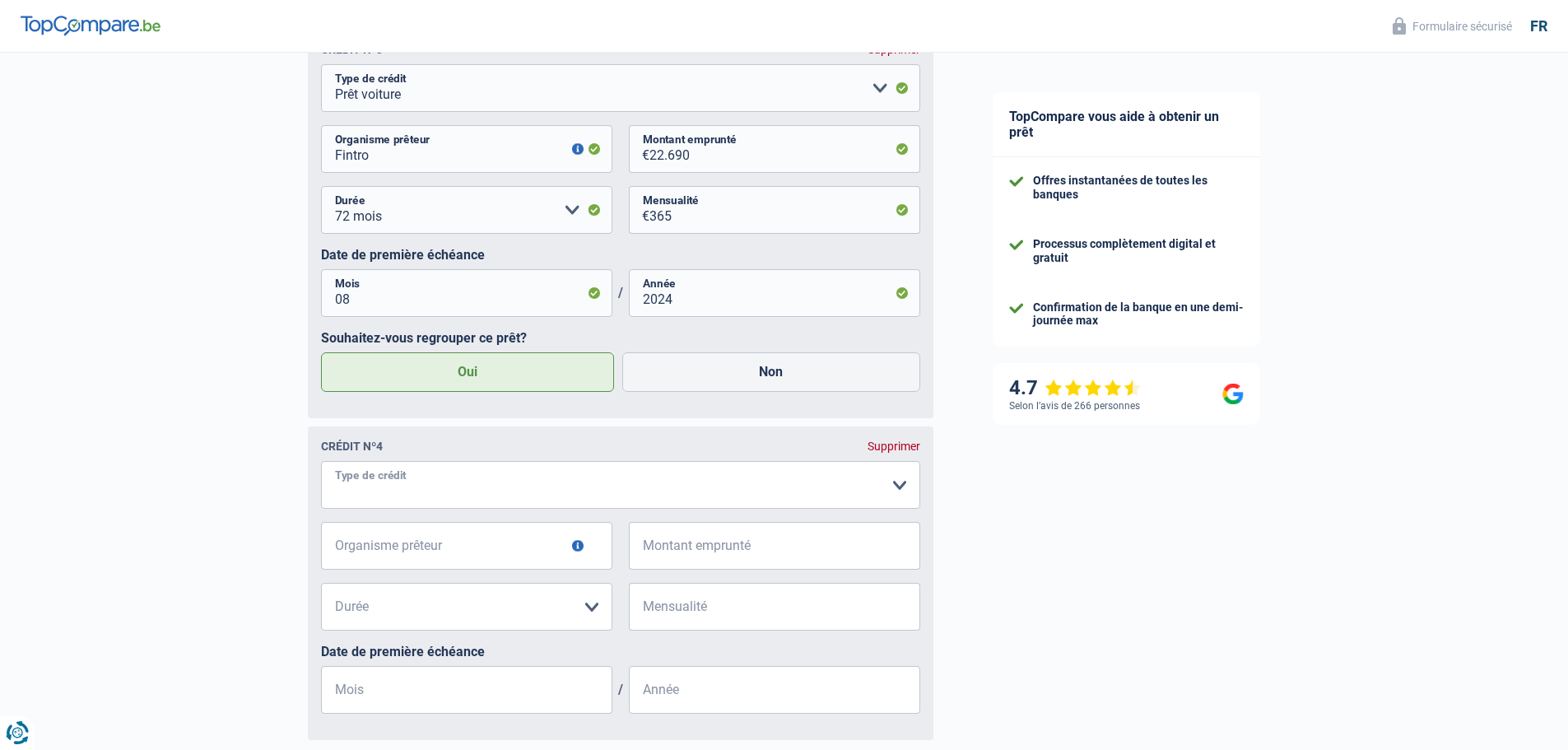
click at [407, 504] on select "Carte ou ouverture de crédit Prêt hypothécaire Vente à tempérament Prêt à tempé…" at bounding box center [620, 485] width 600 height 47
select select "renovationLoan"
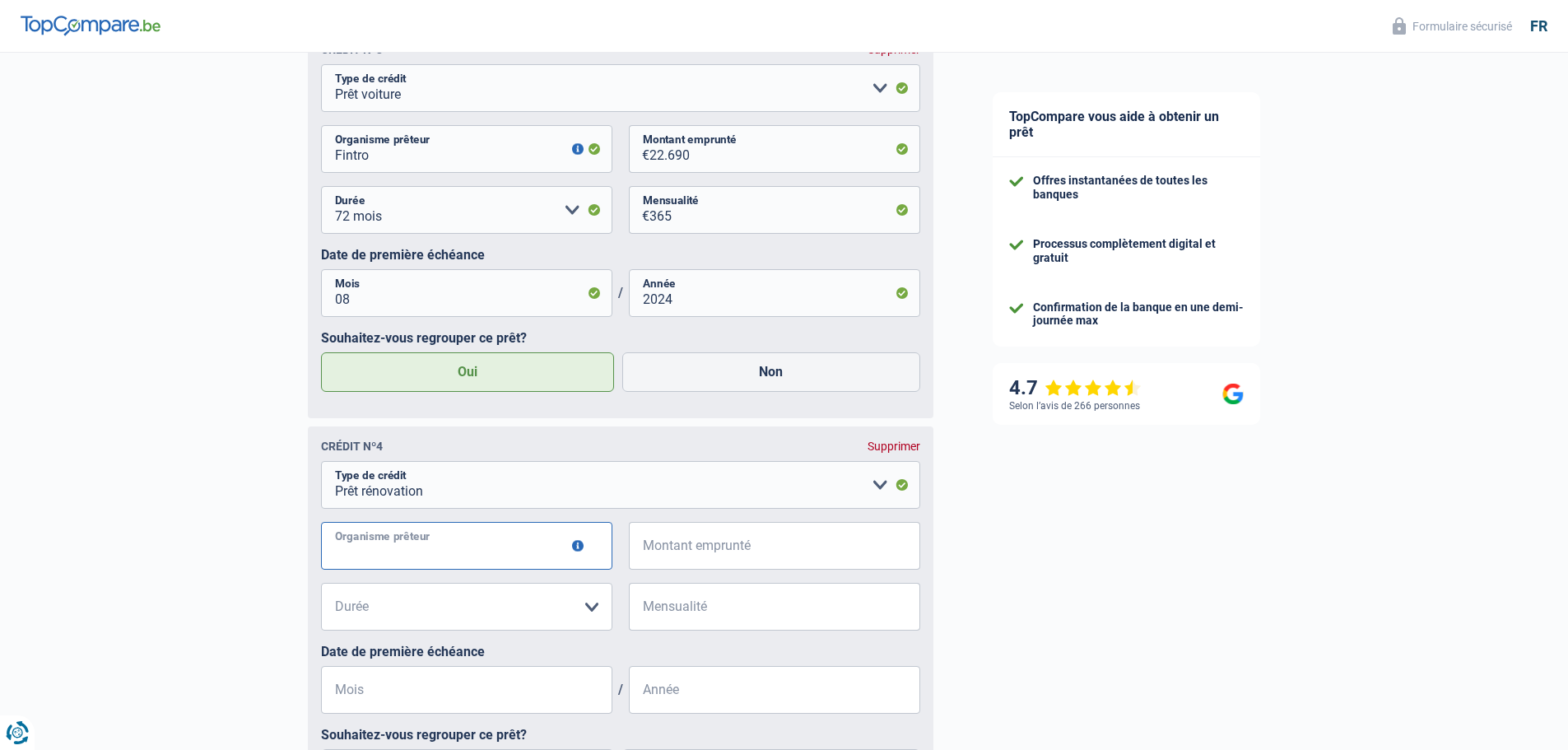
click at [425, 560] on input "Organisme prêteur" at bounding box center [466, 545] width 291 height 47
type input "Fintro"
click at [784, 570] on input "Montant emprunté" at bounding box center [784, 545] width 271 height 47
type input "51.000"
click at [429, 616] on select "12 mois 18 mois 24 mois 30 mois 36 mois 42 mois 48 mois 60 mois 72 mois 84 mois…" at bounding box center [466, 607] width 291 height 47
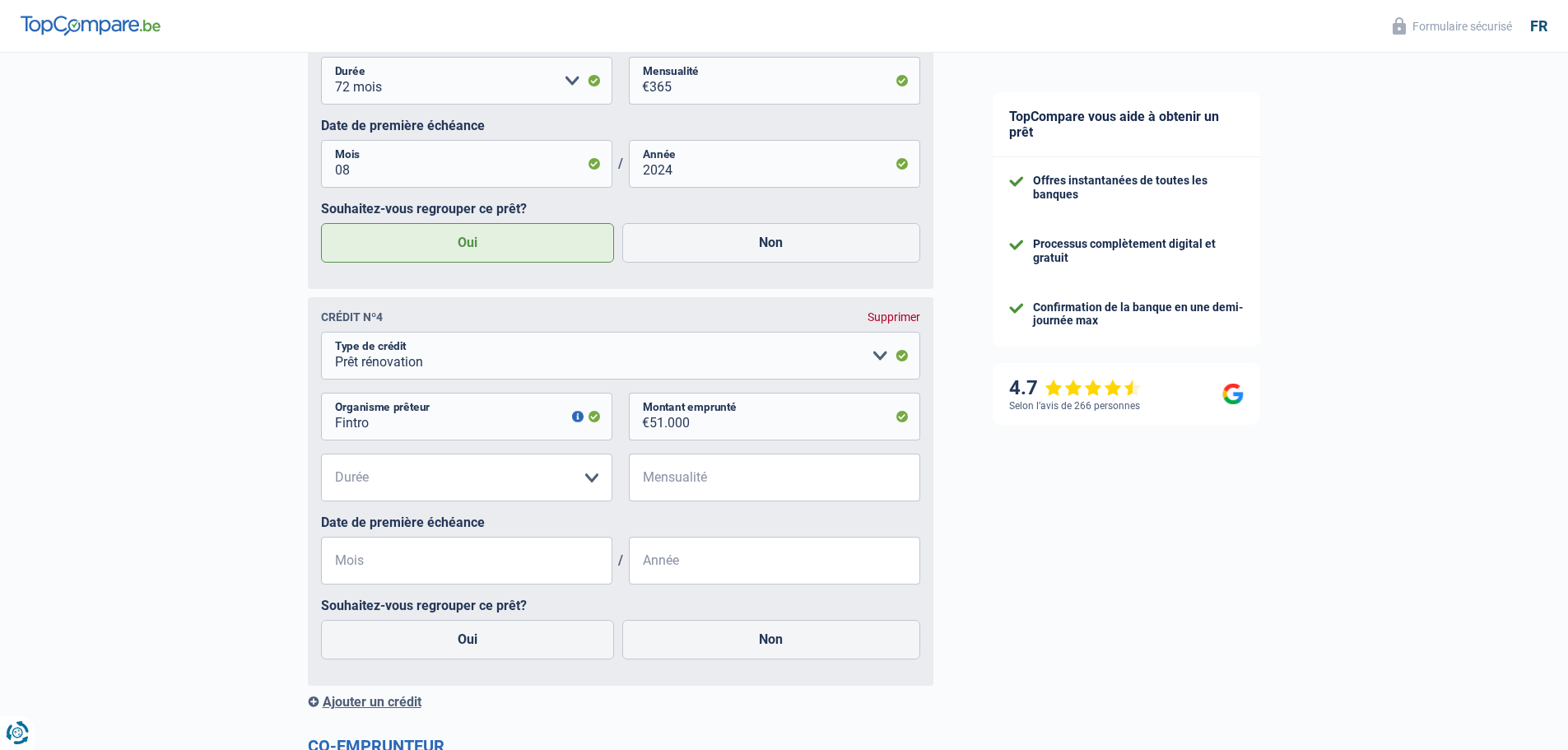
scroll to position [1976, 0]
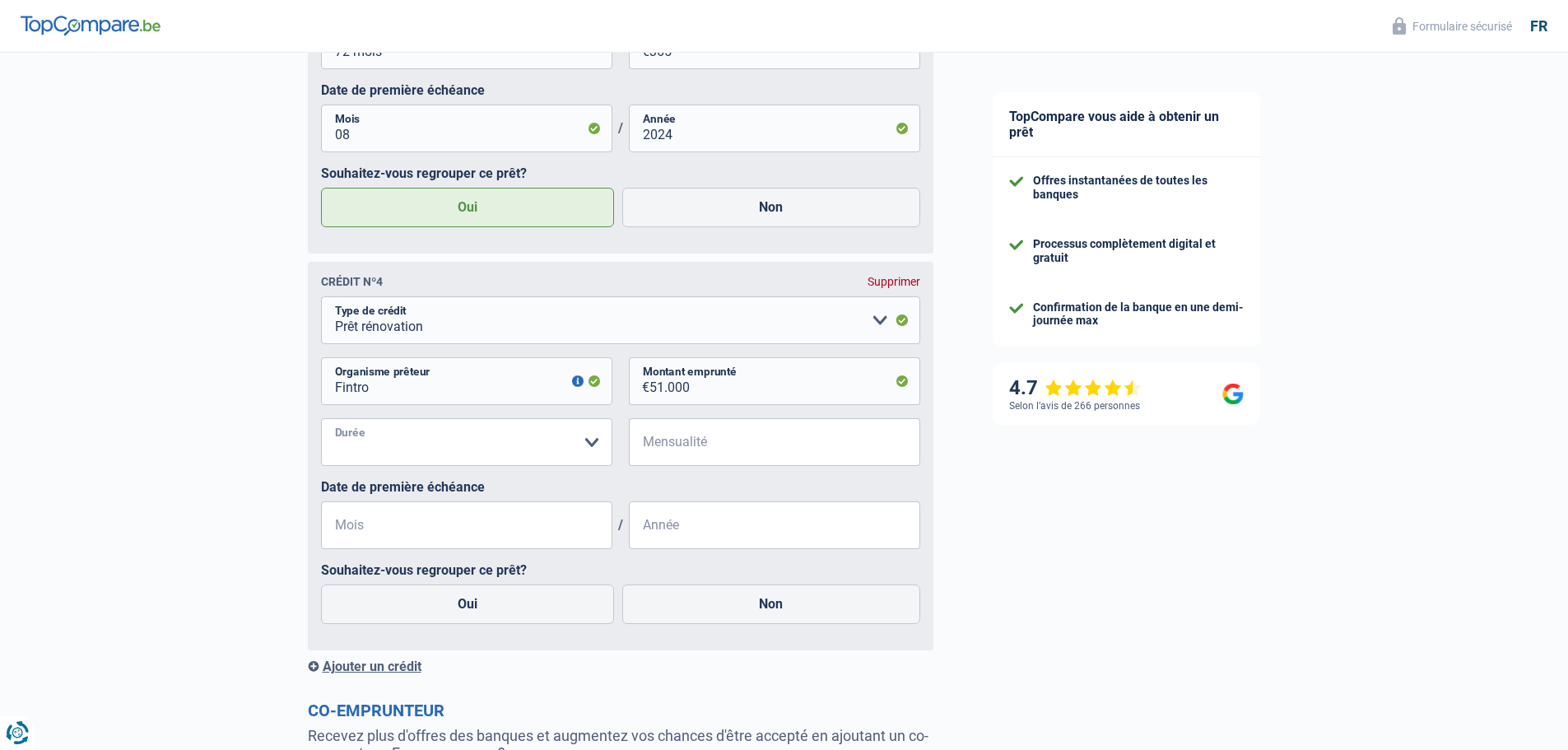
click at [427, 442] on select "12 mois 18 mois 24 mois 30 mois 36 mois 42 mois 48 mois 60 mois 72 mois 84 mois…" at bounding box center [466, 442] width 291 height 47
select select "120"
click at [321, 427] on select "12 mois 18 mois 24 mois 30 mois 36 mois 42 mois 48 mois 60 mois 72 mois 84 mois…" at bounding box center [466, 442] width 291 height 47
click at [723, 452] on input "Mensualité" at bounding box center [784, 442] width 271 height 47
type input "417"
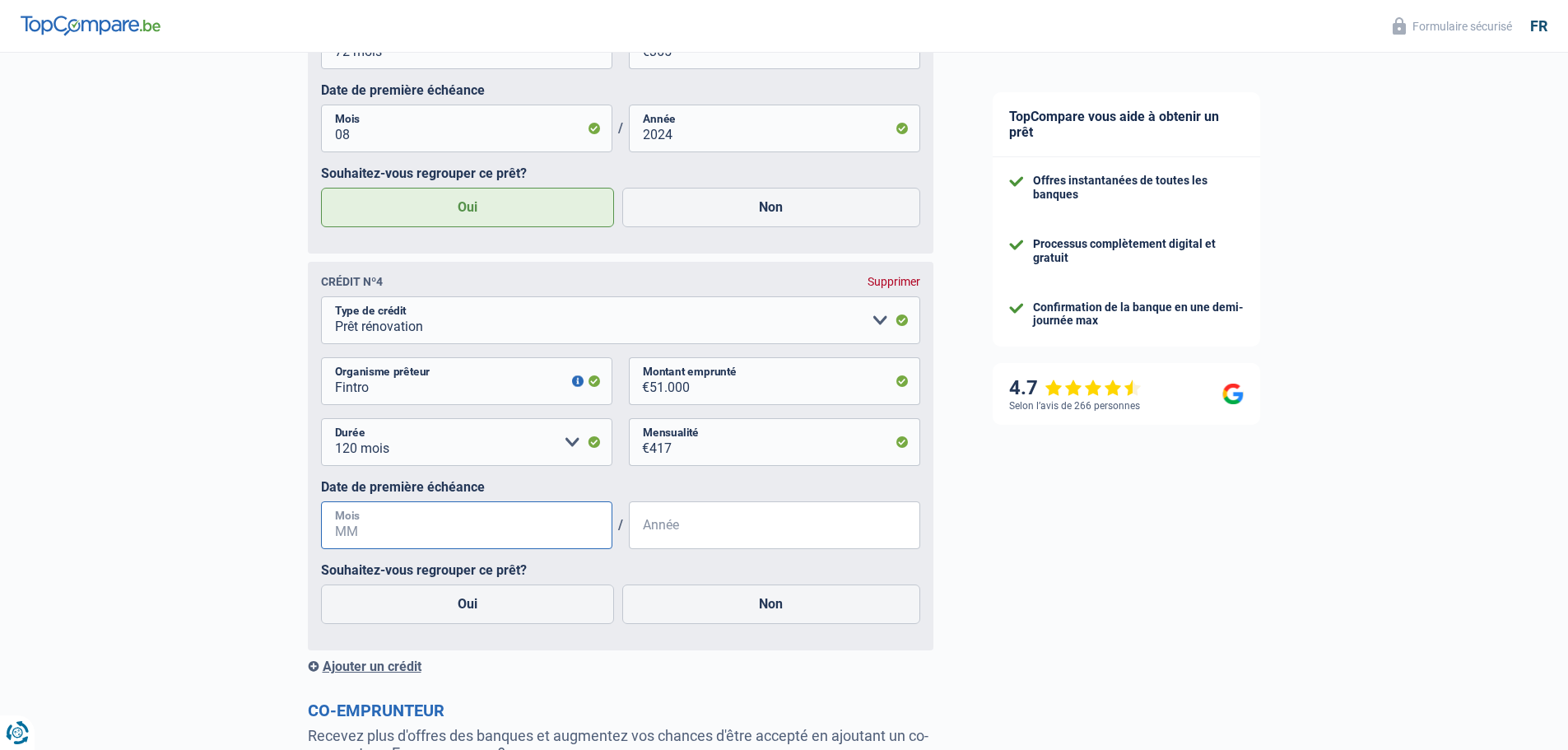
click at [426, 549] on input "Mois" at bounding box center [466, 525] width 291 height 47
type input "1"
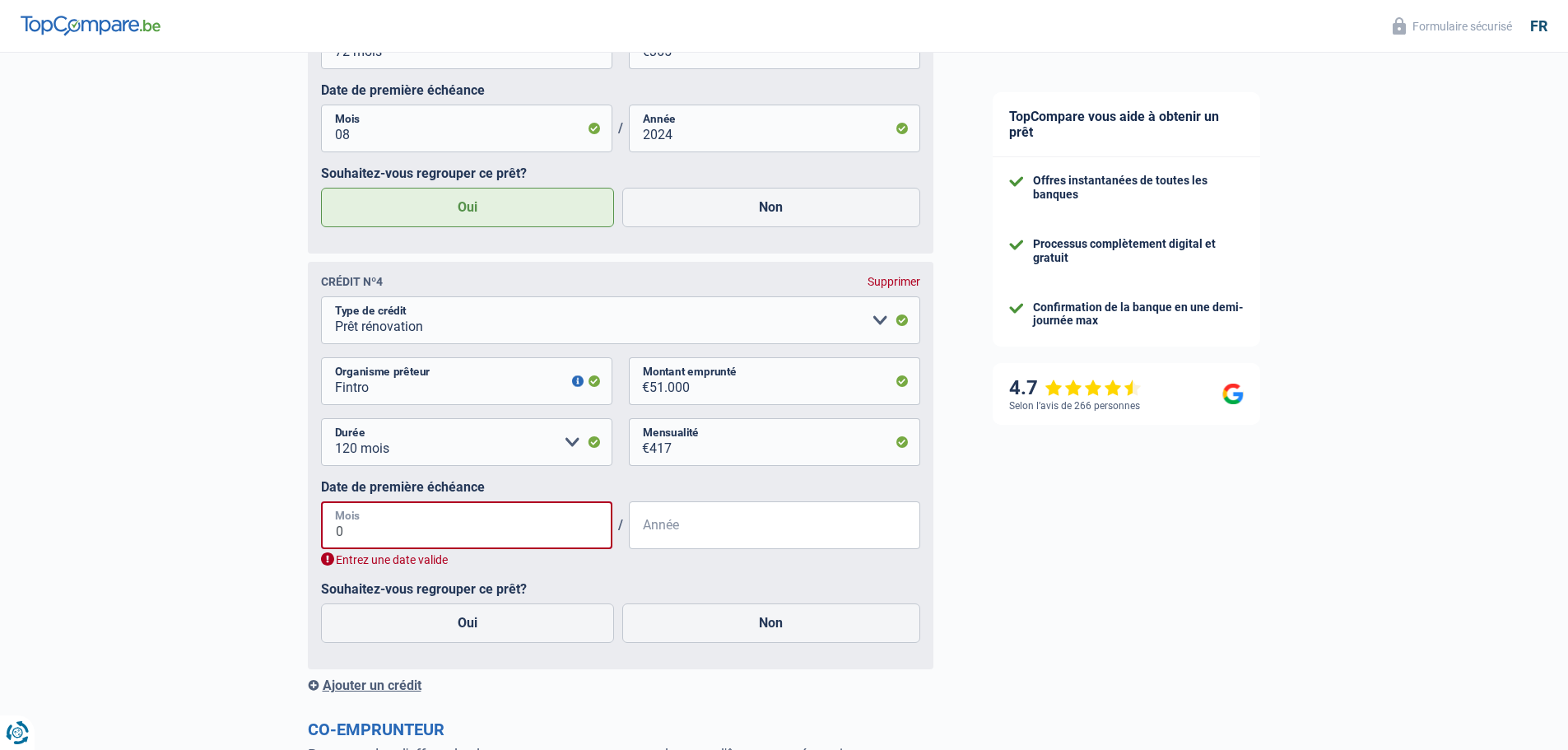
type input "03"
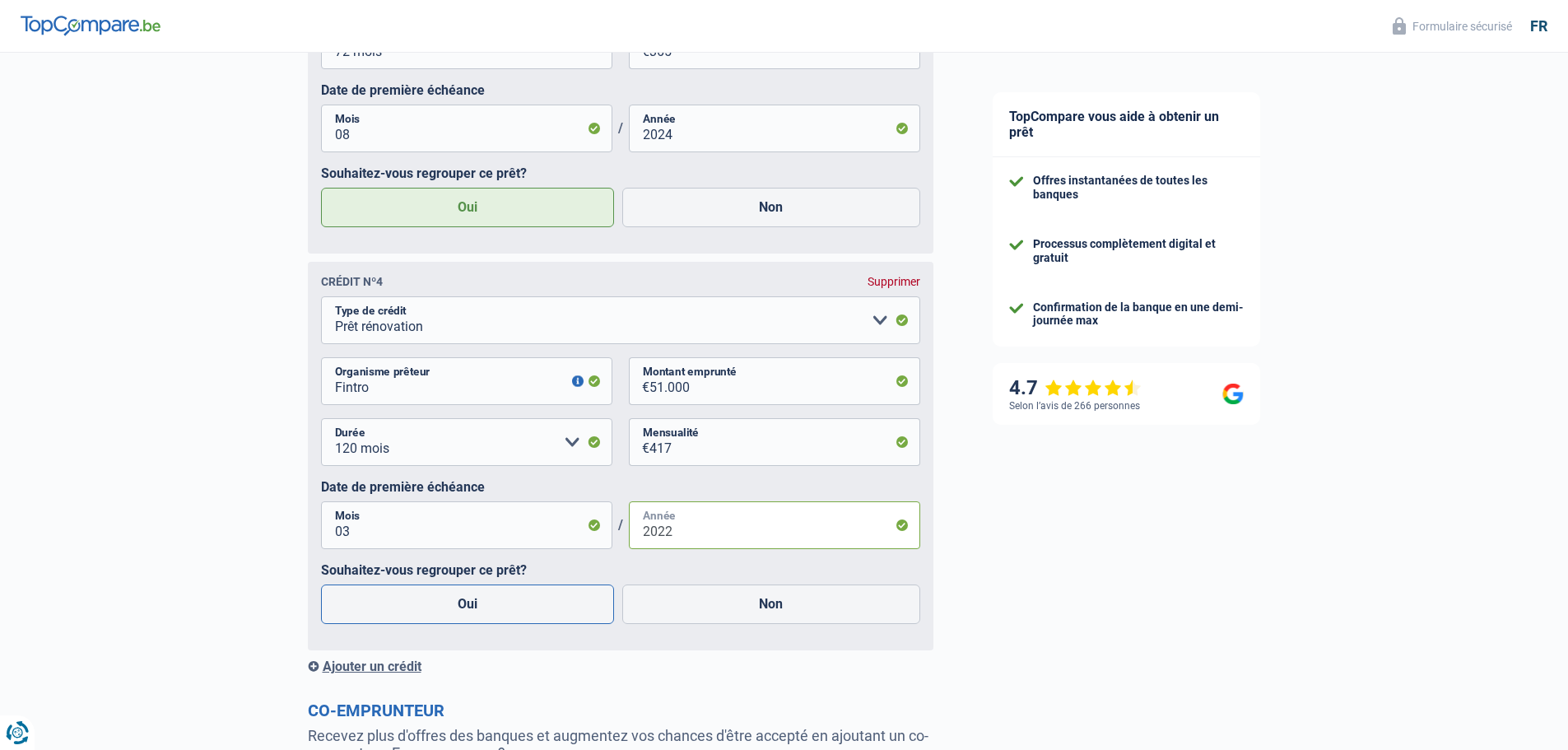
type input "2022"
click at [471, 614] on label "Oui" at bounding box center [467, 605] width 293 height 40
click at [471, 614] on input "Oui" at bounding box center [467, 605] width 293 height 40
radio input "true"
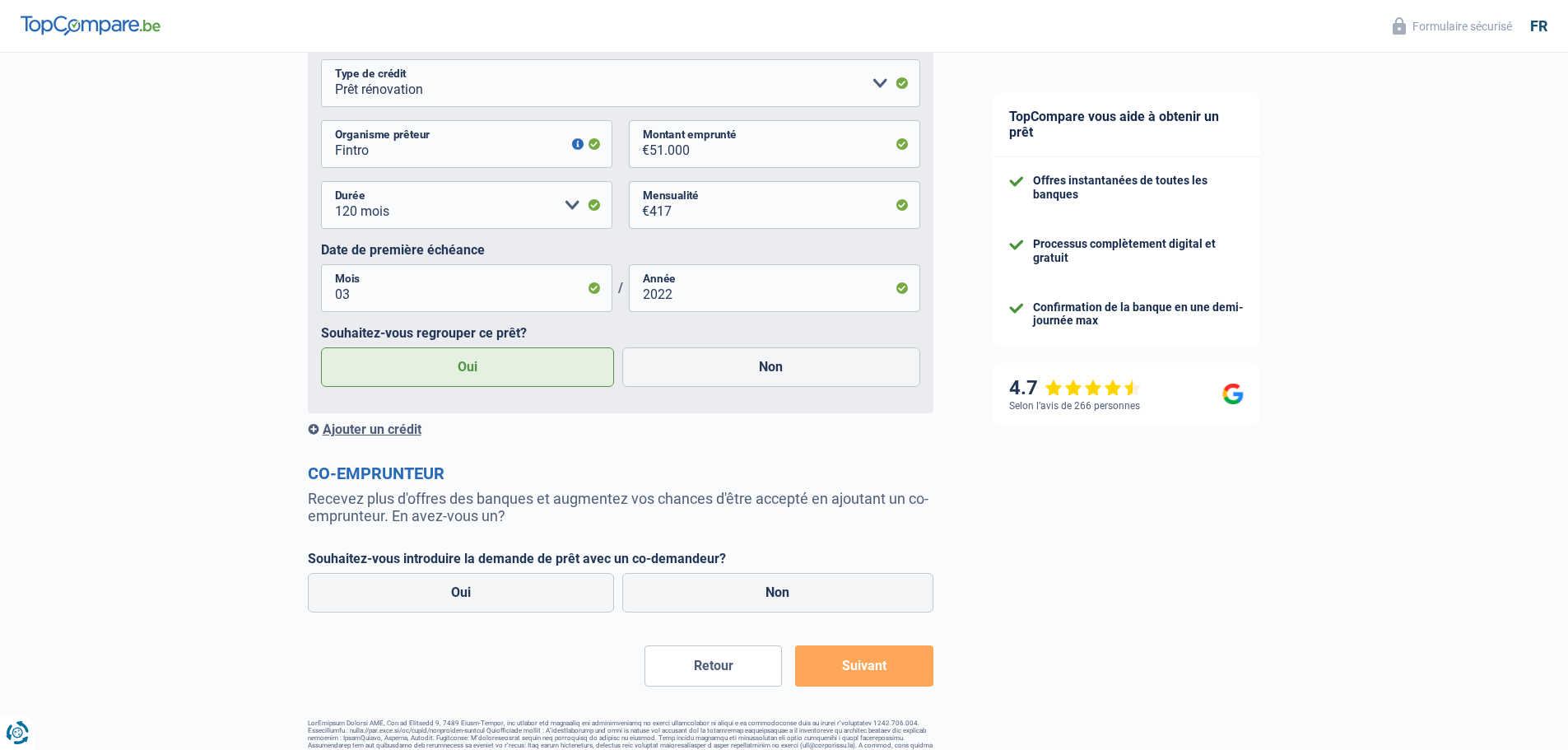
scroll to position [2256, 0]
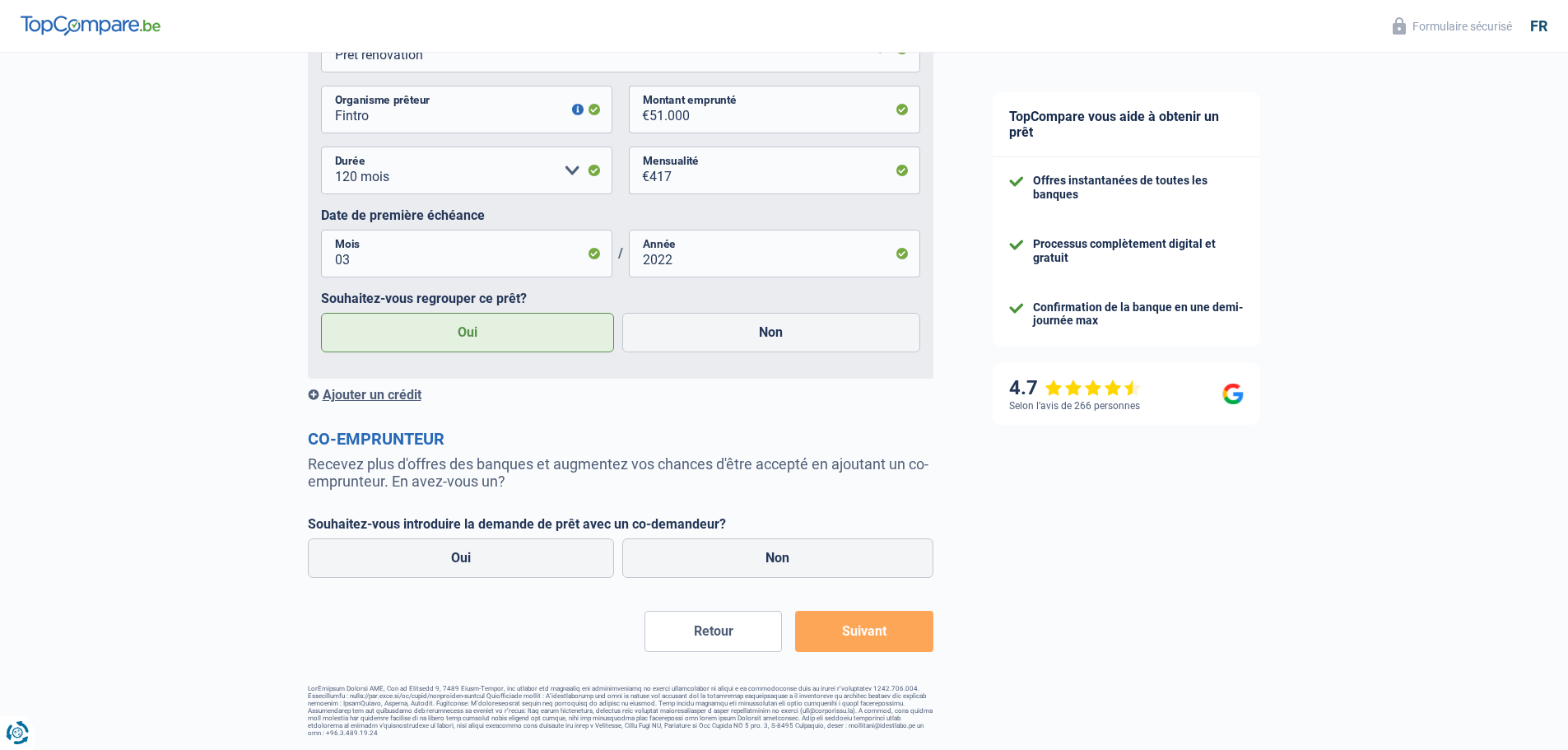
click at [810, 521] on label "Souhaitez-vous introduire la demande de prêt avec un co-demandeur?" at bounding box center [620, 524] width 625 height 16
click at [790, 551] on label "Non" at bounding box center [778, 558] width 311 height 40
click at [790, 551] on input "Non" at bounding box center [778, 558] width 311 height 40
radio input "true"
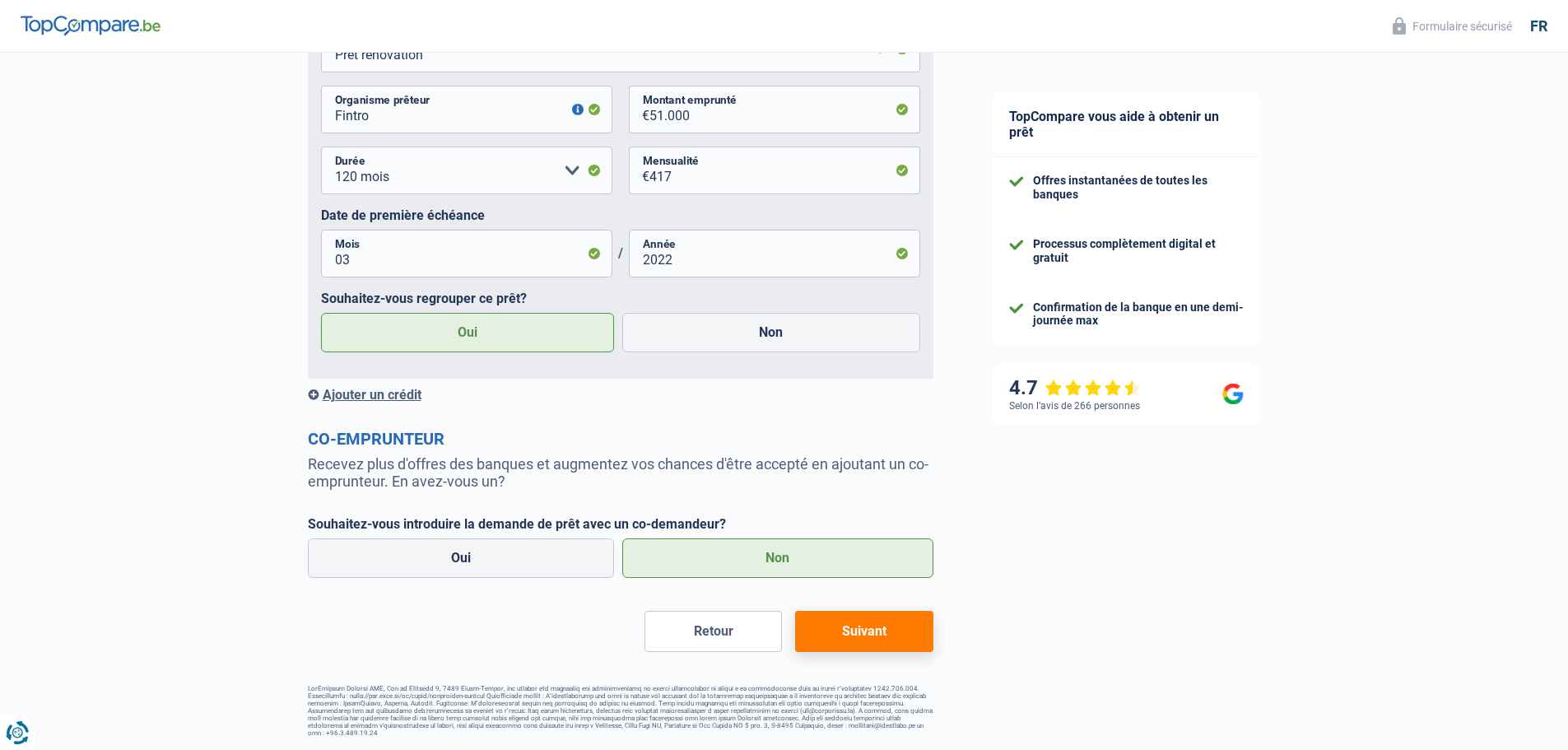
click at [857, 624] on button "Suivant" at bounding box center [864, 631] width 137 height 42
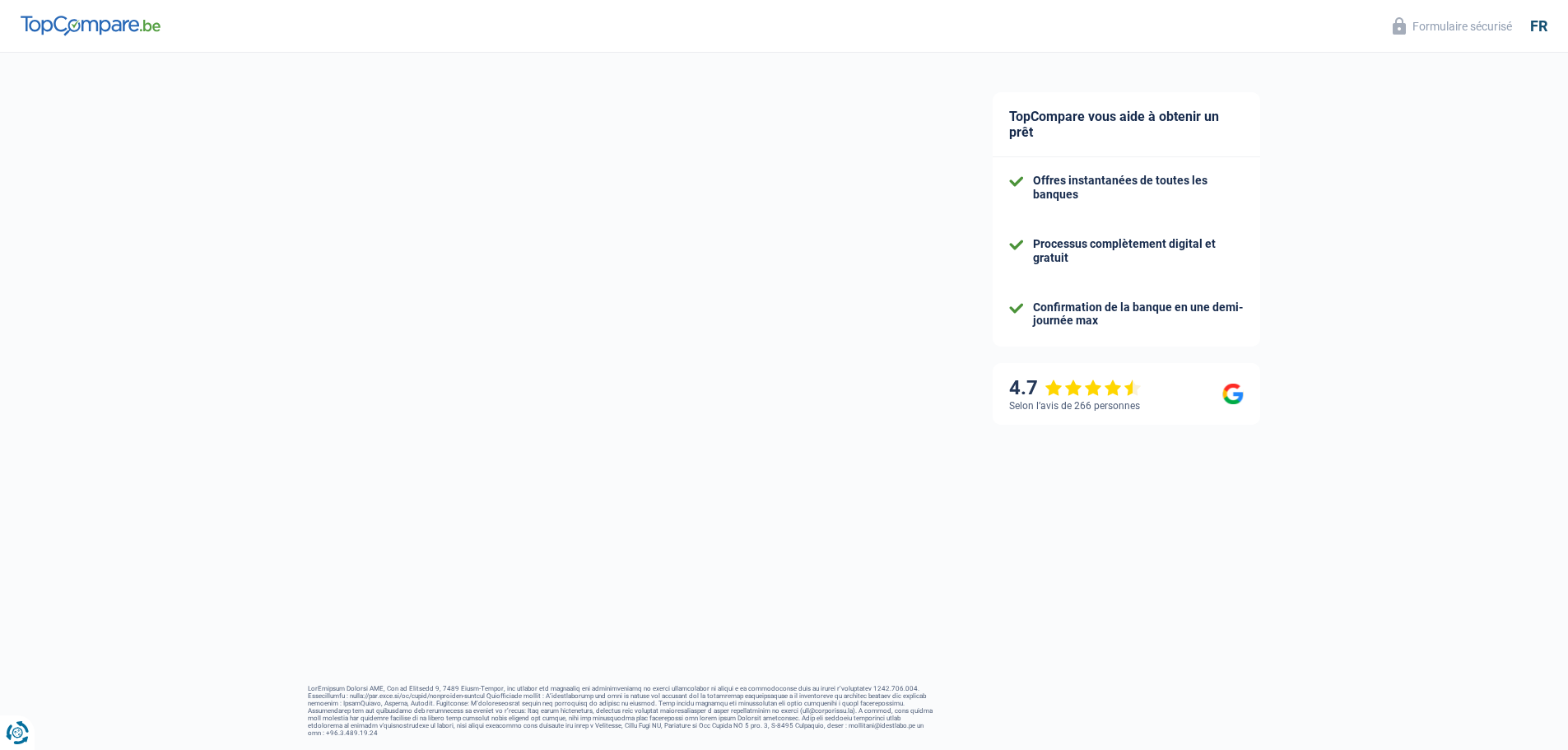
select select "refinancing"
select select "120"
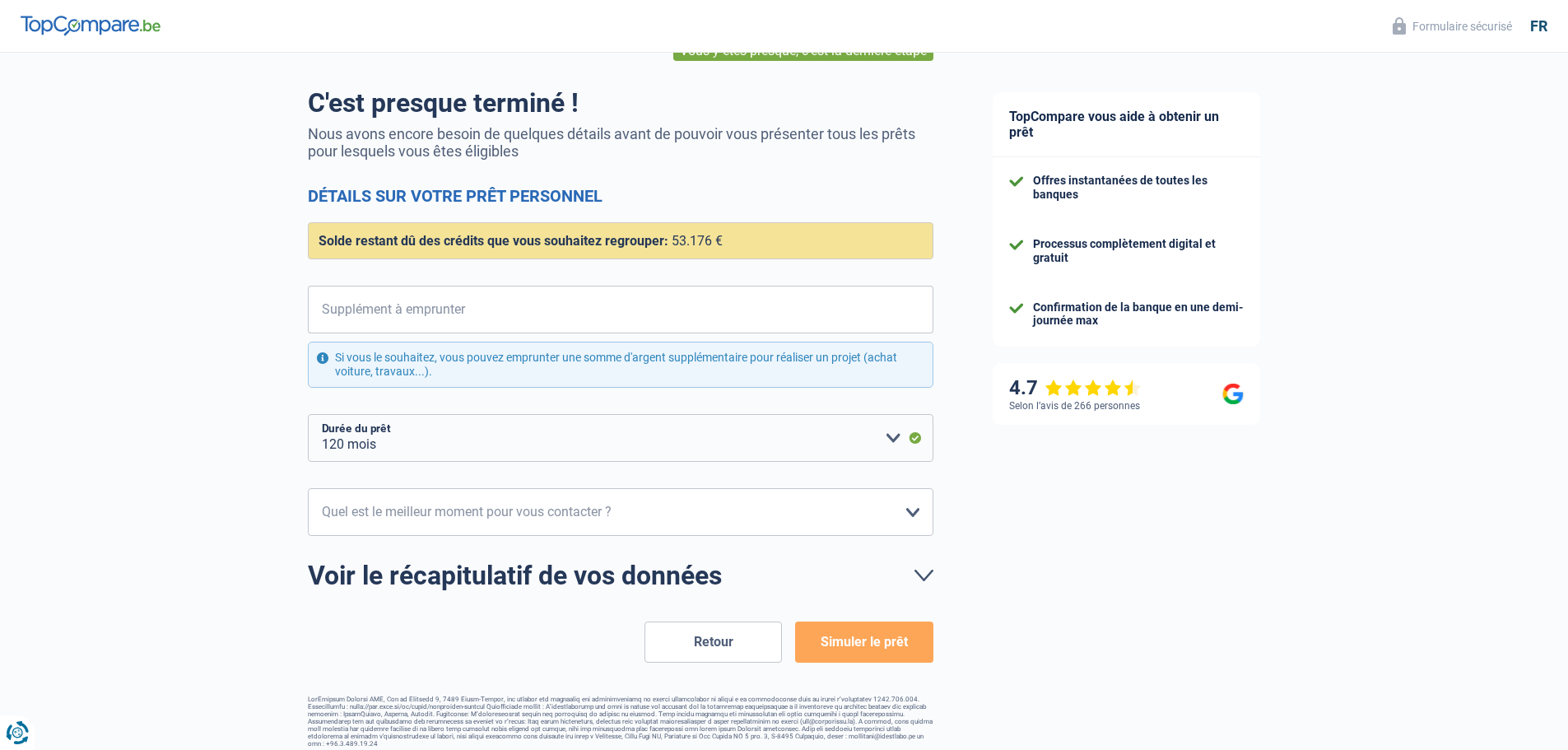
scroll to position [109, 0]
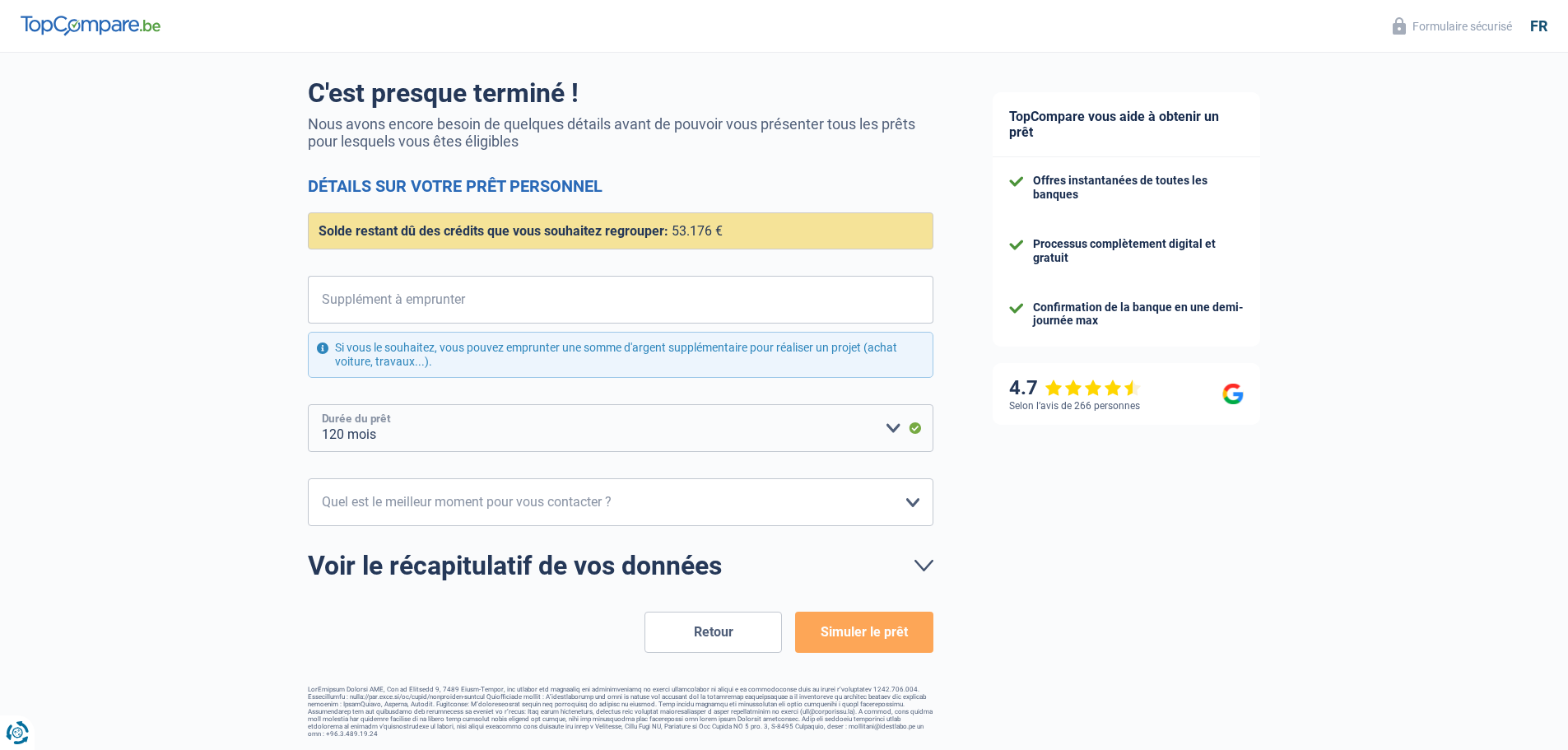
click at [594, 437] on select "12 mois 18 mois 24 mois 30 mois 36 mois 42 mois 48 mois 60 mois 72 mois 84 mois…" at bounding box center [620, 428] width 625 height 47
click at [308, 405] on select "12 mois 18 mois 24 mois 30 mois 36 mois 42 mois 48 mois 60 mois 72 mois 84 mois…" at bounding box center [620, 428] width 625 height 47
click at [923, 561] on link "Voir le récapitulatif de vos données" at bounding box center [620, 565] width 625 height 27
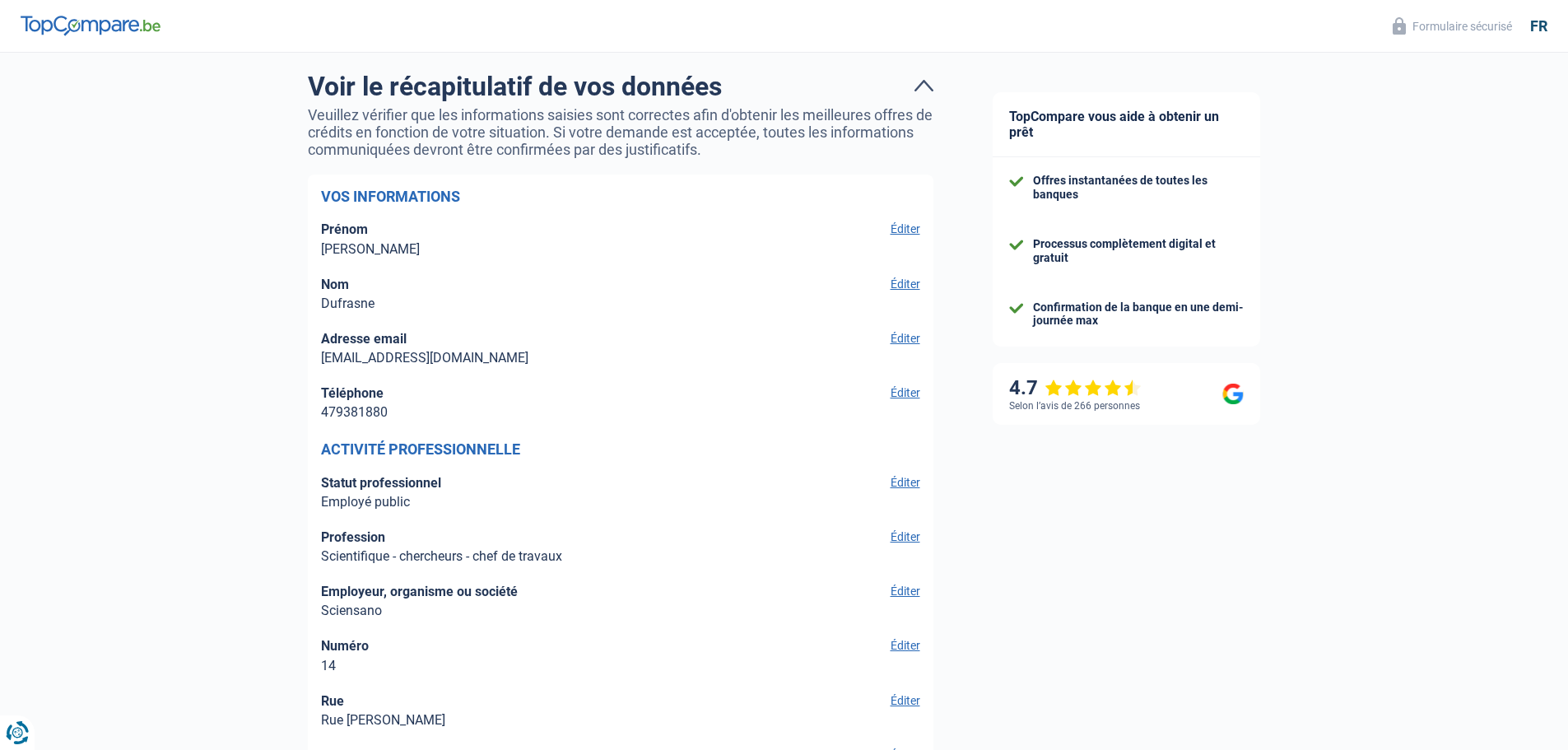
scroll to position [12, 0]
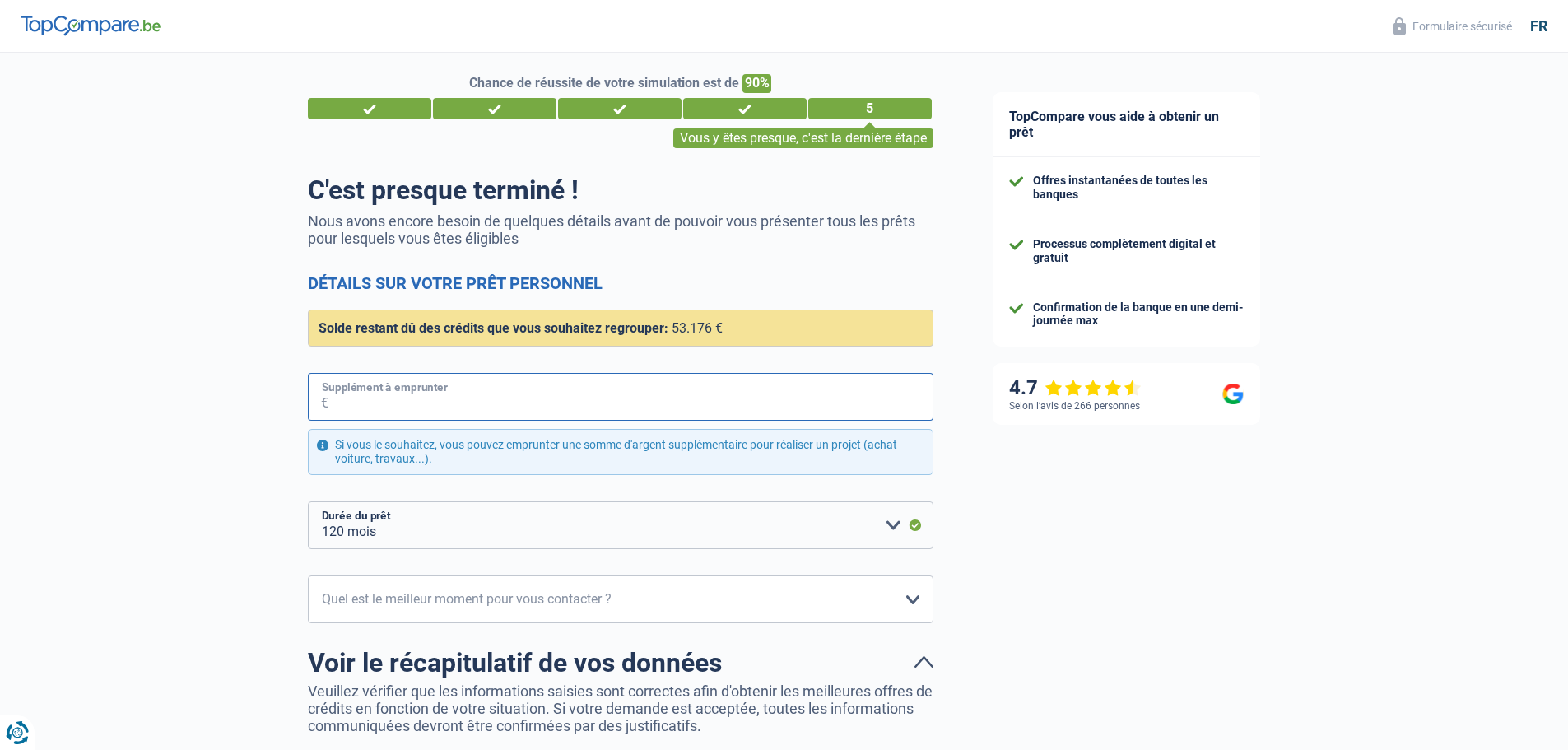
click at [430, 404] on input "Supplément à emprunter" at bounding box center [630, 396] width 605 height 47
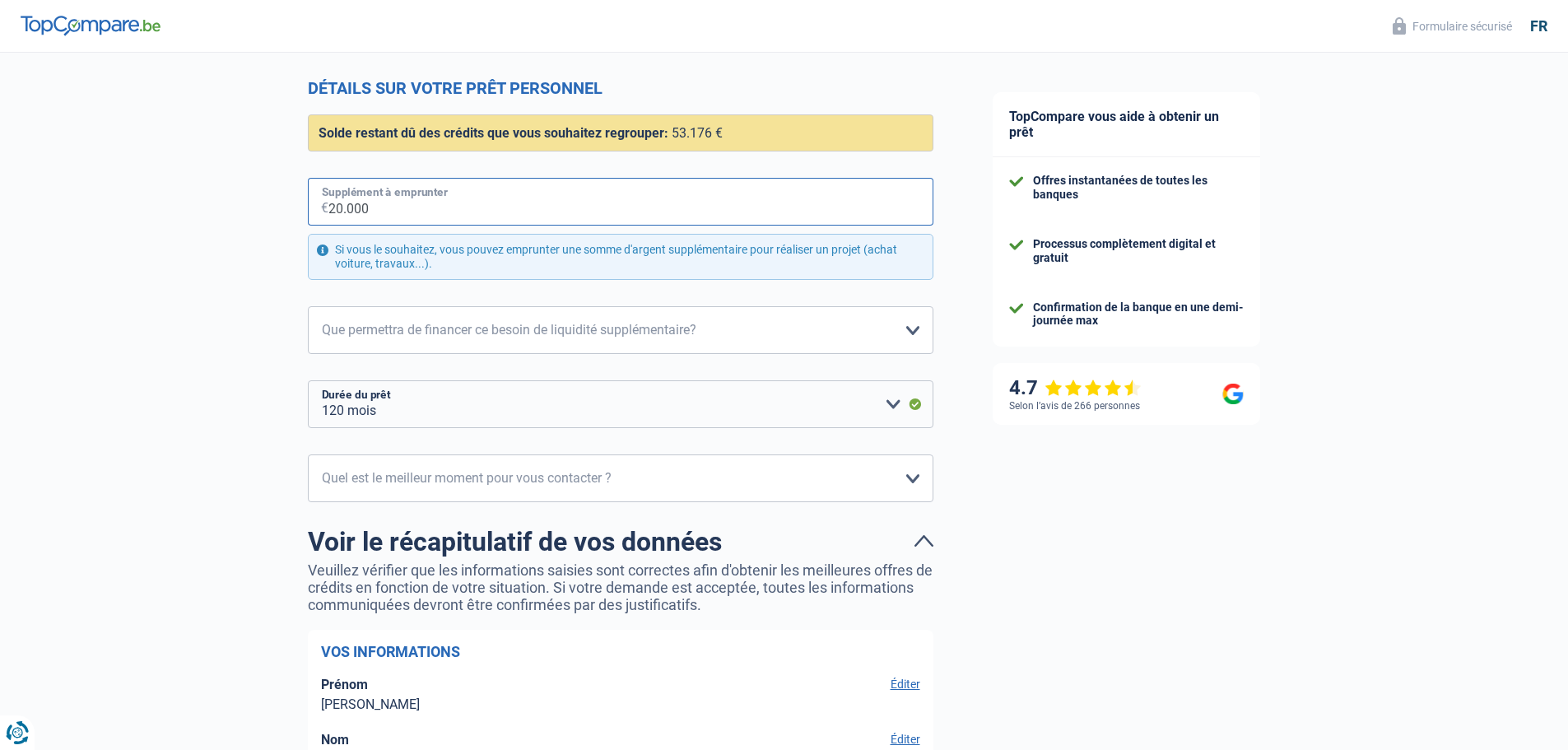
scroll to position [259, 0]
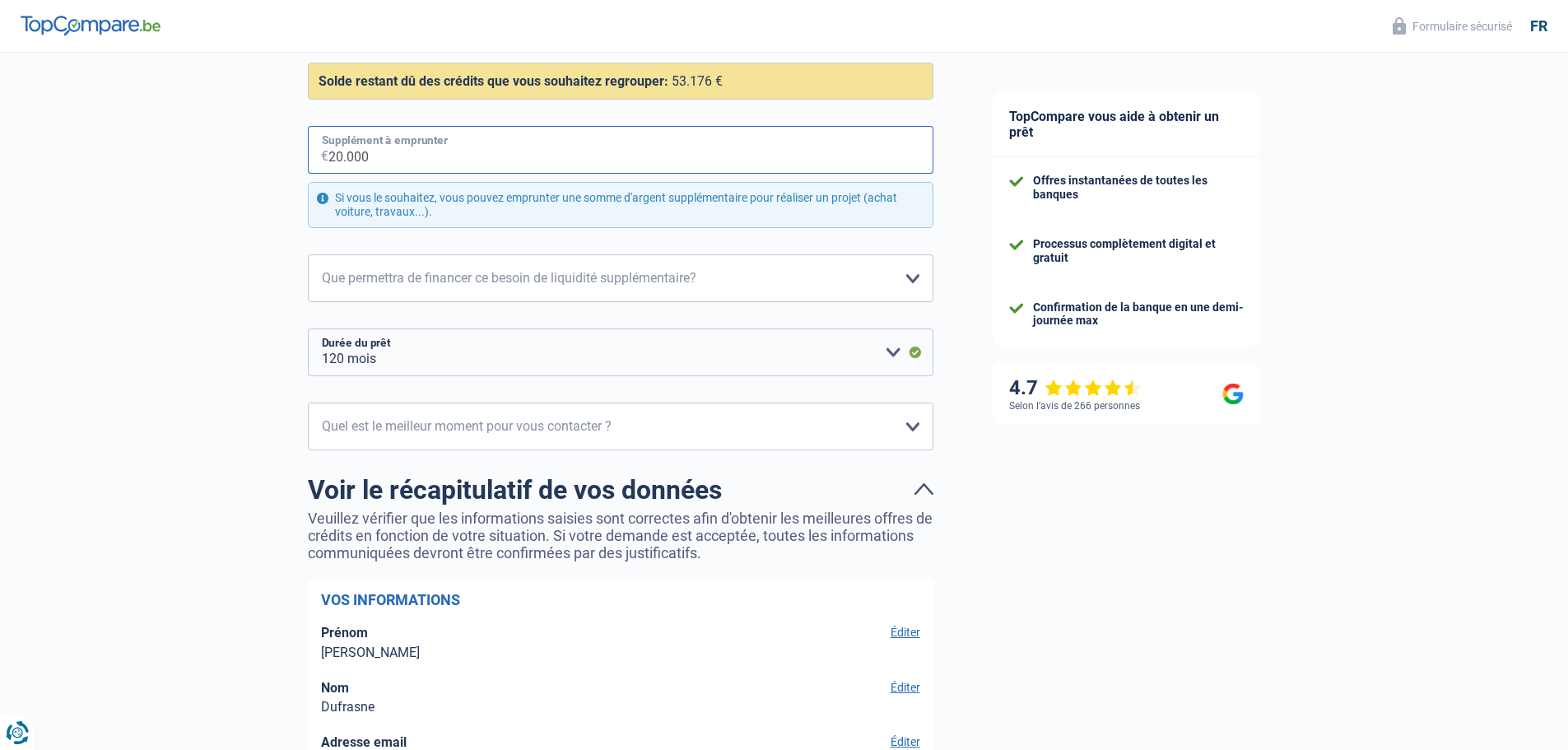
type input "20.000"
click at [910, 276] on select "Confort maison: meubles, textile, peinture, électroménager, outillage non-profe…" at bounding box center [620, 278] width 625 height 47
select select "familyEvent"
click at [308, 255] on select "Confort maison: meubles, textile, peinture, électroménager, outillage non-profe…" at bounding box center [620, 278] width 625 height 47
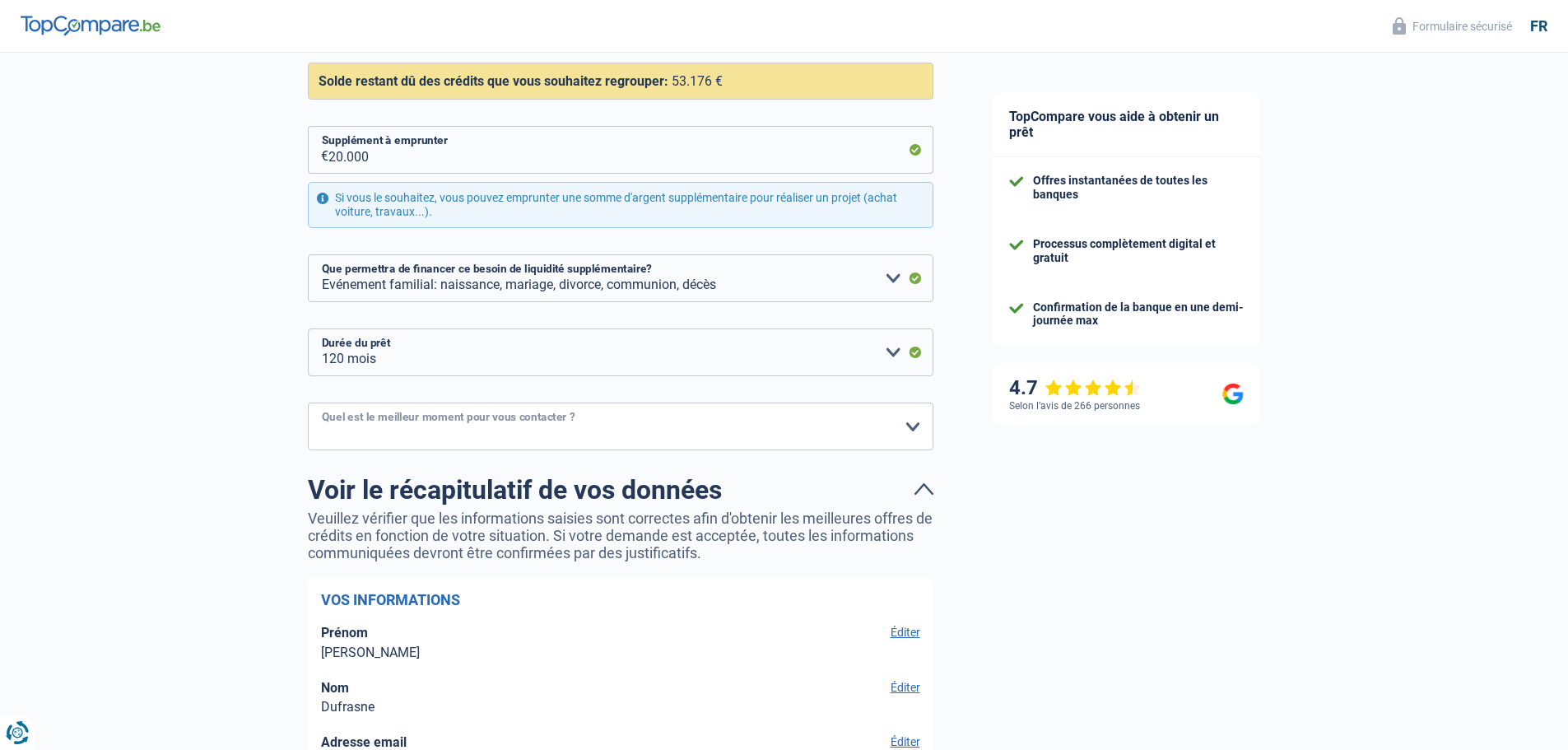
click at [898, 430] on select "10h-12h 12h-14h 14h-16h 16h-18h Veuillez sélectionner une option" at bounding box center [620, 426] width 625 height 47
click at [890, 350] on select "12 mois 18 mois 24 mois 30 mois 36 mois 42 mois 48 mois 60 mois 72 mois 84 mois…" at bounding box center [620, 352] width 625 height 47
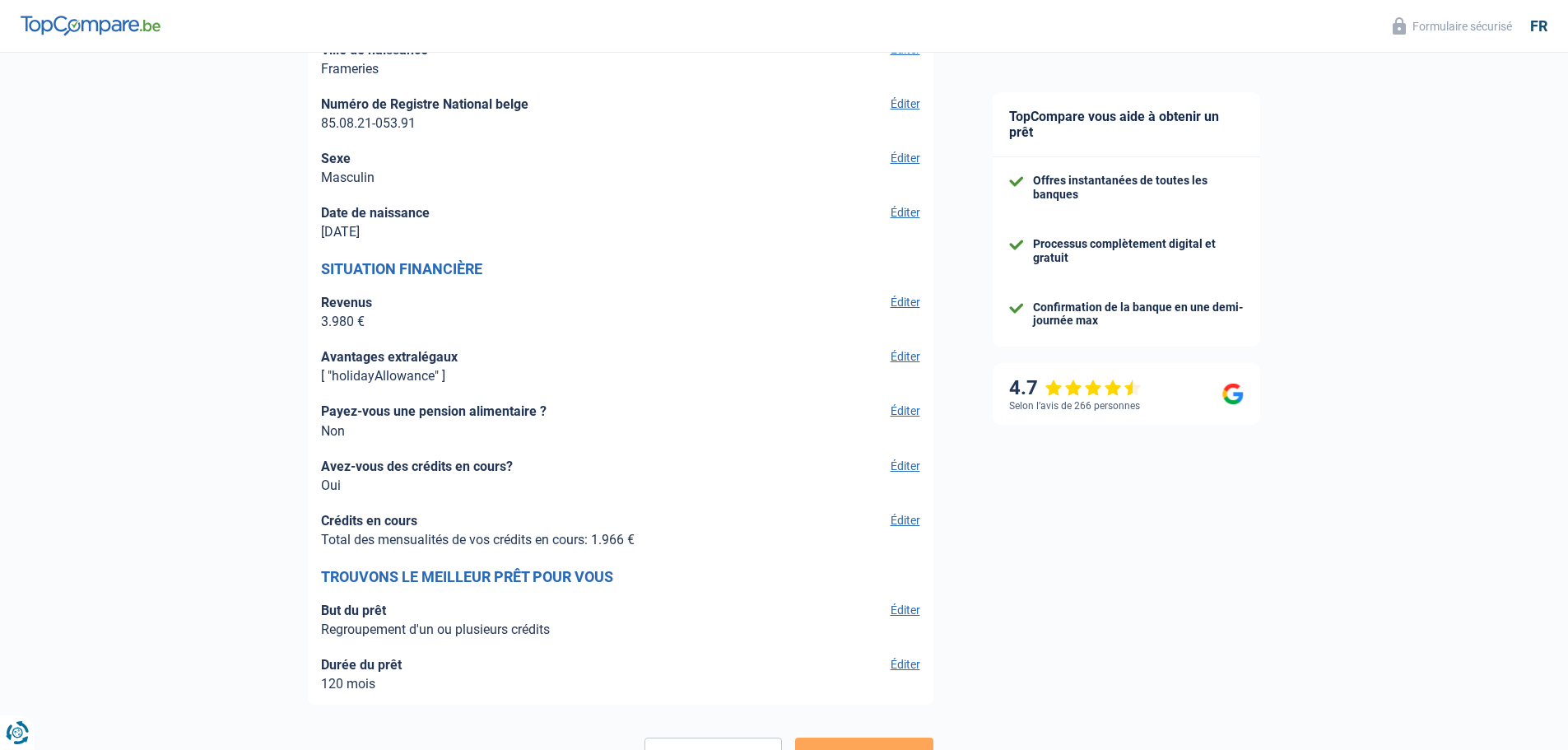
scroll to position [2473, 0]
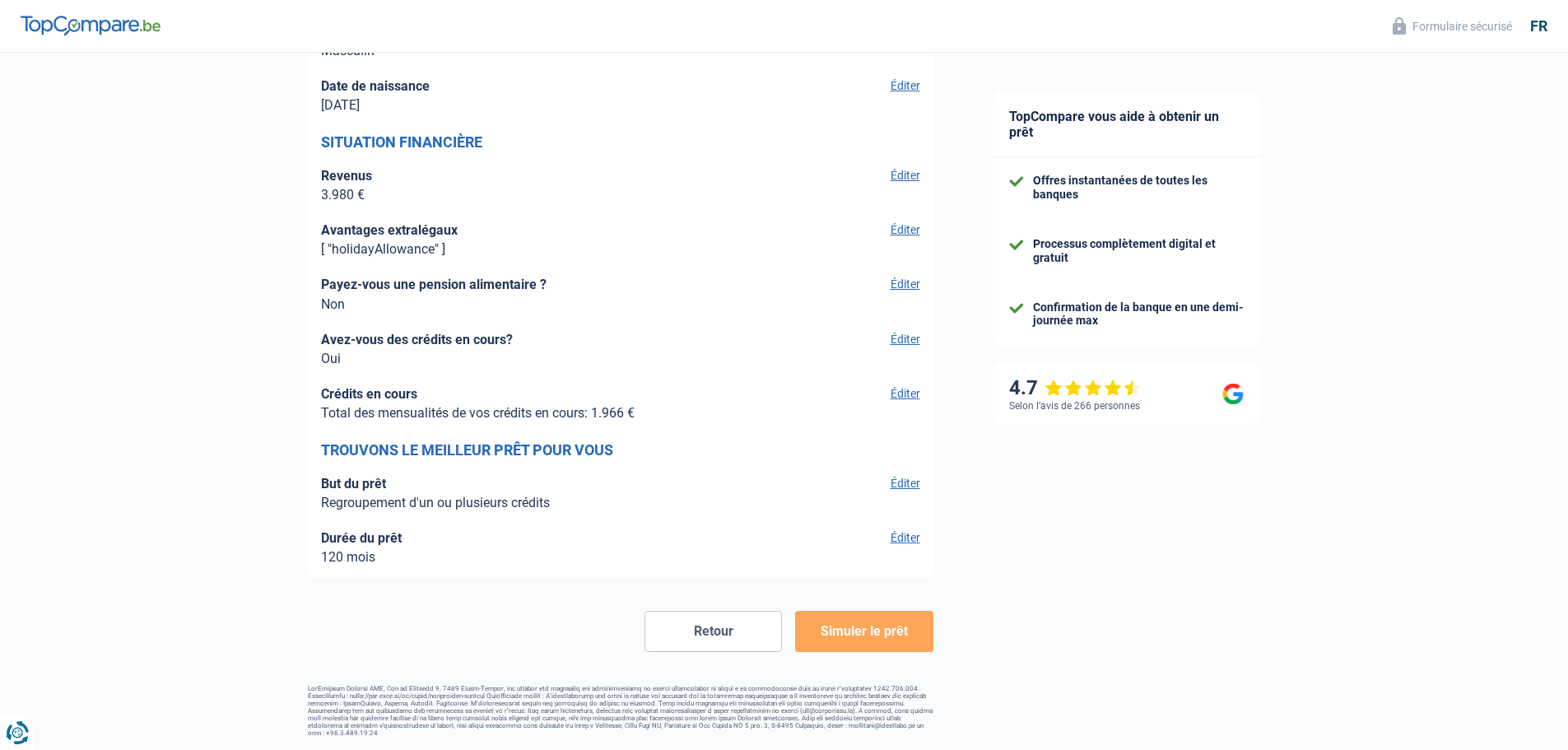
click at [839, 635] on button "Simuler le prêt" at bounding box center [864, 631] width 137 height 42
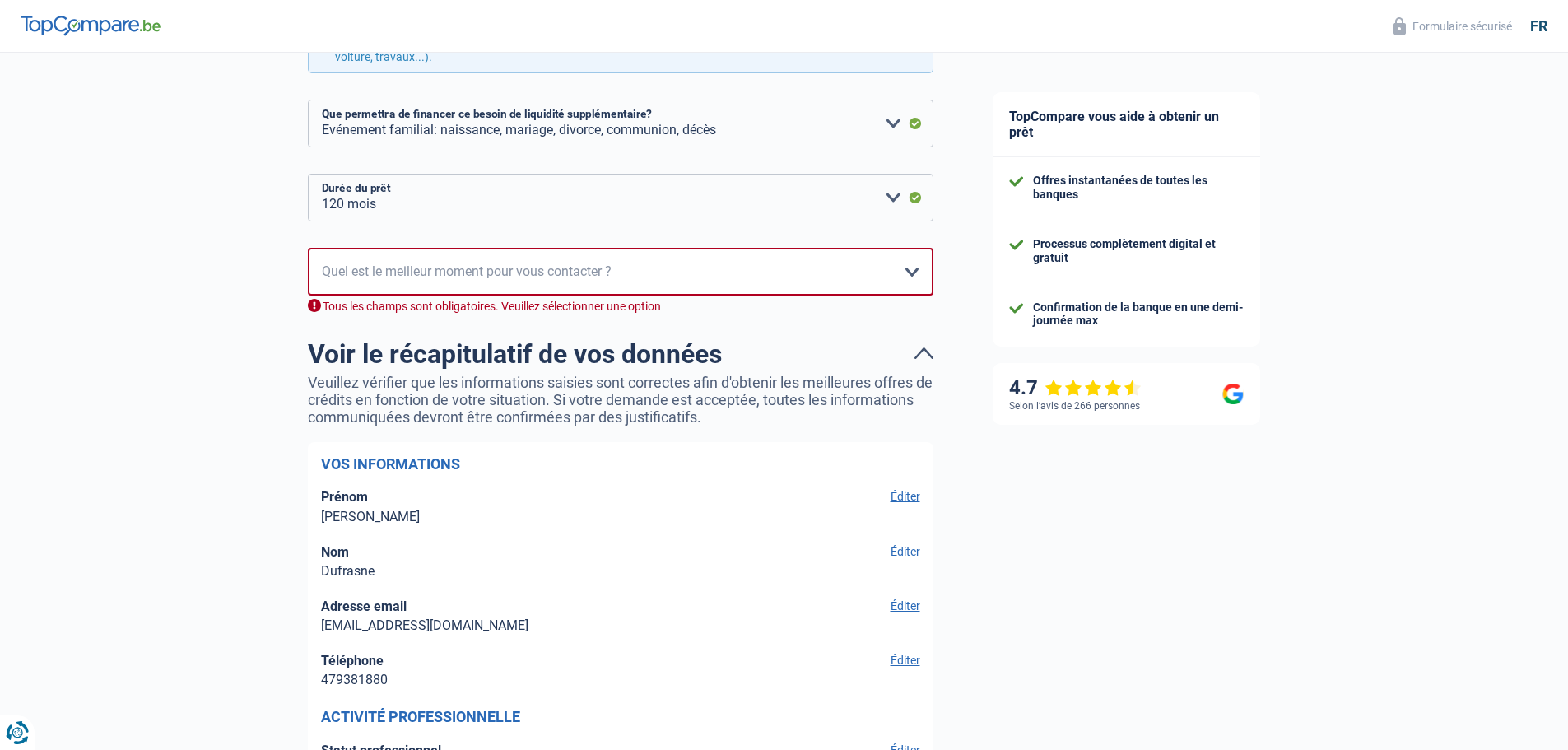
scroll to position [113, 0]
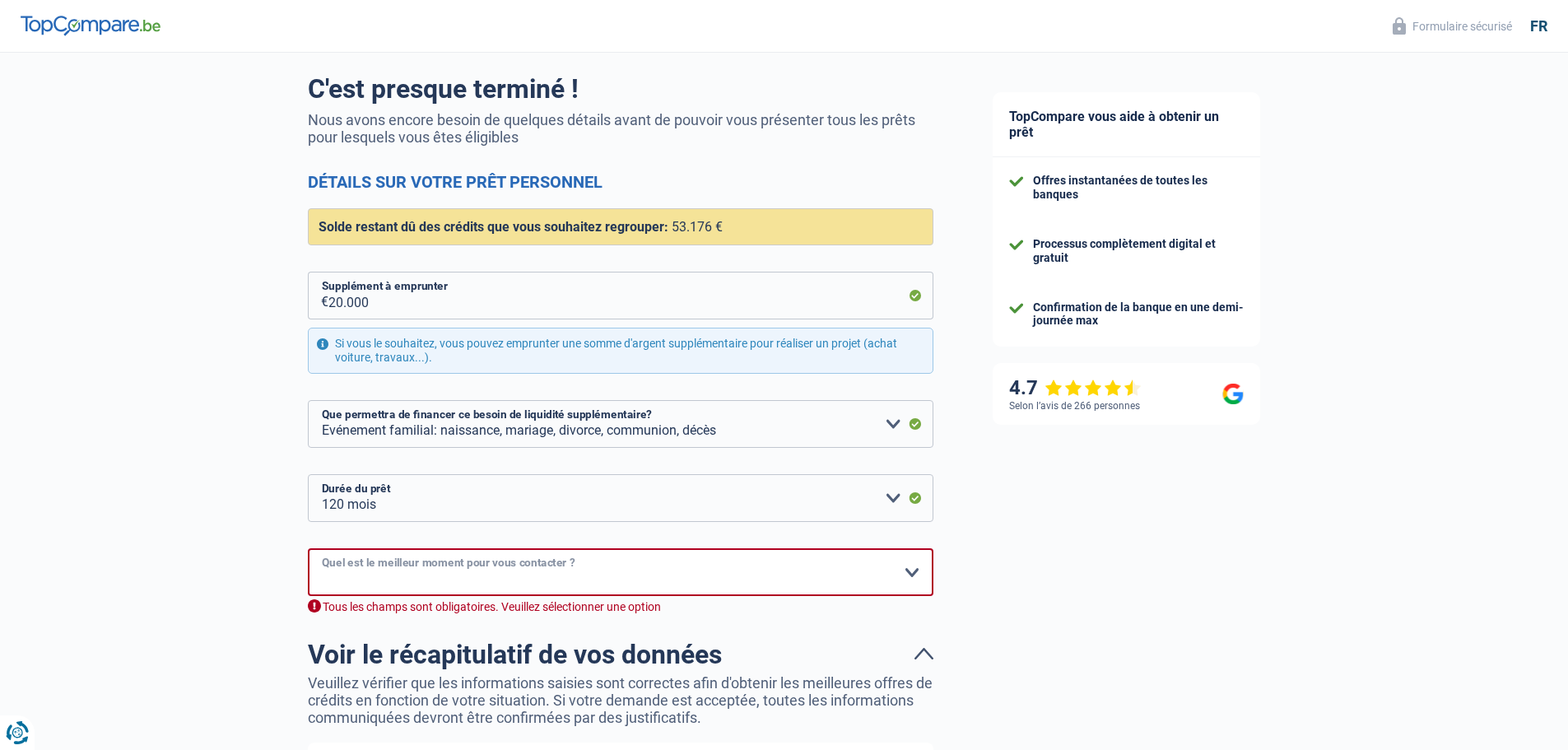
click at [790, 578] on select "10h-12h 12h-14h 14h-16h 16h-18h Veuillez sélectionner une option" at bounding box center [620, 572] width 625 height 47
select select "12-14"
click at [308, 549] on select "10h-12h 12h-14h 14h-16h 16h-18h Veuillez sélectionner une option" at bounding box center [620, 572] width 625 height 47
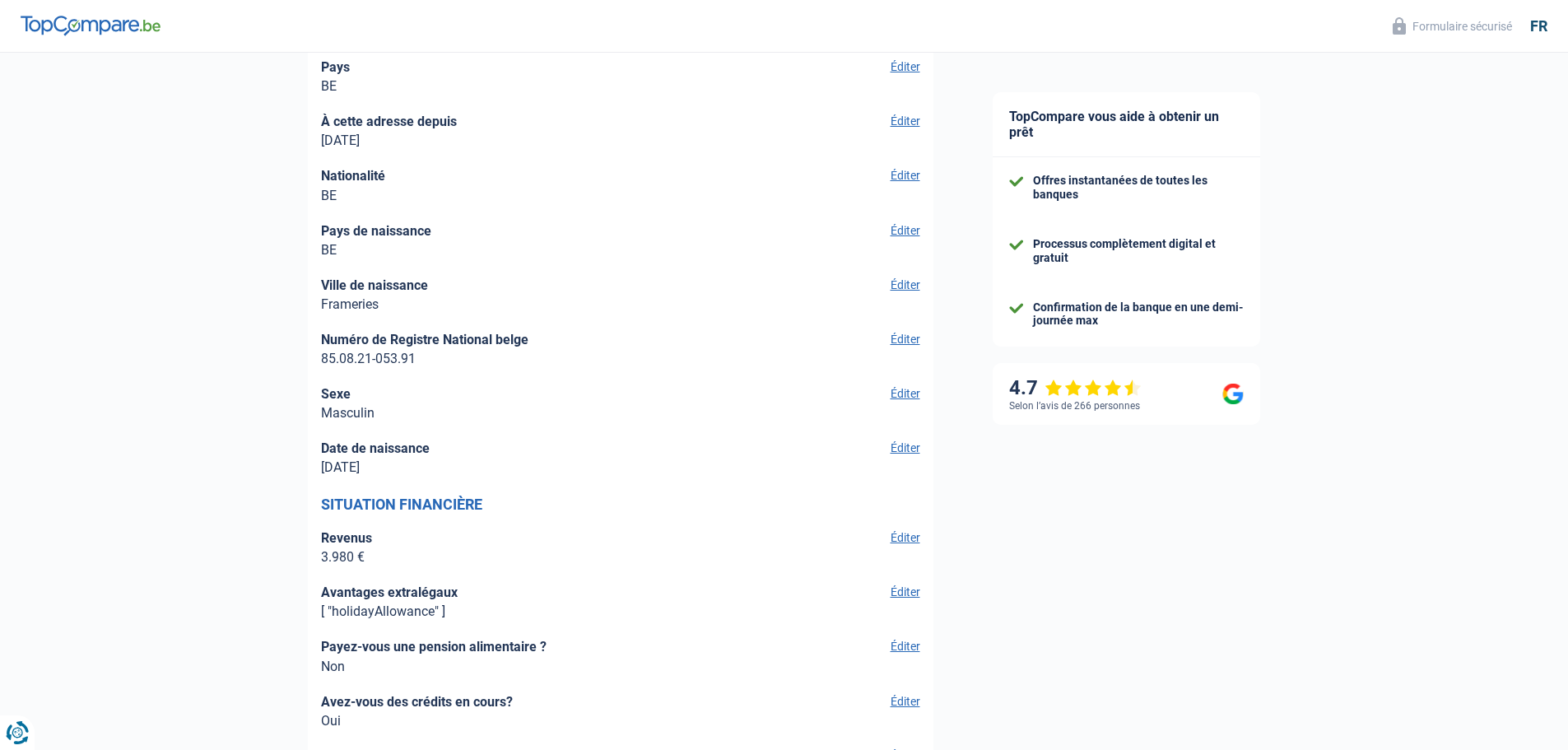
scroll to position [2528, 0]
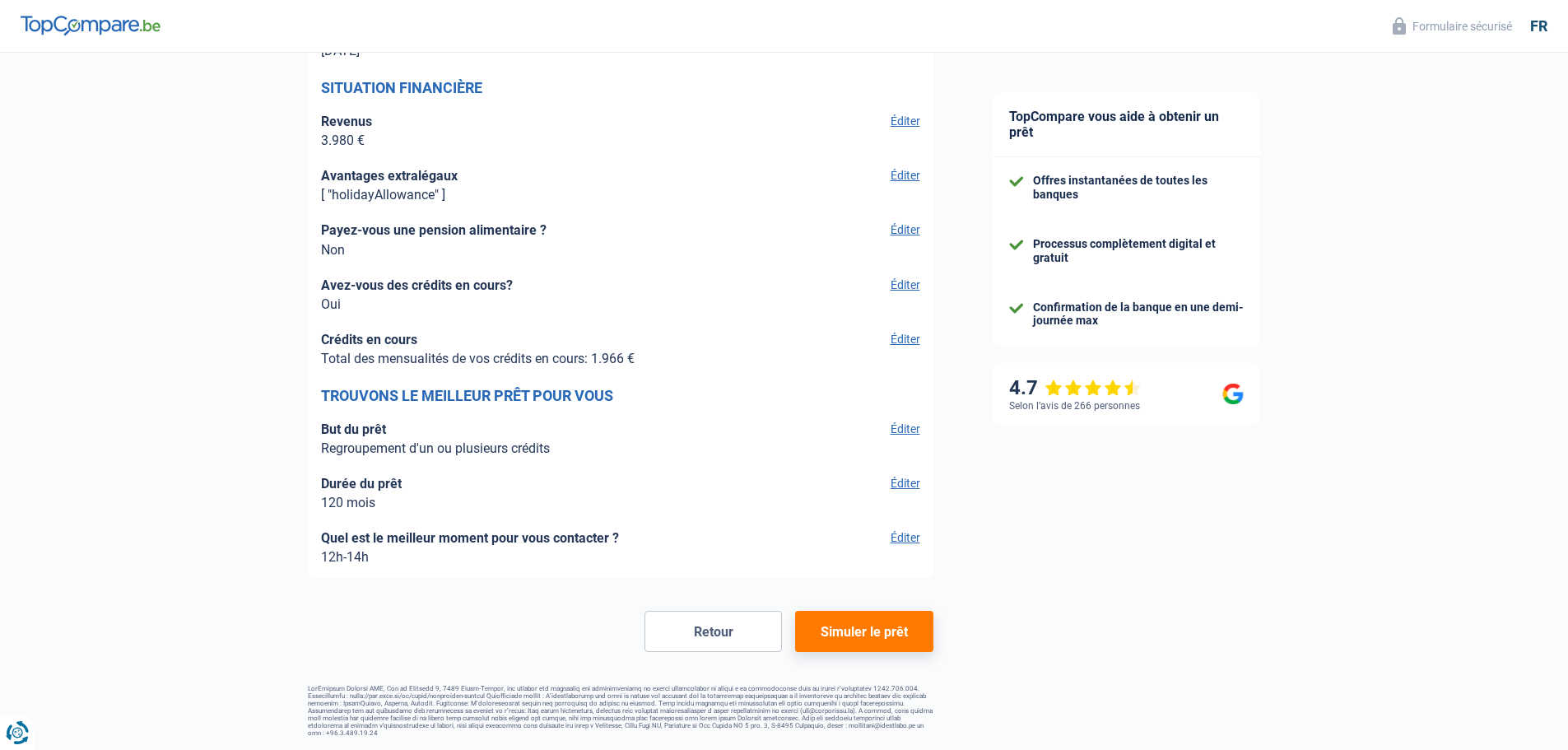
click at [857, 635] on button "Simuler le prêt" at bounding box center [864, 631] width 137 height 42
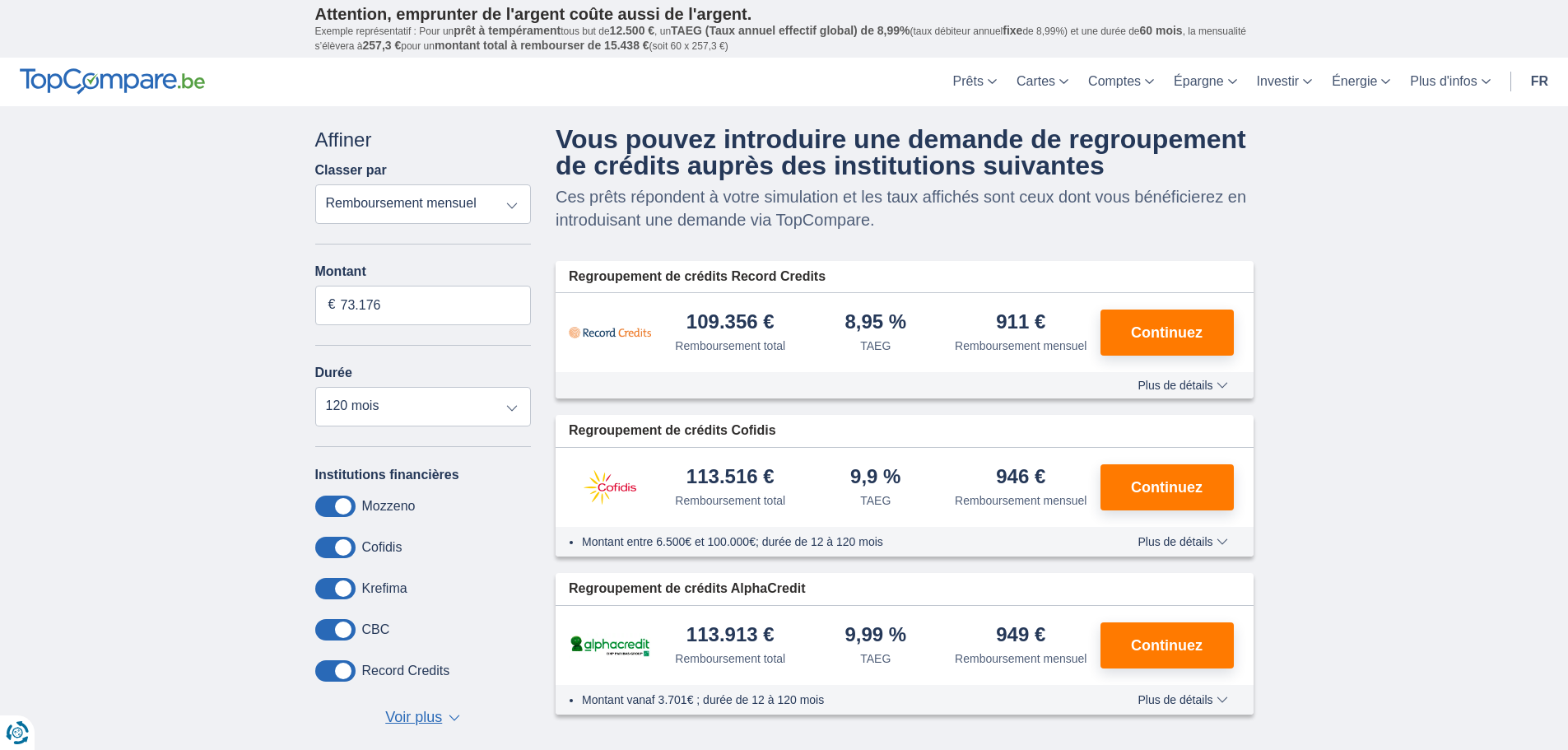
click at [481, 205] on select "Remboursement total TAEG Remboursement mensuel" at bounding box center [423, 205] width 216 height 40
click at [1172, 394] on div "Plus de détails Moins de détails" at bounding box center [904, 385] width 699 height 27
click at [1175, 382] on span "Plus de détails" at bounding box center [1182, 385] width 90 height 12
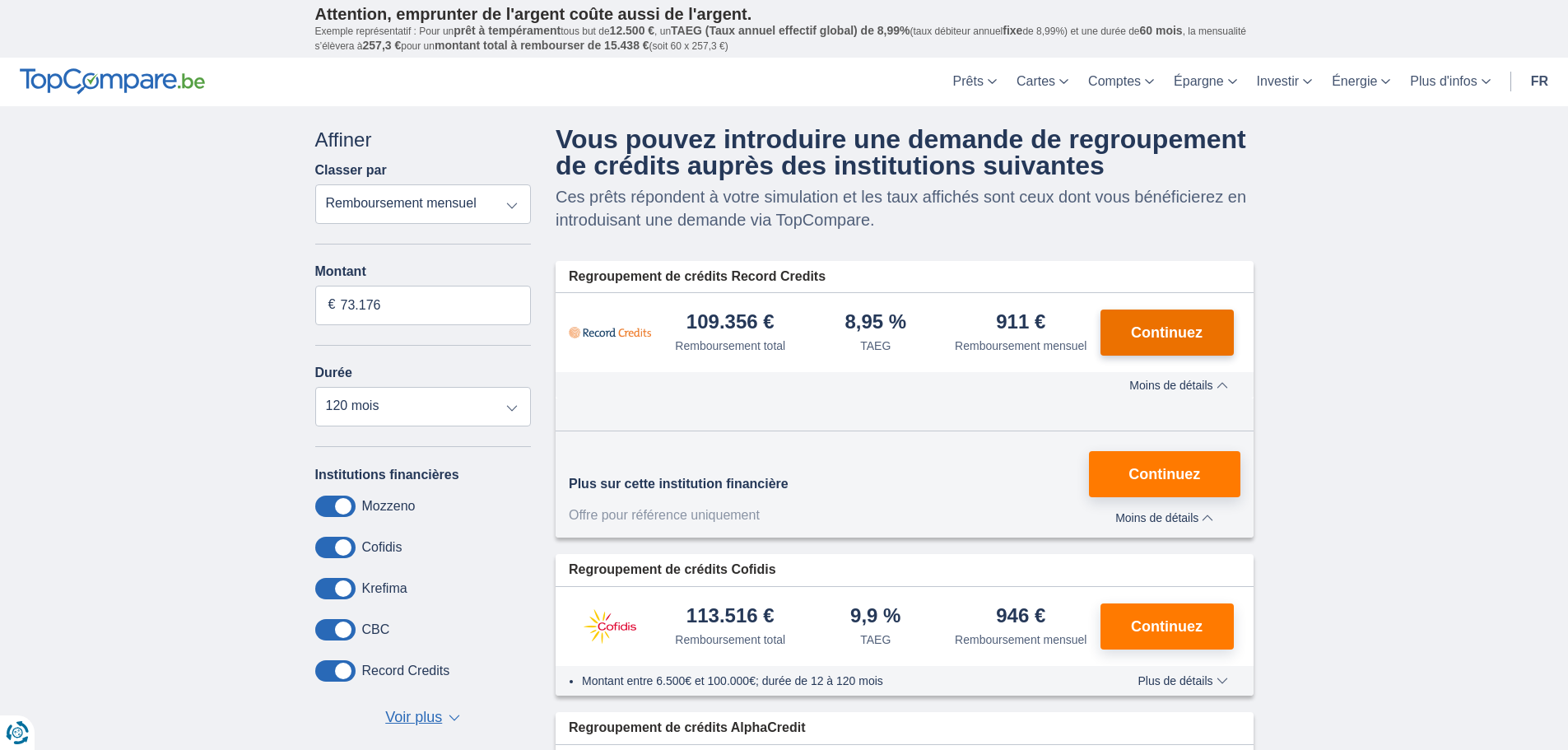
click at [1200, 338] on span "Continuez" at bounding box center [1167, 332] width 71 height 15
